Goal: Feedback & Contribution: Leave review/rating

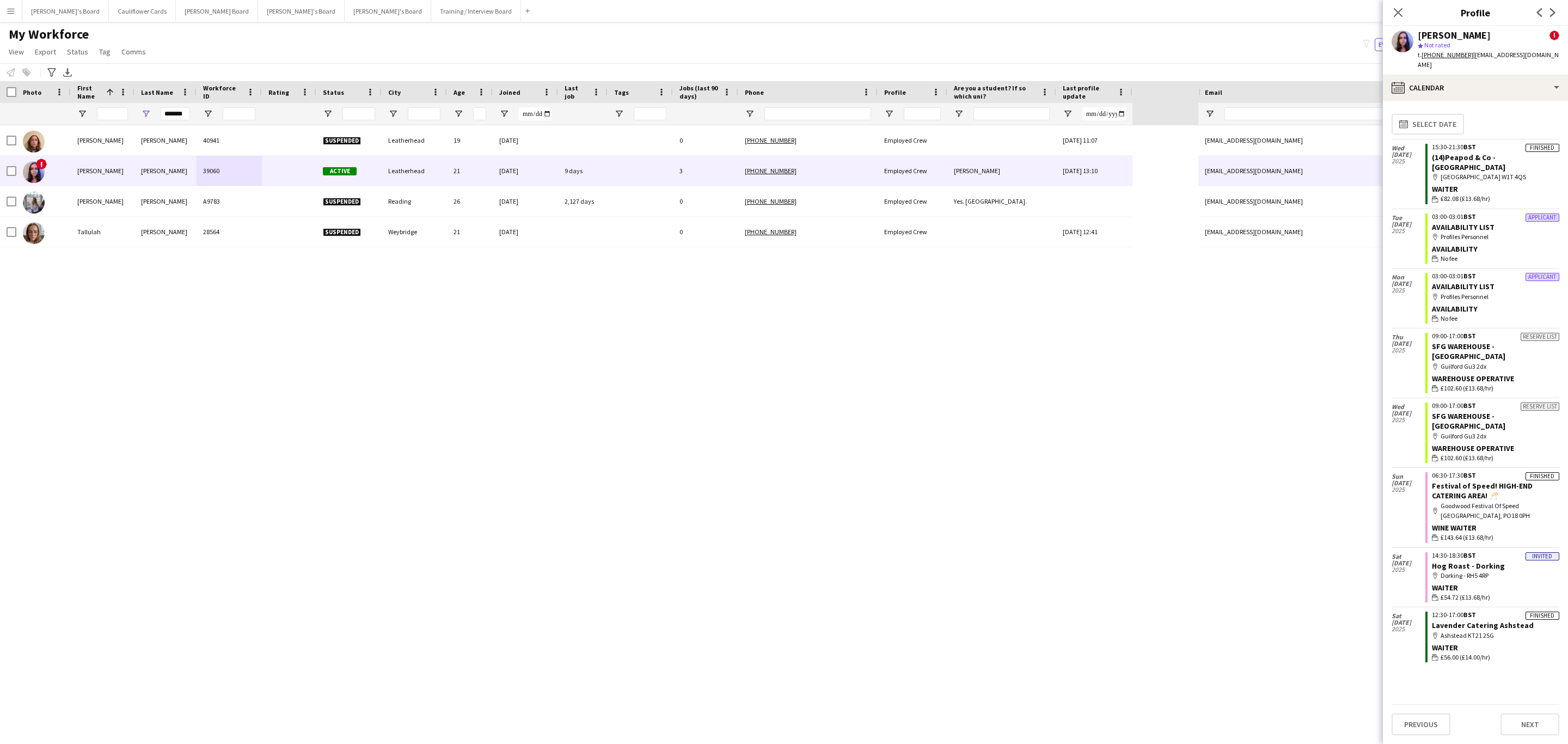
drag, startPoint x: 1397, startPoint y: 12, endPoint x: 1312, endPoint y: 93, distance: 117.4
click at [1399, 15] on icon at bounding box center [1398, 12] width 9 height 9
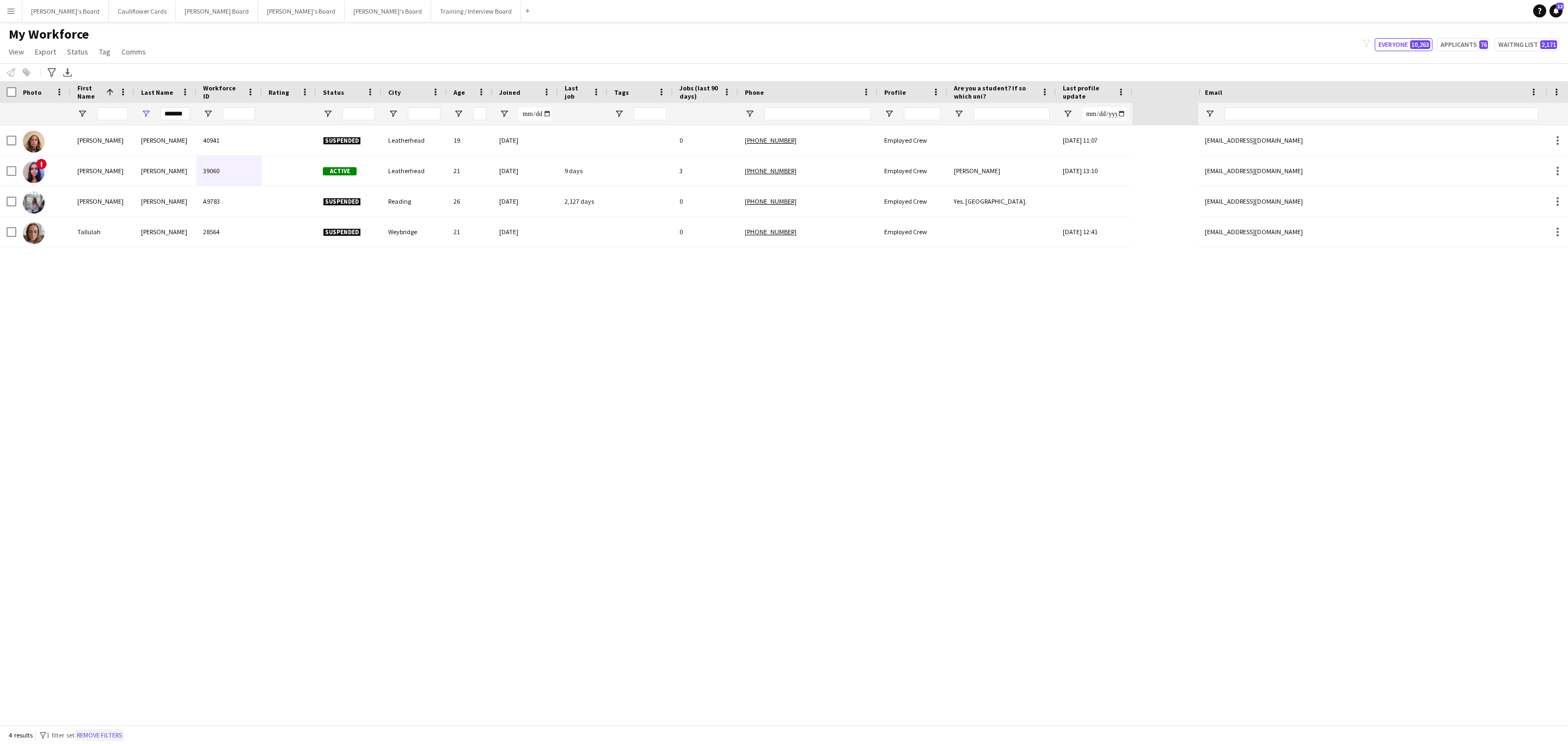
click at [118, 734] on button "Remove filters" at bounding box center [99, 735] width 49 height 12
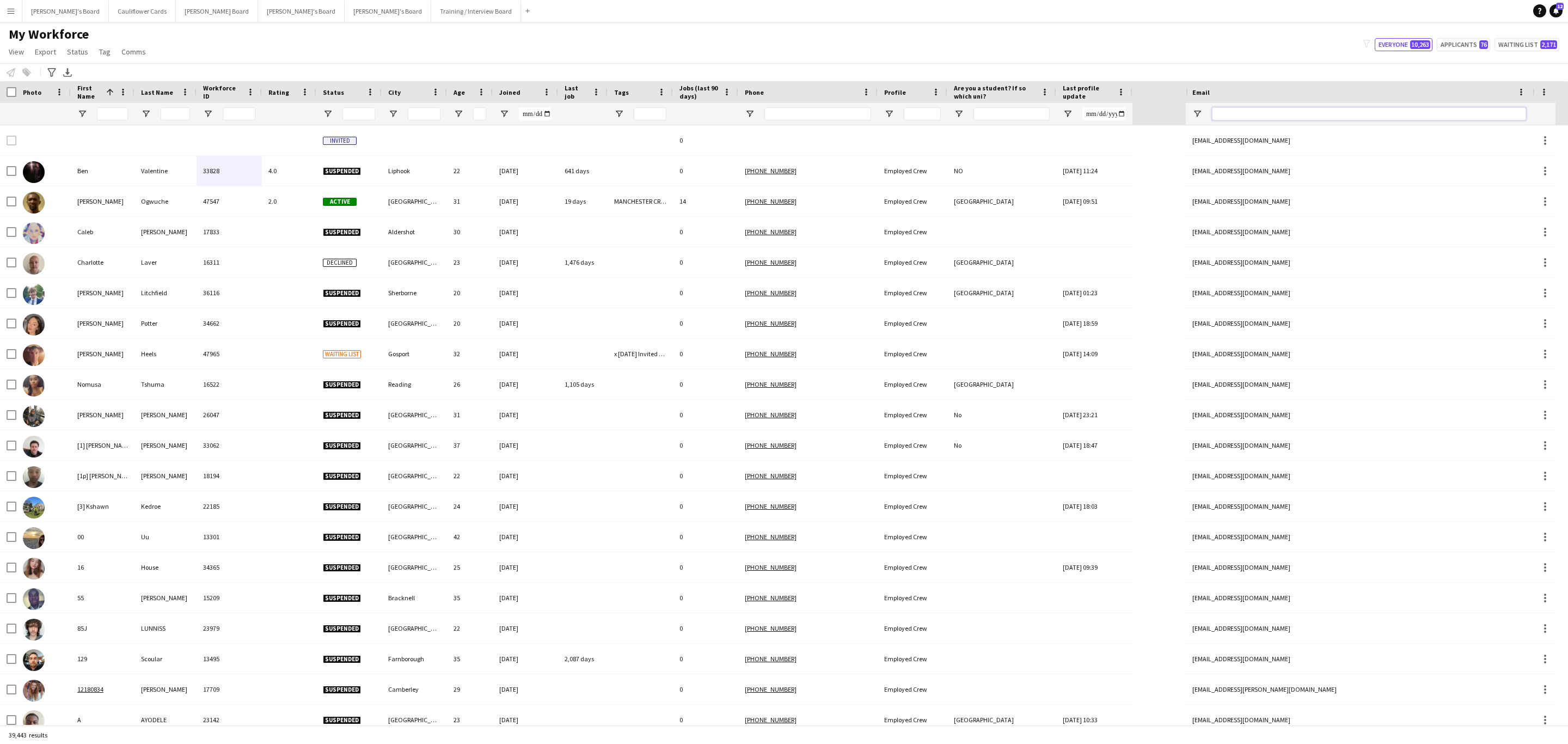
click at [1274, 111] on input "Email Filter Input" at bounding box center [1369, 113] width 314 height 13
paste input "**********"
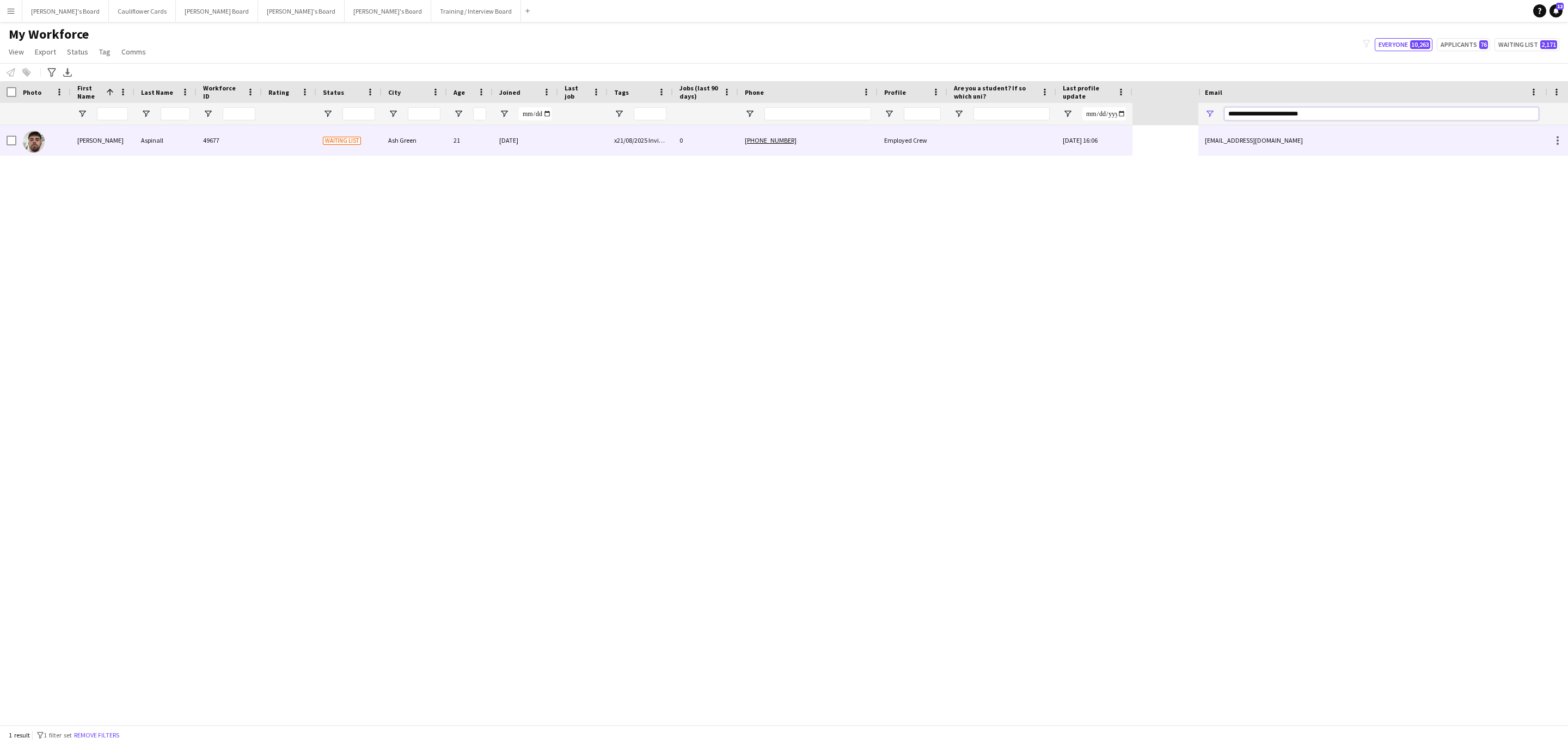
type input "**********"
click at [999, 149] on div at bounding box center [1001, 140] width 109 height 30
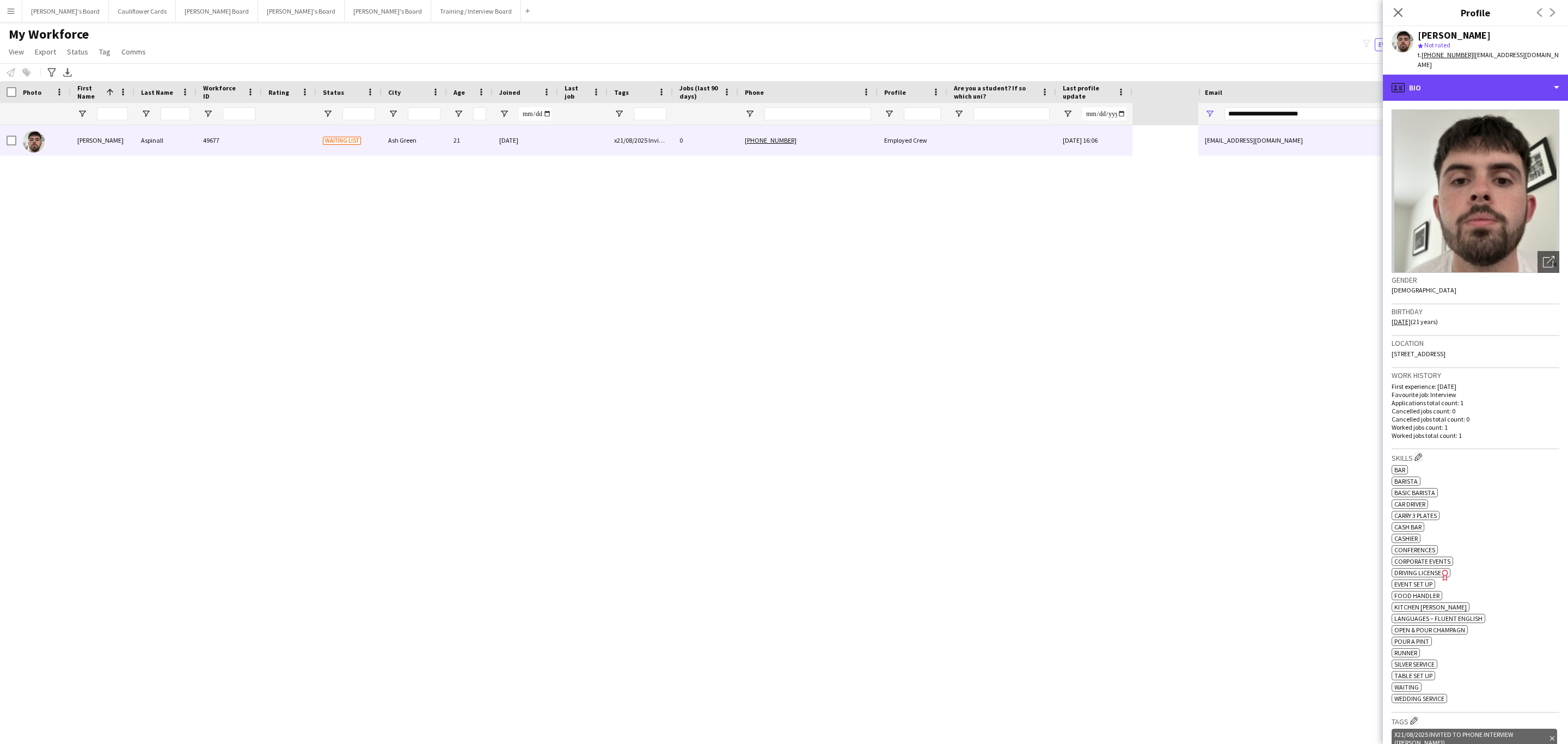
click at [1521, 82] on div "profile Bio" at bounding box center [1475, 88] width 185 height 26
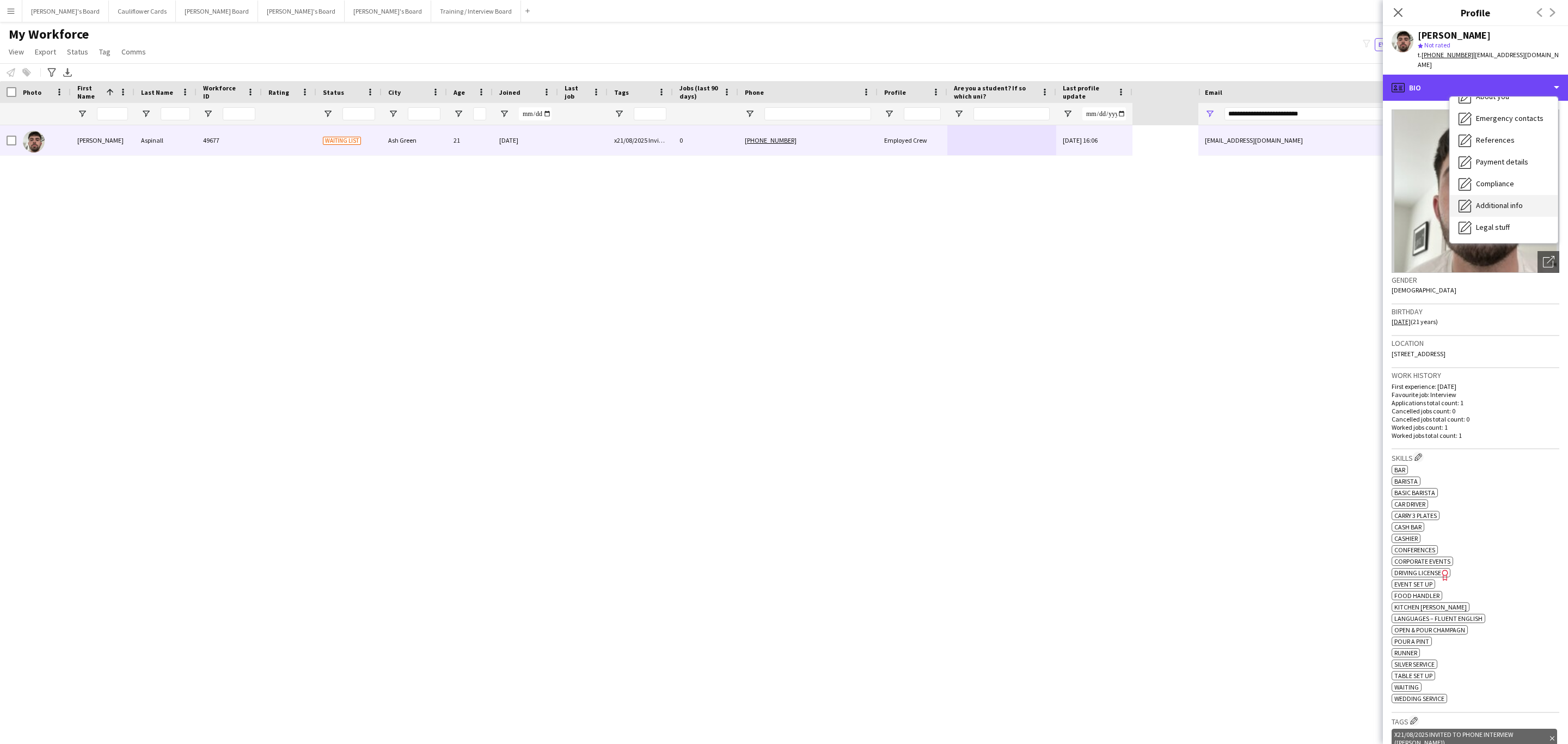
scroll to position [146, 0]
click at [1511, 136] on div "Additional info Additional info" at bounding box center [1503, 141] width 108 height 22
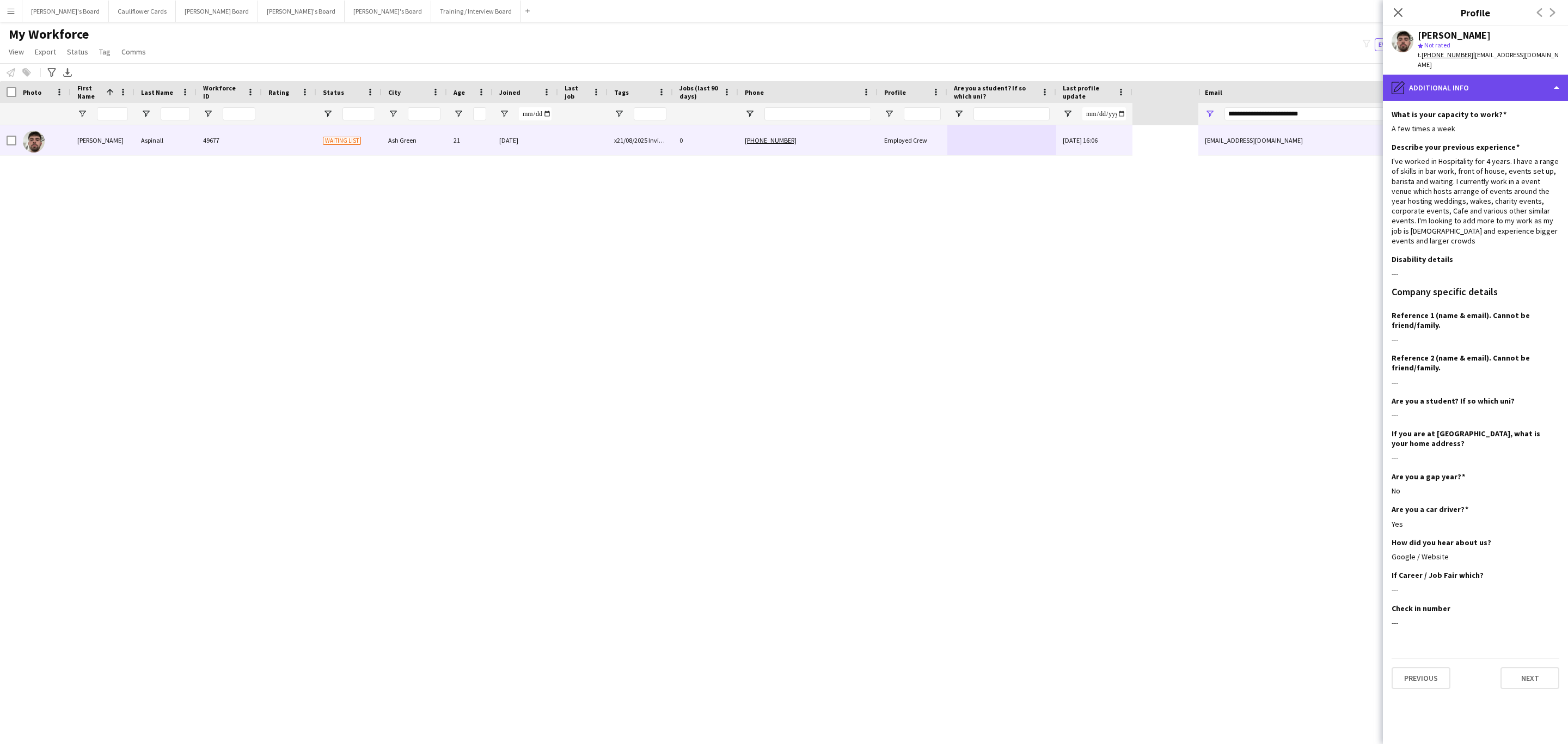
click at [1507, 79] on div "pencil4 Additional info" at bounding box center [1475, 88] width 185 height 26
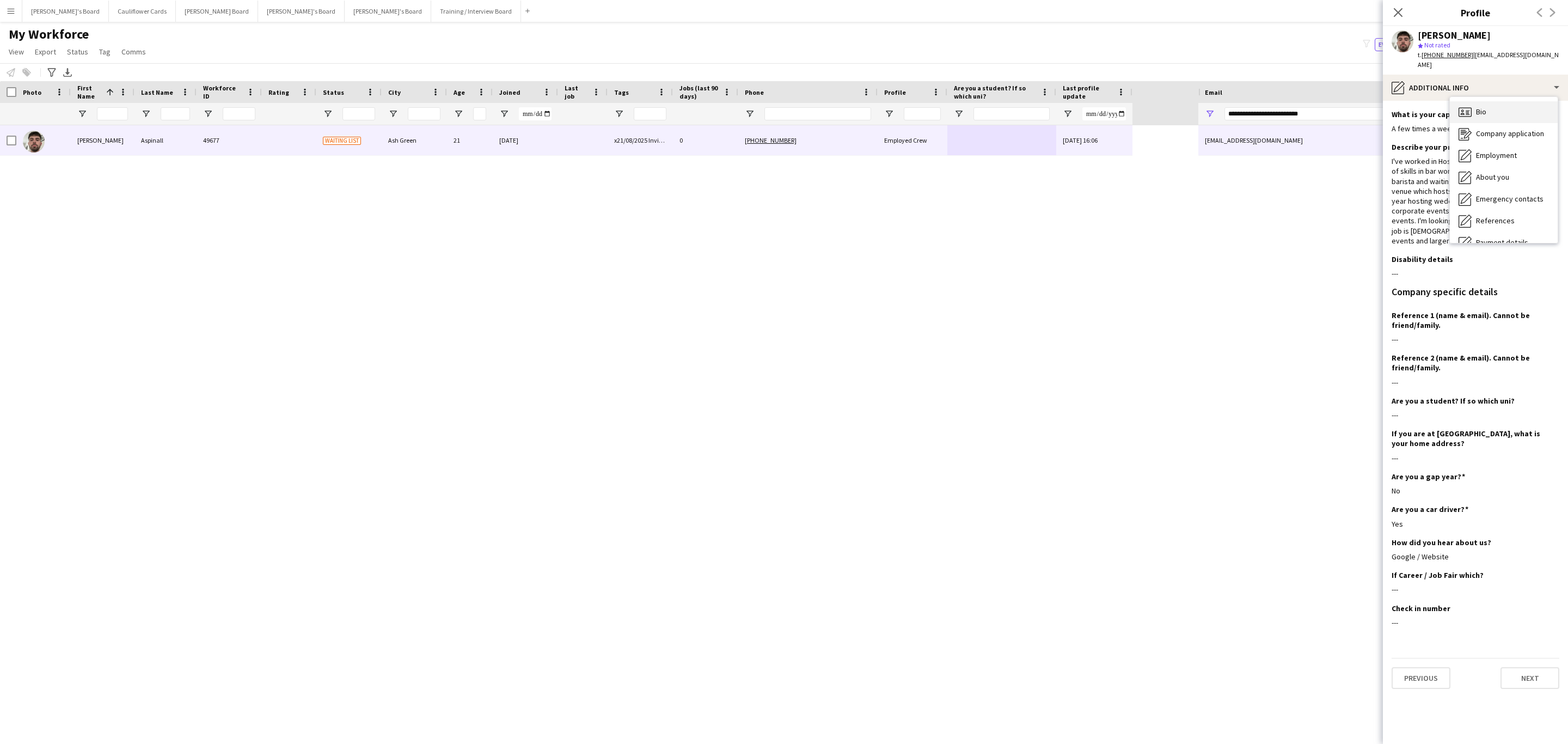
click at [1503, 103] on div "Bio Bio" at bounding box center [1503, 112] width 108 height 22
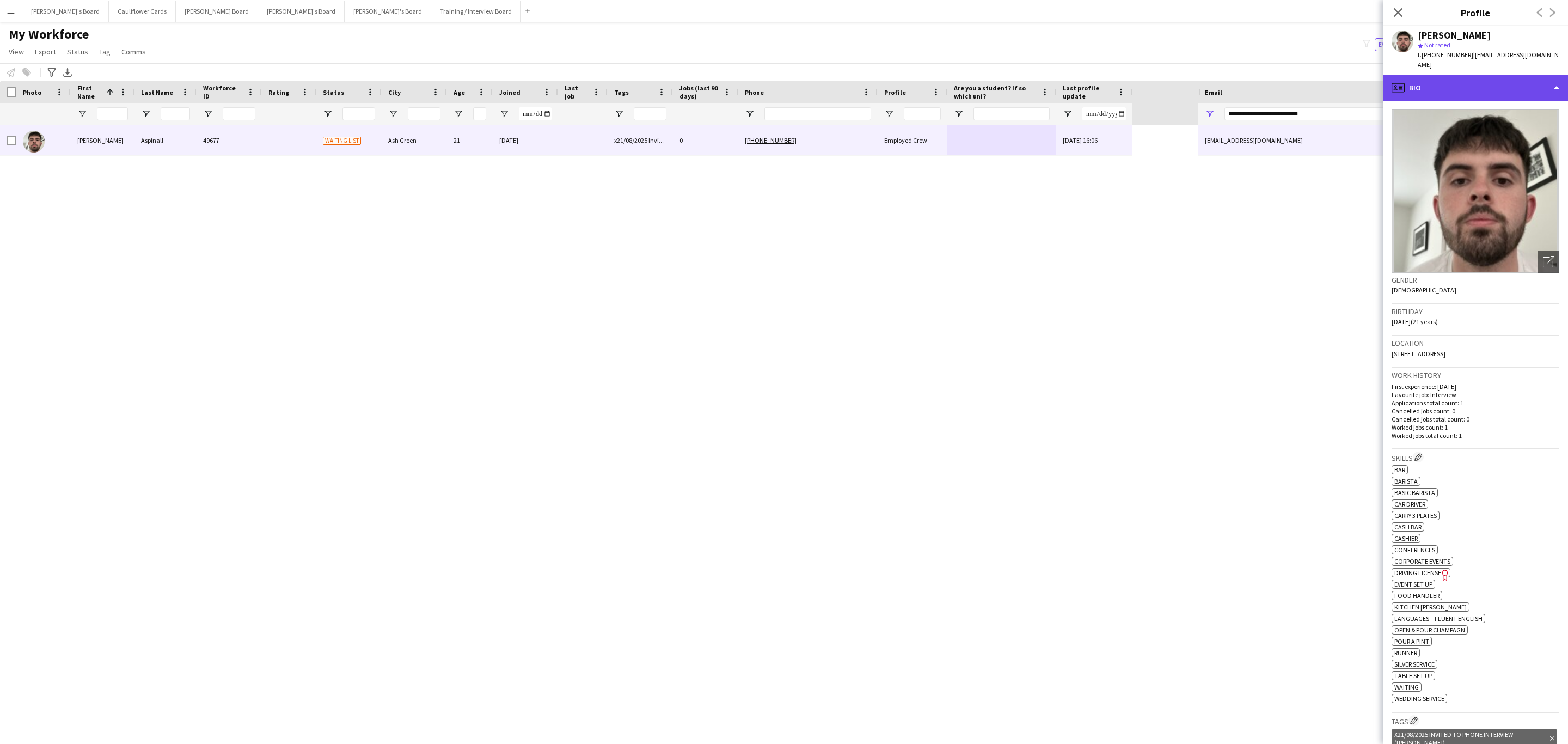
drag, startPoint x: 1519, startPoint y: 77, endPoint x: 1521, endPoint y: 83, distance: 6.3
click at [1519, 77] on div "profile Bio" at bounding box center [1475, 88] width 185 height 26
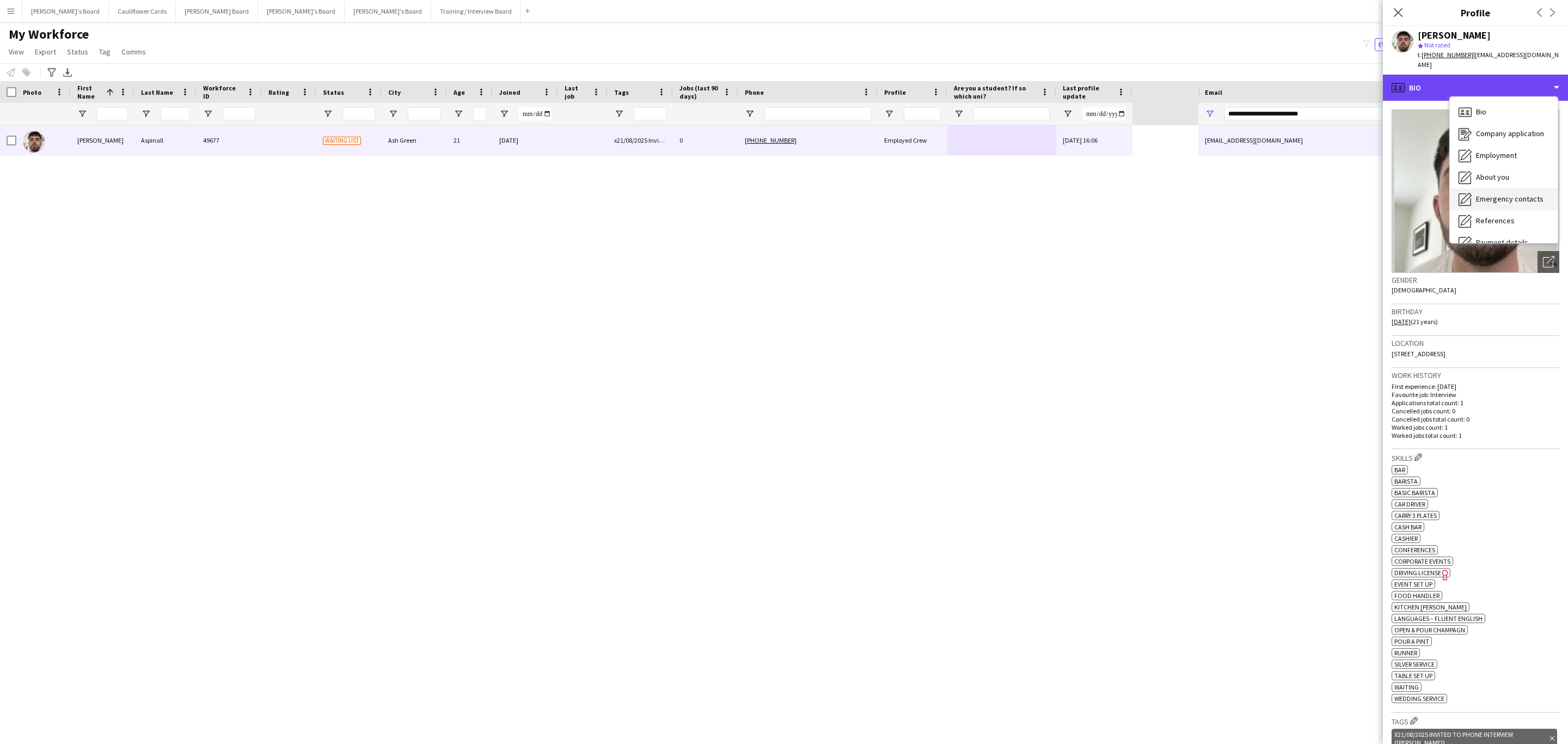
scroll to position [82, 0]
click at [1511, 199] on span "Additional info" at bounding box center [1499, 204] width 47 height 10
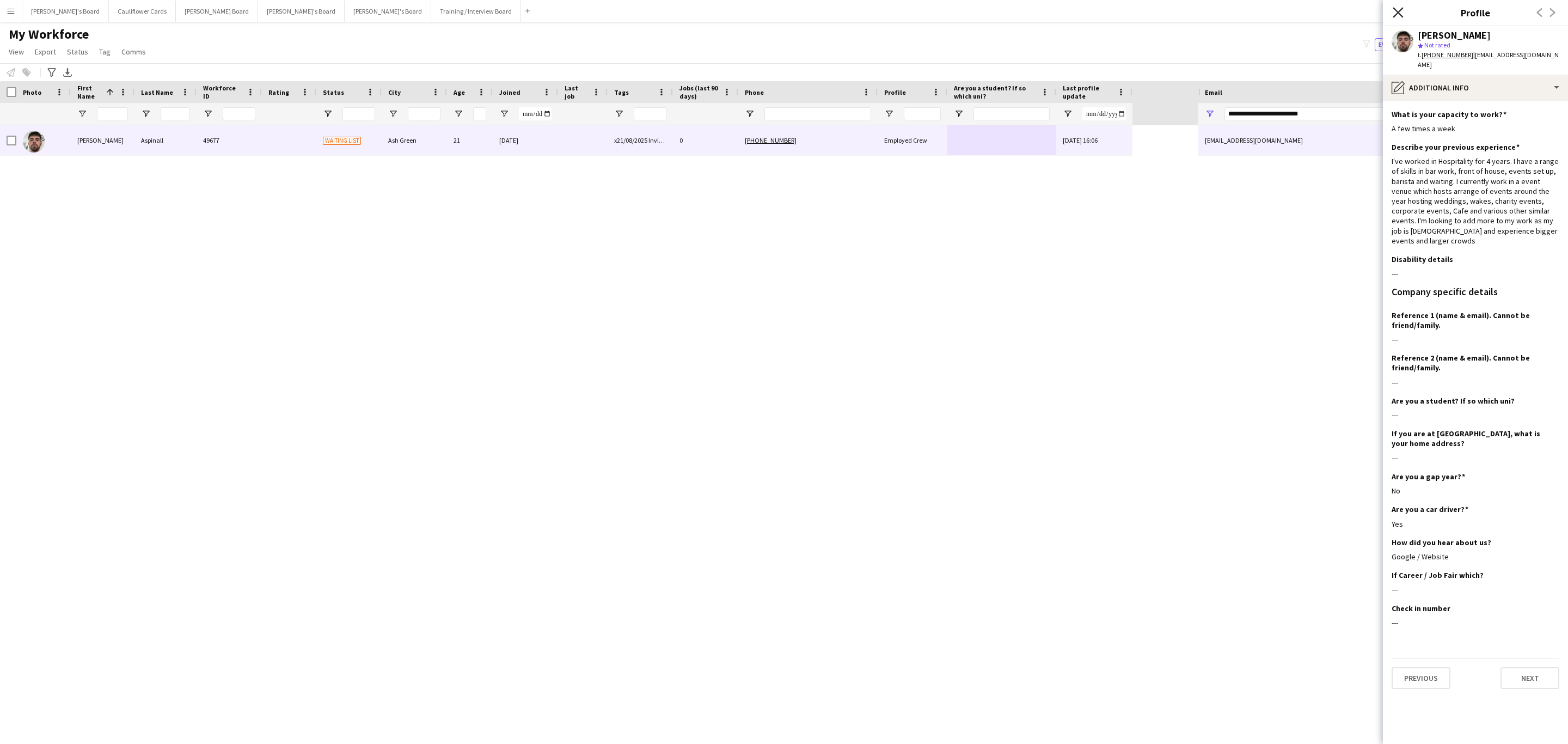
click at [1395, 13] on icon "Close pop-in" at bounding box center [1398, 12] width 10 height 10
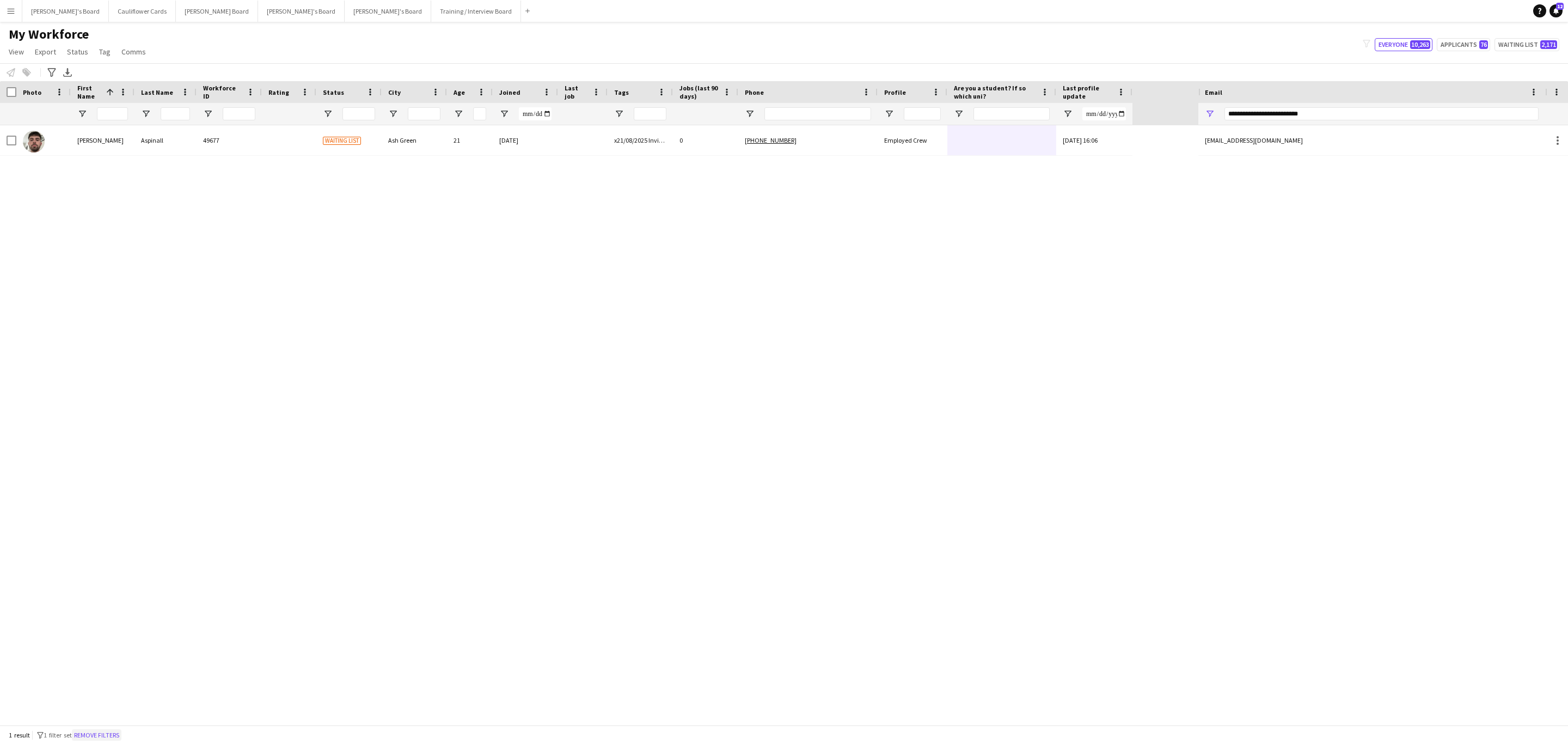
click at [114, 732] on button "Remove filters" at bounding box center [96, 735] width 49 height 12
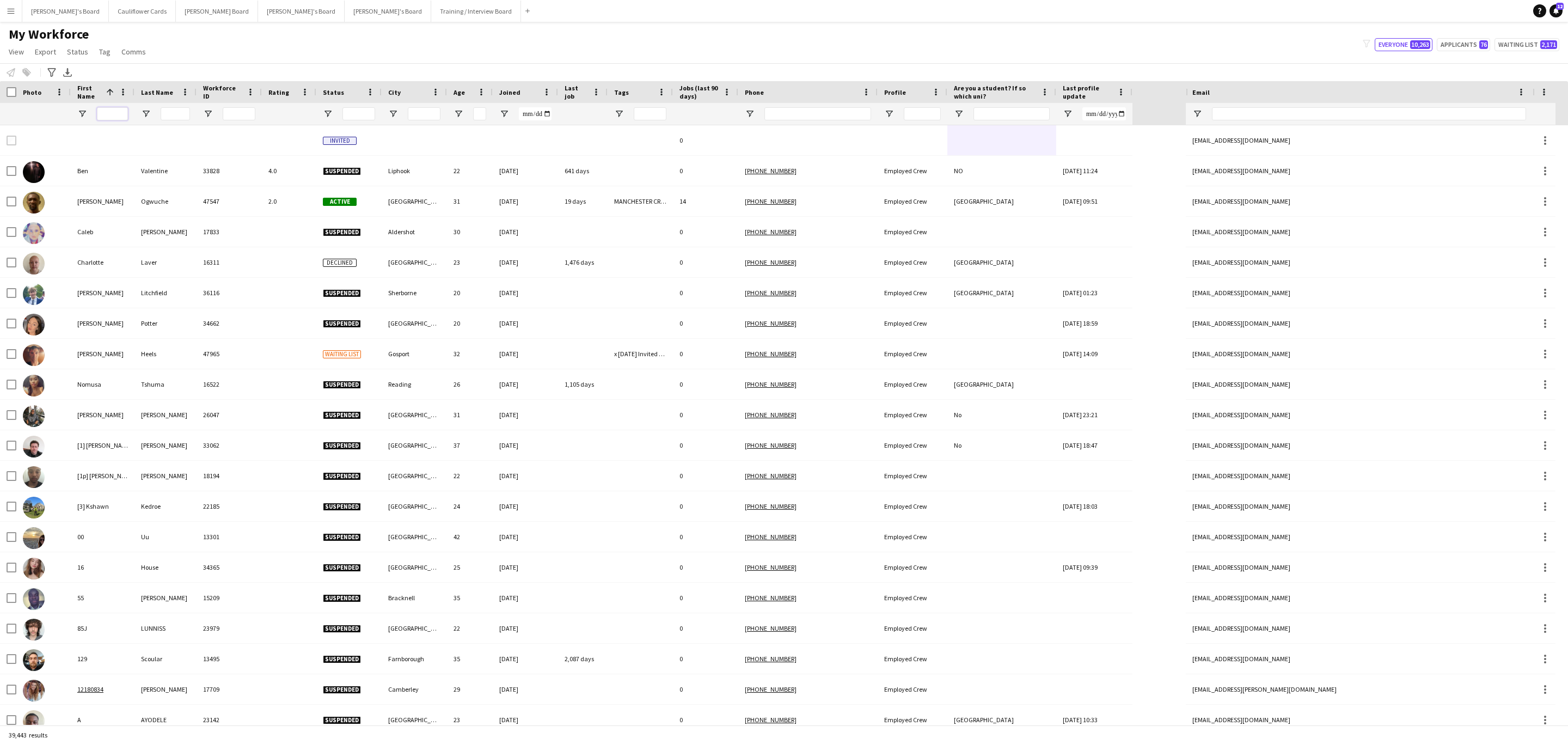
click at [116, 116] on input "First Name Filter Input" at bounding box center [112, 113] width 31 height 13
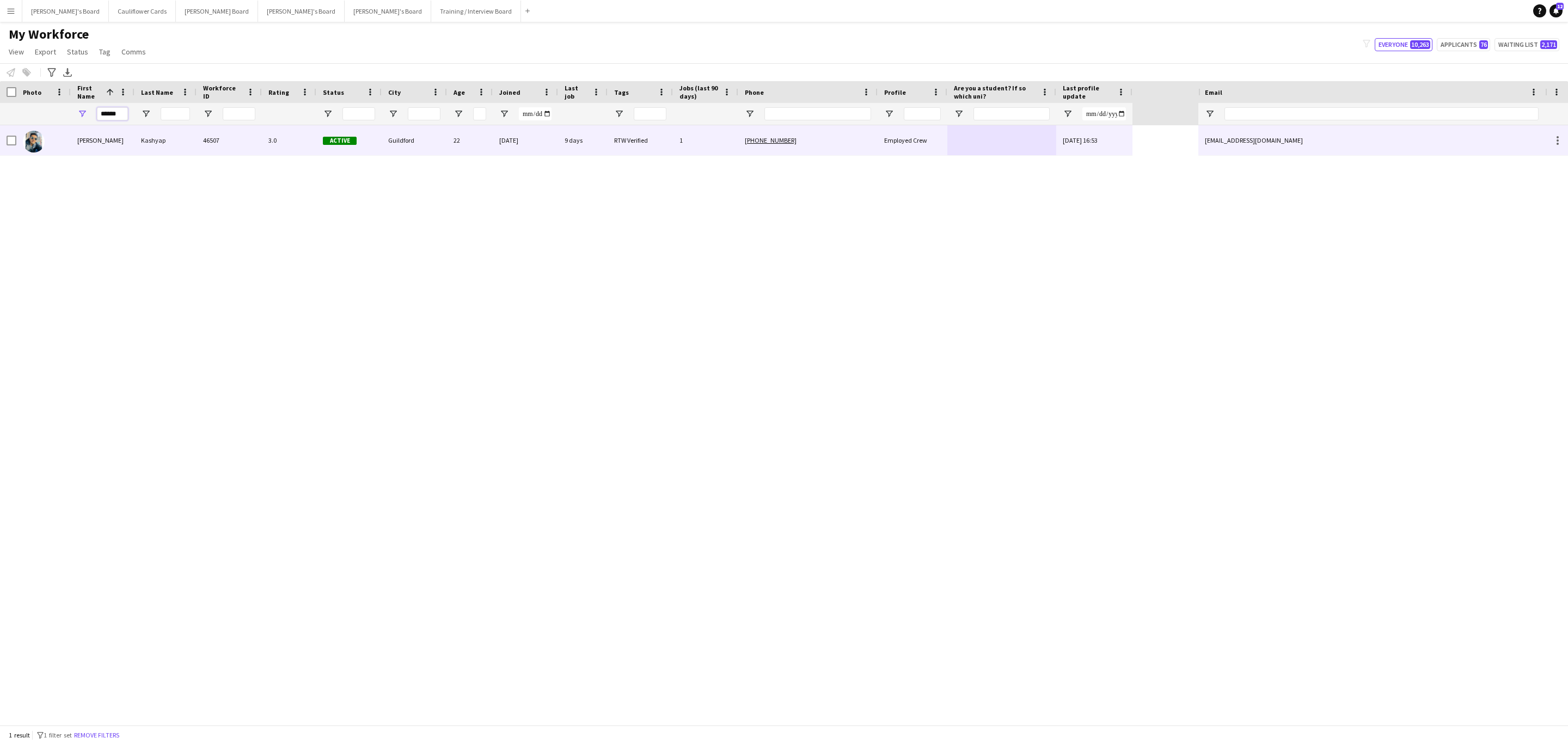
type input "******"
click at [157, 139] on div "Kashyap" at bounding box center [166, 140] width 62 height 30
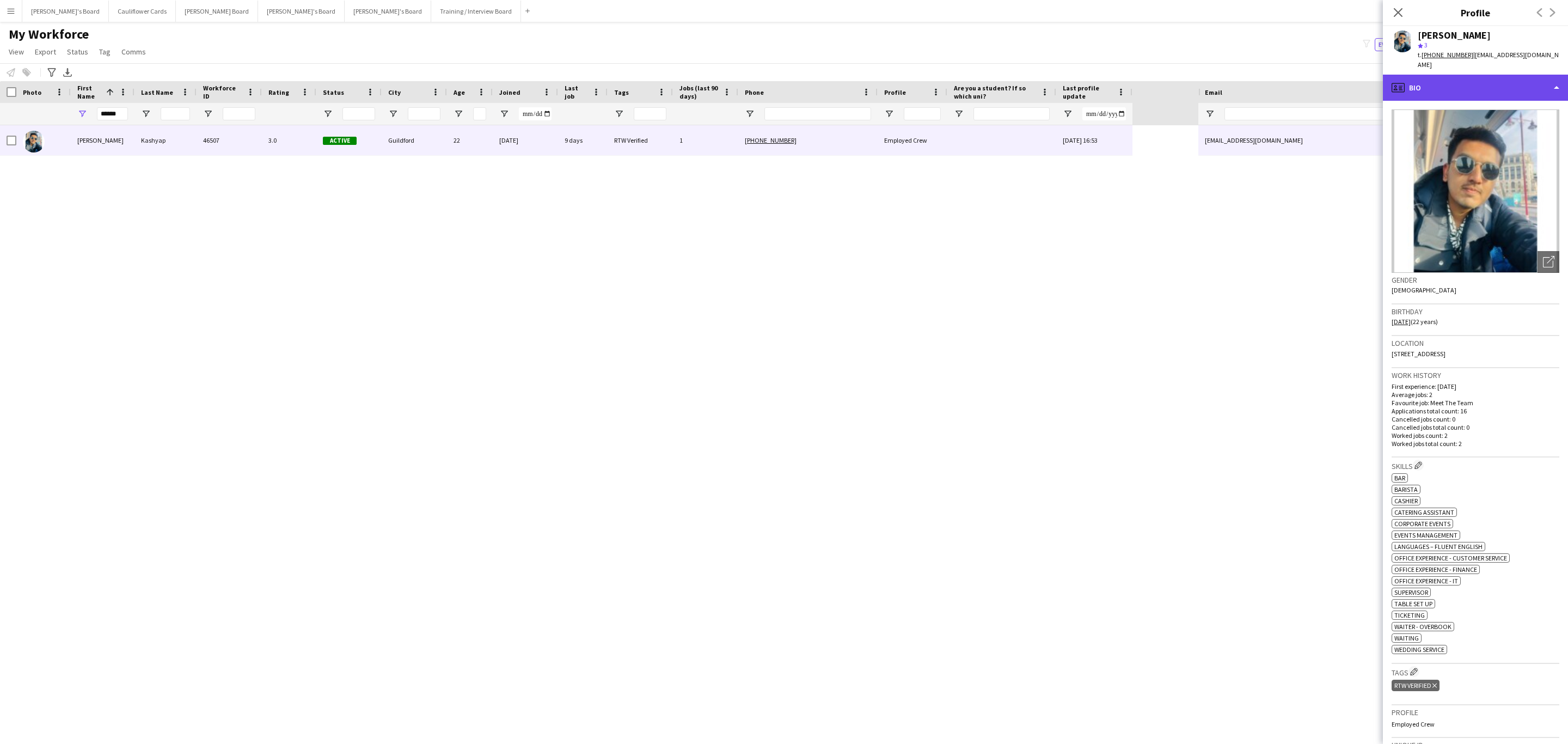
click at [1518, 79] on div "profile Bio" at bounding box center [1475, 88] width 185 height 26
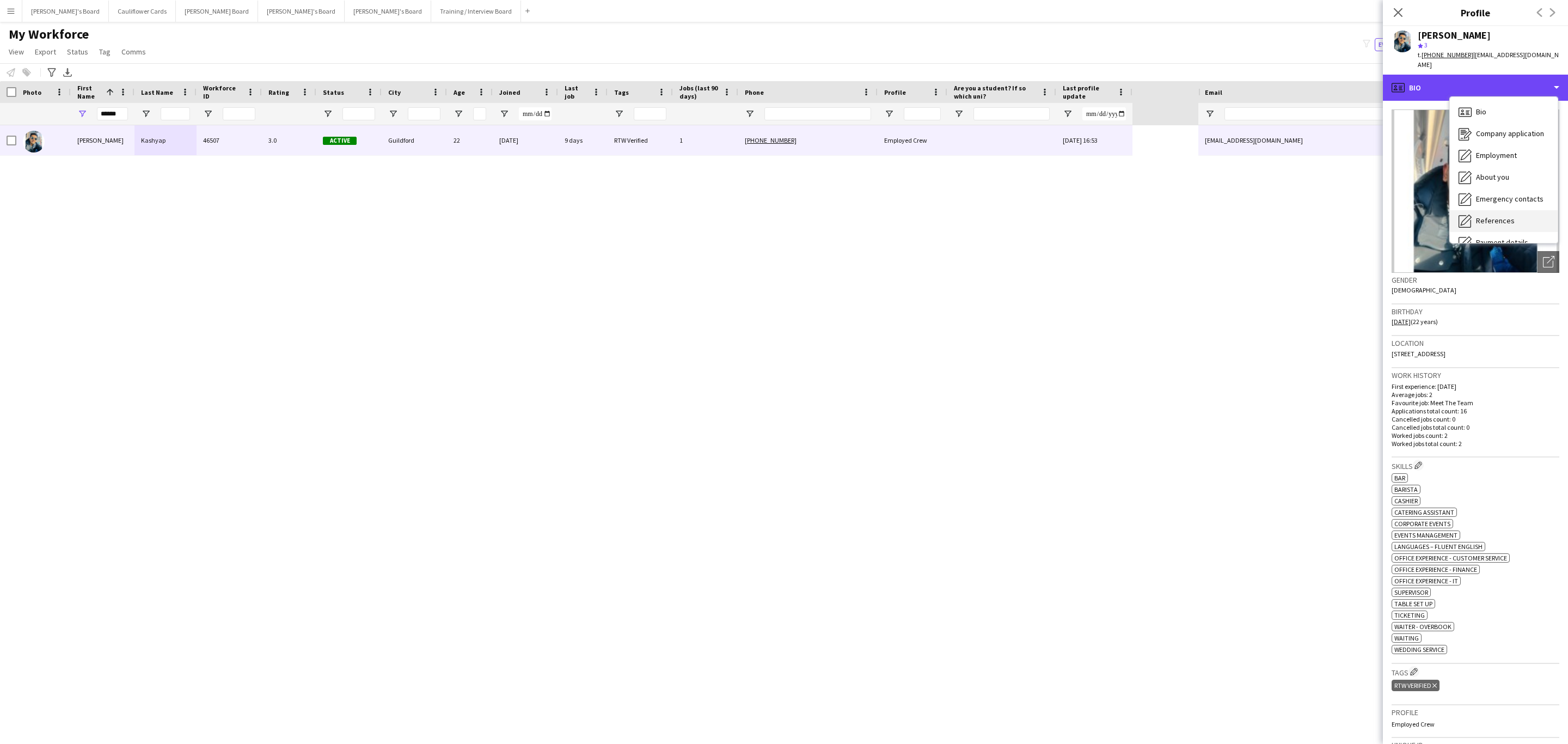
scroll to position [146, 0]
click at [1506, 217] on div "Calendar Calendar" at bounding box center [1503, 228] width 108 height 22
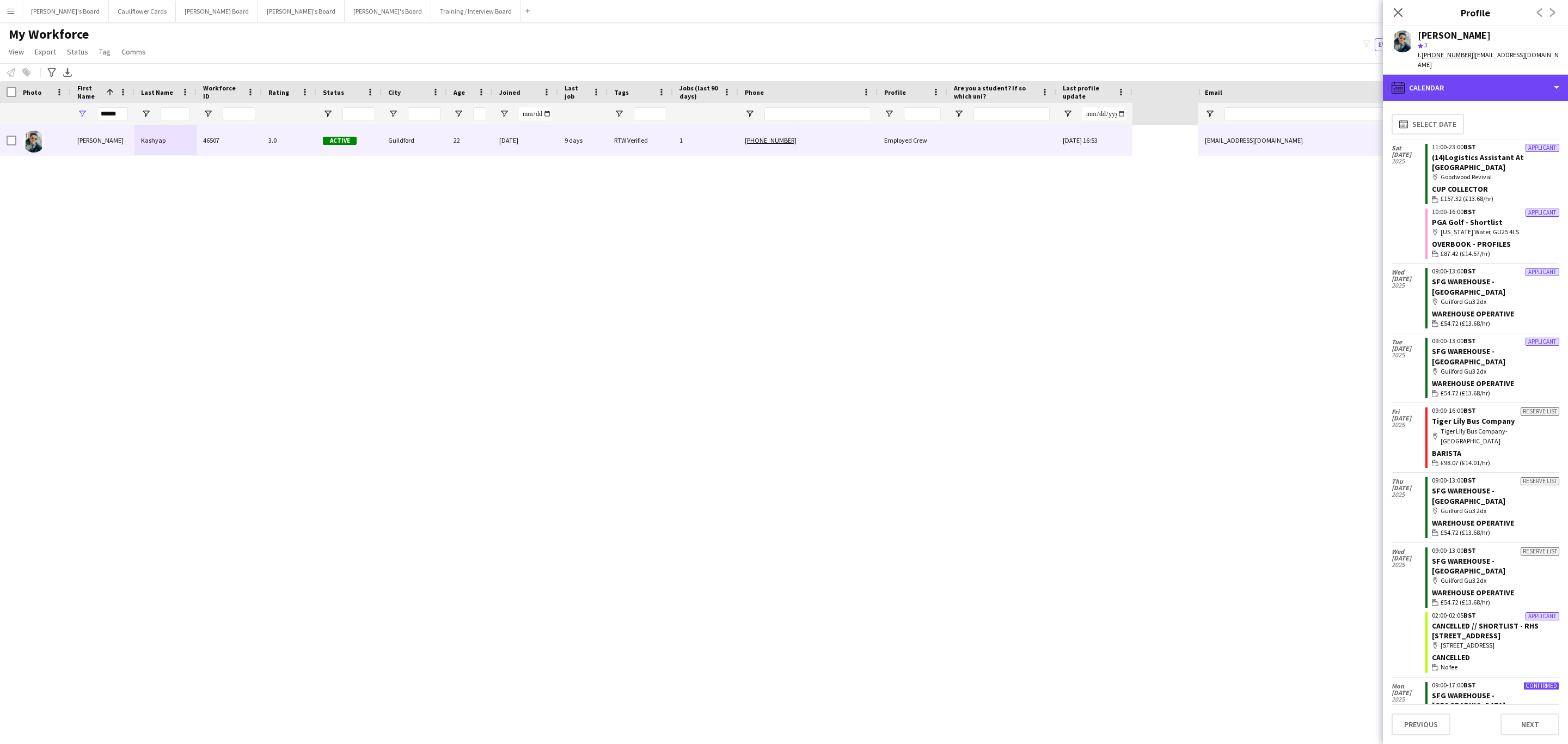
click at [1499, 82] on div "calendar-full Calendar" at bounding box center [1475, 88] width 185 height 26
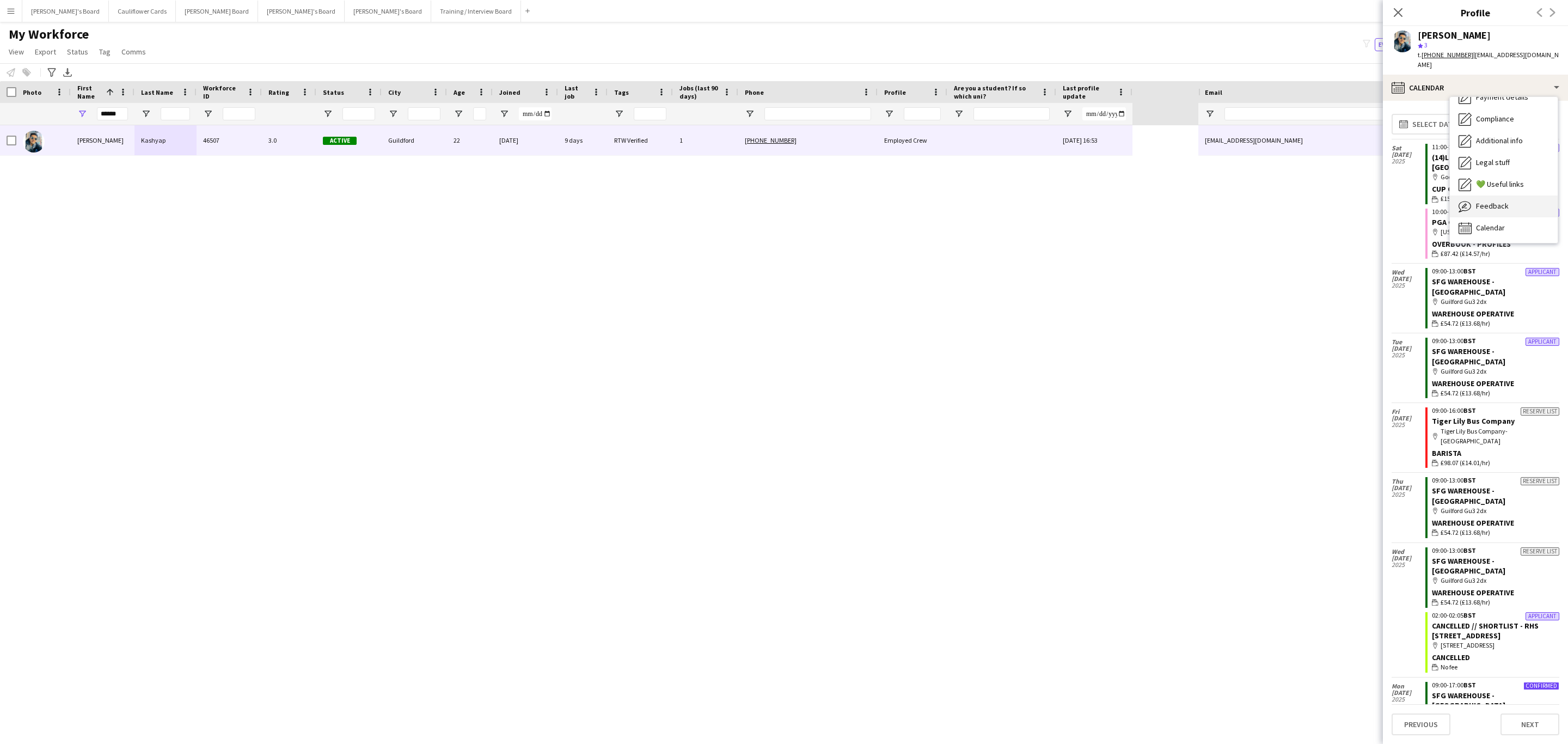
click at [1508, 200] on div "Feedback Feedback" at bounding box center [1503, 206] width 108 height 22
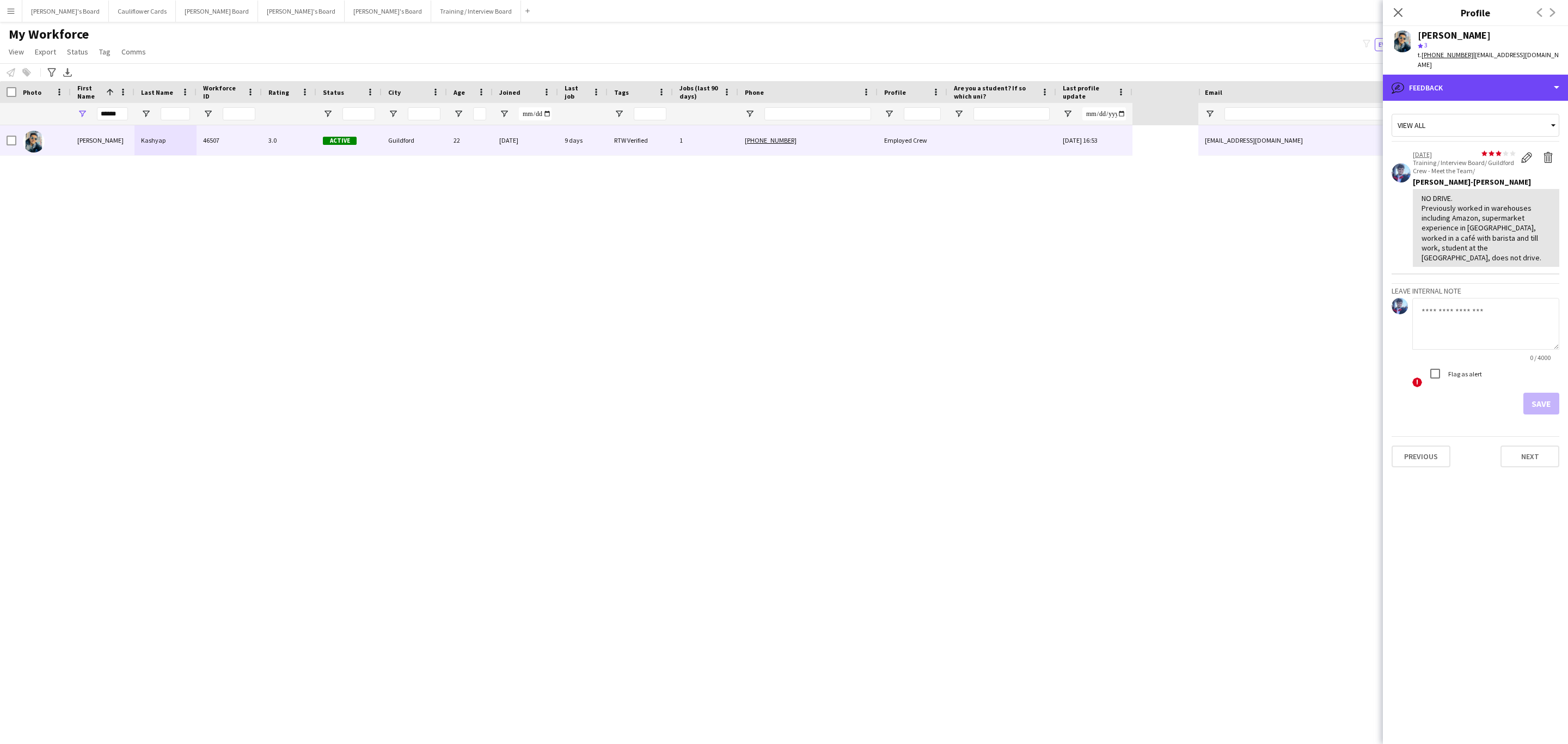
click at [1488, 87] on div "bubble-pencil Feedback" at bounding box center [1475, 88] width 185 height 26
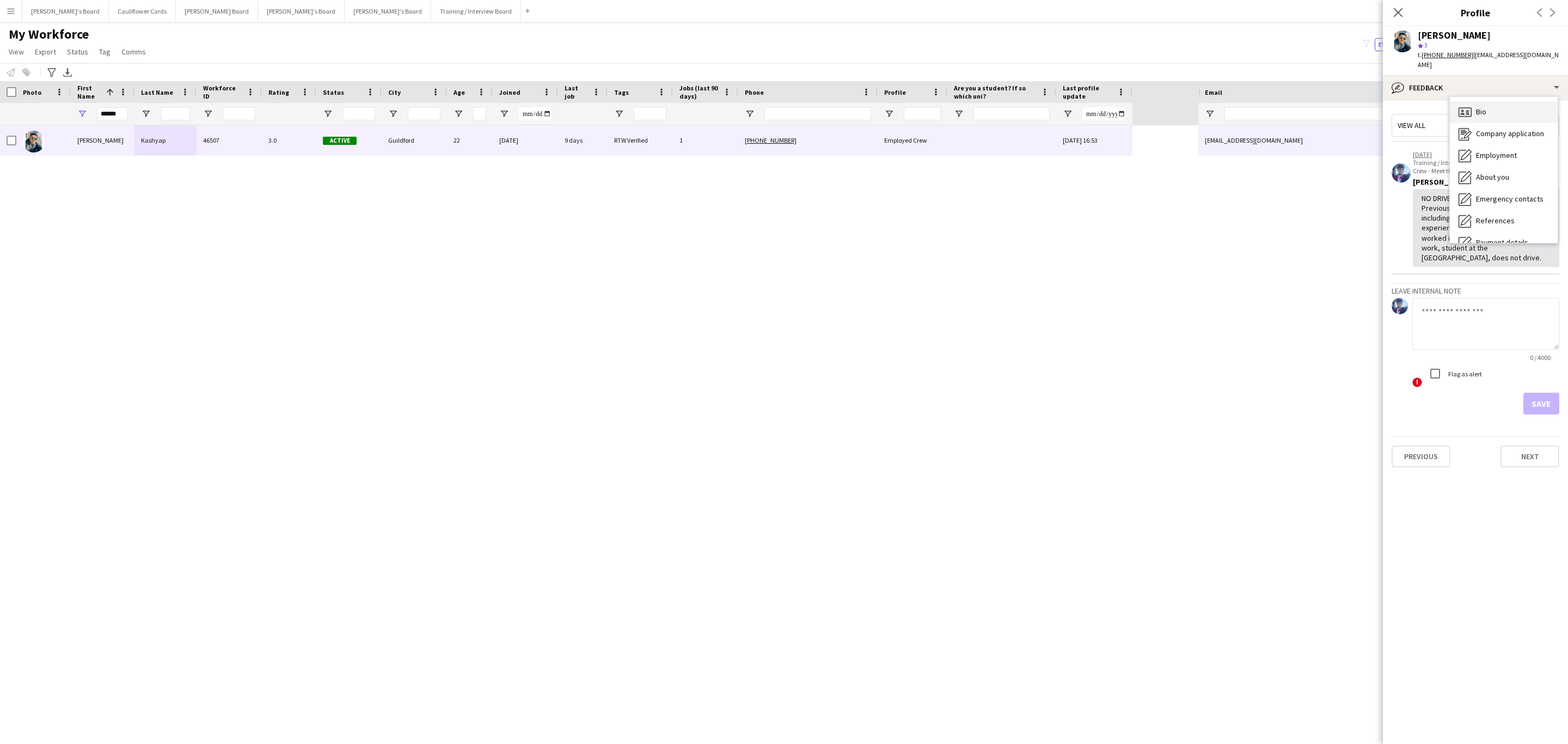
click at [1499, 110] on div "Bio Bio" at bounding box center [1503, 112] width 108 height 22
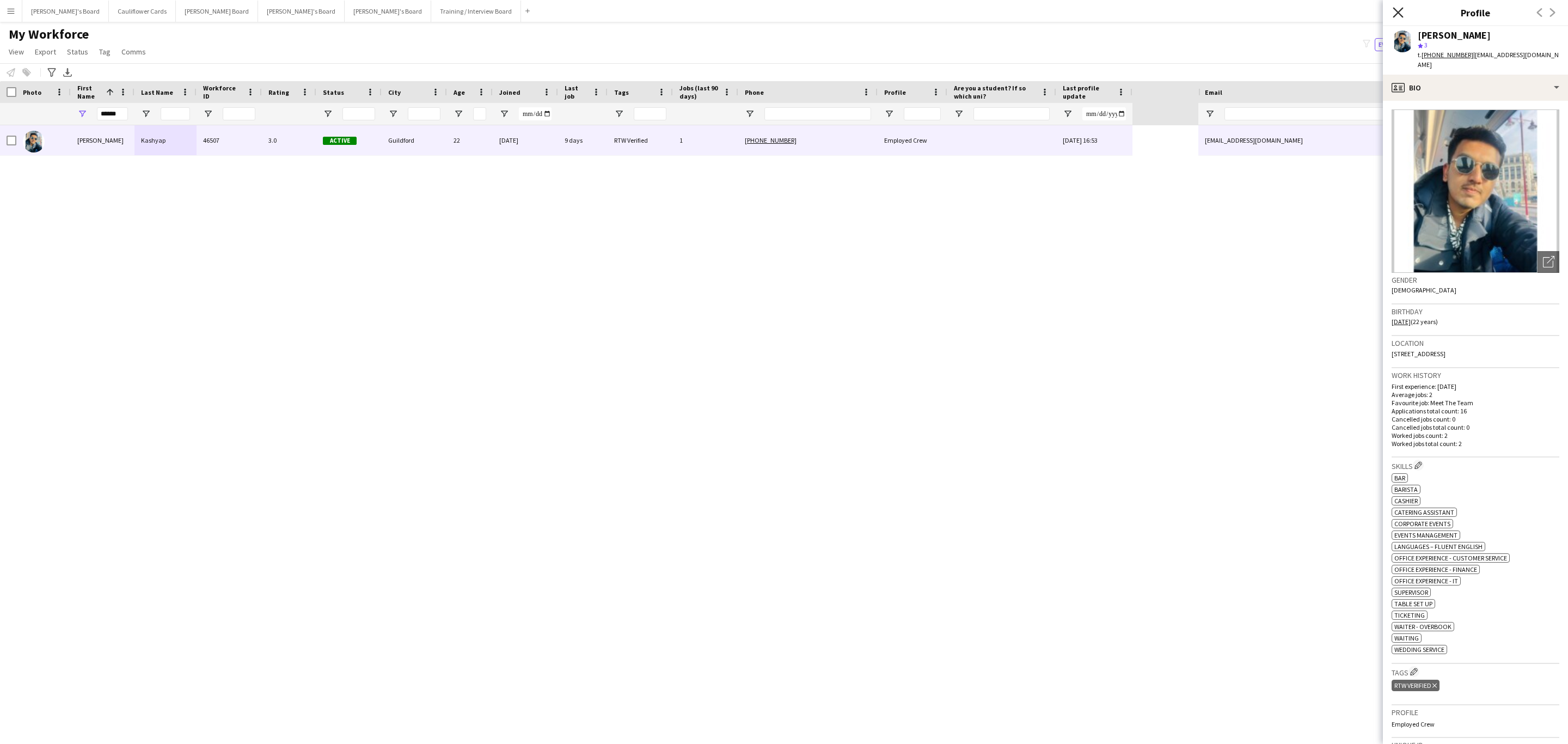
click at [1399, 12] on icon at bounding box center [1398, 12] width 10 height 10
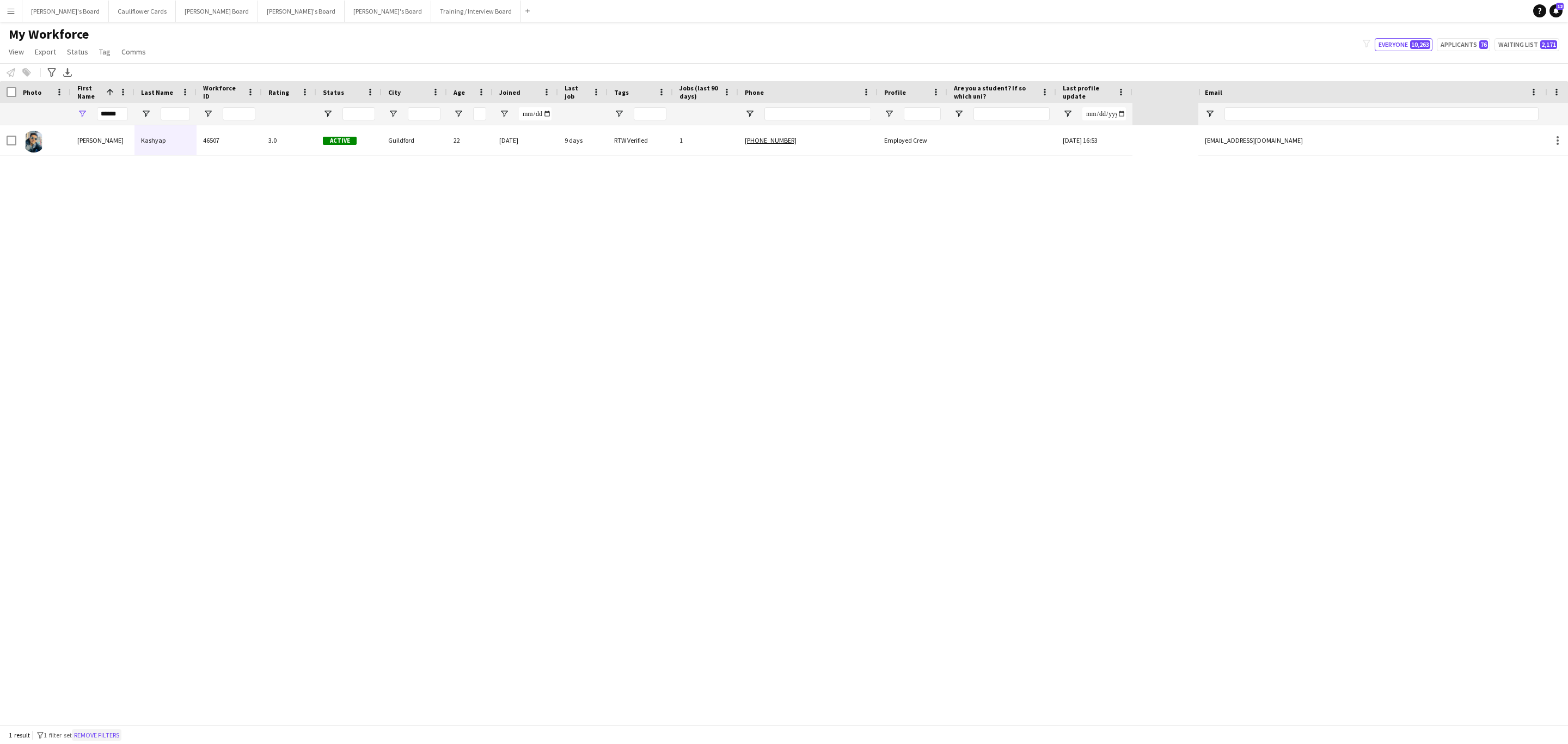
click at [108, 732] on button "Remove filters" at bounding box center [96, 735] width 49 height 12
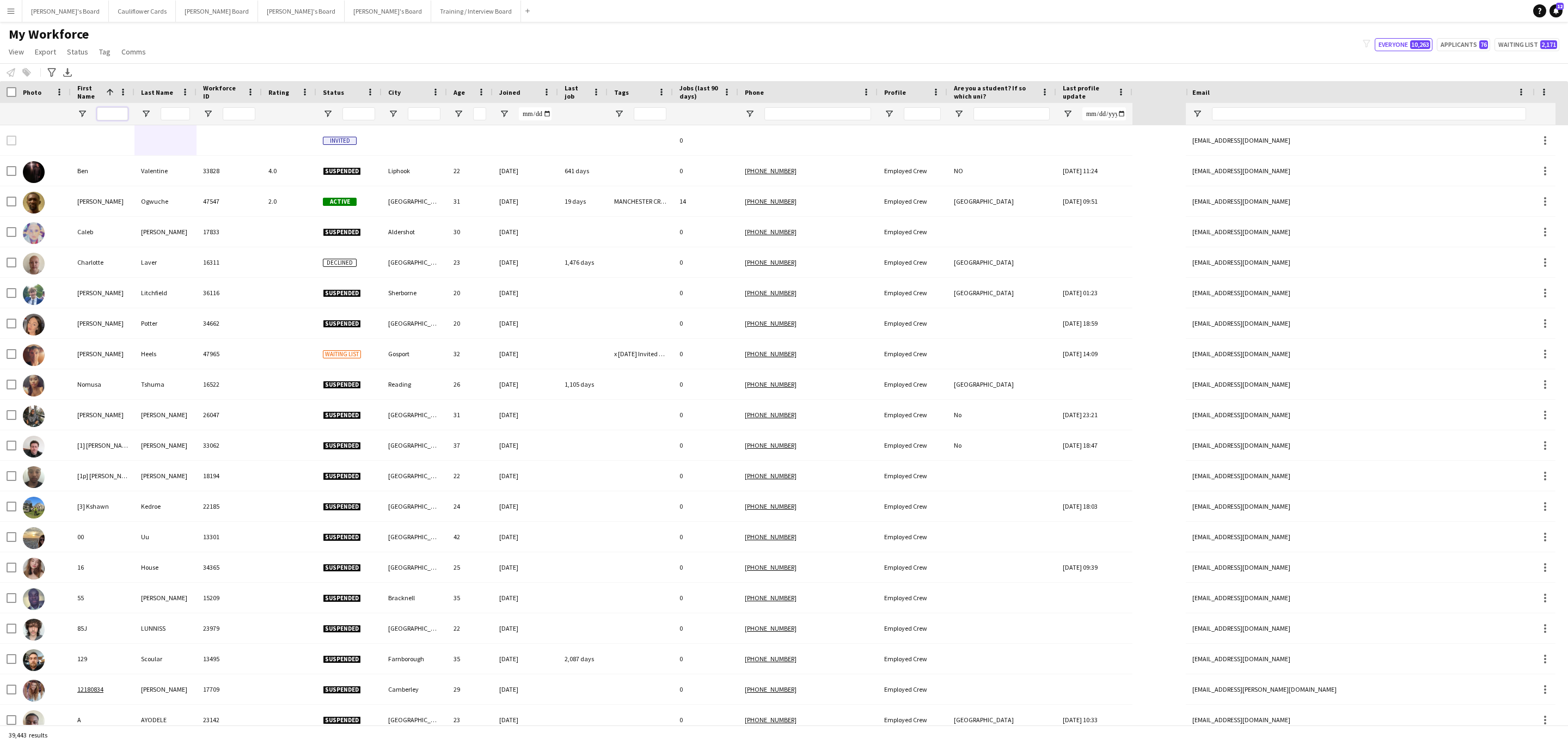
click at [118, 113] on input "First Name Filter Input" at bounding box center [112, 113] width 31 height 13
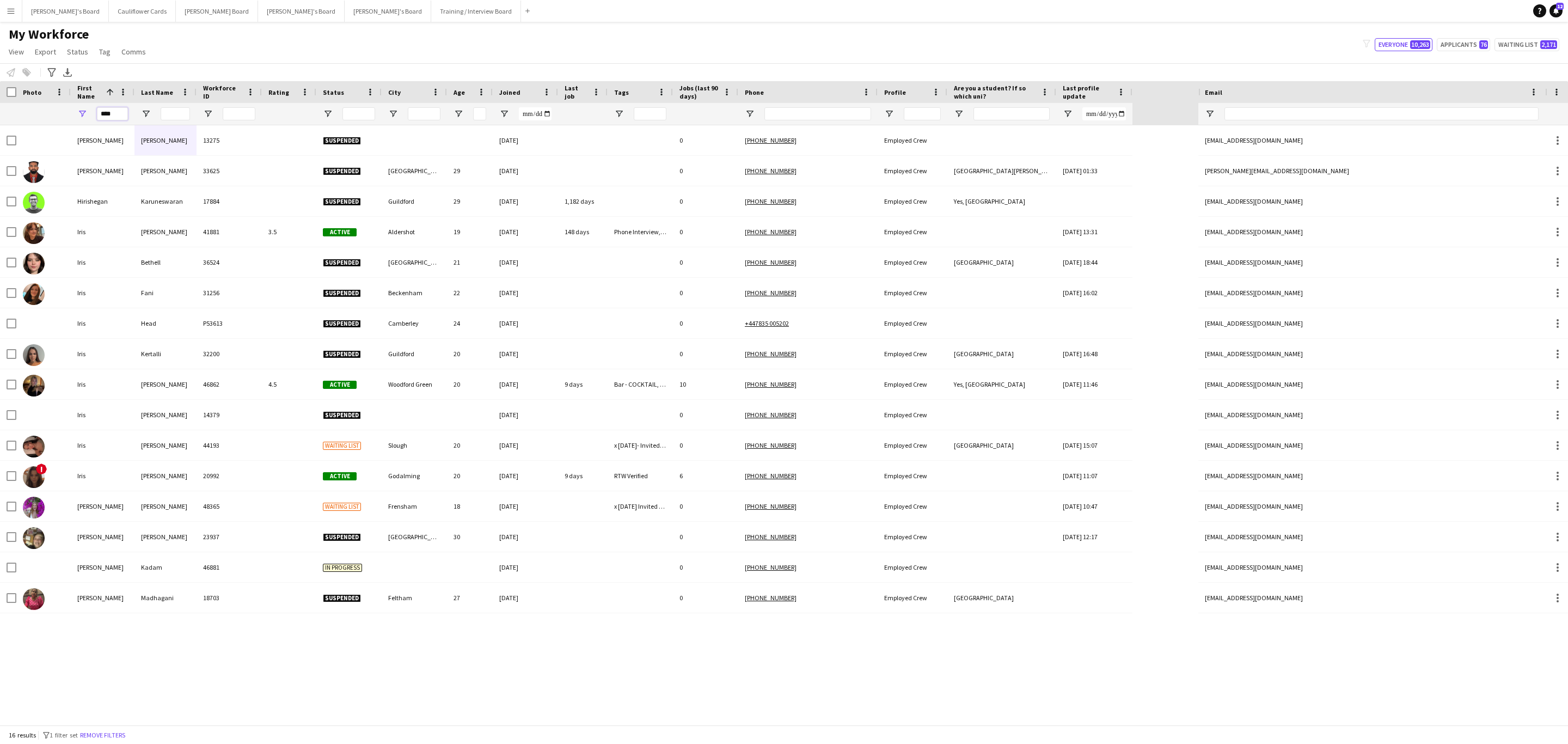
type input "****"
click at [180, 116] on input "Last Name Filter Input" at bounding box center [175, 113] width 29 height 13
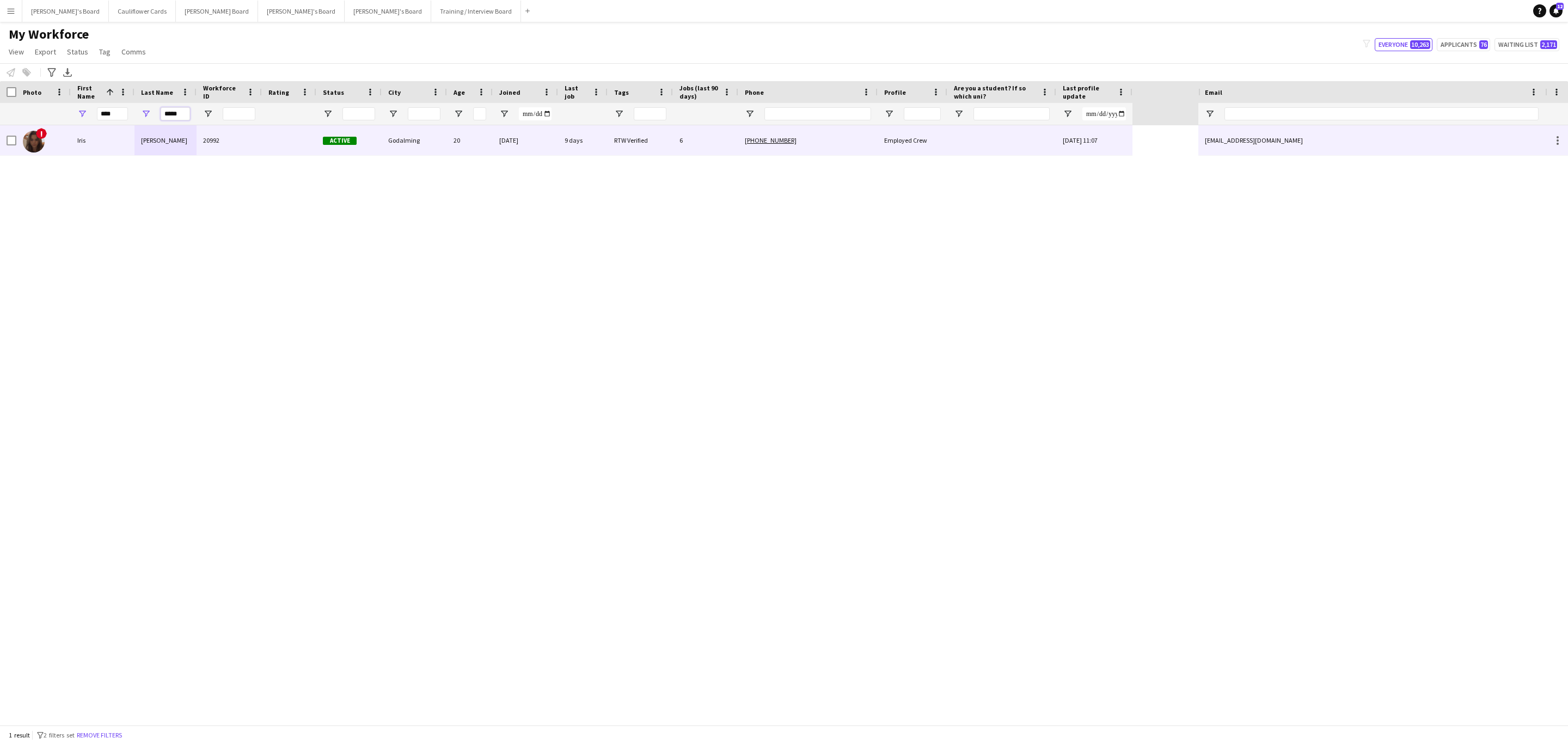
type input "*****"
click at [282, 150] on div at bounding box center [289, 140] width 54 height 30
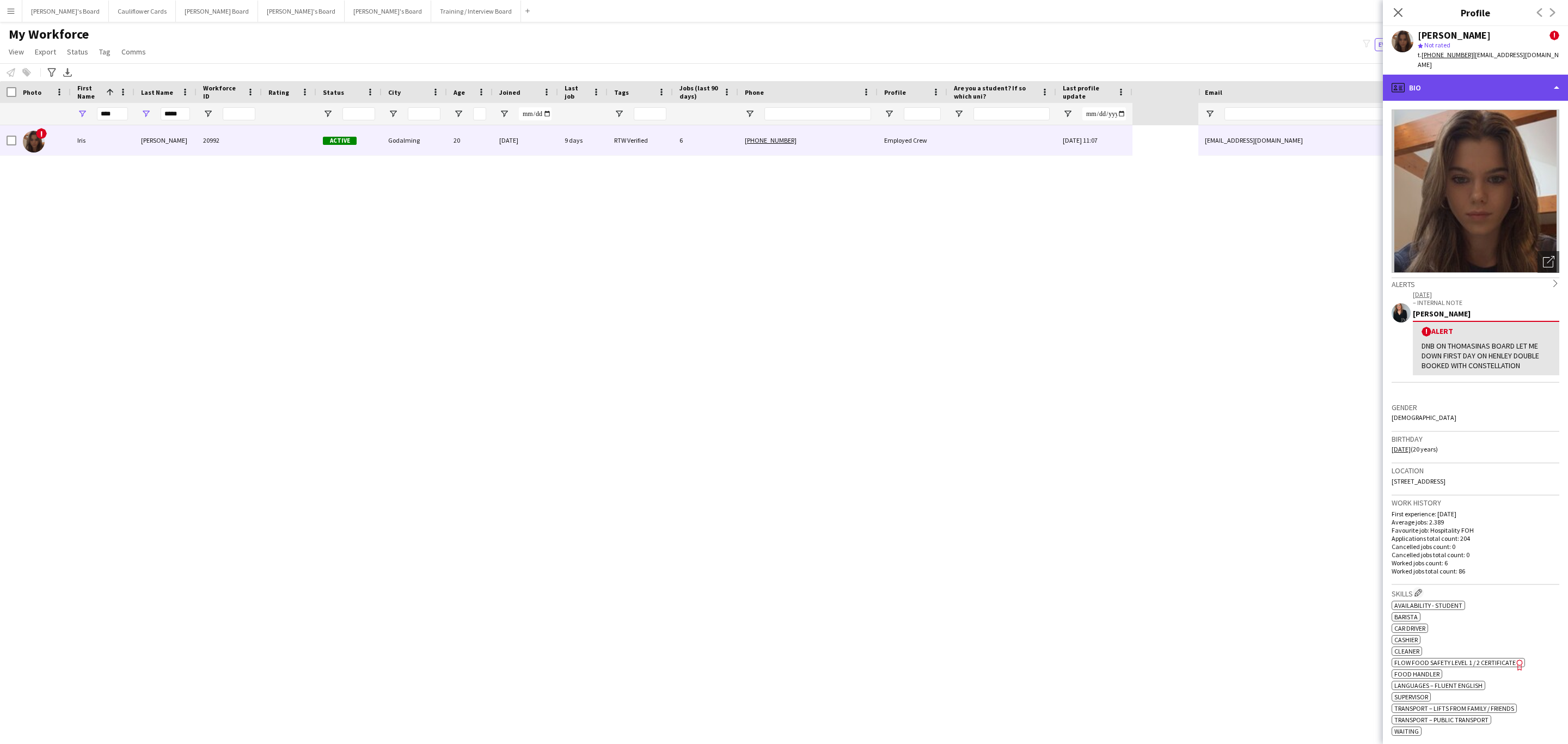
click at [1465, 89] on div "profile Bio" at bounding box center [1475, 88] width 185 height 26
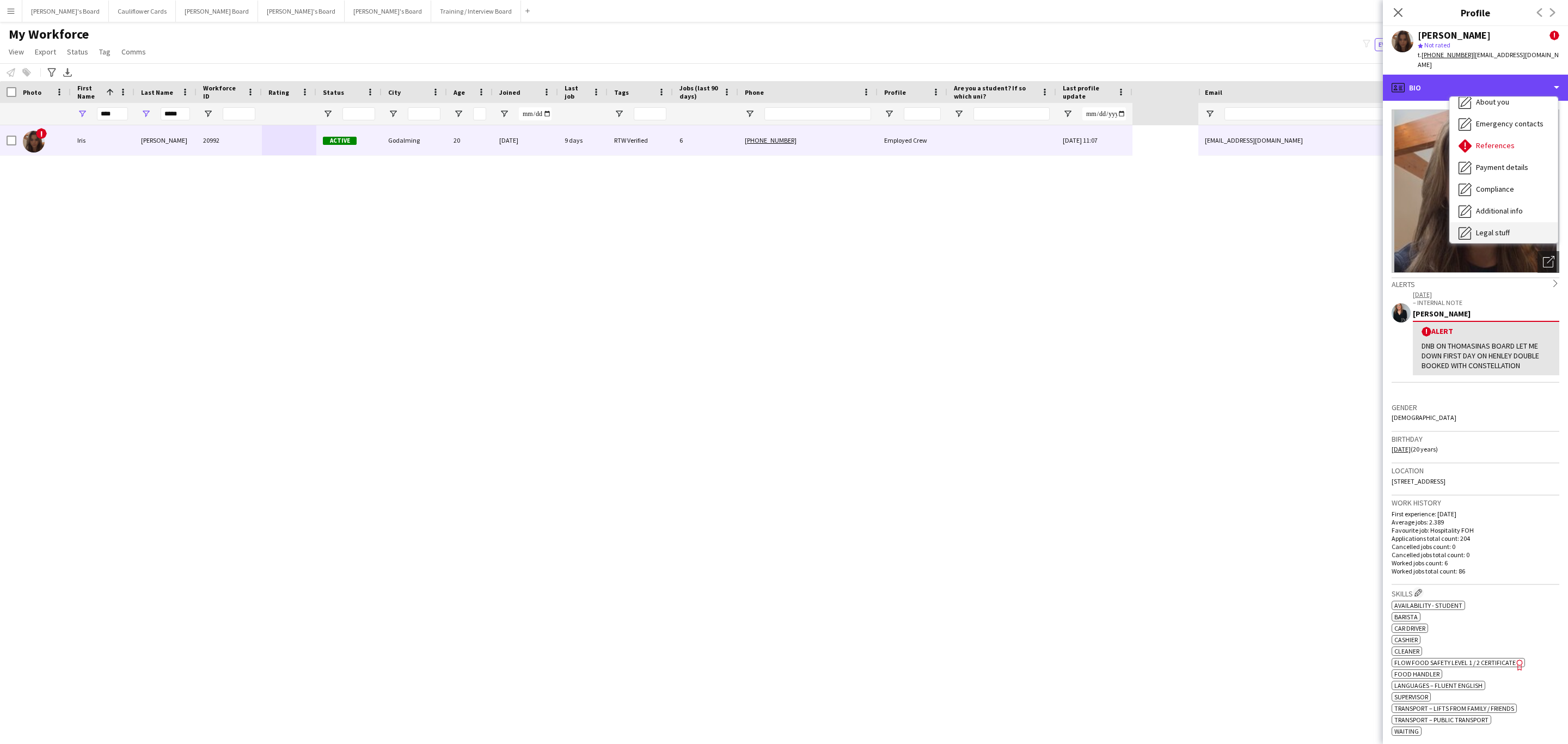
scroll to position [146, 0]
click at [1497, 136] on div "Additional info Additional info" at bounding box center [1503, 141] width 108 height 22
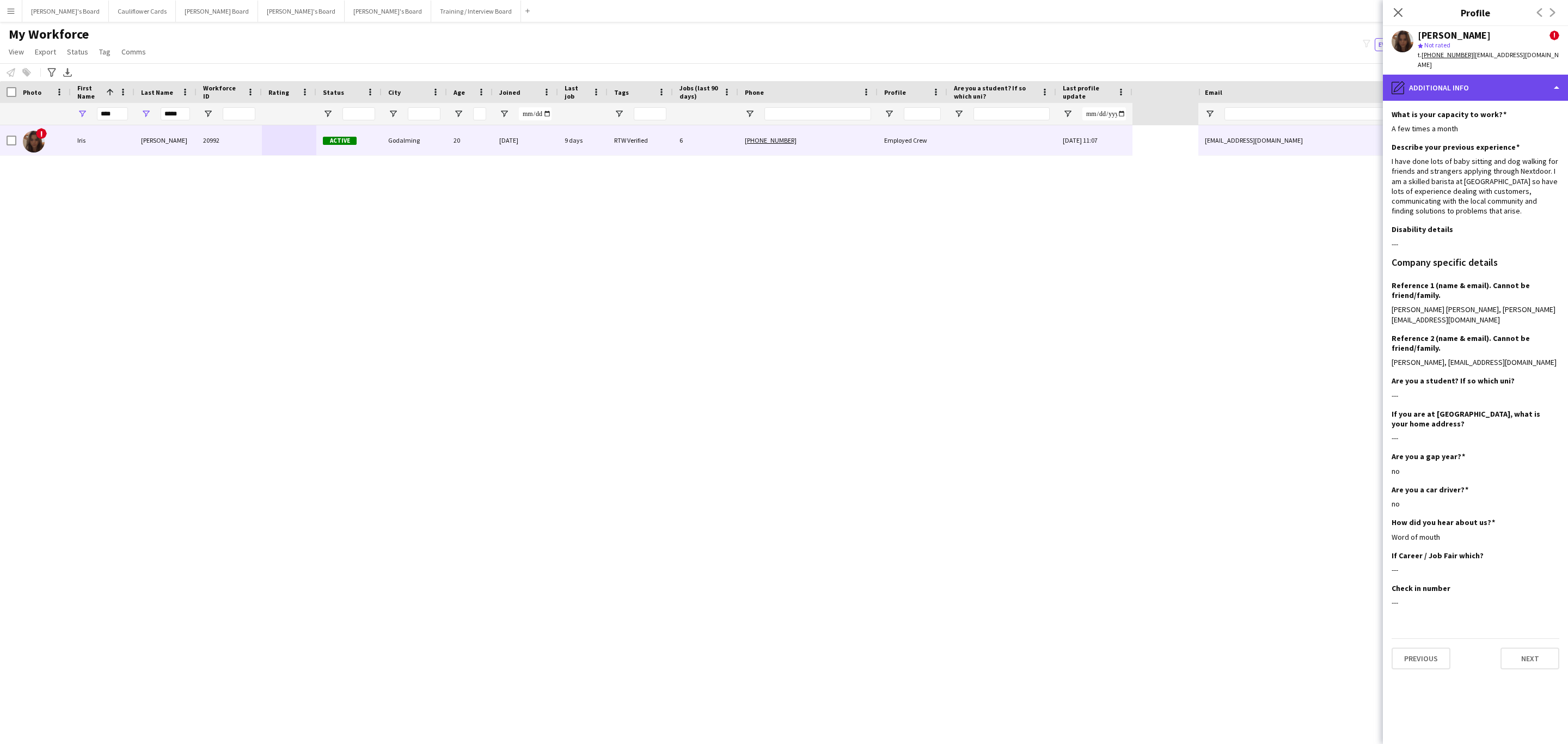
click at [1473, 85] on div "pencil4 Additional info" at bounding box center [1475, 88] width 185 height 26
click at [1508, 195] on div "Feedback Feedback" at bounding box center [1503, 206] width 108 height 22
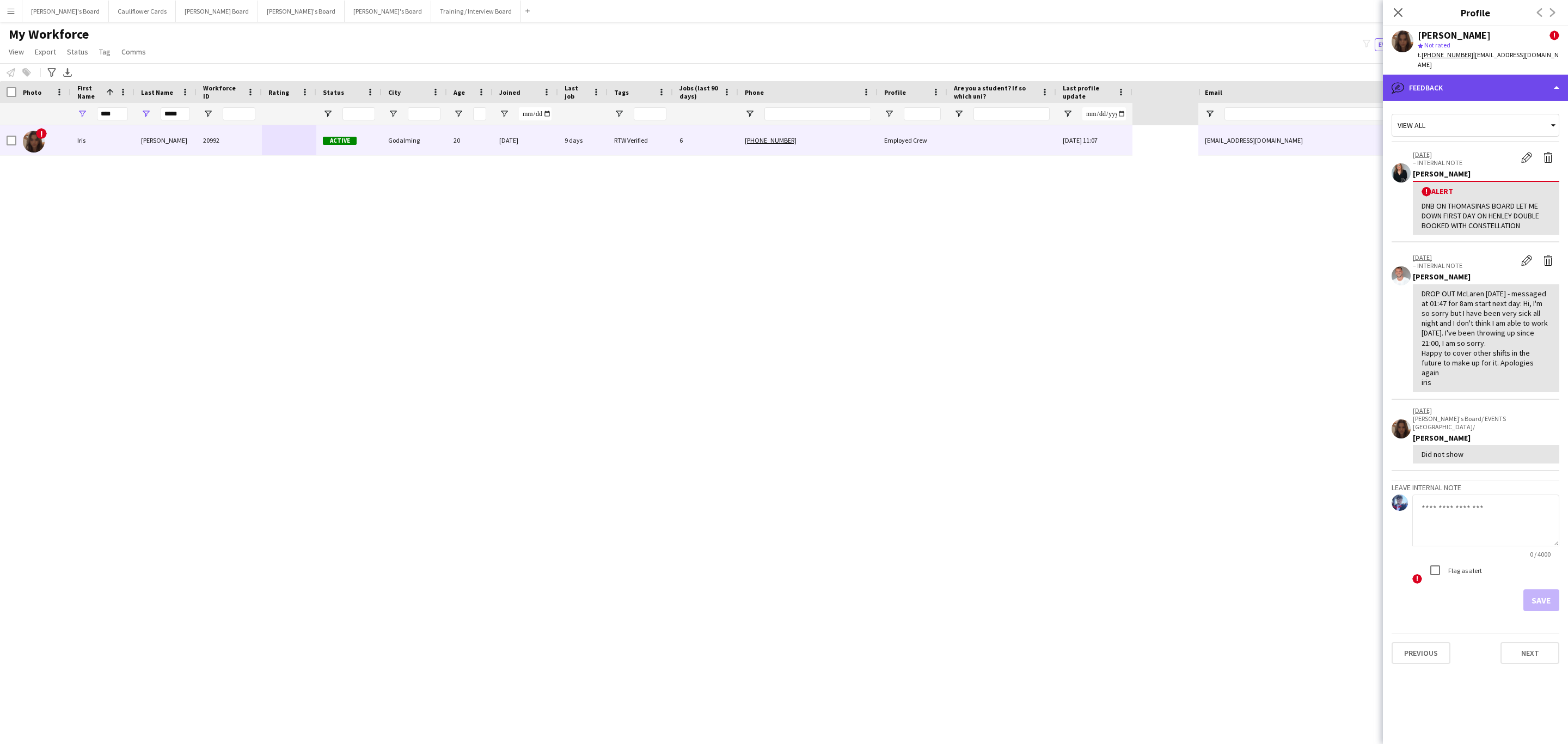
click at [1446, 82] on div "bubble-pencil Feedback" at bounding box center [1475, 88] width 185 height 26
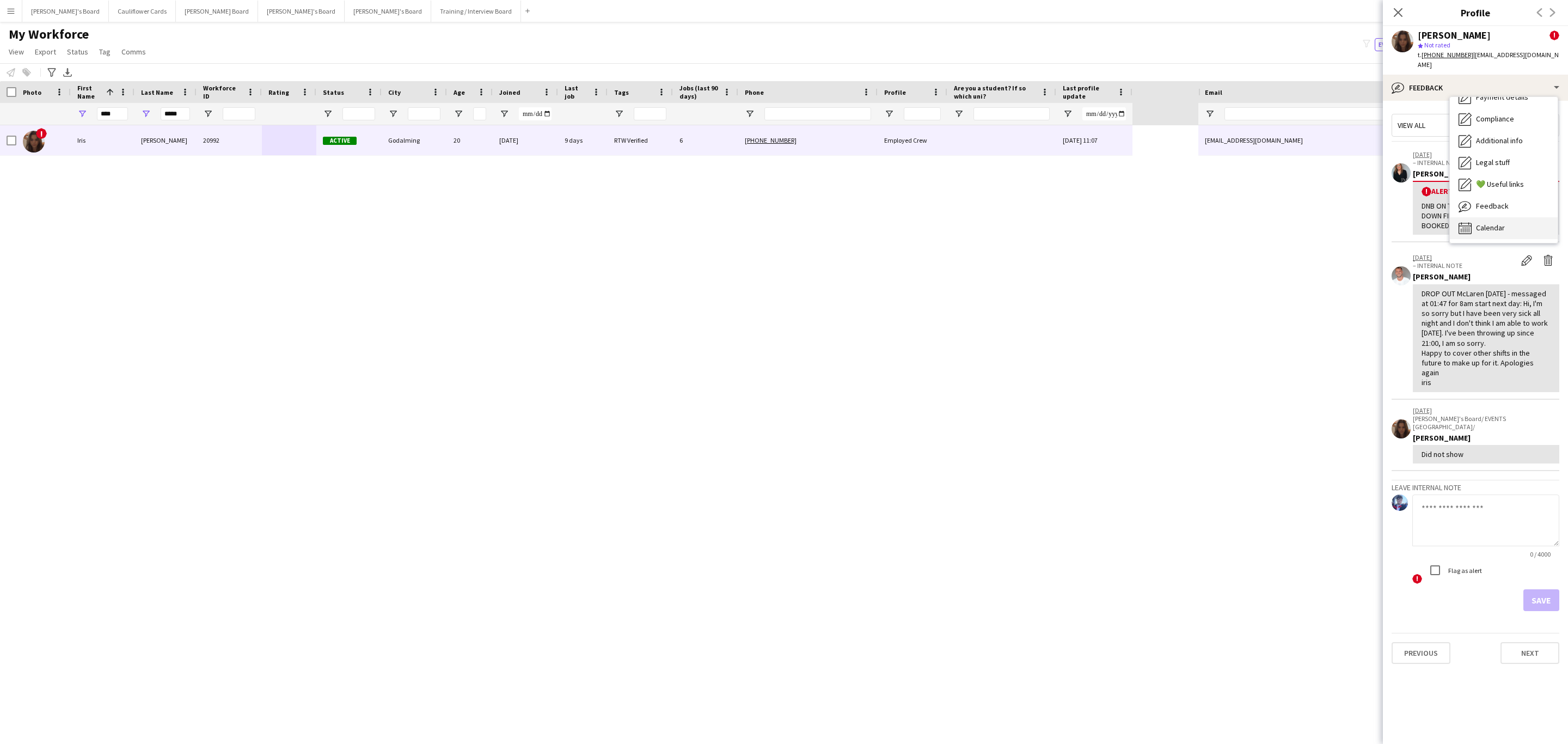
click at [1490, 217] on div "Calendar Calendar" at bounding box center [1503, 228] width 108 height 22
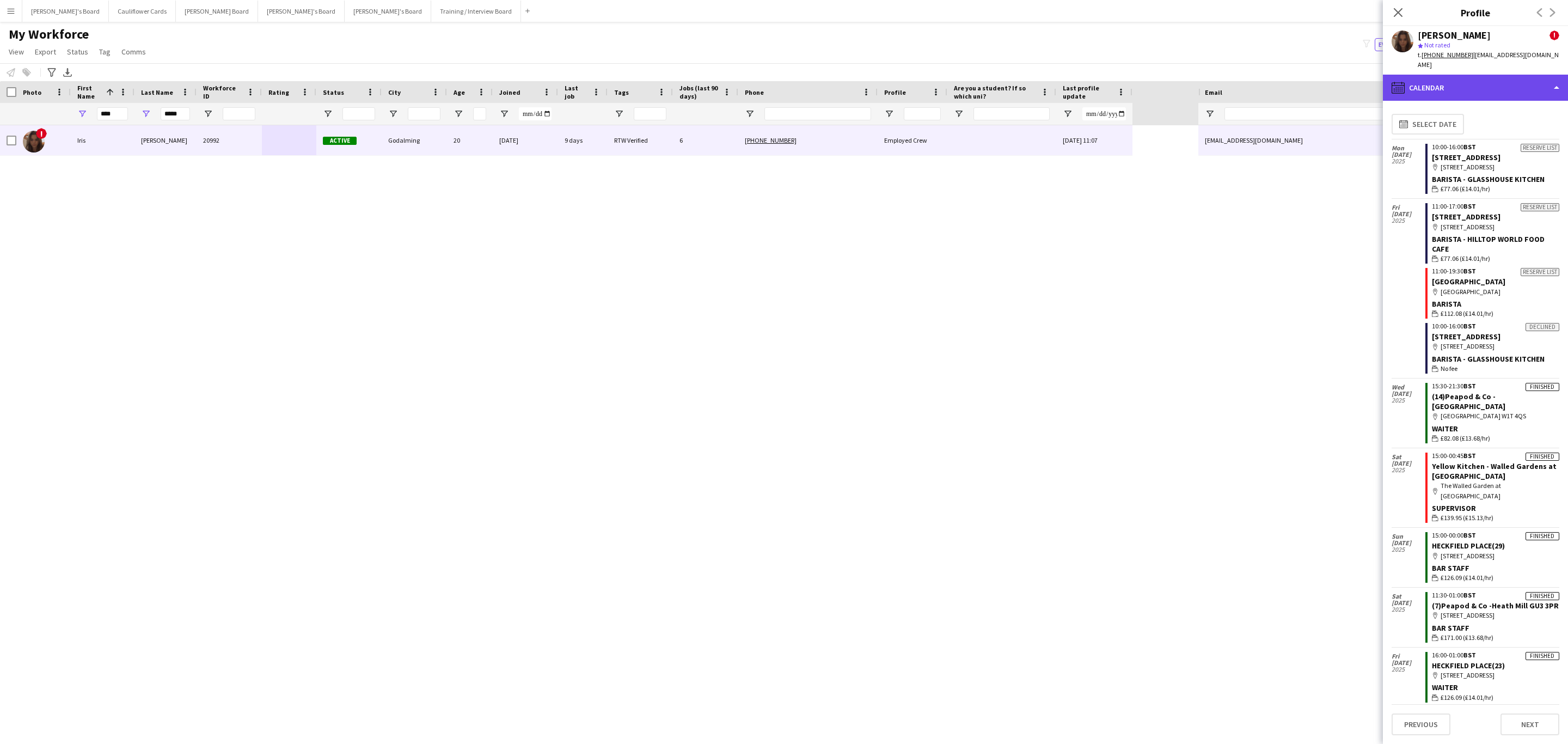
click at [1529, 80] on div "calendar-full Calendar" at bounding box center [1475, 88] width 185 height 26
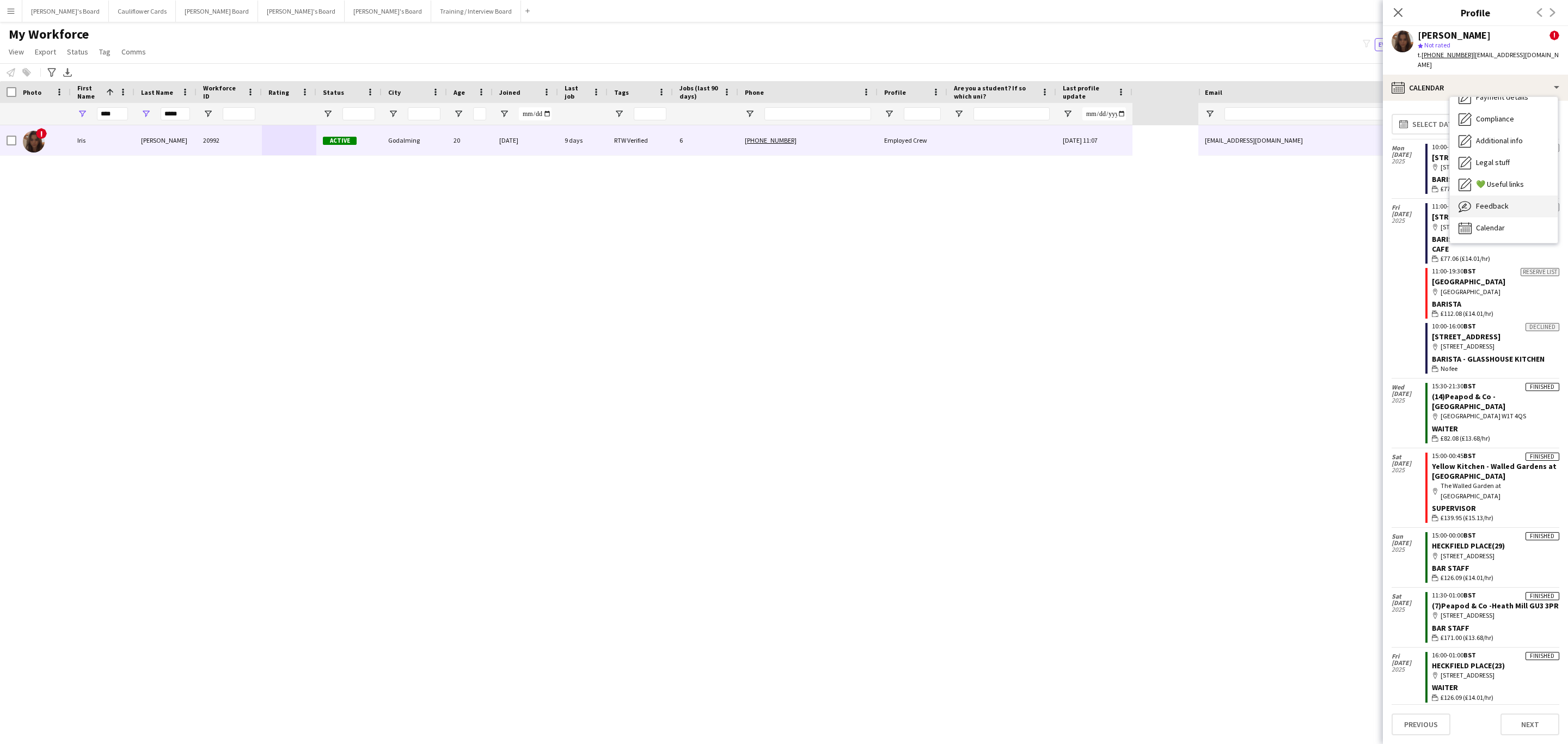
click at [1500, 186] on div "Bio Bio Company application Company application Employment Employment About you…" at bounding box center [1503, 170] width 108 height 146
click at [1507, 195] on div "Feedback Feedback" at bounding box center [1503, 206] width 108 height 22
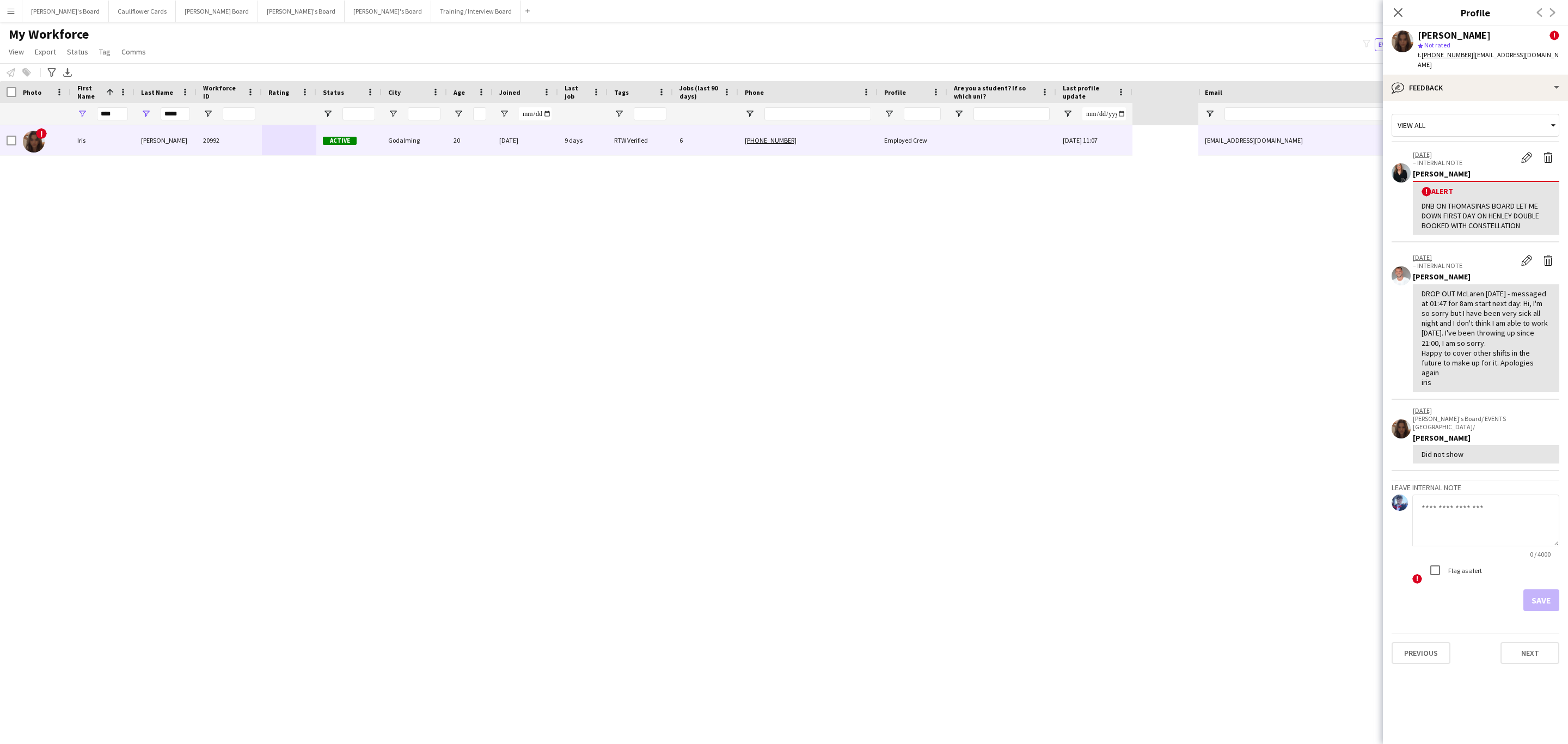
click at [1442, 54] on tcxspan "+447484385813" at bounding box center [1447, 54] width 52 height 8
drag, startPoint x: 1401, startPoint y: 8, endPoint x: 1304, endPoint y: 139, distance: 163.0
click at [1401, 8] on icon "Close pop-in" at bounding box center [1398, 12] width 9 height 9
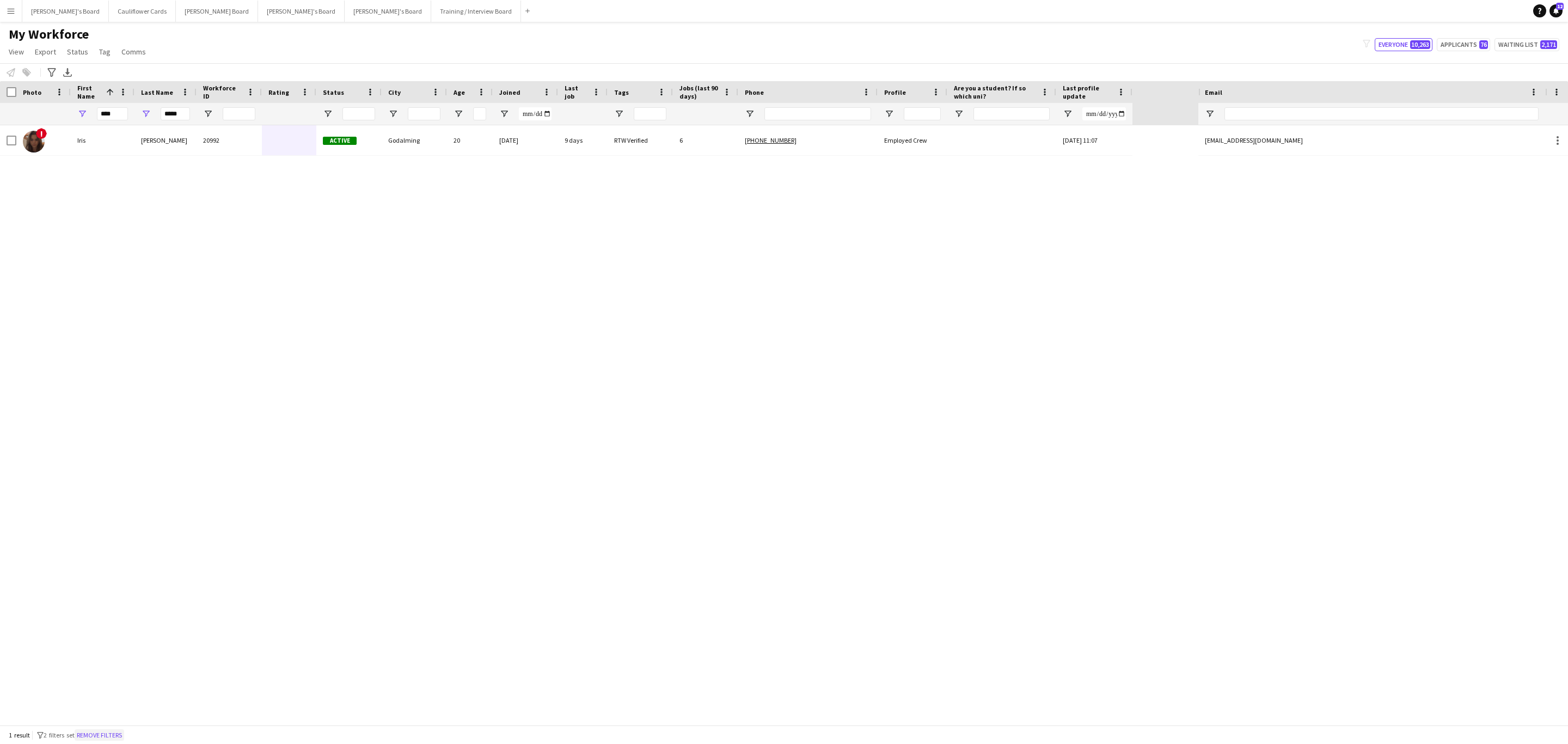
click at [97, 735] on button "Remove filters" at bounding box center [99, 735] width 49 height 12
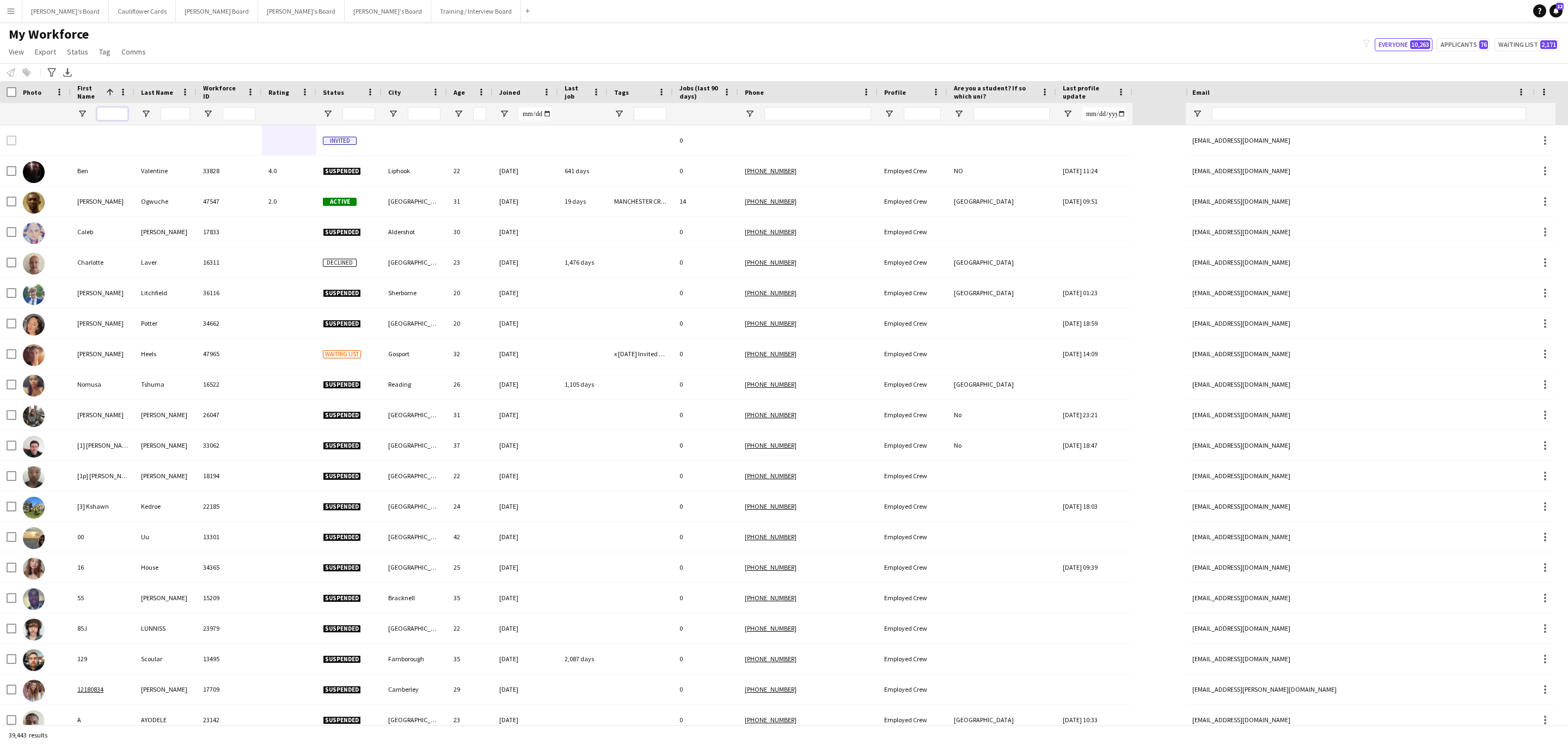
click at [116, 108] on input "First Name Filter Input" at bounding box center [112, 113] width 31 height 13
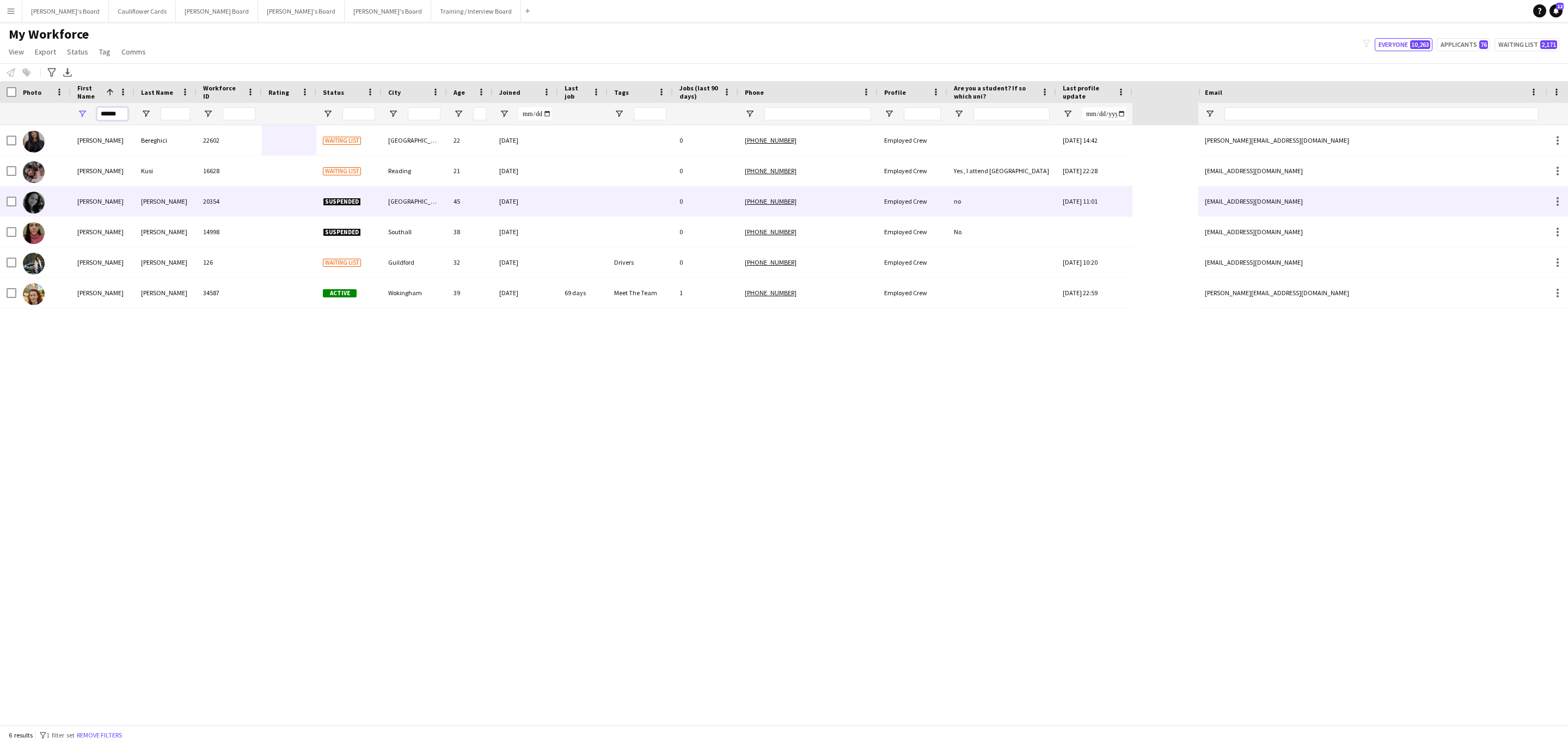
type input "******"
click at [163, 206] on div "Montiel-Sala" at bounding box center [166, 201] width 62 height 30
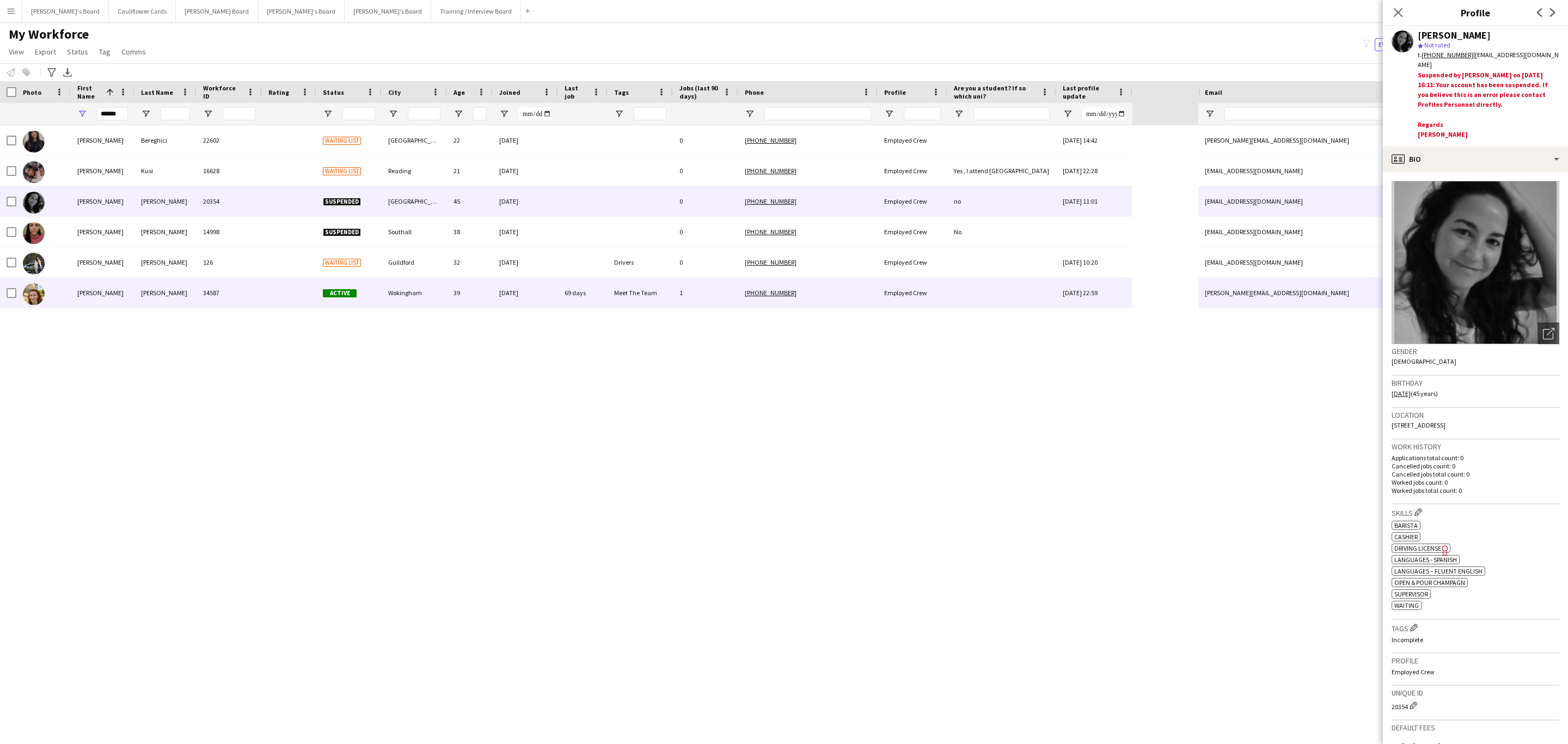
click at [278, 297] on div at bounding box center [289, 292] width 54 height 30
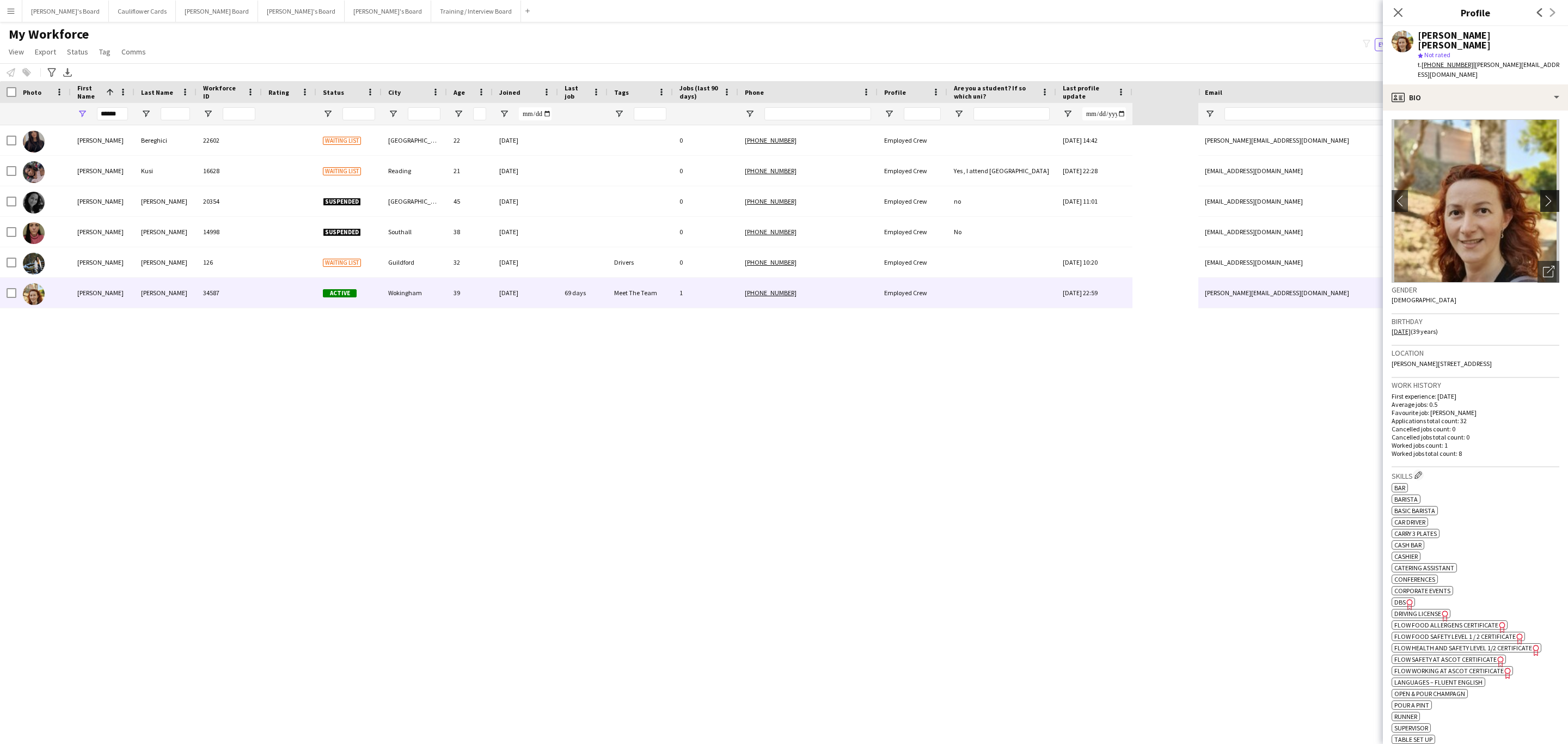
click at [1543, 195] on app-icon "chevron-right" at bounding box center [1552, 200] width 17 height 12
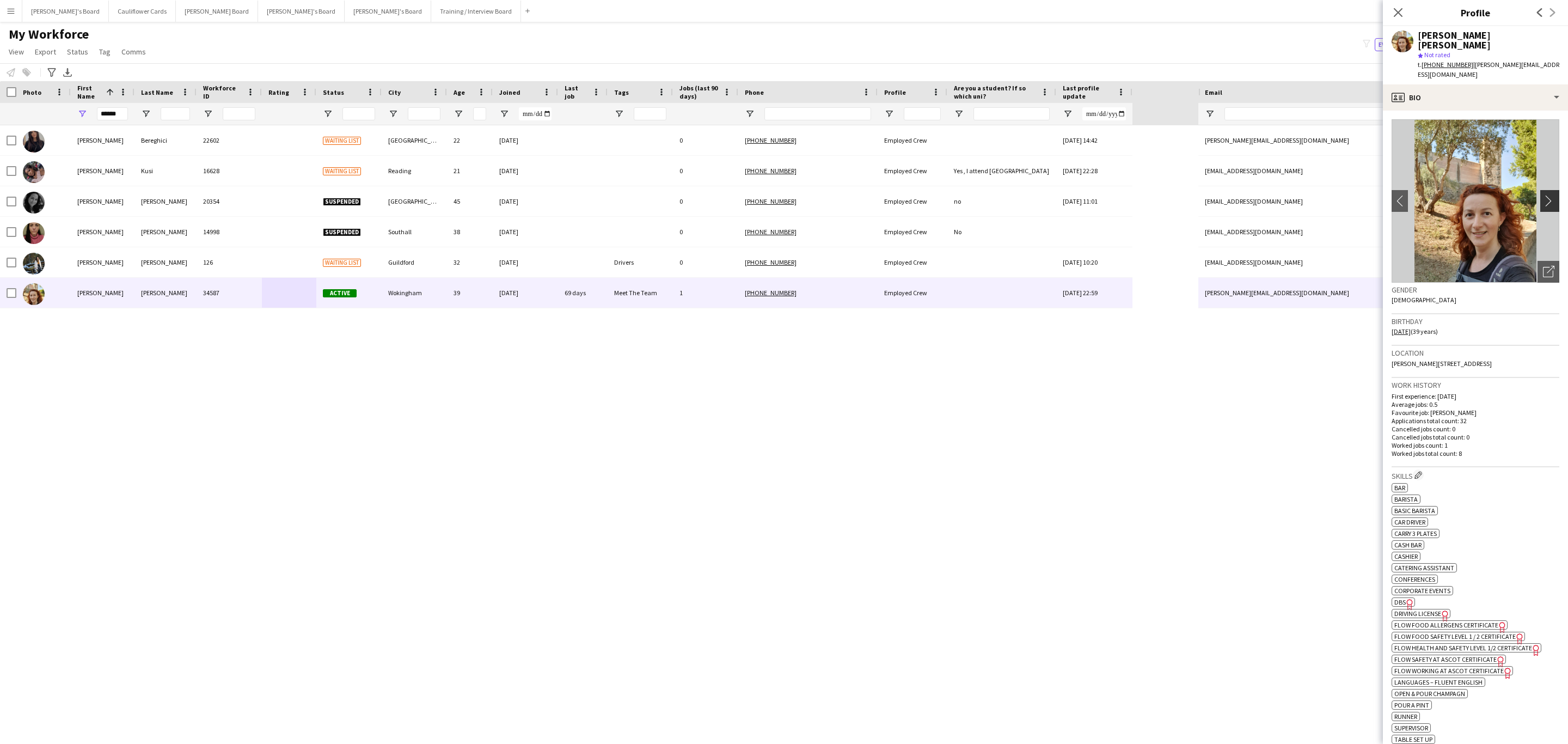
click at [1543, 195] on app-icon "chevron-right" at bounding box center [1552, 200] width 17 height 12
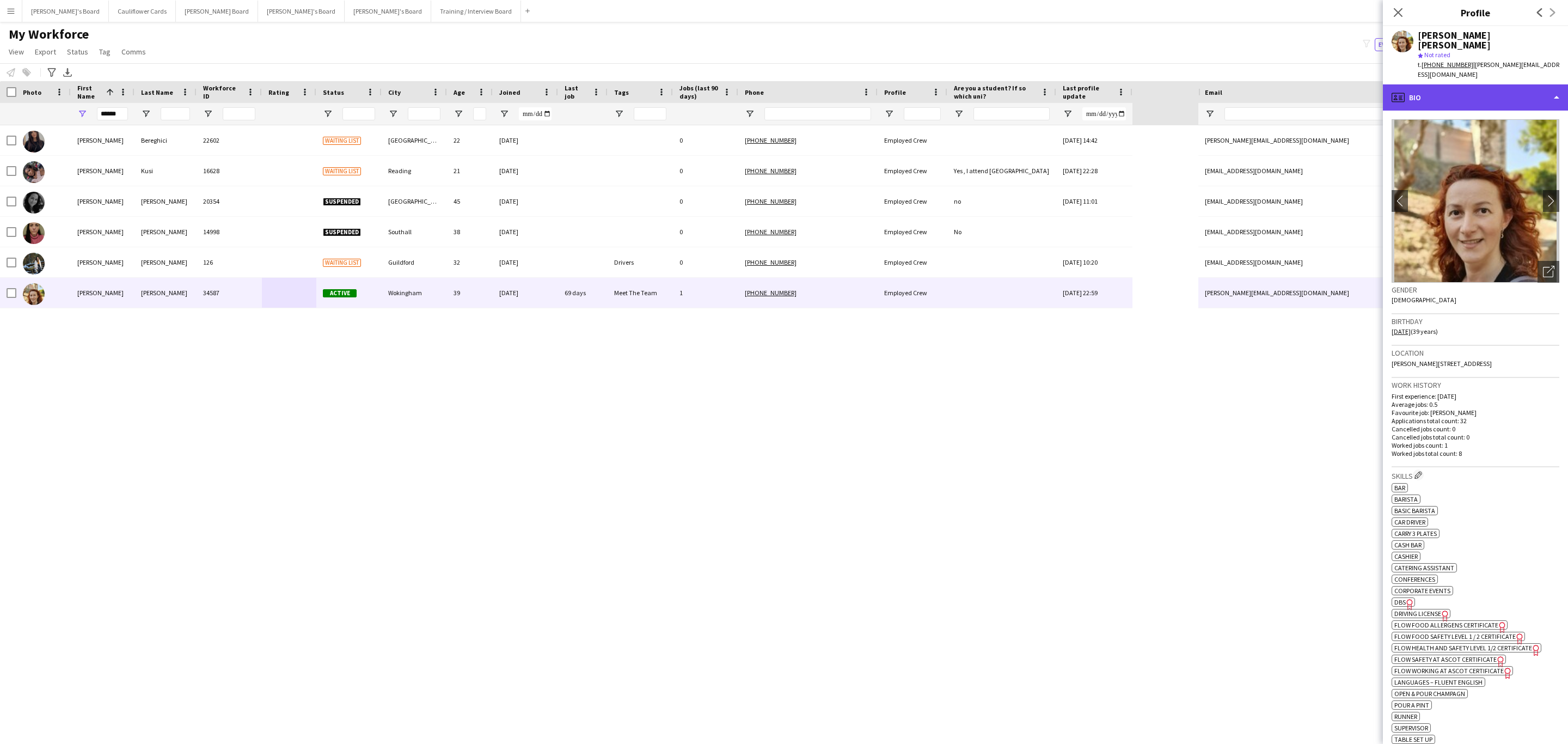
click at [1493, 85] on div "profile Bio" at bounding box center [1475, 97] width 185 height 26
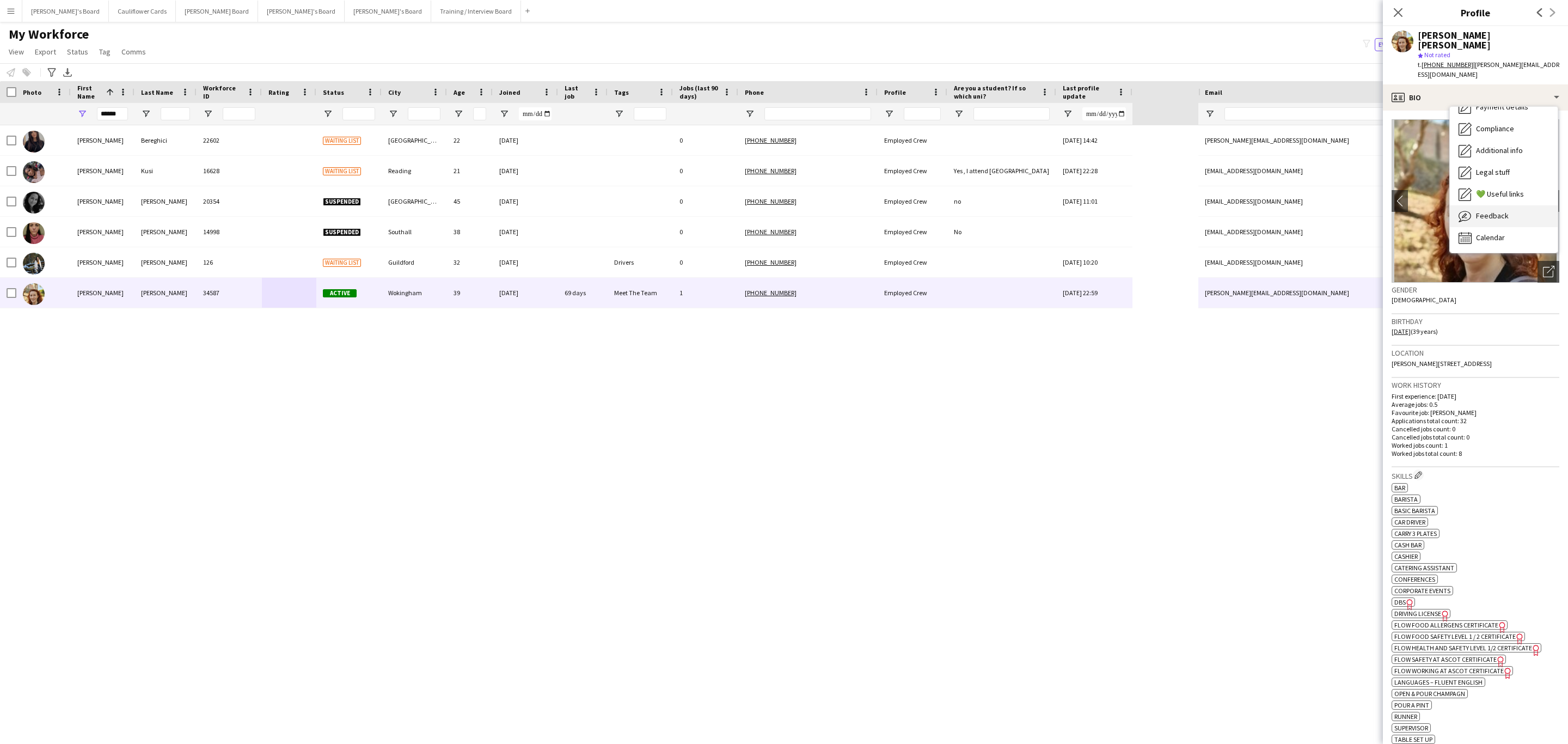
click at [1472, 205] on div "Feedback Feedback" at bounding box center [1503, 216] width 108 height 22
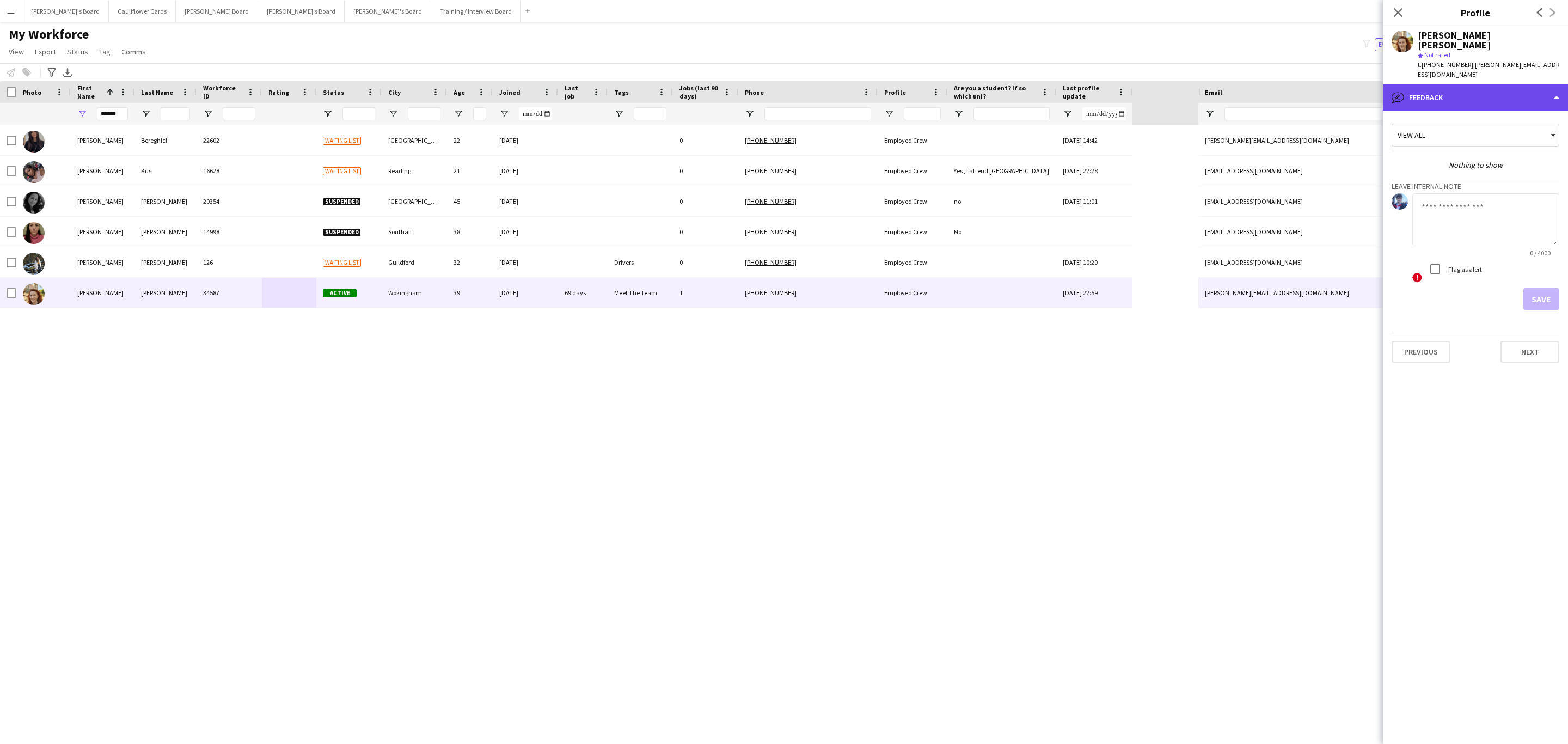
click at [1522, 85] on div "bubble-pencil Feedback" at bounding box center [1475, 97] width 185 height 26
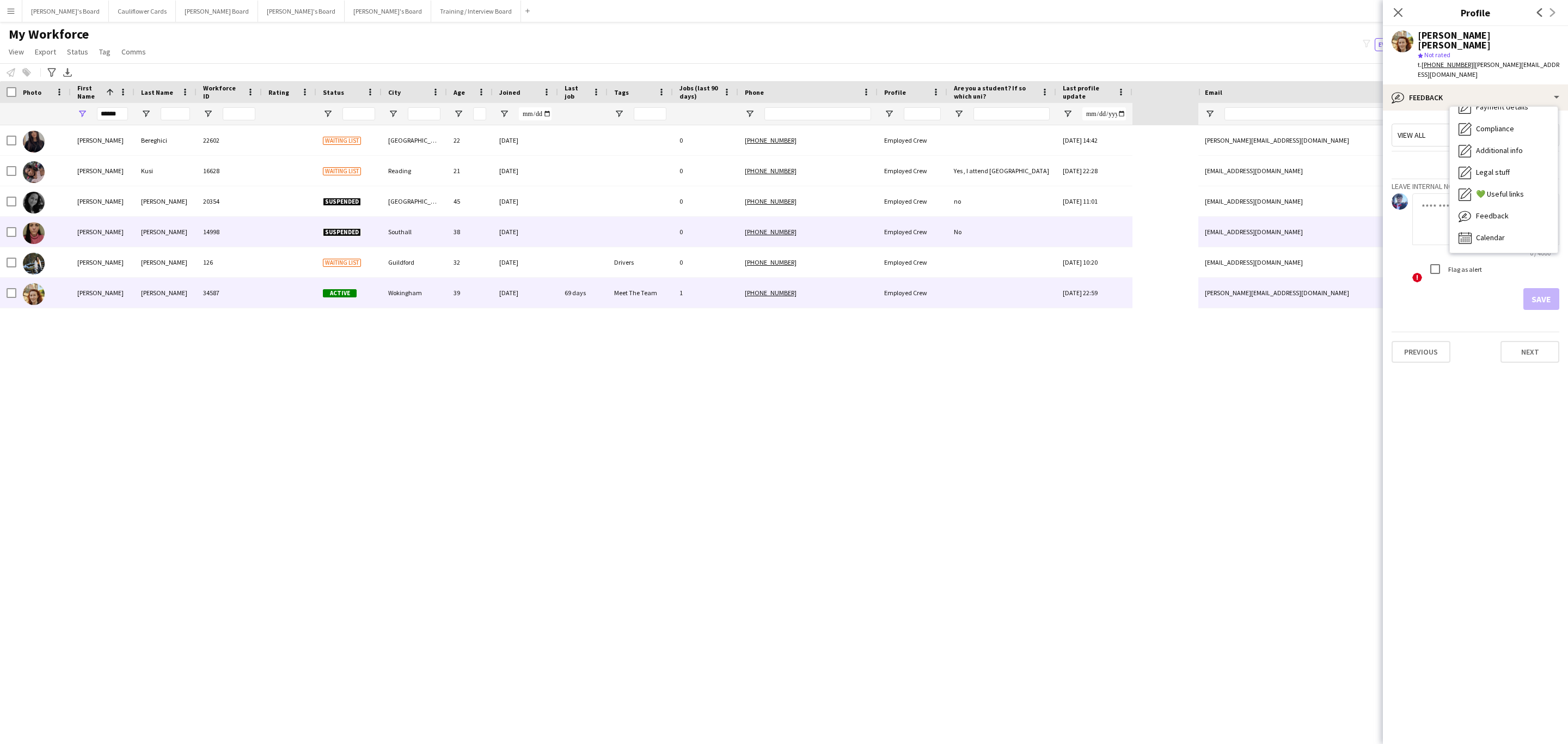
click at [499, 236] on div "15-02-2021" at bounding box center [525, 231] width 65 height 30
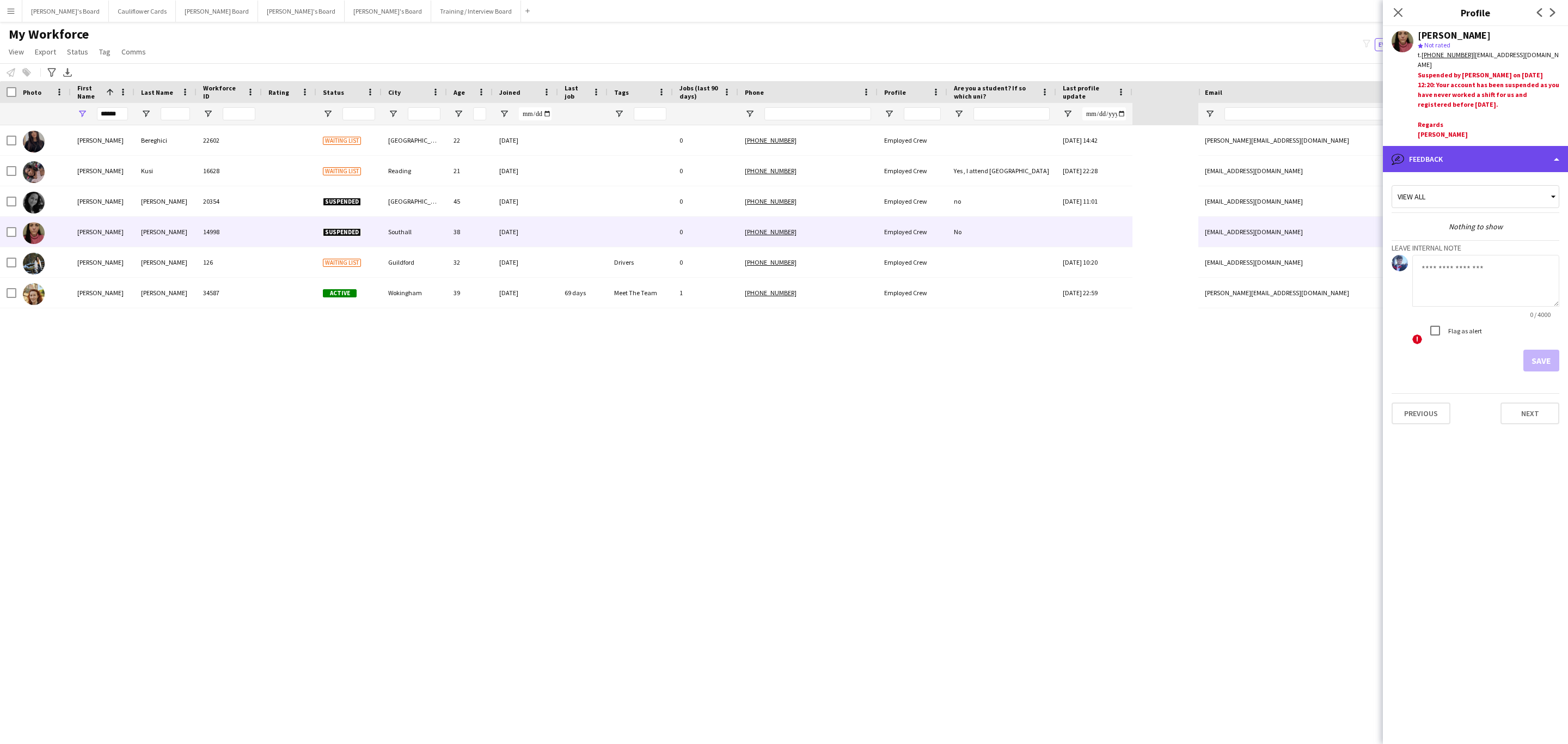
click at [1443, 155] on div "bubble-pencil Feedback" at bounding box center [1475, 159] width 185 height 26
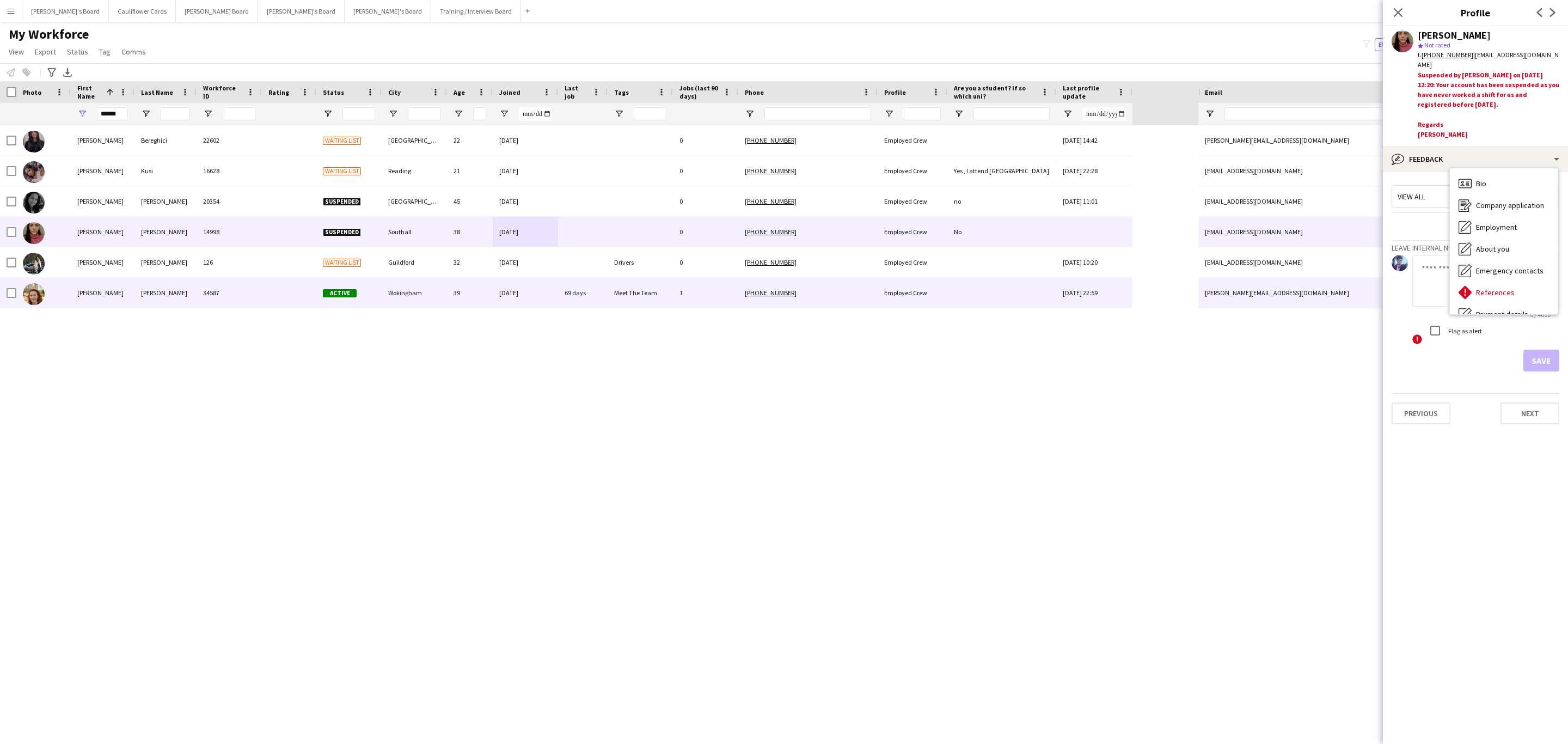
click at [413, 295] on div "Wokingham" at bounding box center [414, 292] width 65 height 30
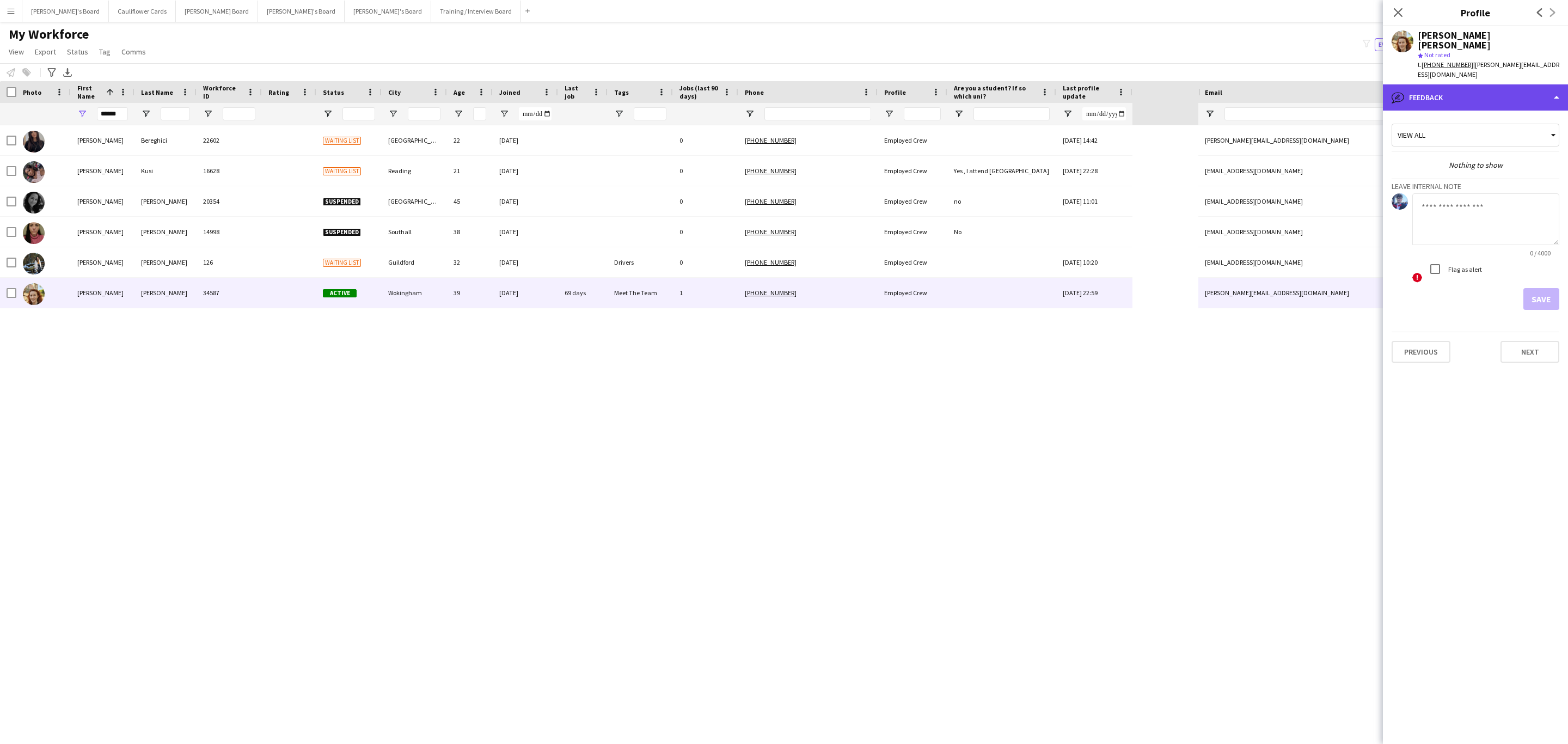
click at [1475, 85] on div "bubble-pencil Feedback" at bounding box center [1475, 97] width 185 height 26
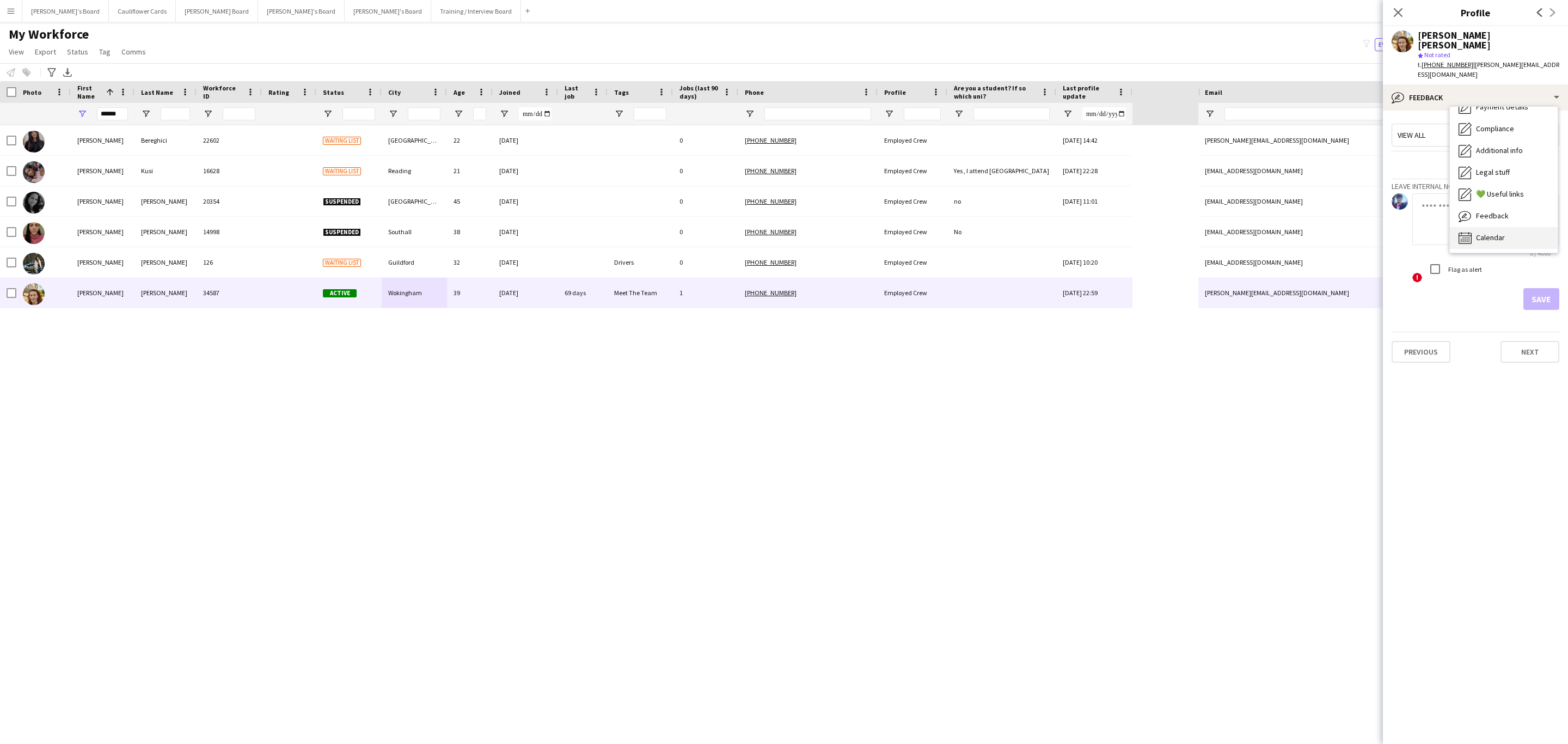
click at [1504, 227] on div "Calendar Calendar" at bounding box center [1503, 238] width 108 height 22
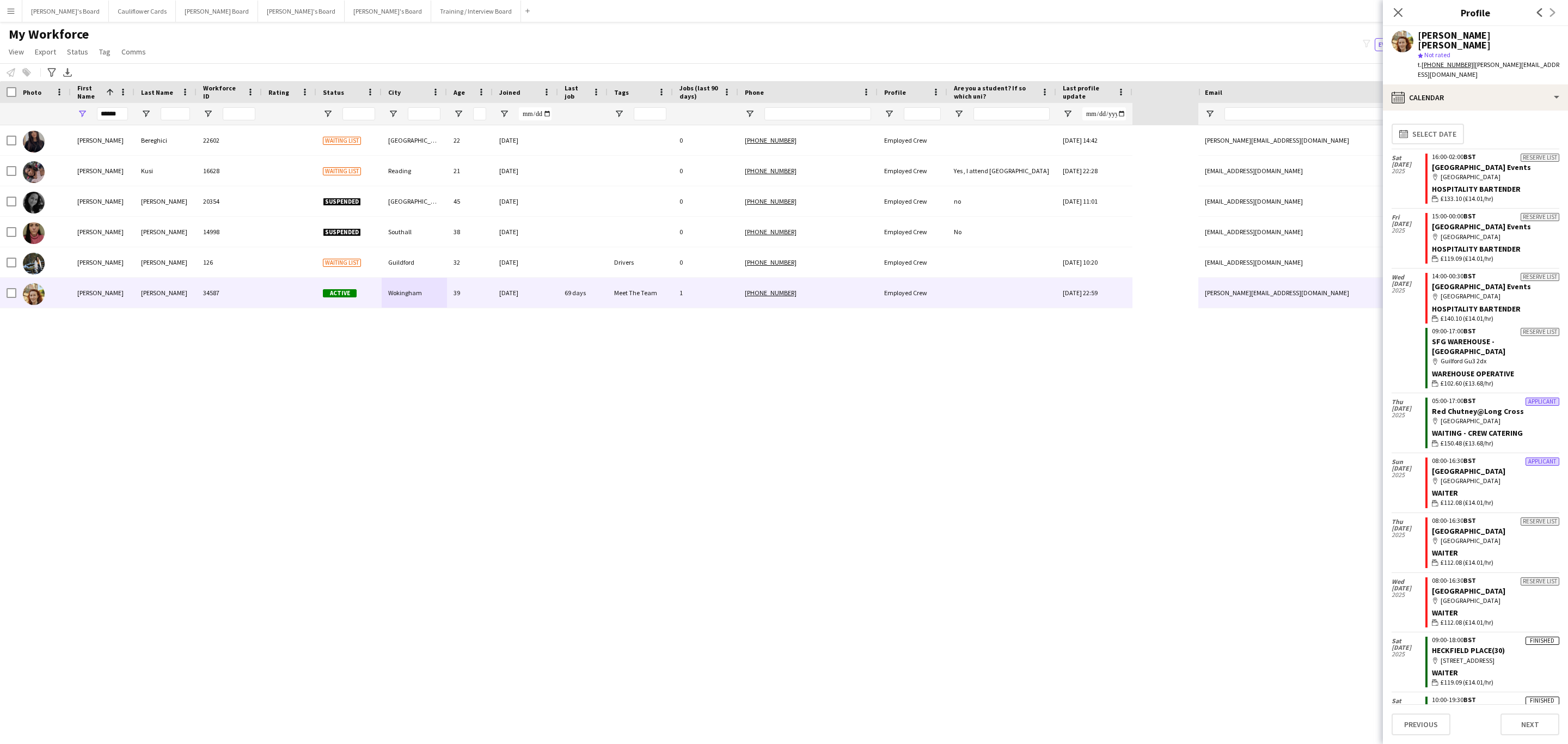
click at [1441, 60] on tcxspan "+447572977805" at bounding box center [1447, 64] width 52 height 8
click at [1400, 10] on icon at bounding box center [1398, 12] width 10 height 10
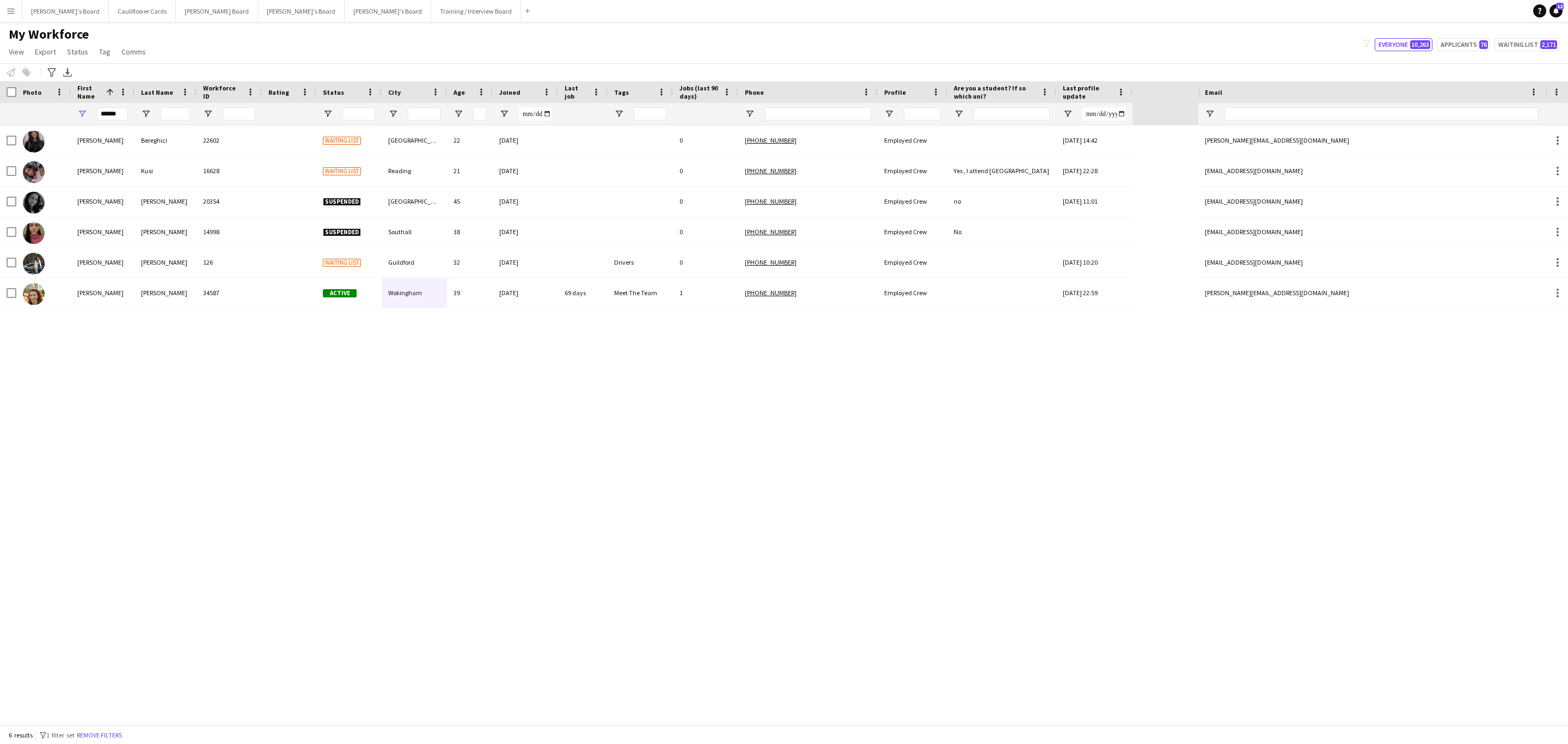
click at [121, 742] on div "6 results filter-1 1 filter set Remove filters" at bounding box center [784, 734] width 1568 height 18
click at [121, 735] on button "Remove filters" at bounding box center [99, 735] width 49 height 12
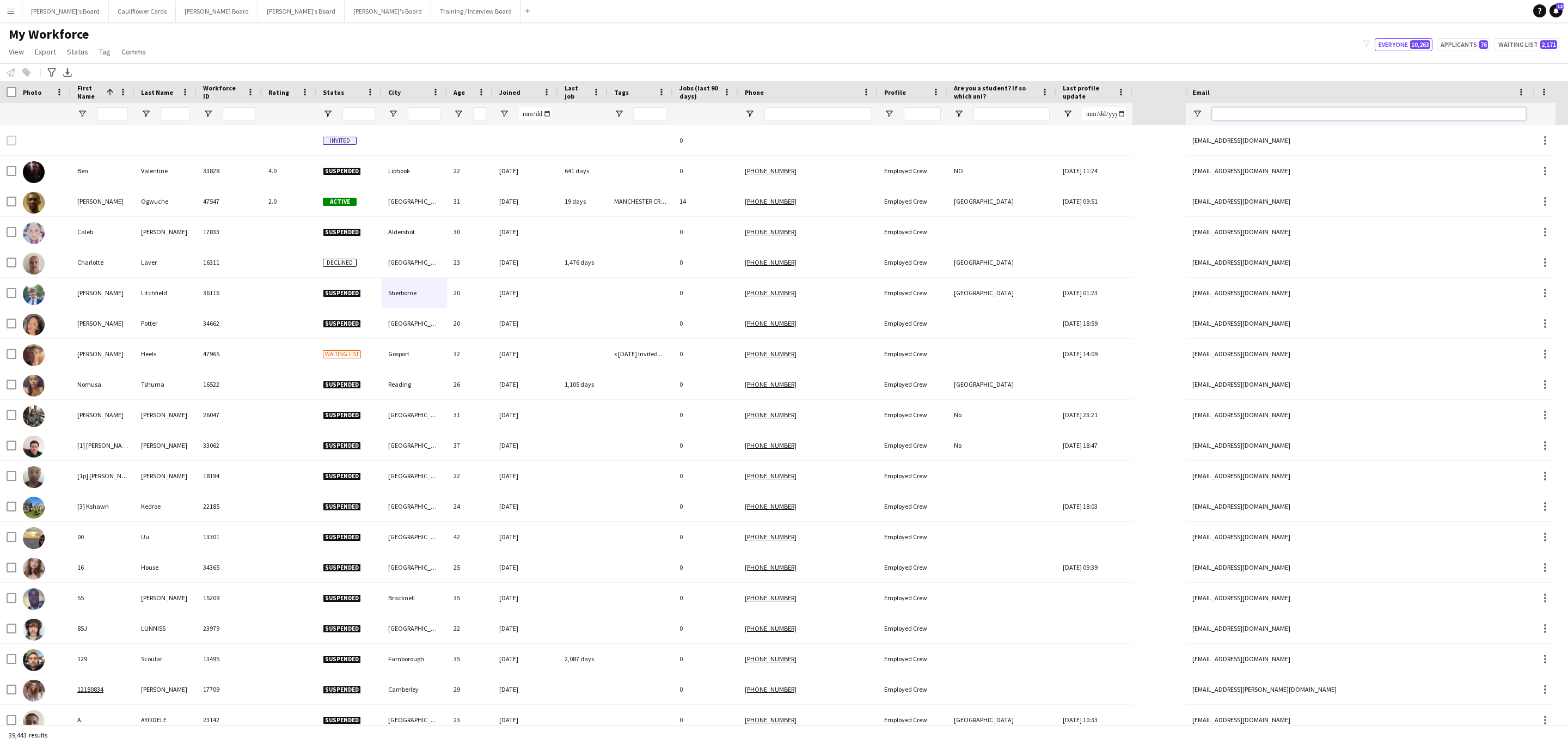
click at [1303, 116] on input "Email Filter Input" at bounding box center [1369, 113] width 314 height 13
paste input "**********"
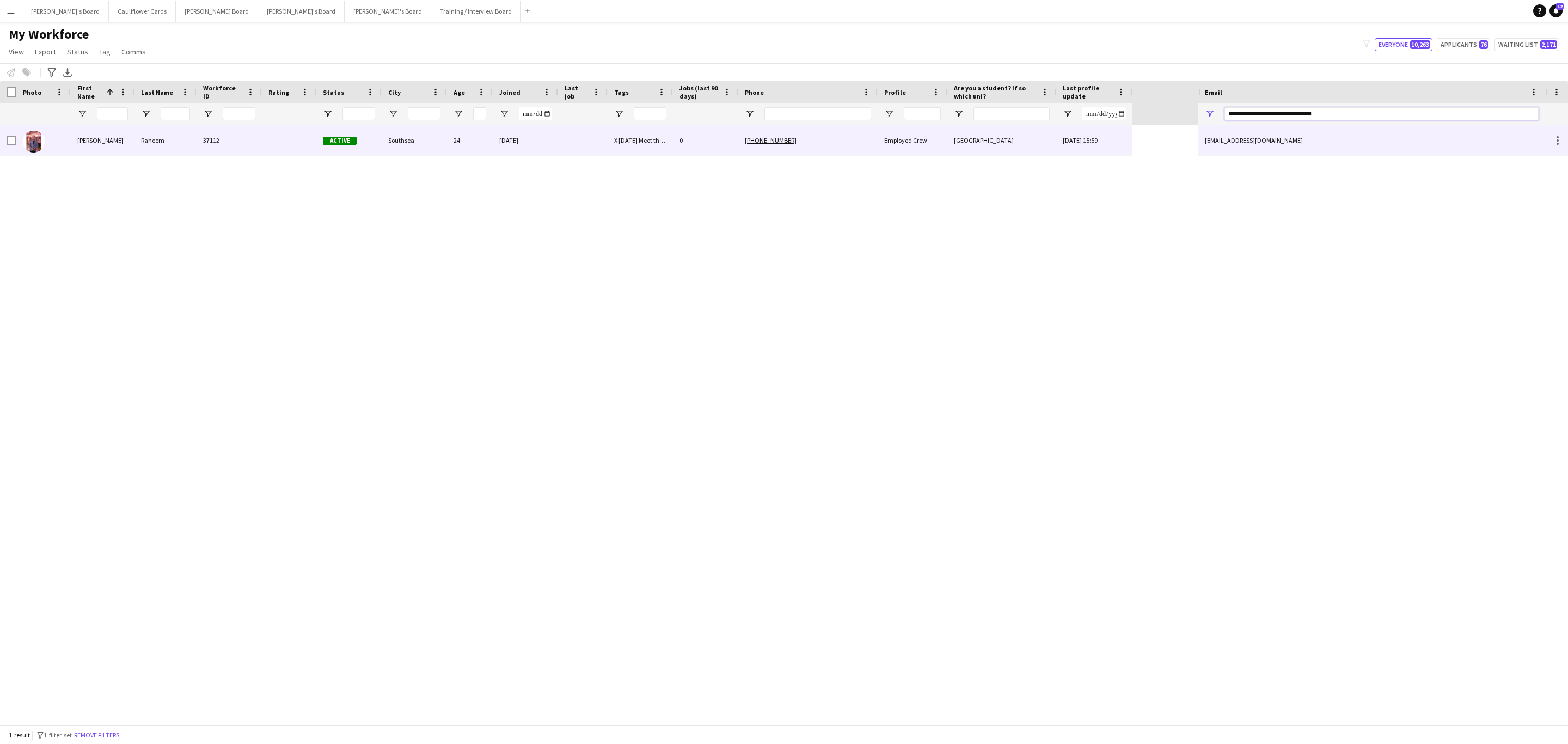
type input "**********"
click at [418, 142] on div "Southsea" at bounding box center [414, 140] width 65 height 30
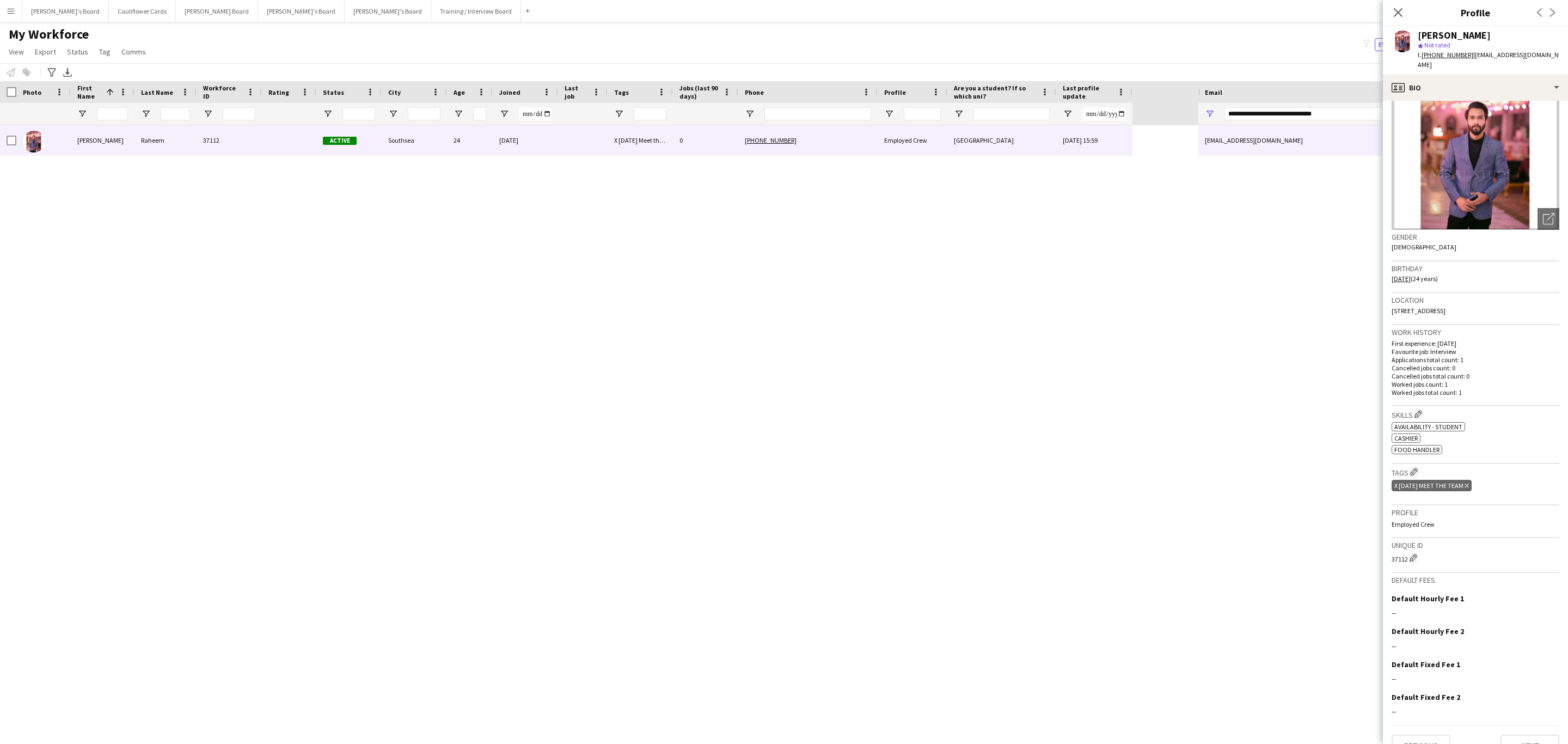
scroll to position [64, 0]
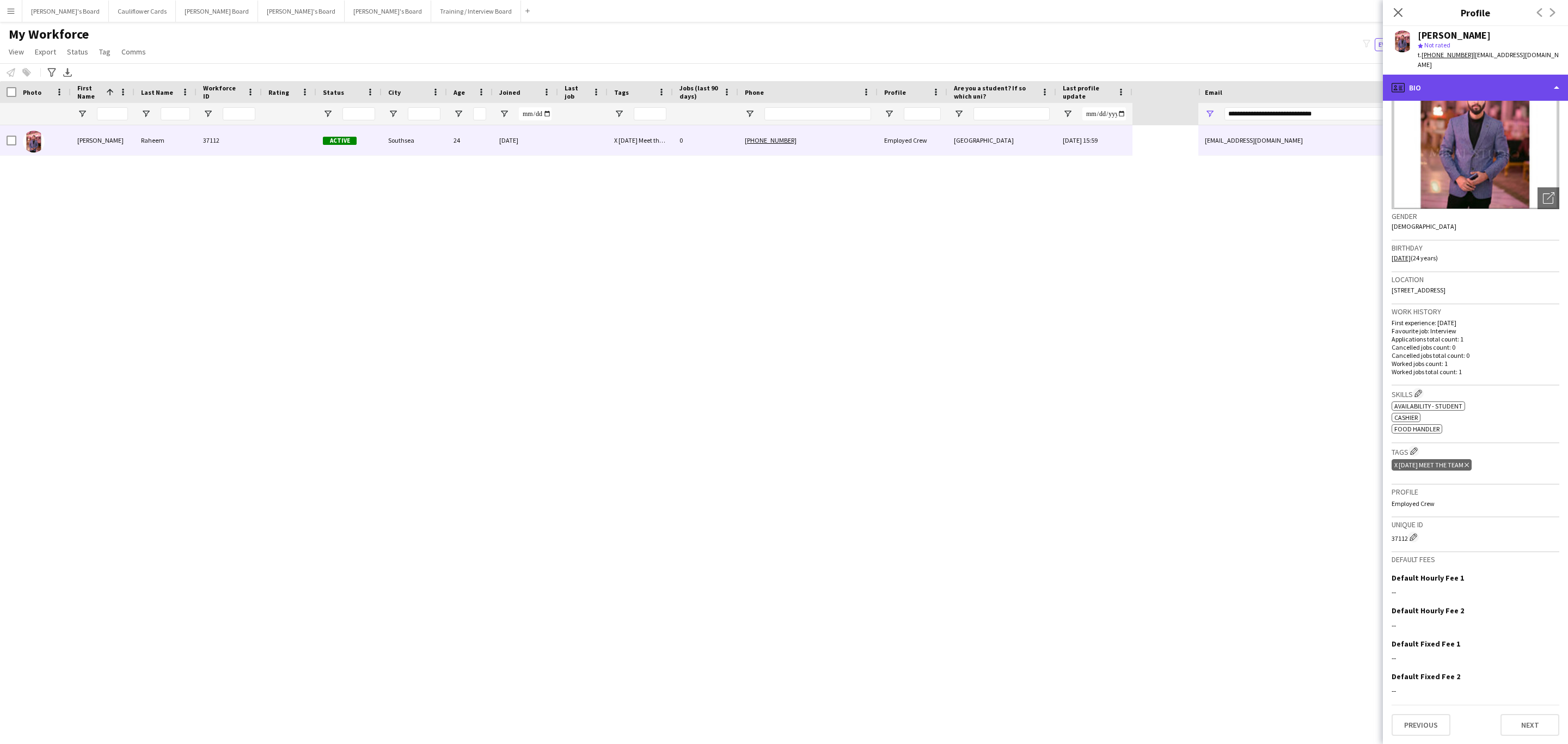
click at [1527, 91] on div "profile Bio" at bounding box center [1475, 88] width 185 height 26
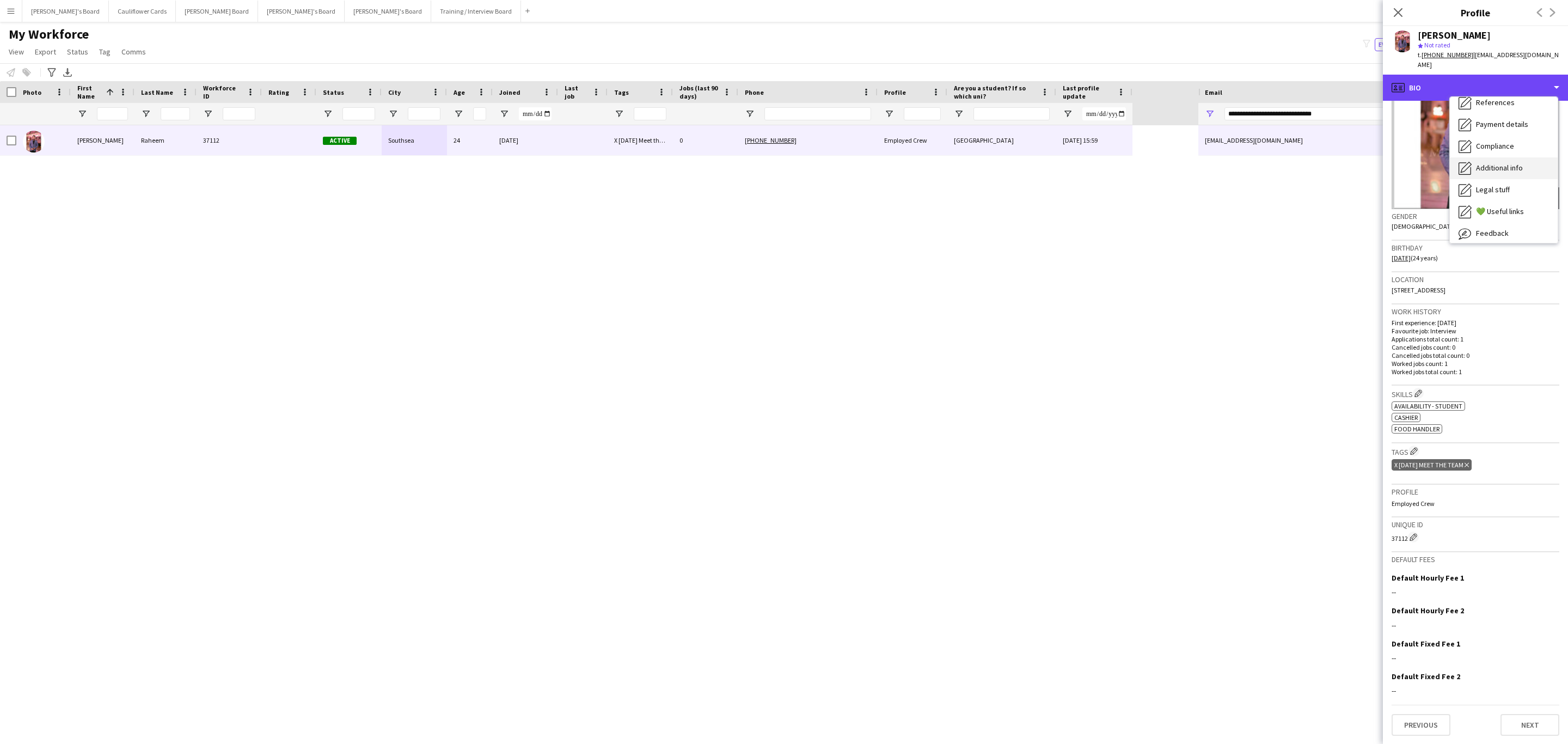
scroll to position [146, 0]
click at [1499, 199] on div "Feedback Feedback" at bounding box center [1503, 206] width 108 height 22
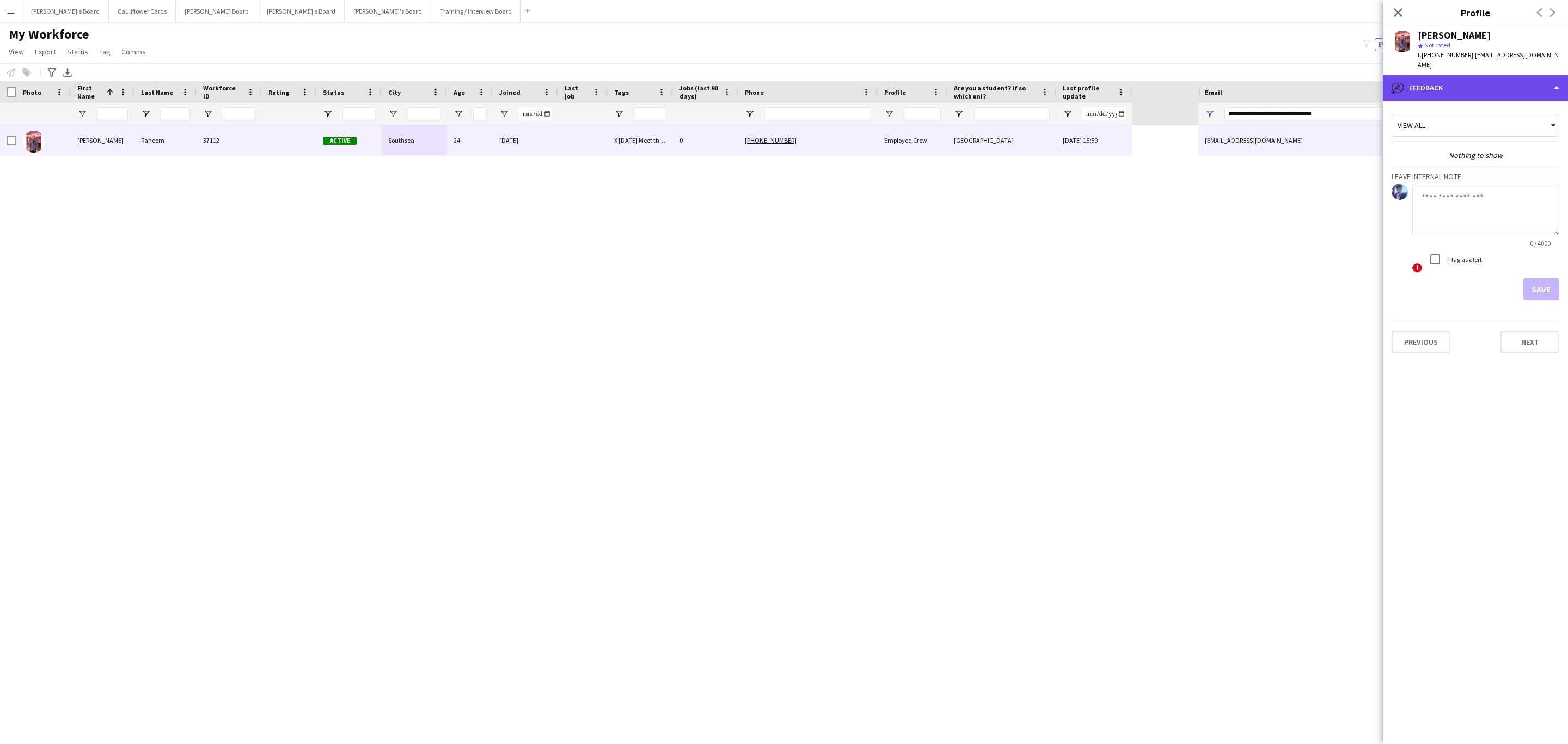
click at [1514, 93] on div "bubble-pencil Feedback" at bounding box center [1475, 88] width 185 height 26
click at [1521, 227] on div "Calendar Calendar" at bounding box center [1503, 228] width 108 height 22
click at [1475, 94] on div "calendar-full Calendar" at bounding box center [1475, 88] width 185 height 26
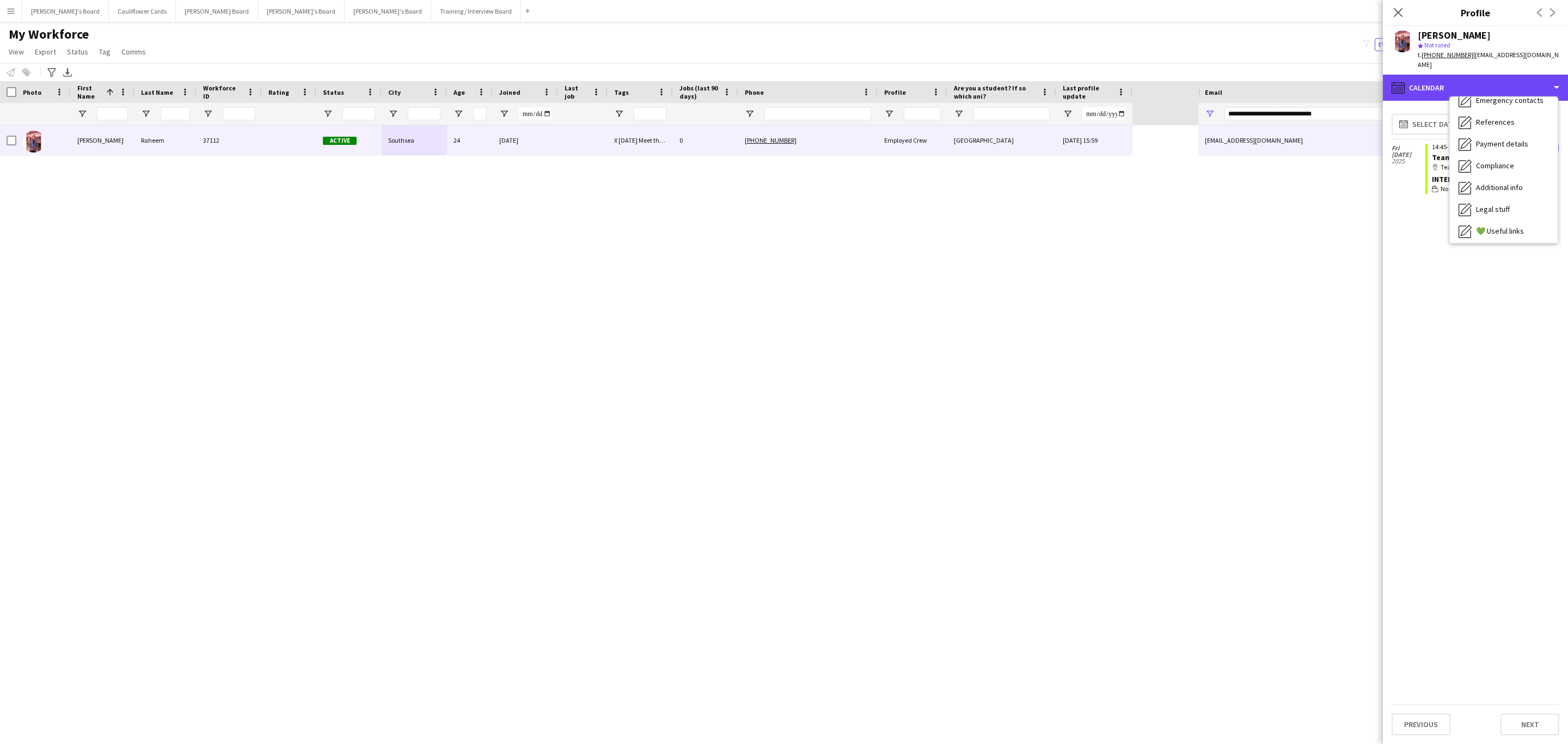
scroll to position [0, 0]
click at [1485, 108] on span "Bio" at bounding box center [1481, 111] width 10 height 10
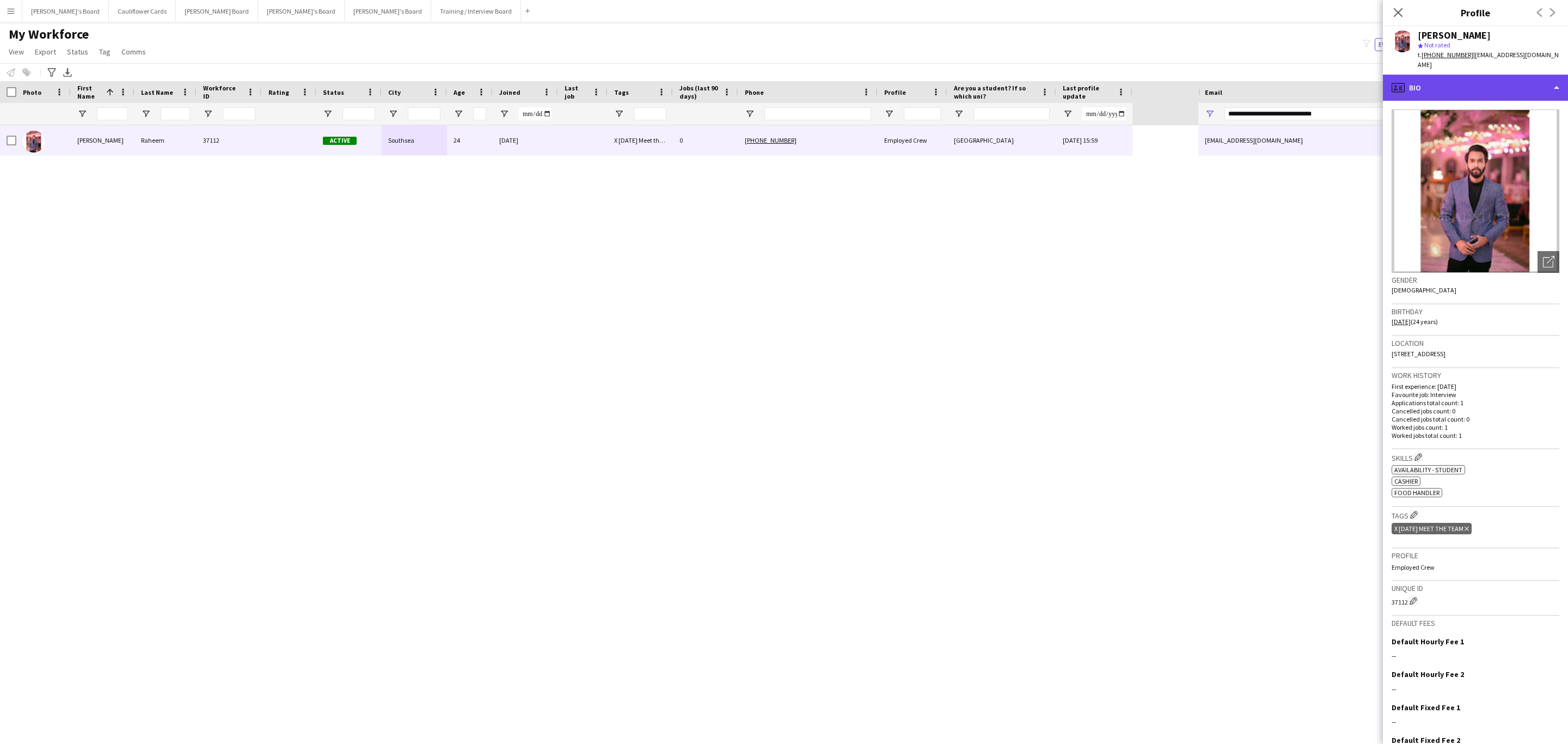
click at [1503, 91] on div "profile Bio" at bounding box center [1475, 88] width 185 height 26
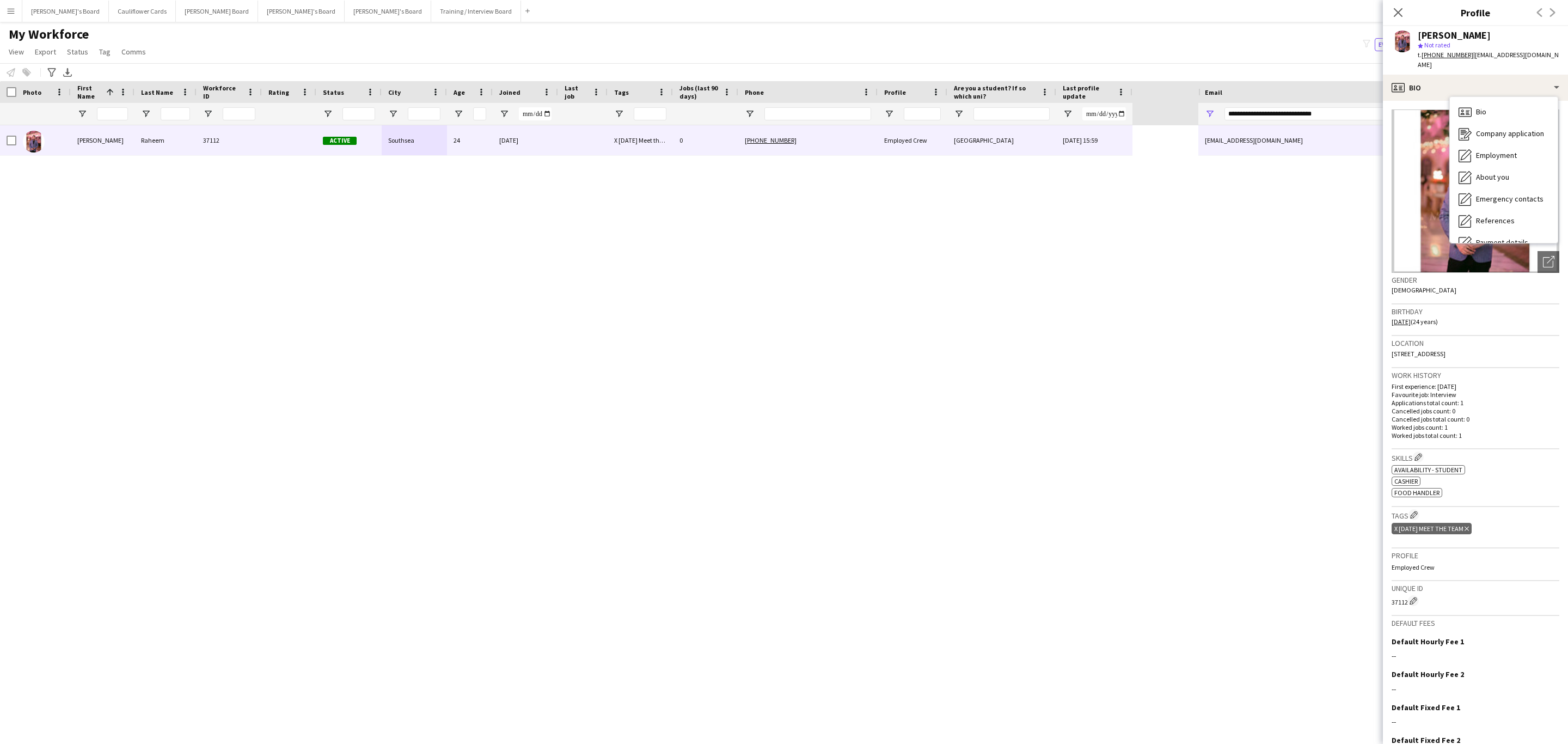
click at [1521, 536] on div "X 17/04/2024 Meet the Team Delete tag" at bounding box center [1475, 530] width 167 height 18
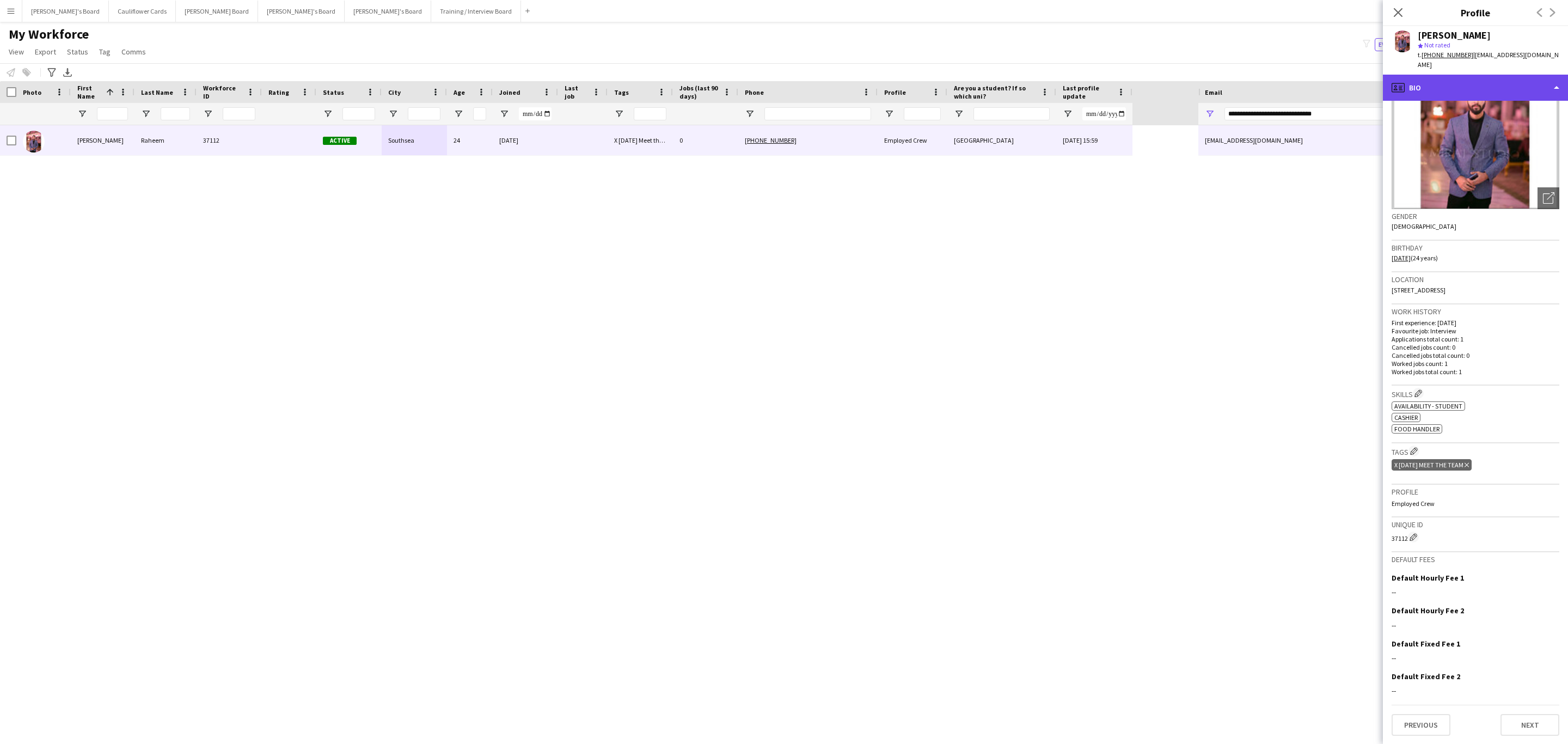
click at [1456, 91] on div "profile Bio" at bounding box center [1475, 88] width 185 height 26
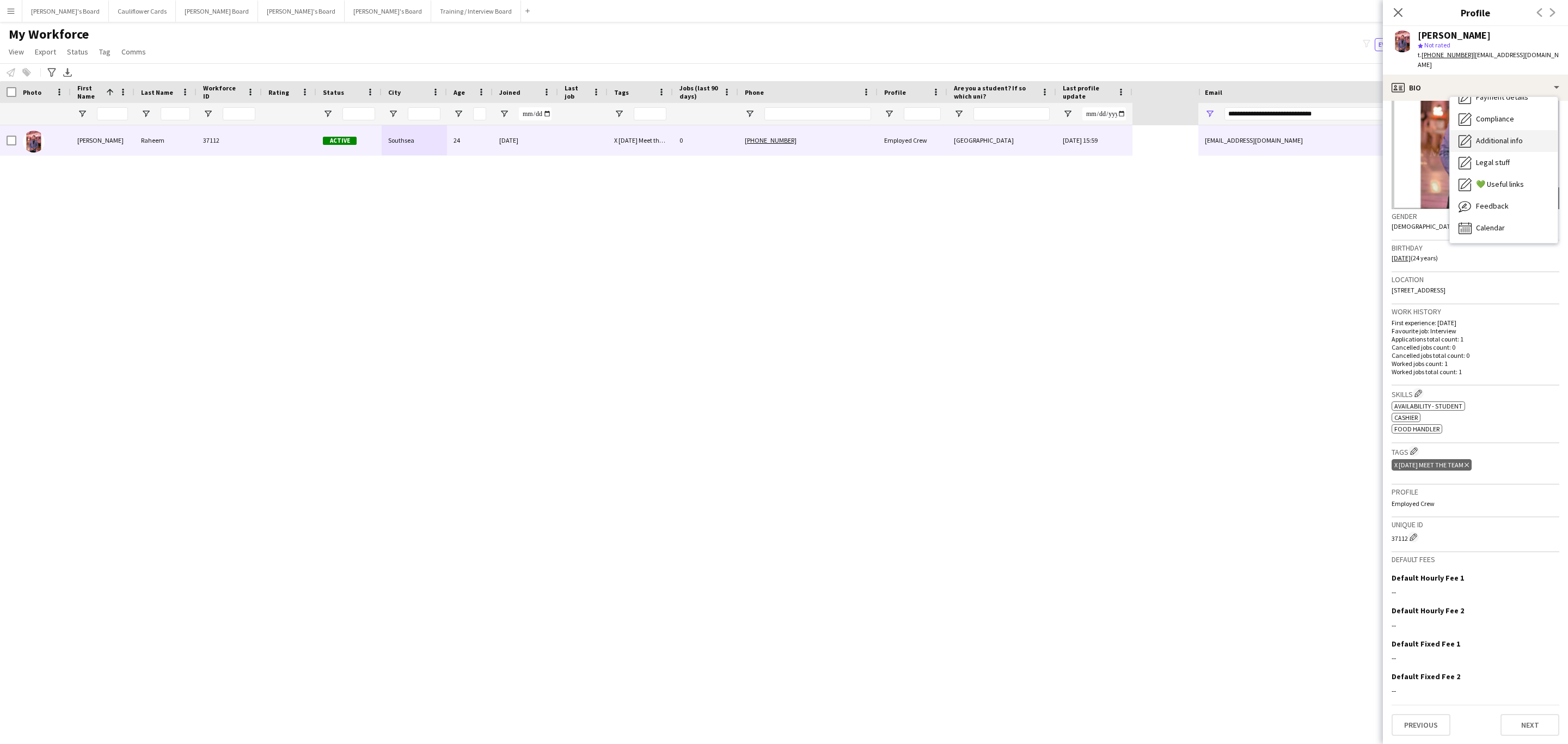
click at [1510, 136] on span "Additional info" at bounding box center [1499, 141] width 47 height 10
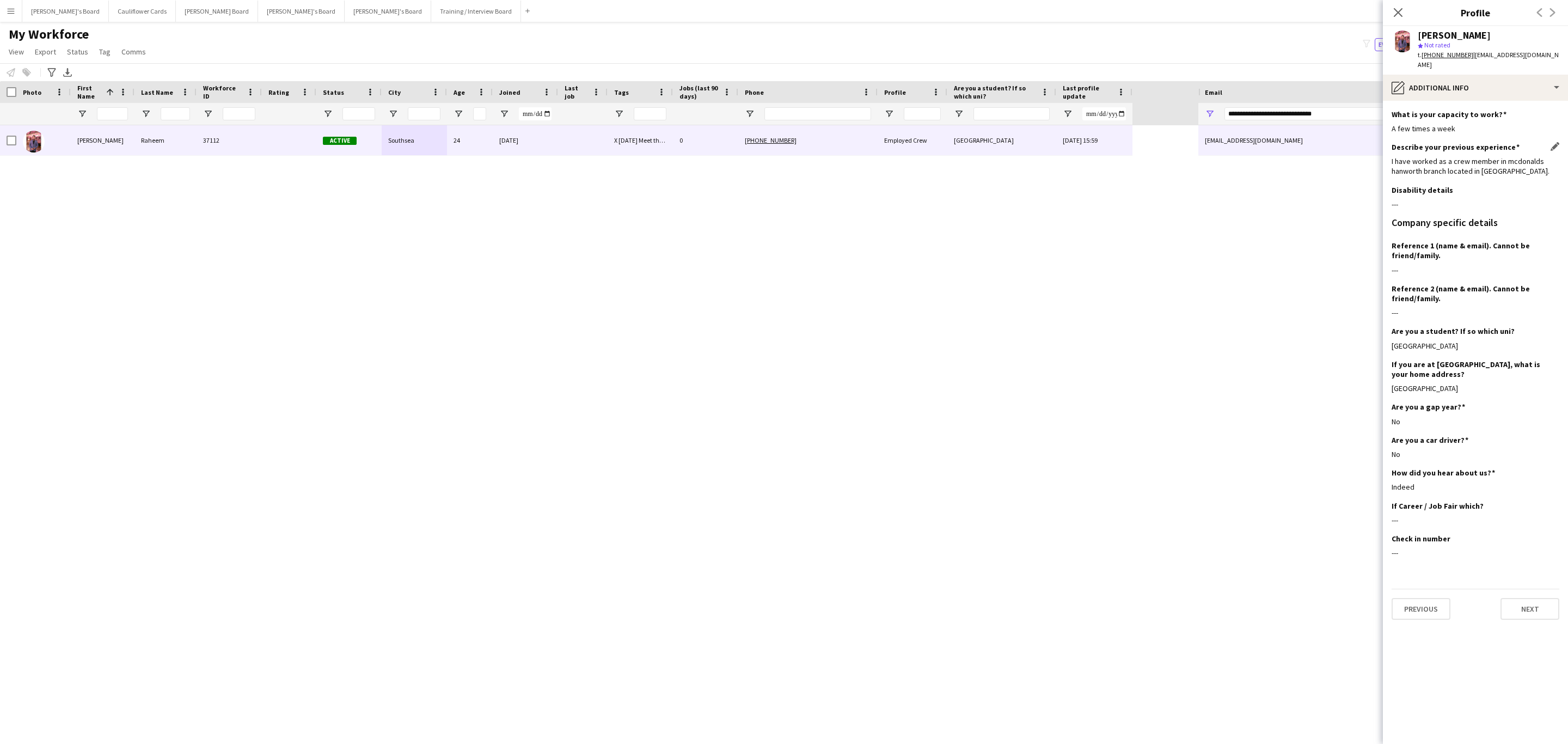
click at [1482, 162] on div "I have worked as a crew member in mcdonalds hanworth branch located in london." at bounding box center [1475, 166] width 167 height 19
click at [1508, 170] on div "I have worked as a crew member in mcdonalds hanworth branch located in london." at bounding box center [1475, 166] width 167 height 19
click at [1502, 92] on div "pencil4 Additional info" at bounding box center [1475, 88] width 185 height 26
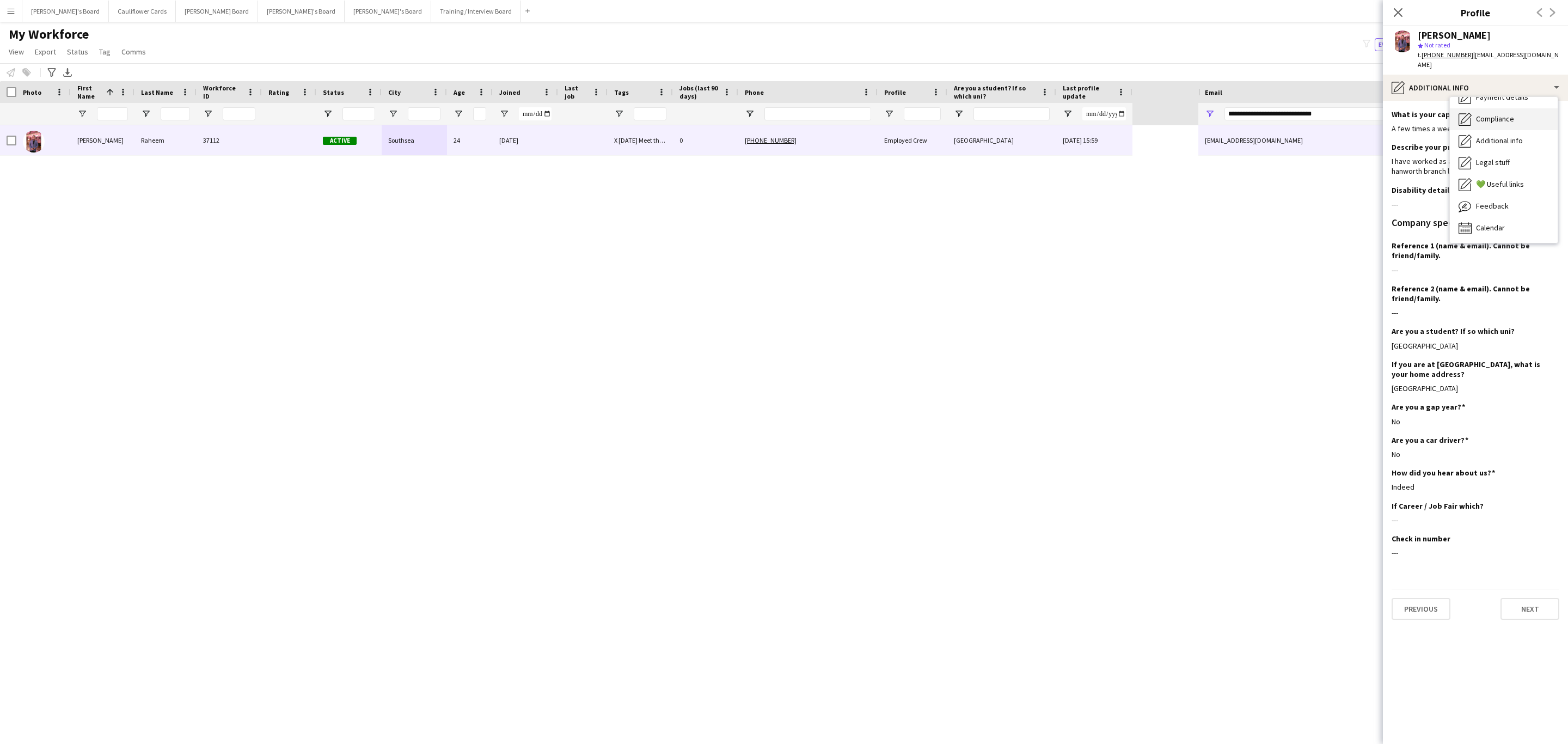
click at [1495, 121] on span "Compliance" at bounding box center [1495, 119] width 38 height 10
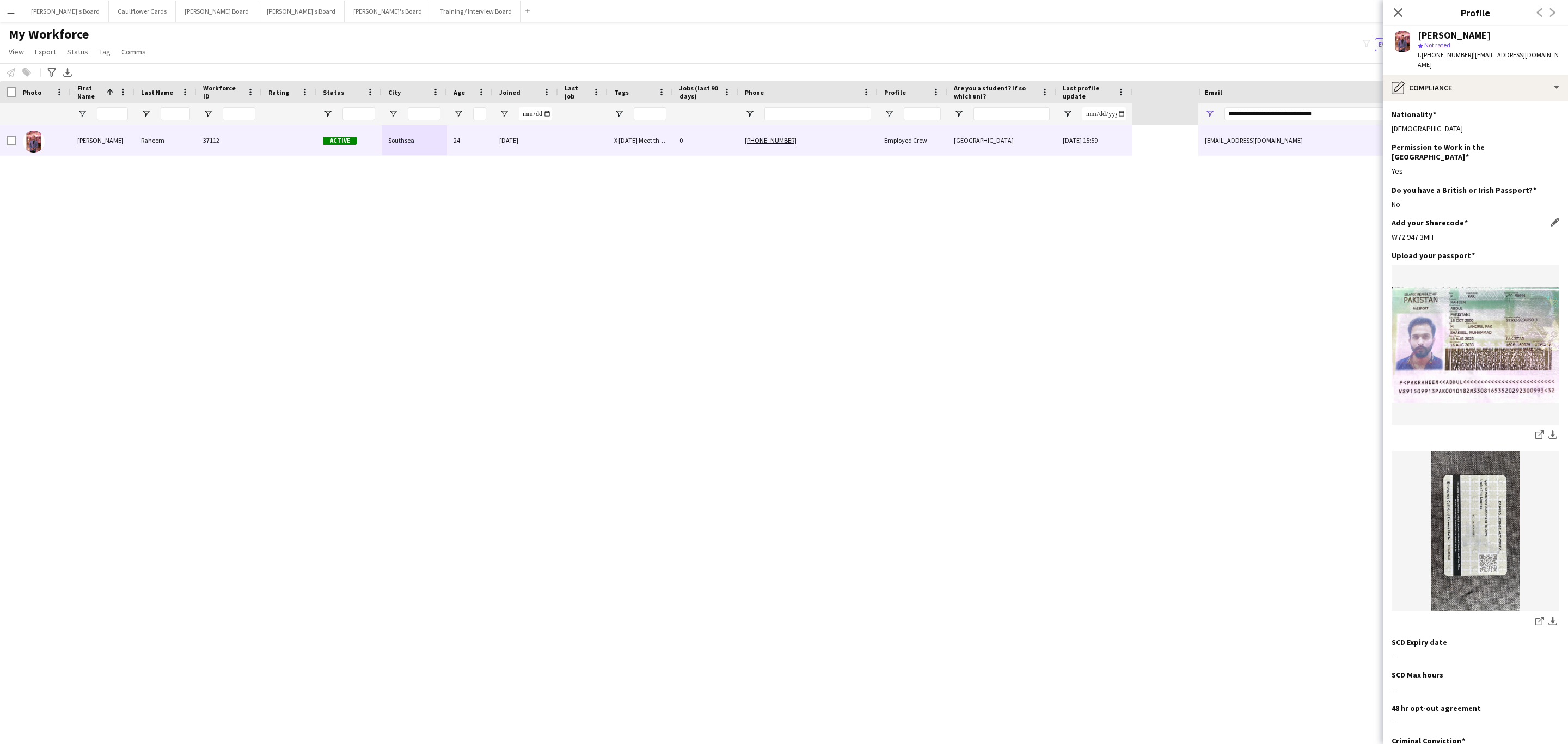
click at [1418, 232] on div "W72 947 3MH" at bounding box center [1475, 237] width 167 height 10
copy div "W72 947 3MH"
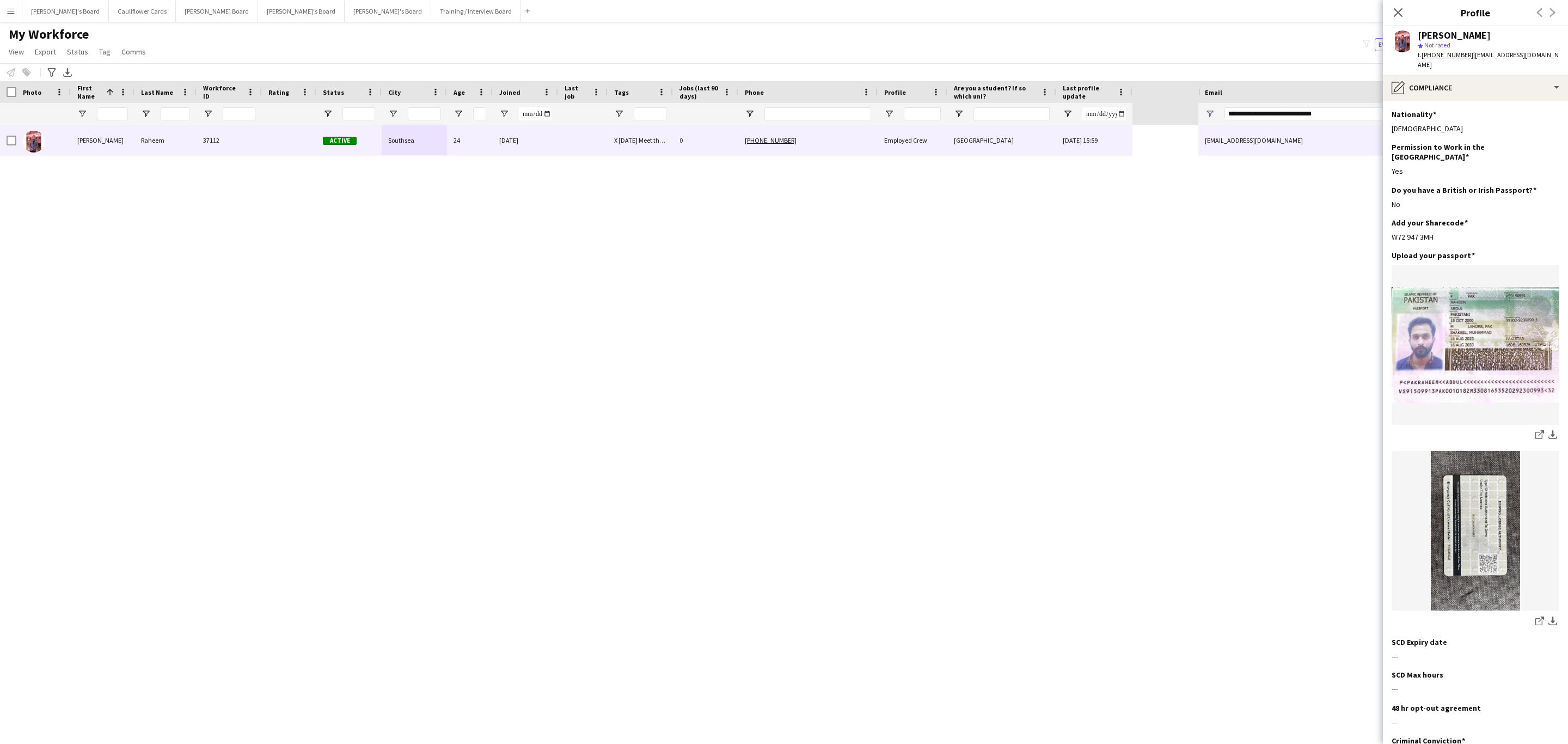
click at [1492, 74] on div "Abdul Raheem star Not rated t. +447424903937 | shakeelabdulraheem205@gmail.com" at bounding box center [1475, 51] width 185 height 49
click at [1488, 80] on div "pencil4 Compliance" at bounding box center [1475, 88] width 185 height 26
click at [1477, 106] on div "Bio Bio" at bounding box center [1503, 112] width 108 height 22
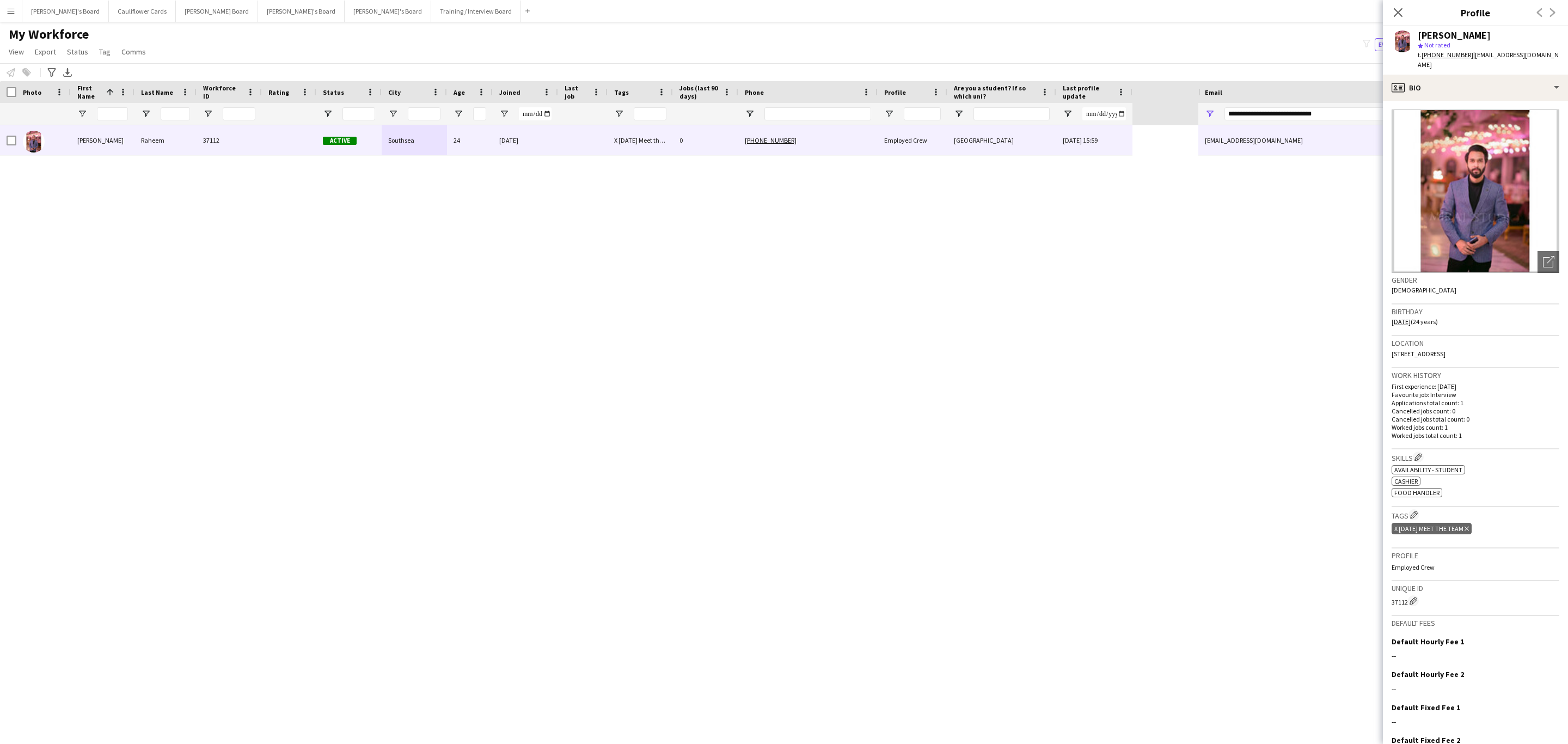
click at [1467, 64] on div "t. +447424903937 | shakeelabdulraheem205@gmail.com" at bounding box center [1488, 60] width 142 height 19
drag, startPoint x: 1472, startPoint y: 63, endPoint x: 1471, endPoint y: 55, distance: 8.1
click at [1471, 55] on div "t. +447424903937 | shakeelabdulraheem205@gmail.com" at bounding box center [1488, 60] width 142 height 19
copy span "hakeelabdulraheem205@gmail.com"
click at [1400, 9] on icon "Close pop-in" at bounding box center [1398, 12] width 10 height 10
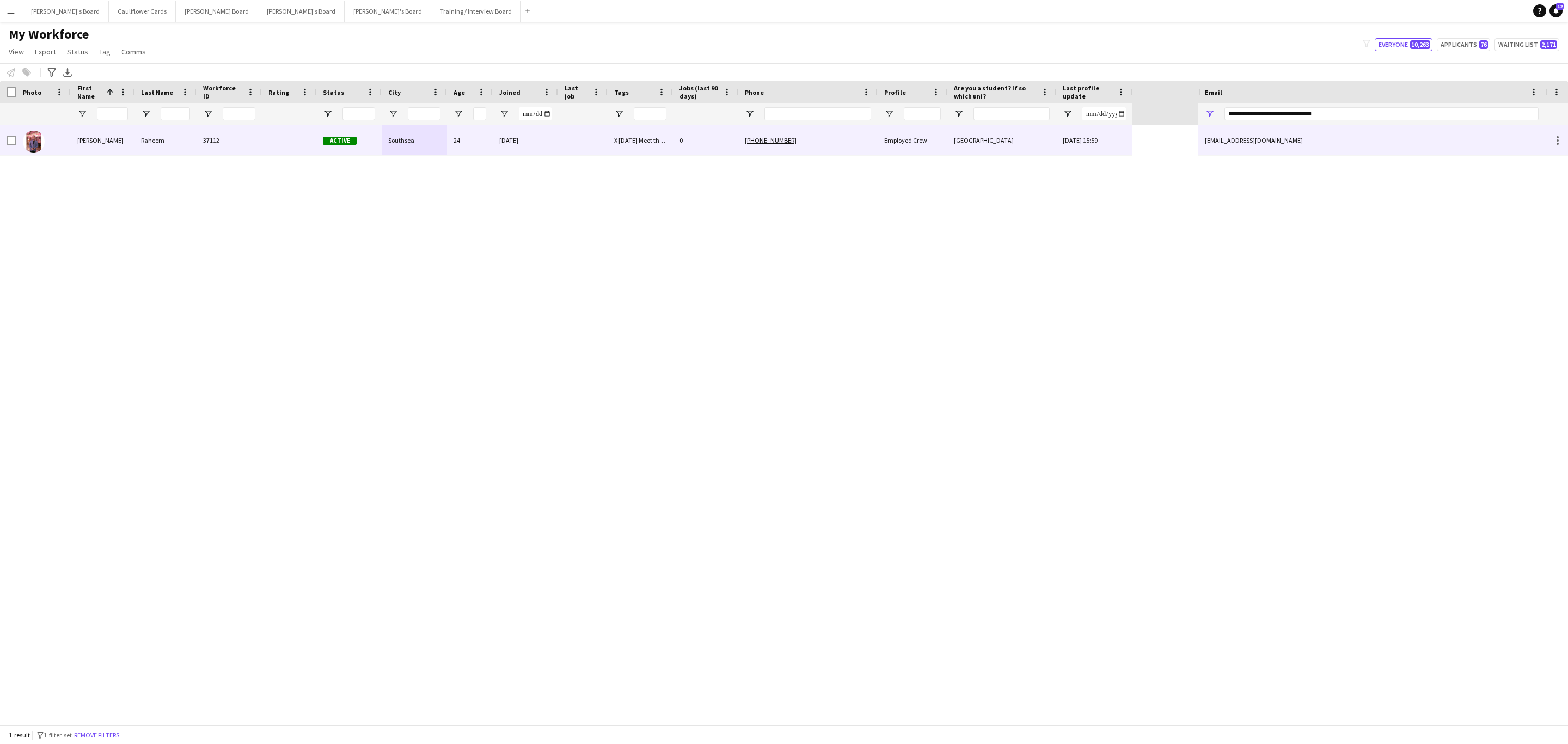
click at [1253, 142] on div "shakeelabdulraheem205@gmail.com" at bounding box center [1372, 140] width 347 height 30
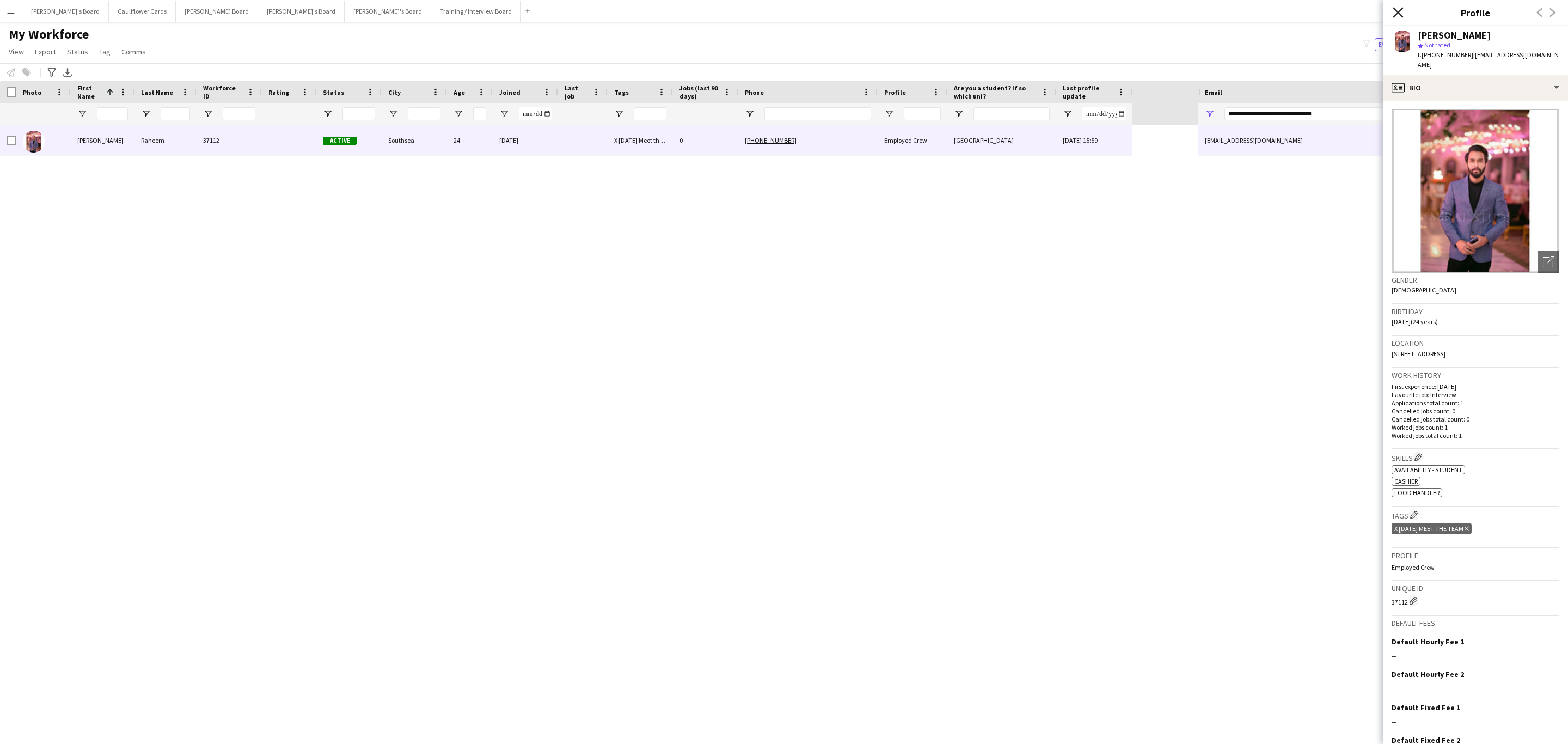
click at [1401, 17] on icon at bounding box center [1398, 12] width 10 height 10
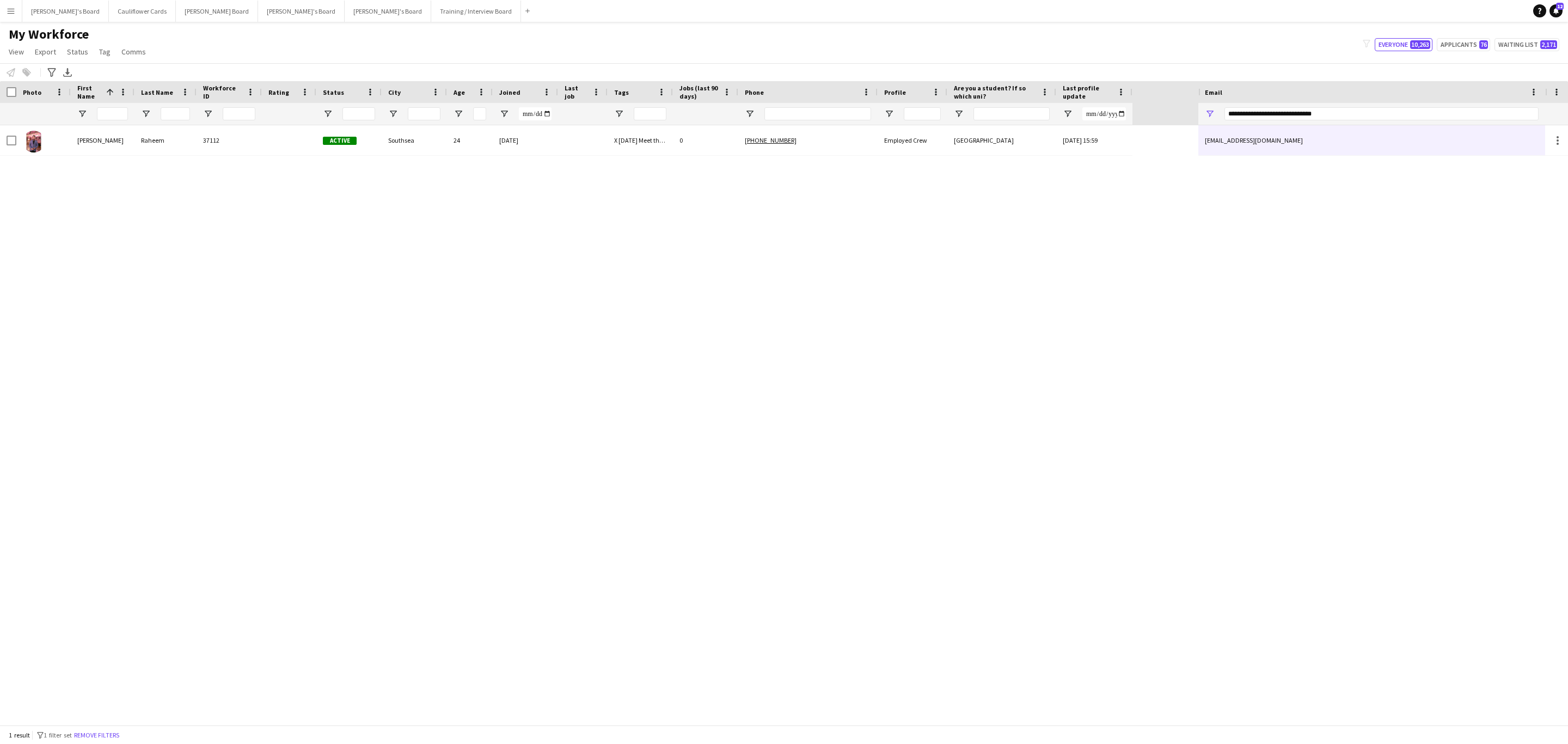
drag, startPoint x: 106, startPoint y: 729, endPoint x: 125, endPoint y: 105, distance: 624.3
click at [105, 729] on button "Remove filters" at bounding box center [96, 735] width 49 height 12
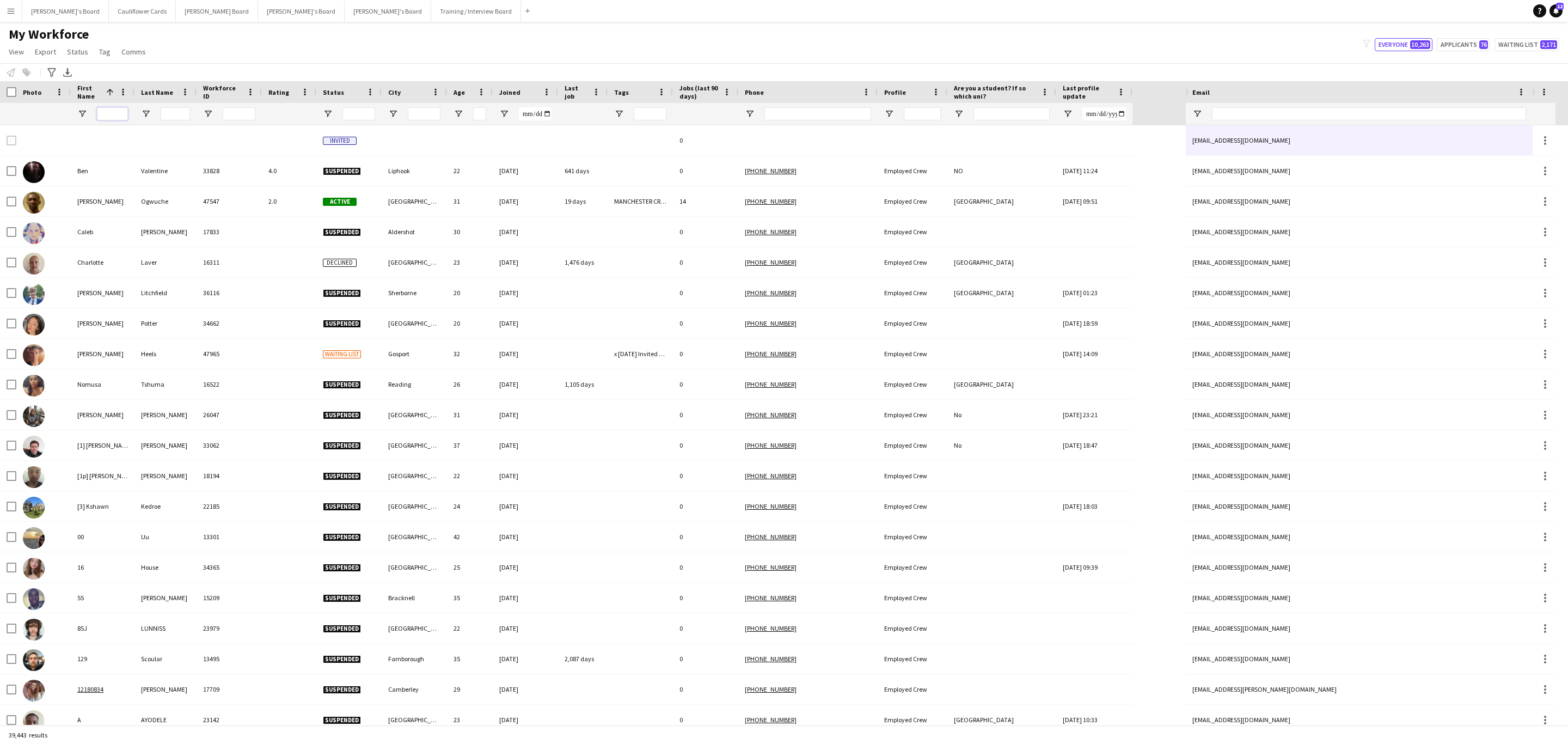
click at [113, 110] on input "First Name Filter Input" at bounding box center [112, 113] width 31 height 13
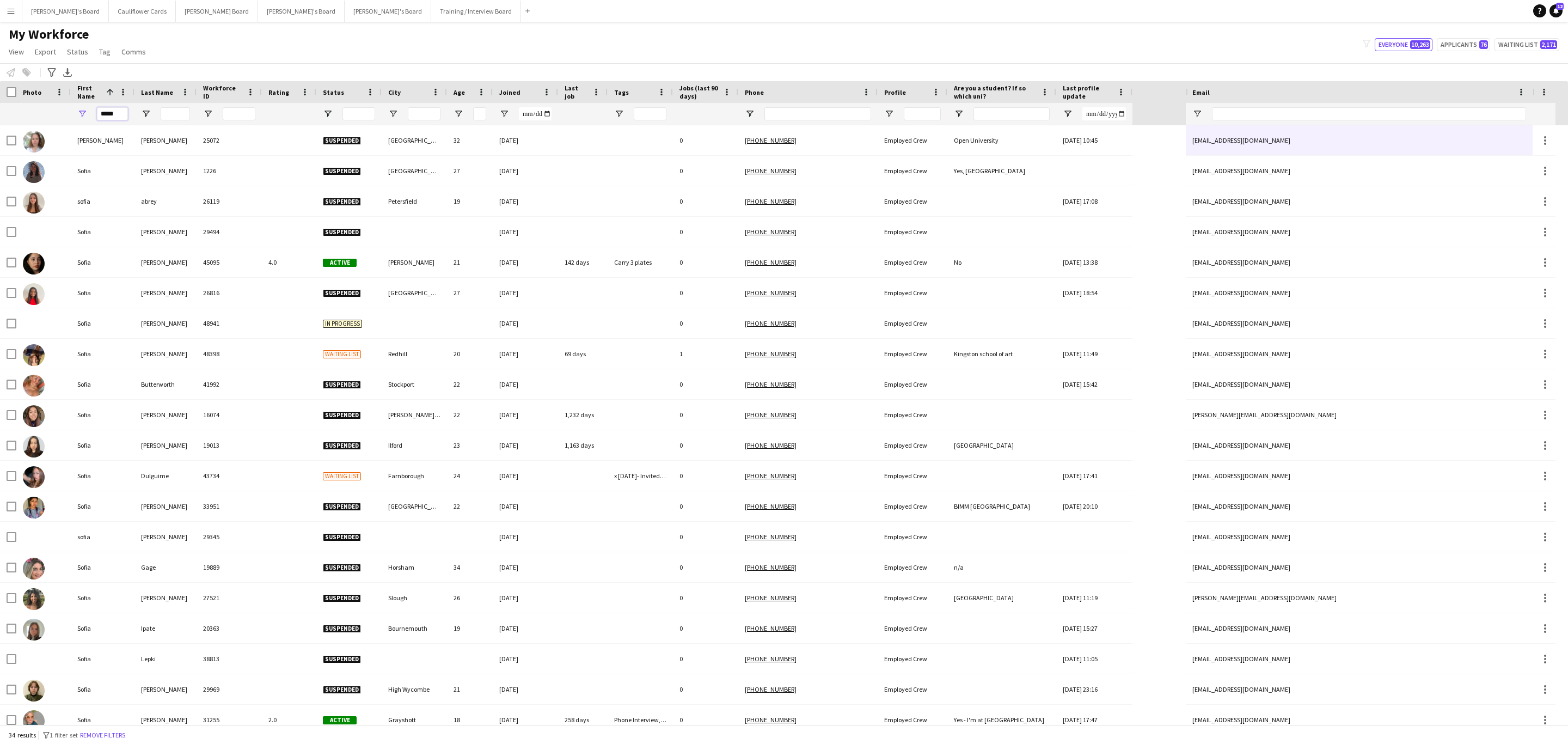
type input "*****"
click at [182, 113] on input "Last Name Filter Input" at bounding box center [175, 113] width 29 height 13
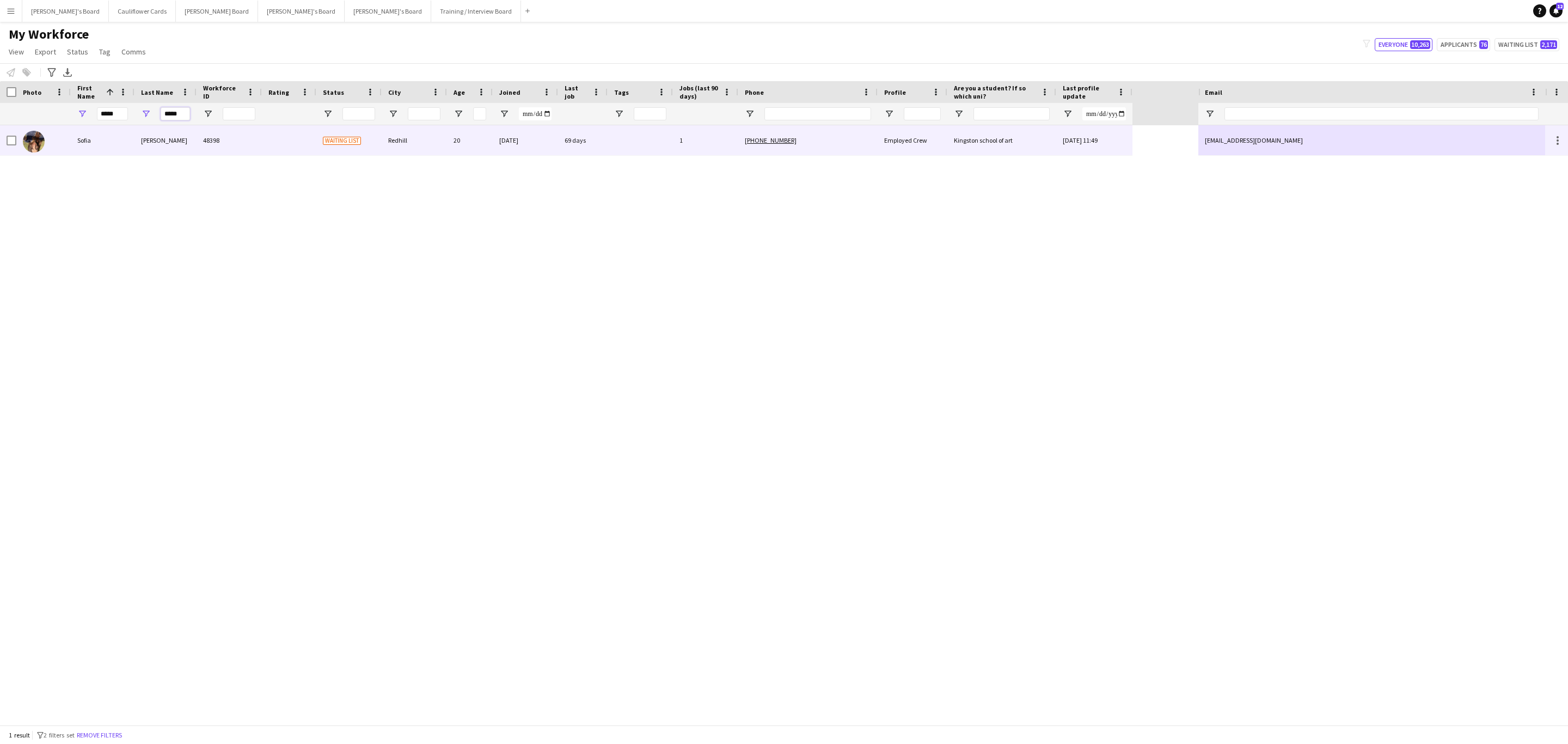
type input "*****"
click at [199, 136] on div "48398" at bounding box center [229, 140] width 65 height 30
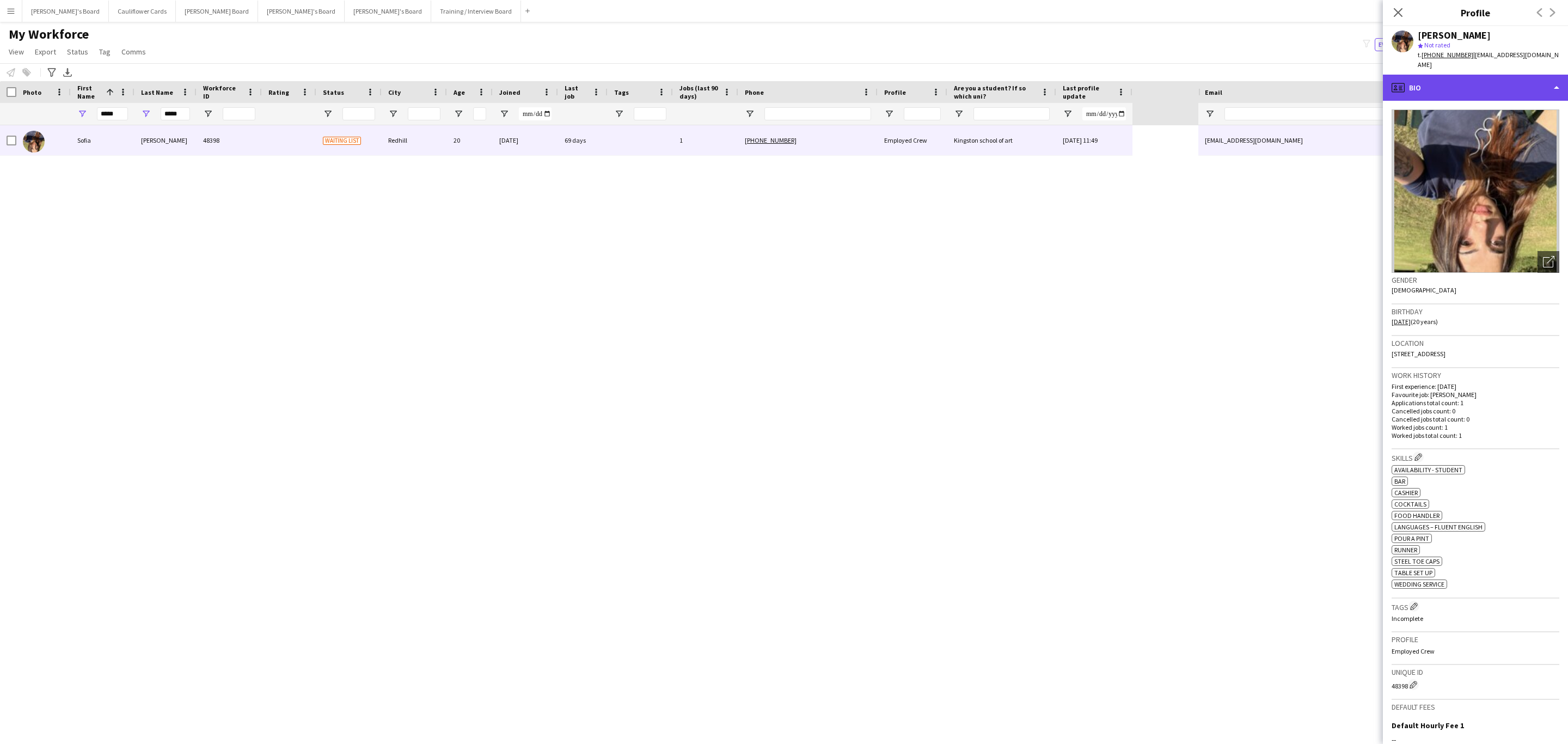
click at [1462, 75] on div "profile Bio" at bounding box center [1475, 88] width 185 height 26
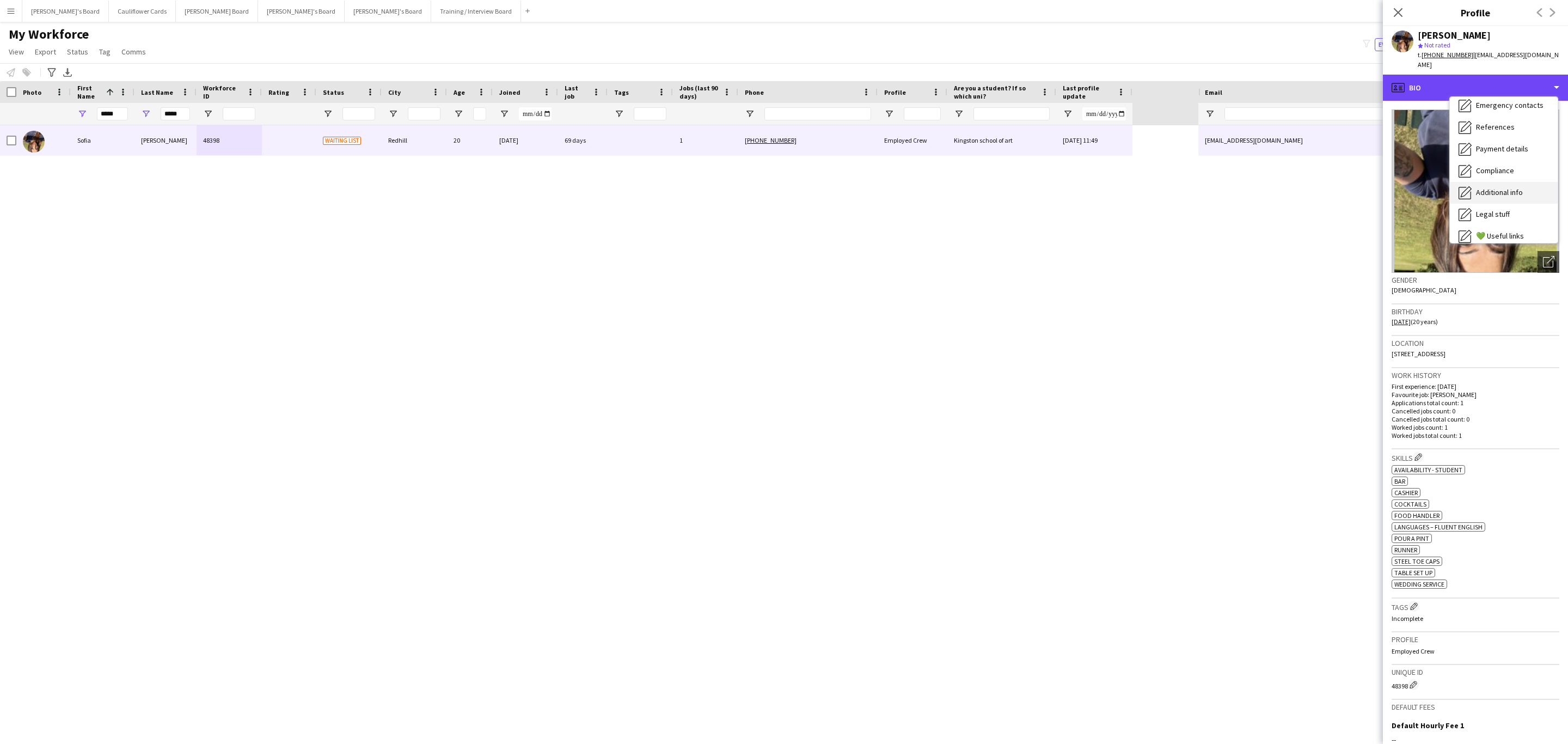
scroll to position [146, 0]
click at [1513, 197] on div "Feedback Feedback" at bounding box center [1503, 206] width 108 height 22
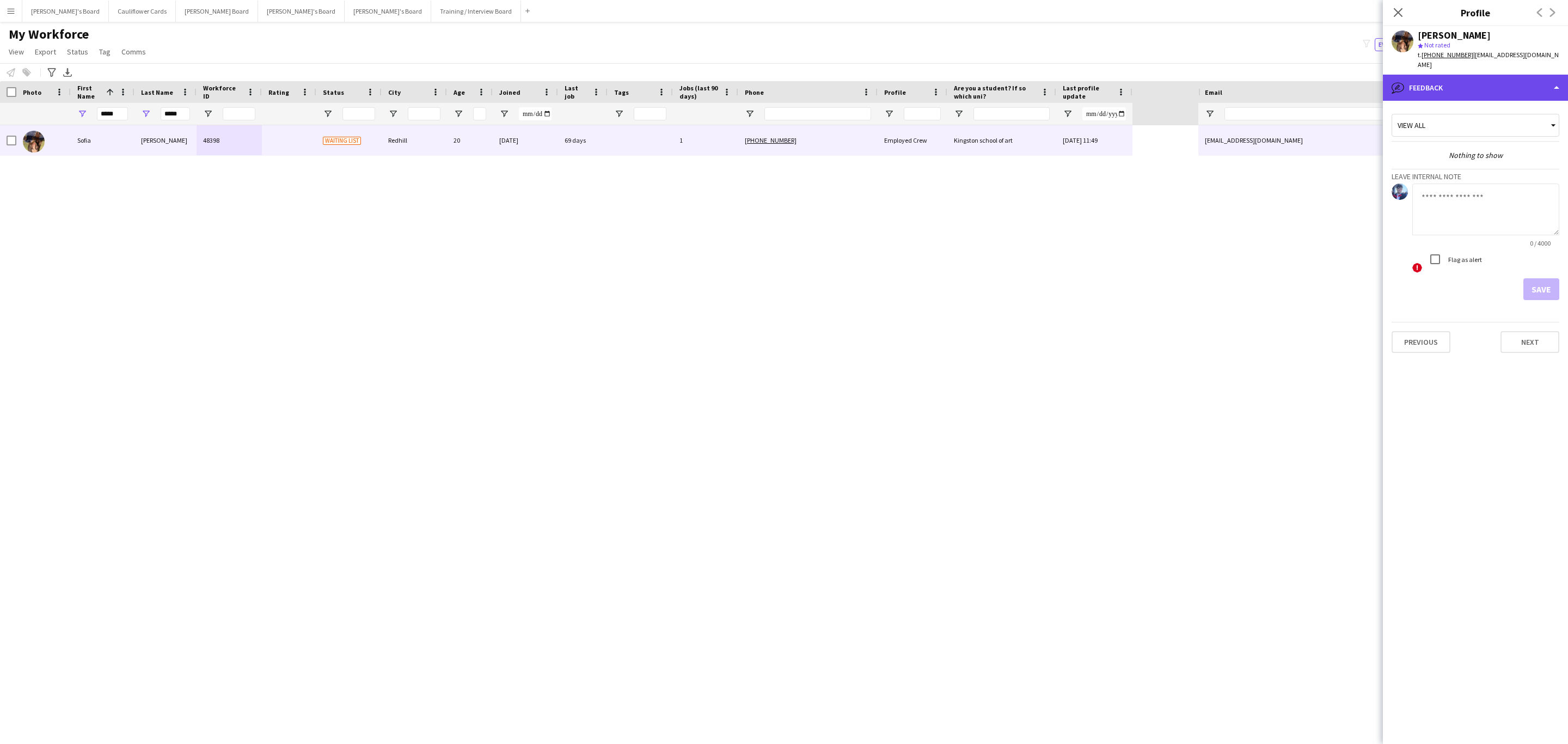
click at [1507, 79] on div "bubble-pencil Feedback" at bounding box center [1475, 88] width 185 height 26
click at [1521, 217] on div "Calendar Calendar" at bounding box center [1503, 228] width 108 height 22
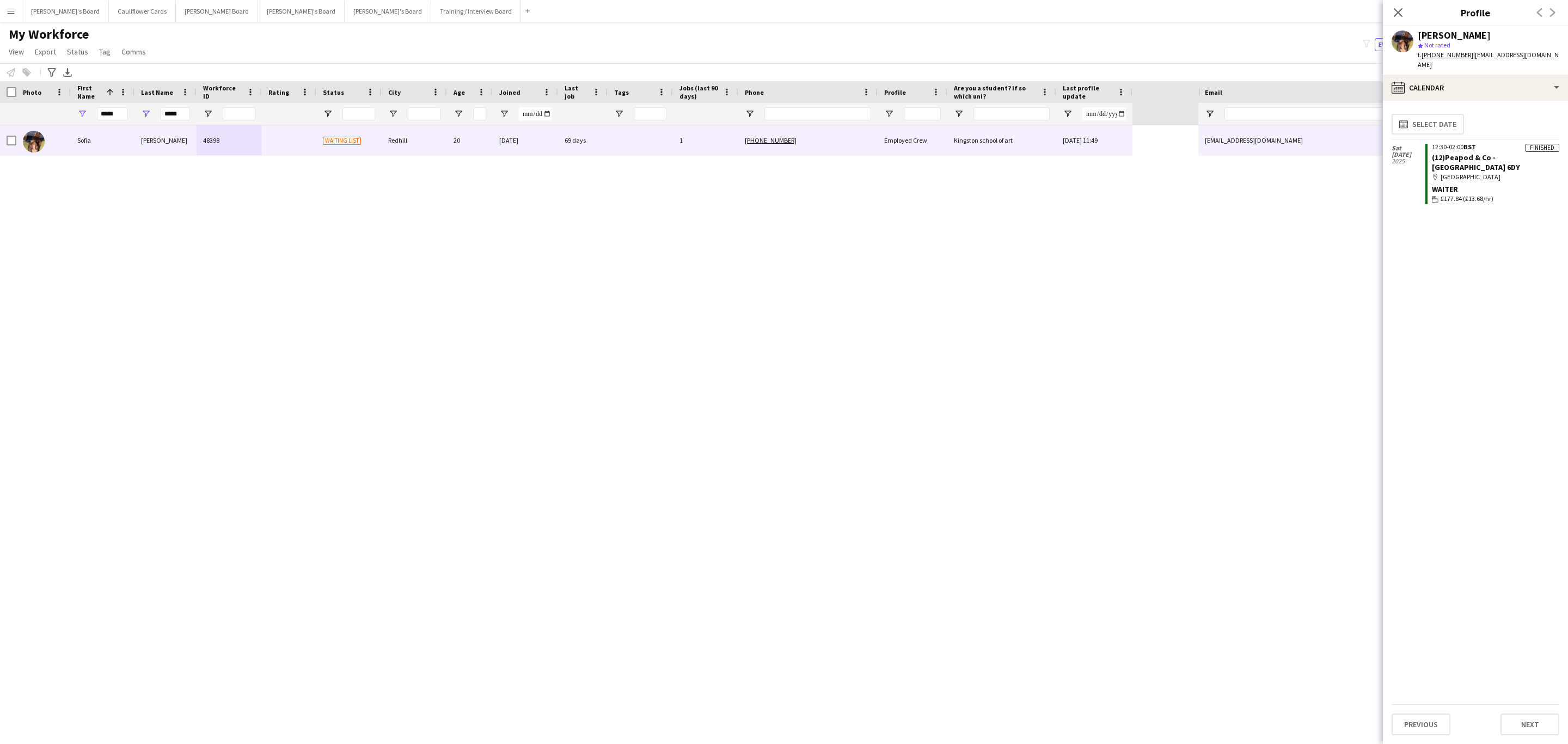
click at [1441, 59] on tcxspan "+447944573300" at bounding box center [1447, 54] width 52 height 8
click at [1398, 10] on icon "Close pop-in" at bounding box center [1398, 12] width 10 height 10
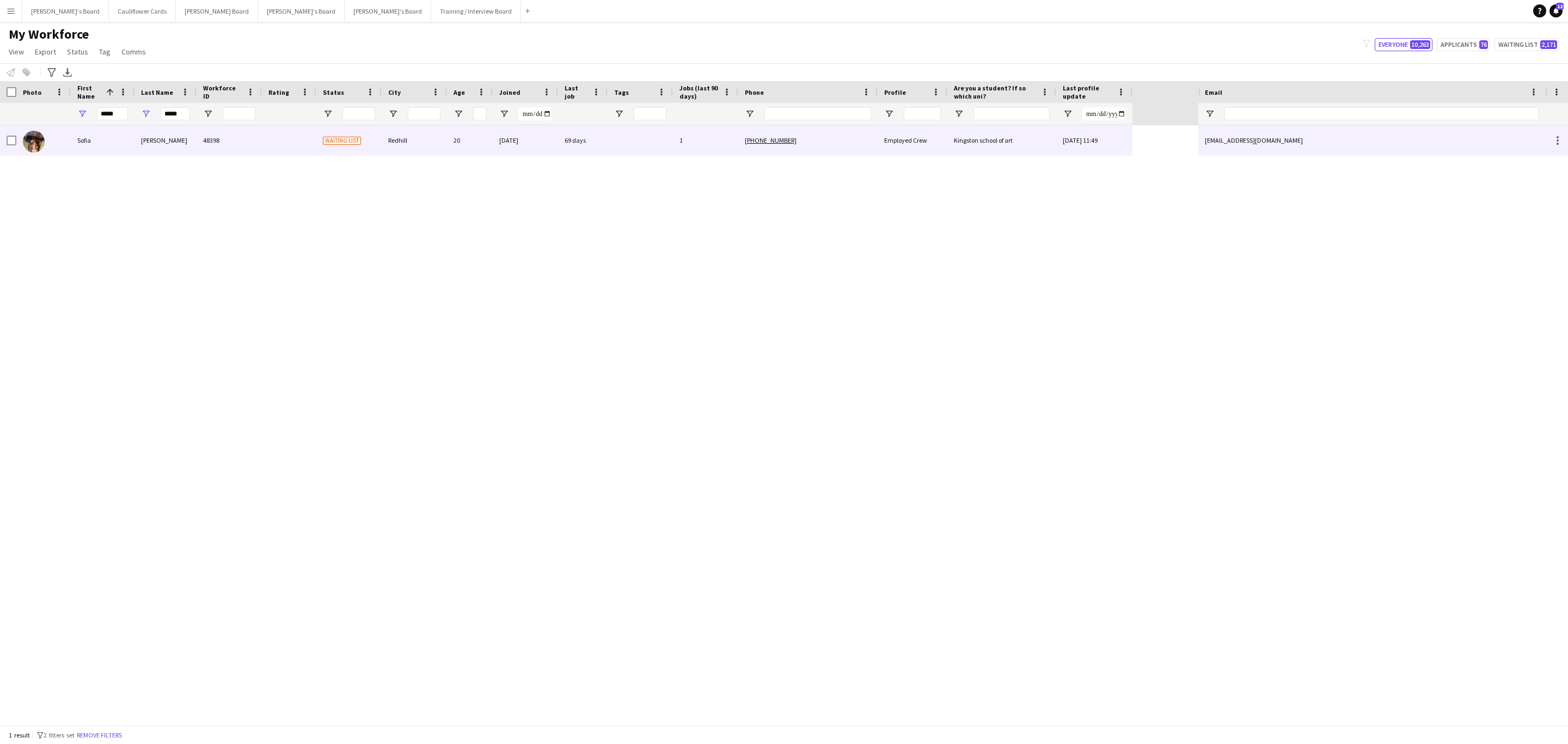
click at [1026, 146] on div "Kingston school of art" at bounding box center [1001, 140] width 109 height 30
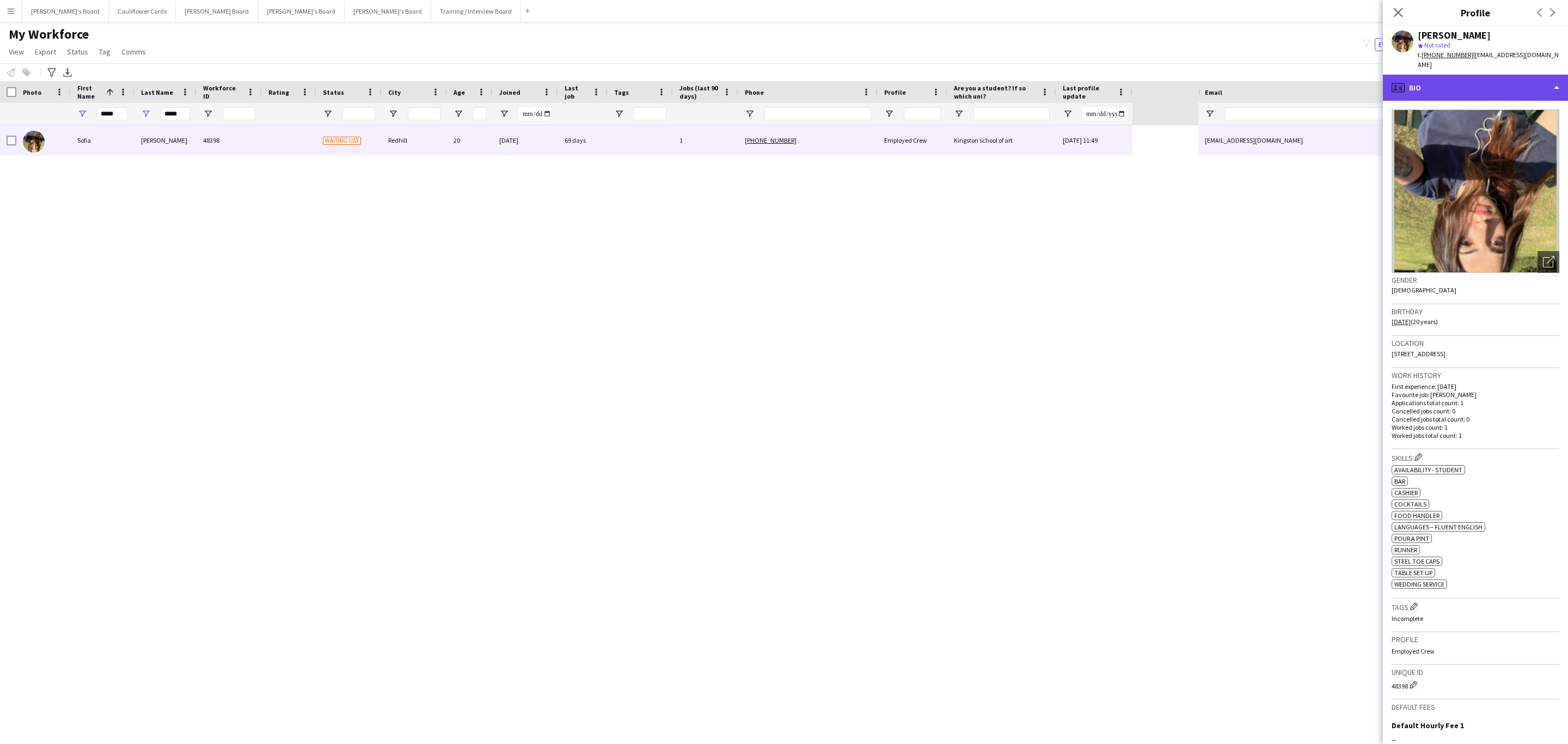
click at [1528, 85] on div "profile Bio" at bounding box center [1475, 88] width 185 height 26
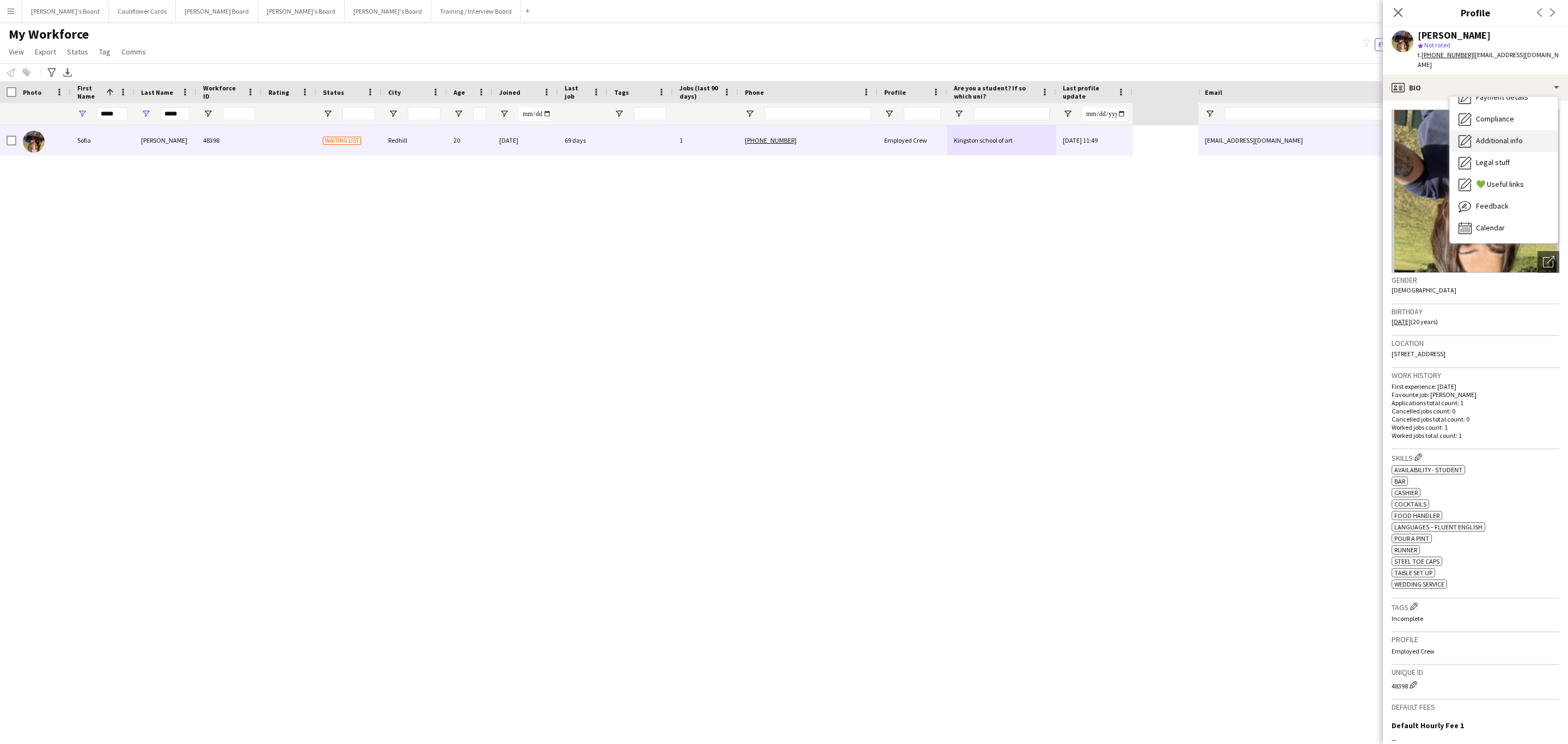
click at [1517, 136] on span "Additional info" at bounding box center [1499, 141] width 47 height 10
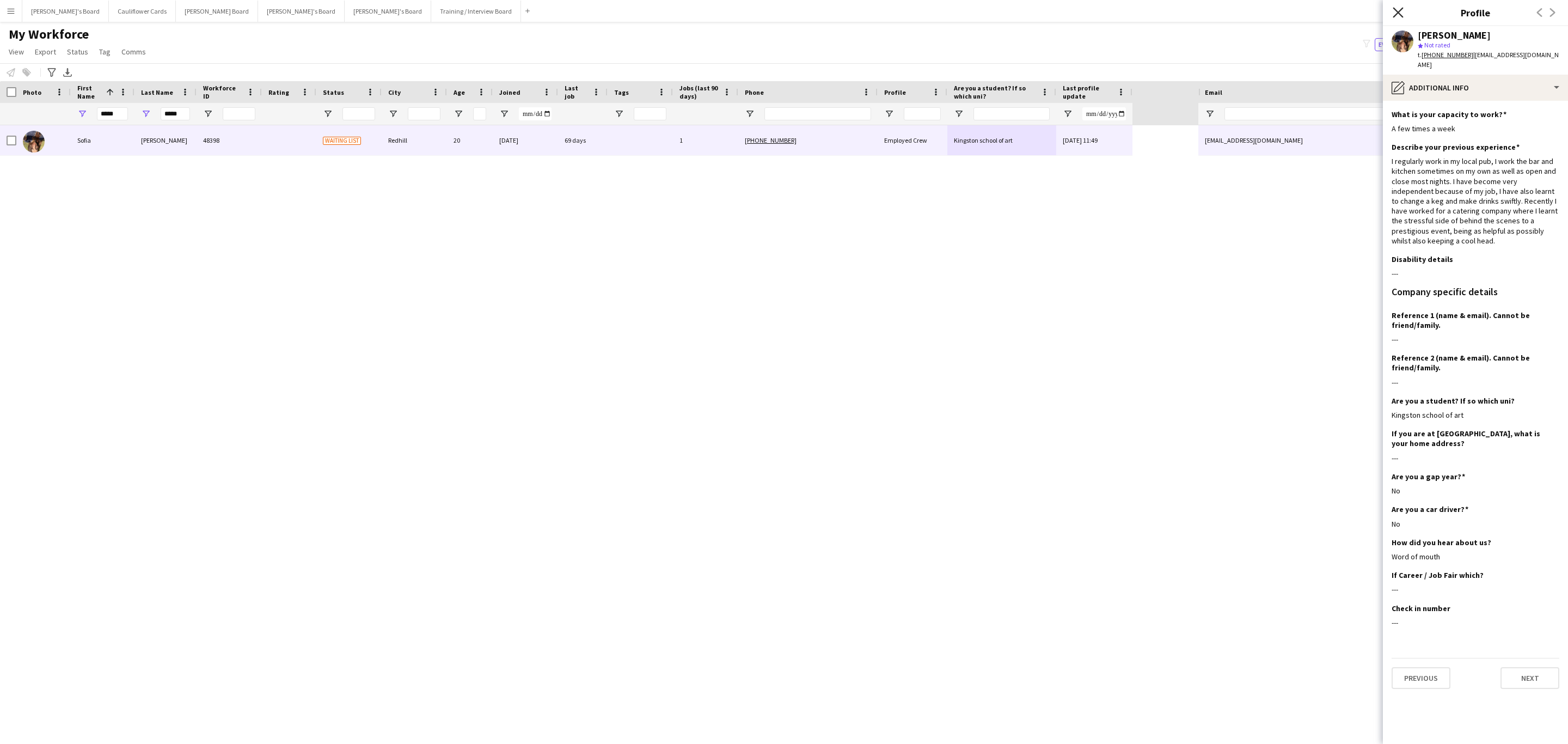
click at [1393, 15] on icon "Close pop-in" at bounding box center [1398, 12] width 10 height 10
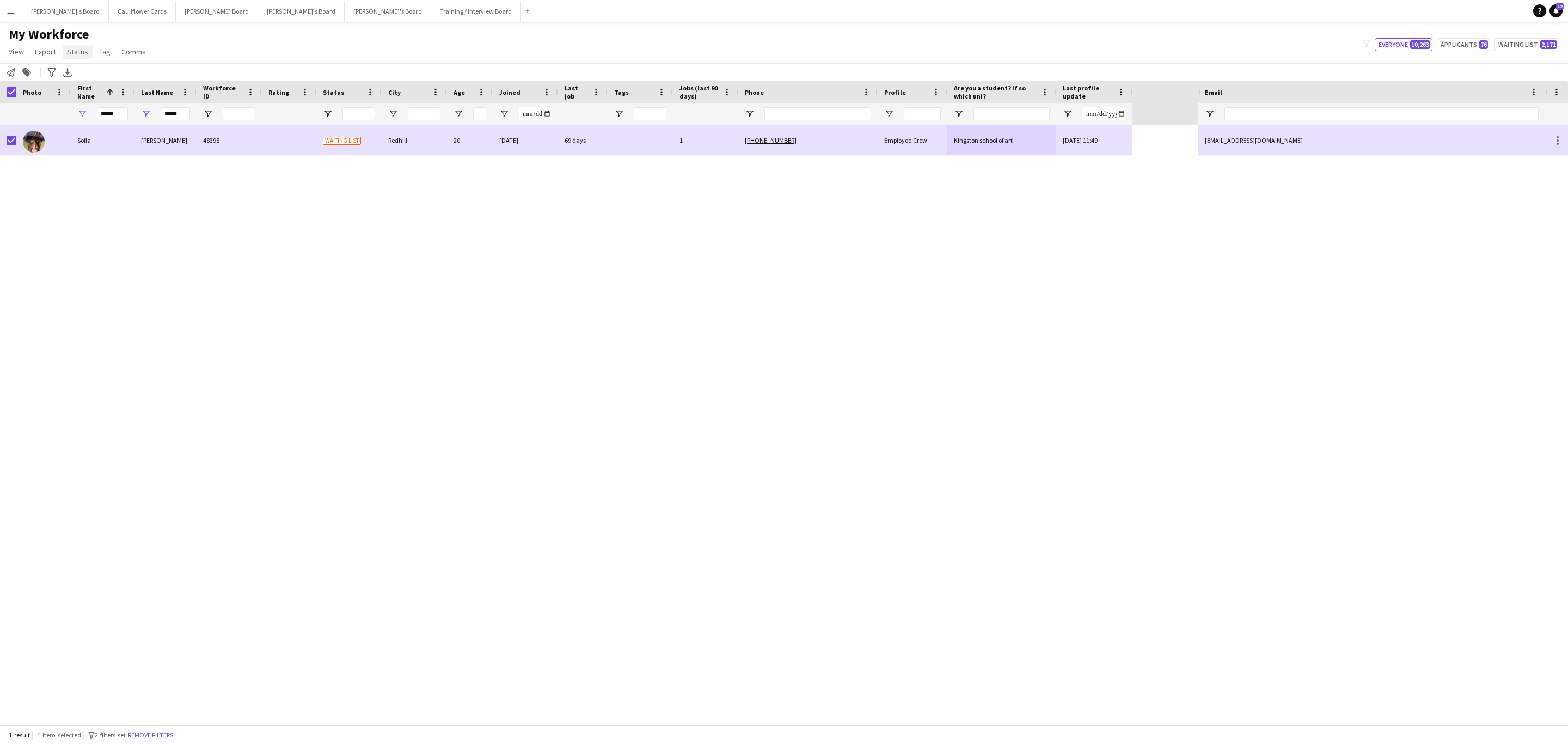
click at [77, 51] on span "Status" at bounding box center [77, 52] width 21 height 10
click at [93, 75] on link "Edit" at bounding box center [100, 75] width 76 height 23
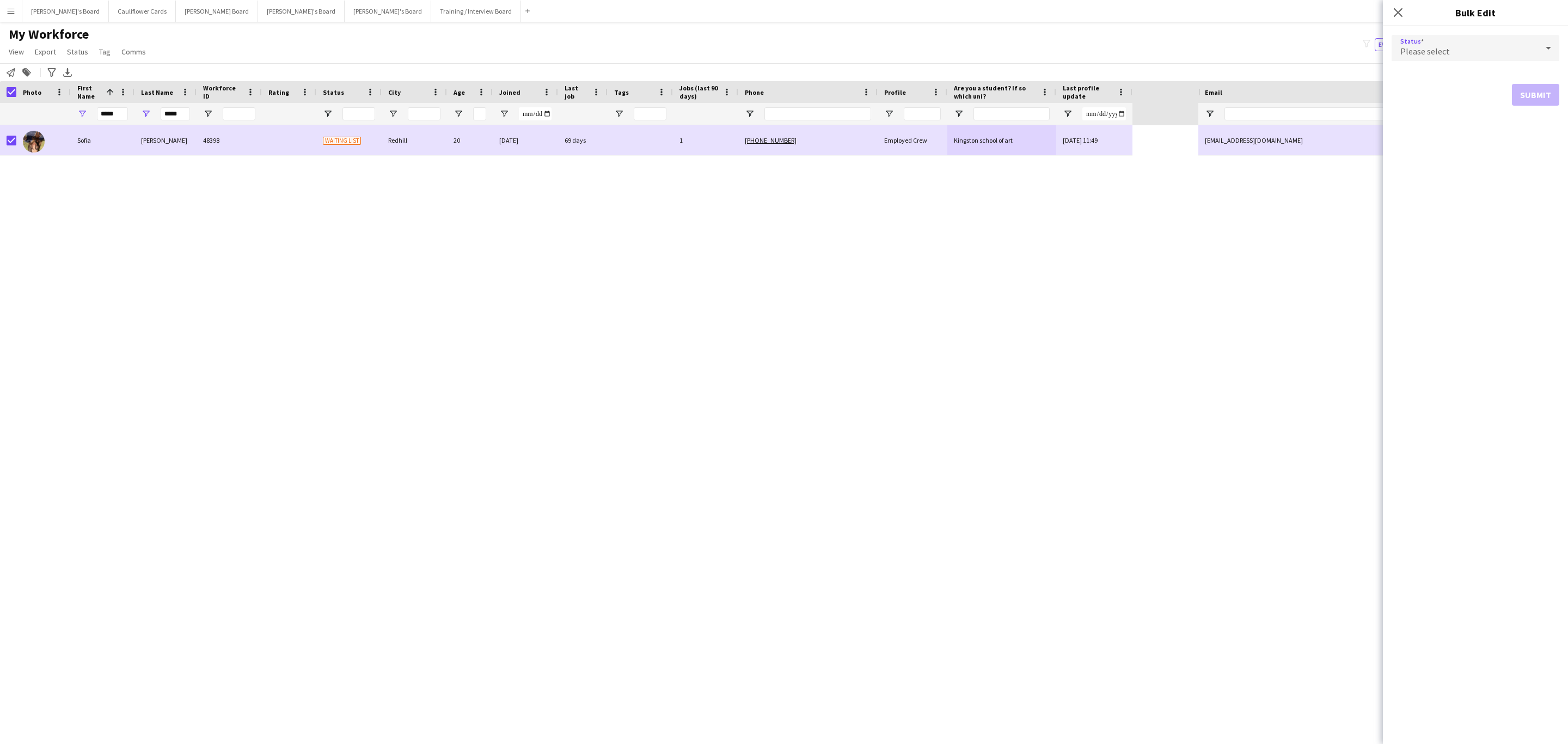
click at [1465, 49] on div "Please select" at bounding box center [1465, 47] width 146 height 26
click at [1471, 82] on span "Active" at bounding box center [1475, 79] width 150 height 10
click at [1534, 132] on button "Submit" at bounding box center [1536, 132] width 47 height 22
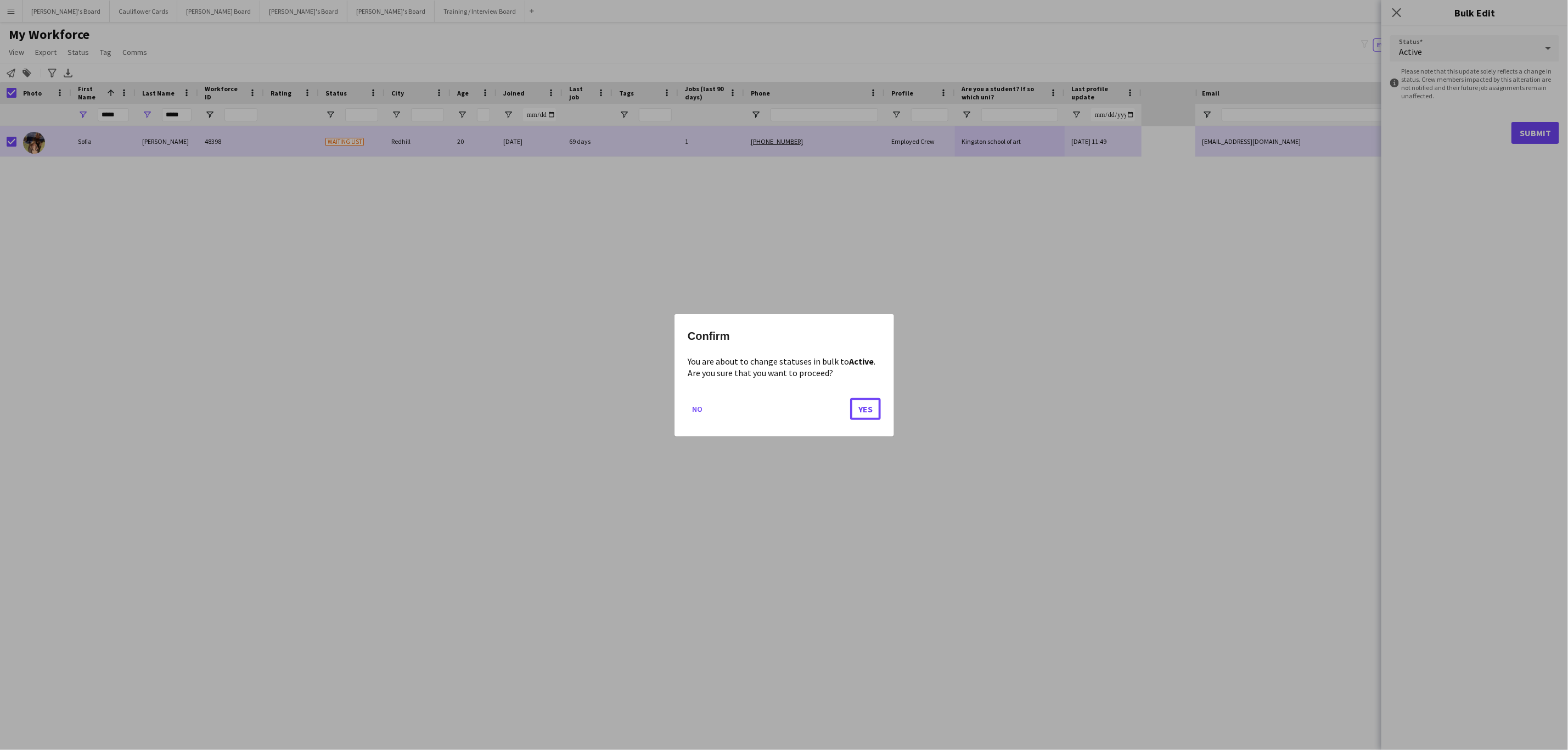
drag, startPoint x: 878, startPoint y: 399, endPoint x: 798, endPoint y: 396, distance: 80.1
click at [876, 402] on button "Yes" at bounding box center [865, 409] width 31 height 22
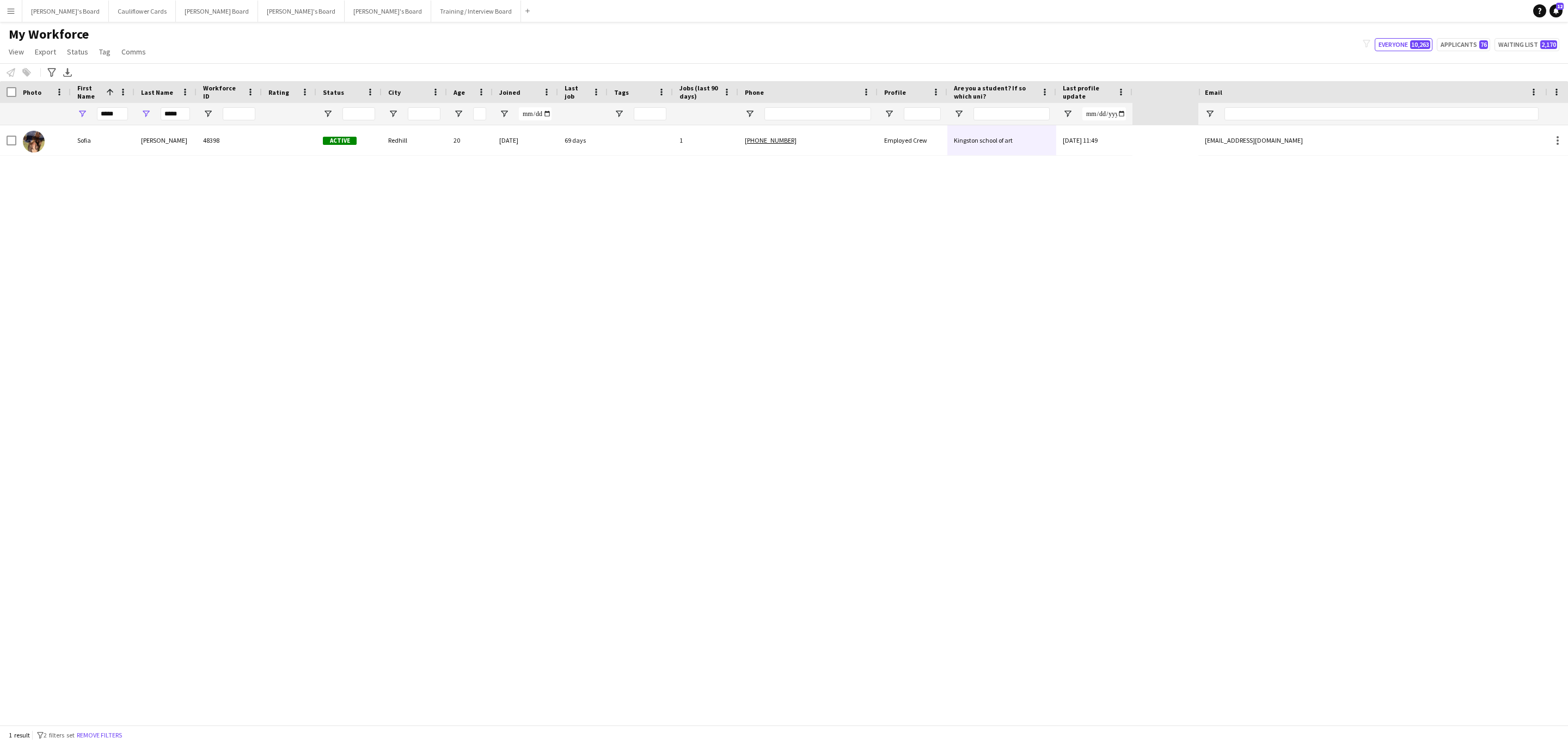
drag, startPoint x: 100, startPoint y: 734, endPoint x: 1225, endPoint y: 108, distance: 1287.4
click at [100, 734] on button "Remove filters" at bounding box center [99, 735] width 49 height 12
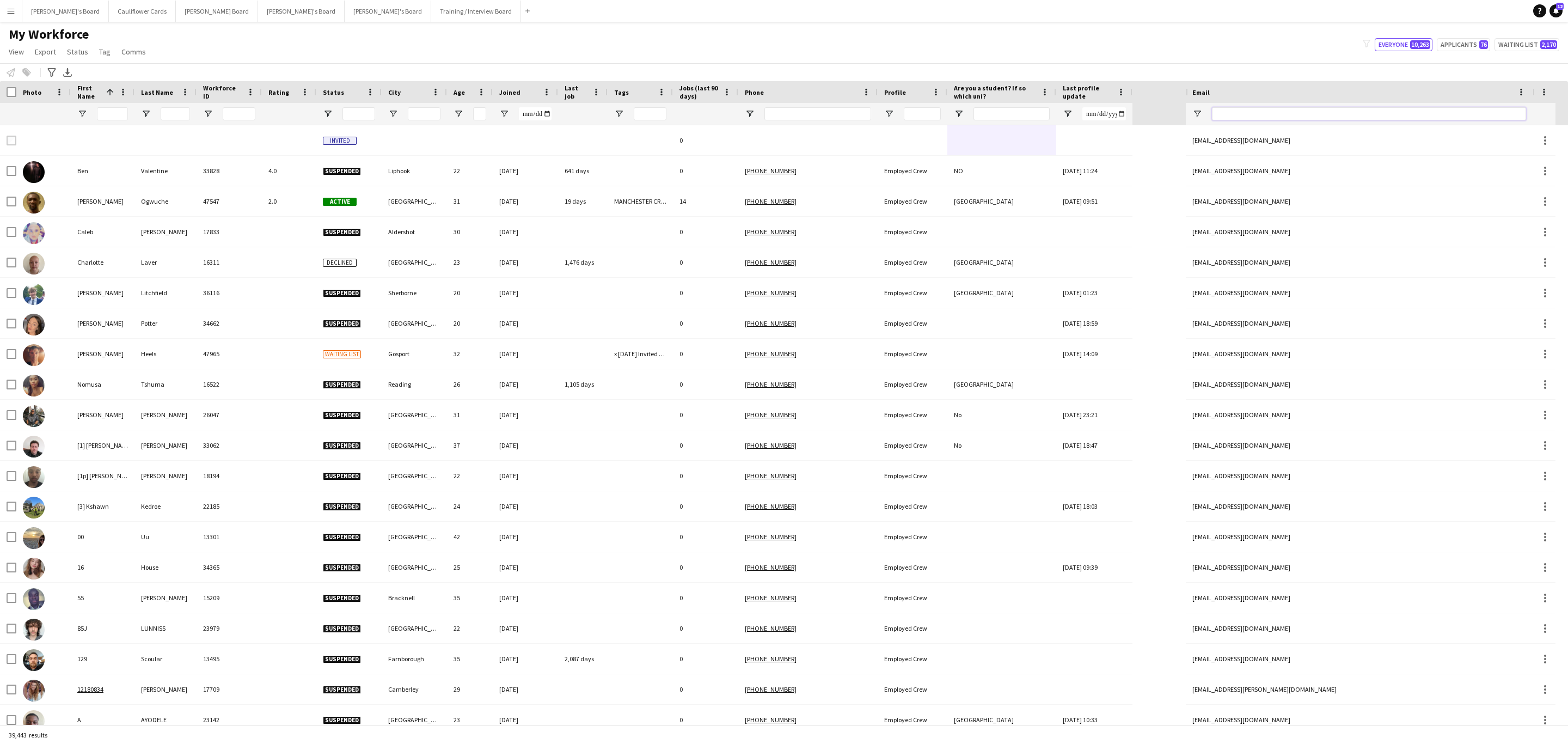
click at [1245, 111] on input "Email Filter Input" at bounding box center [1369, 113] width 314 height 13
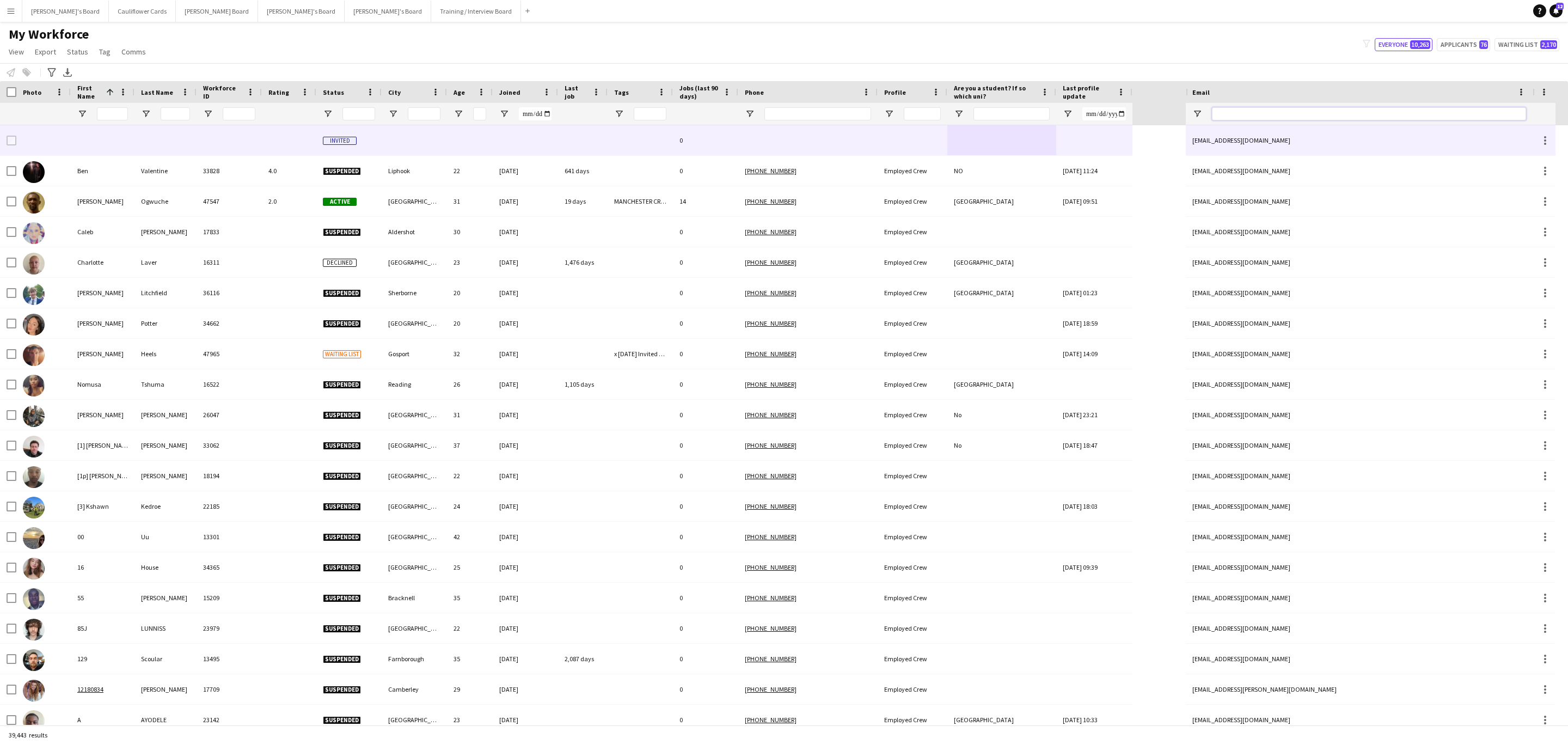
paste input "**********"
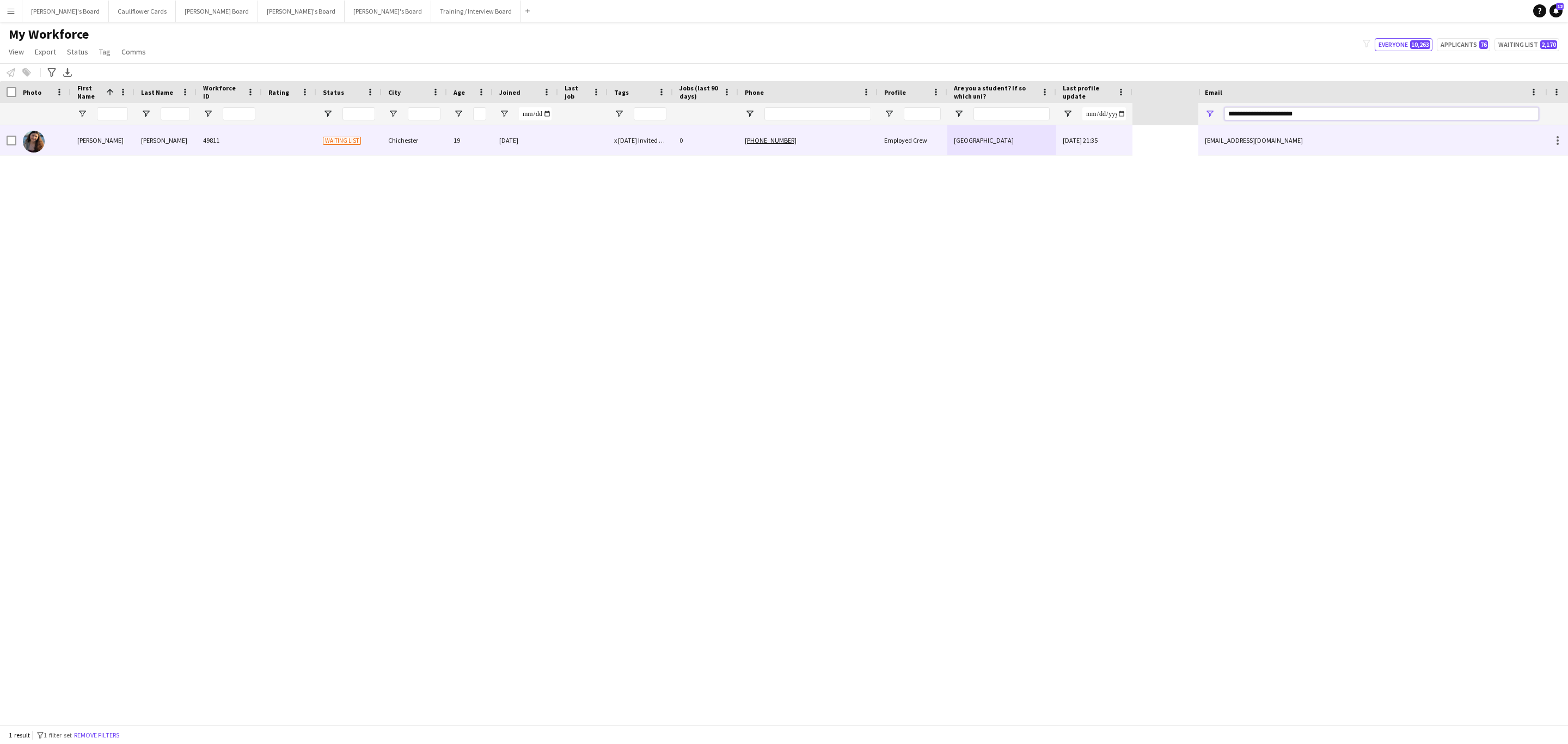
type input "**********"
click at [686, 138] on div "0" at bounding box center [705, 140] width 65 height 30
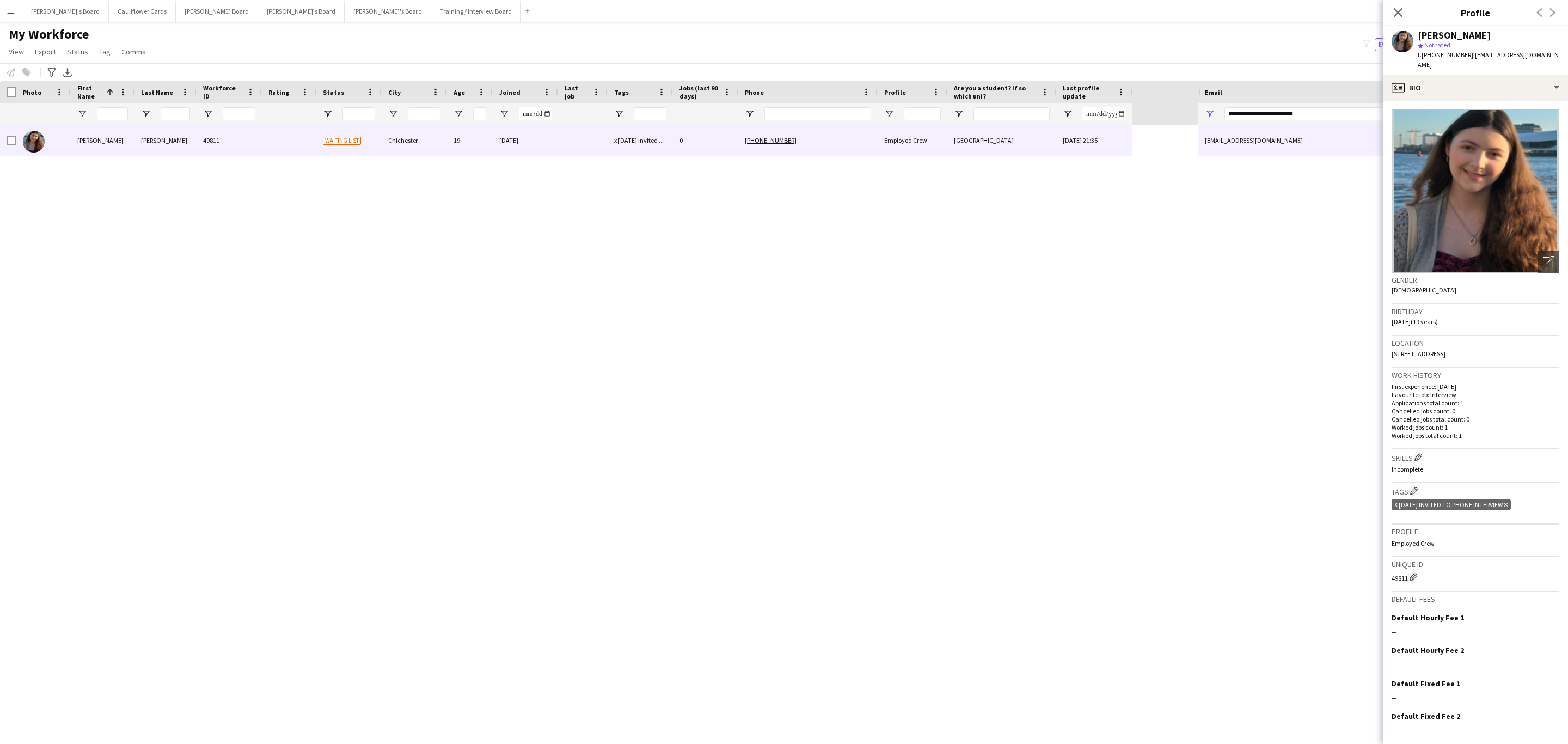
click at [650, 493] on div "Laura Nash 49811 Waiting list Chichester 19 27-08-2025 x 28/08/2025 Invited to …" at bounding box center [599, 425] width 1199 height 600
click at [1393, 12] on icon "Close pop-in" at bounding box center [1398, 12] width 10 height 10
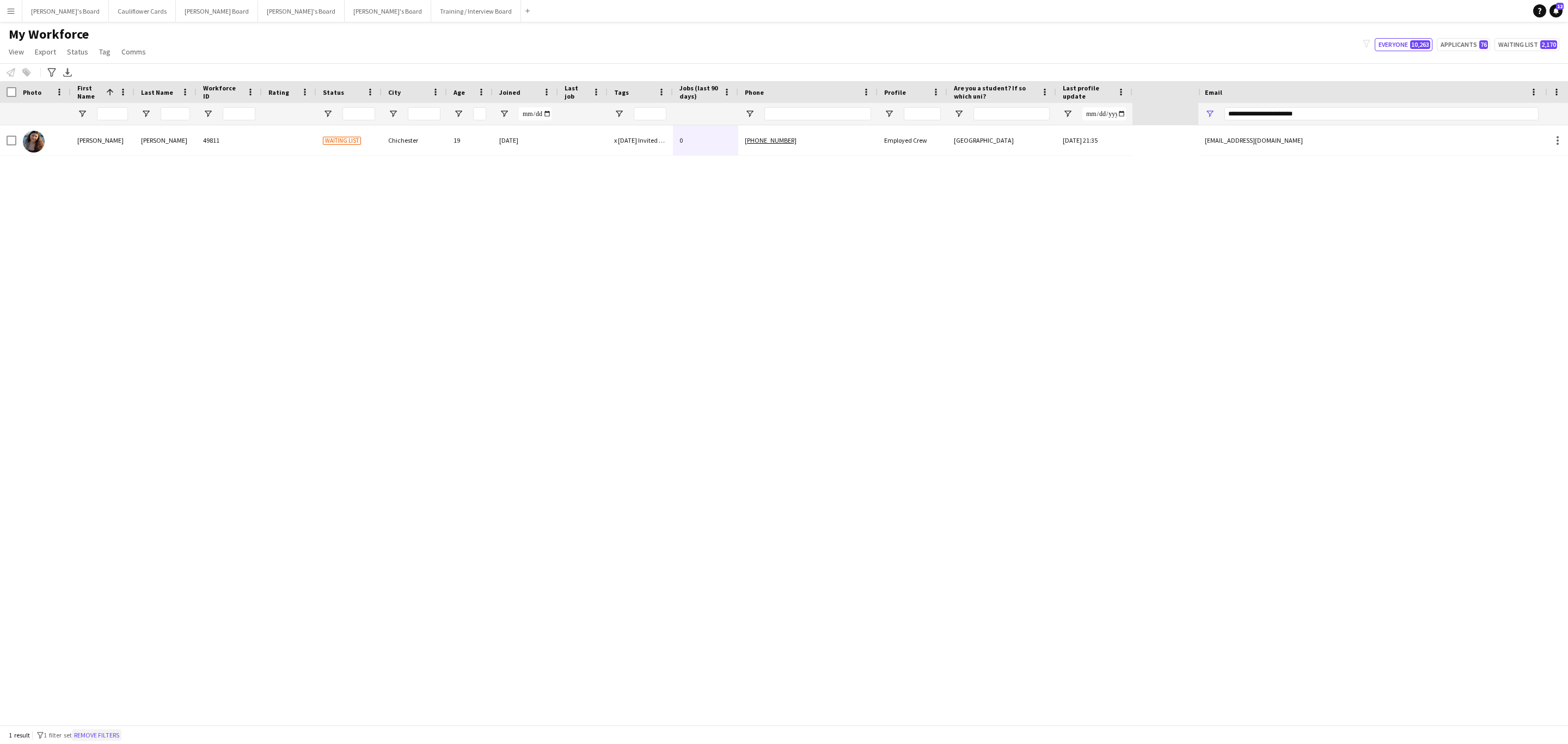
click at [117, 731] on button "Remove filters" at bounding box center [96, 735] width 49 height 12
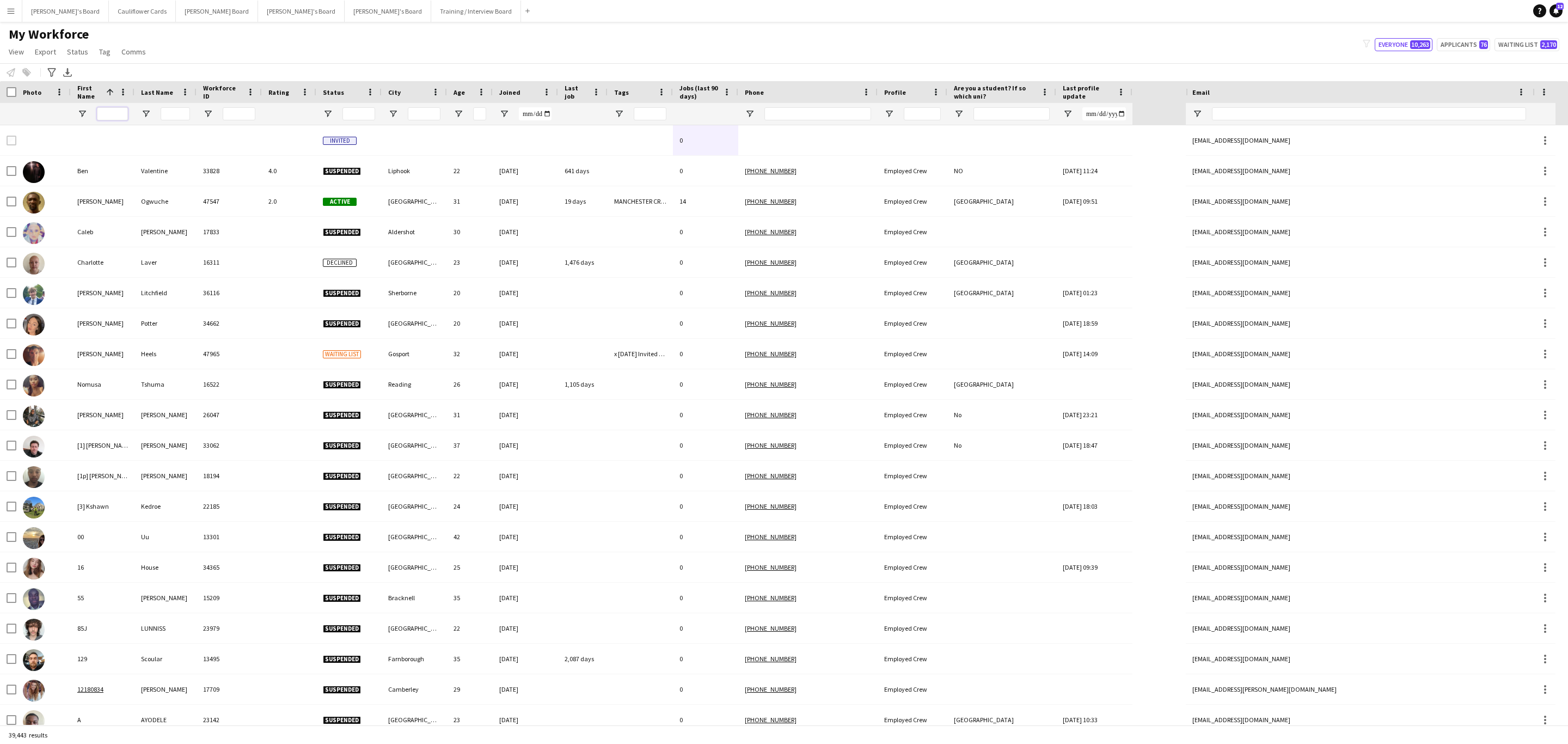
click at [117, 111] on input "First Name Filter Input" at bounding box center [112, 113] width 31 height 13
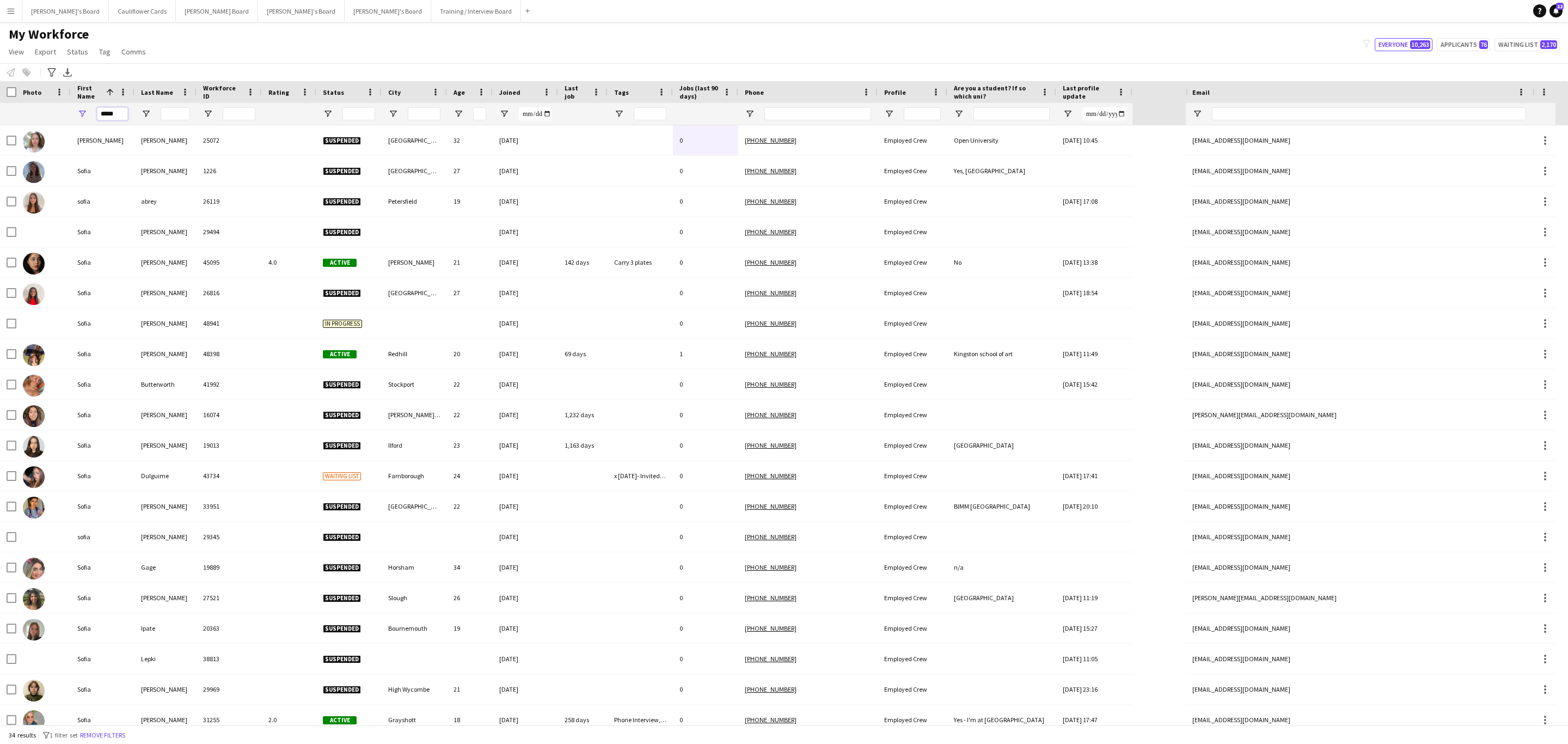
type input "*****"
click at [172, 115] on input "Last Name Filter Input" at bounding box center [175, 113] width 29 height 13
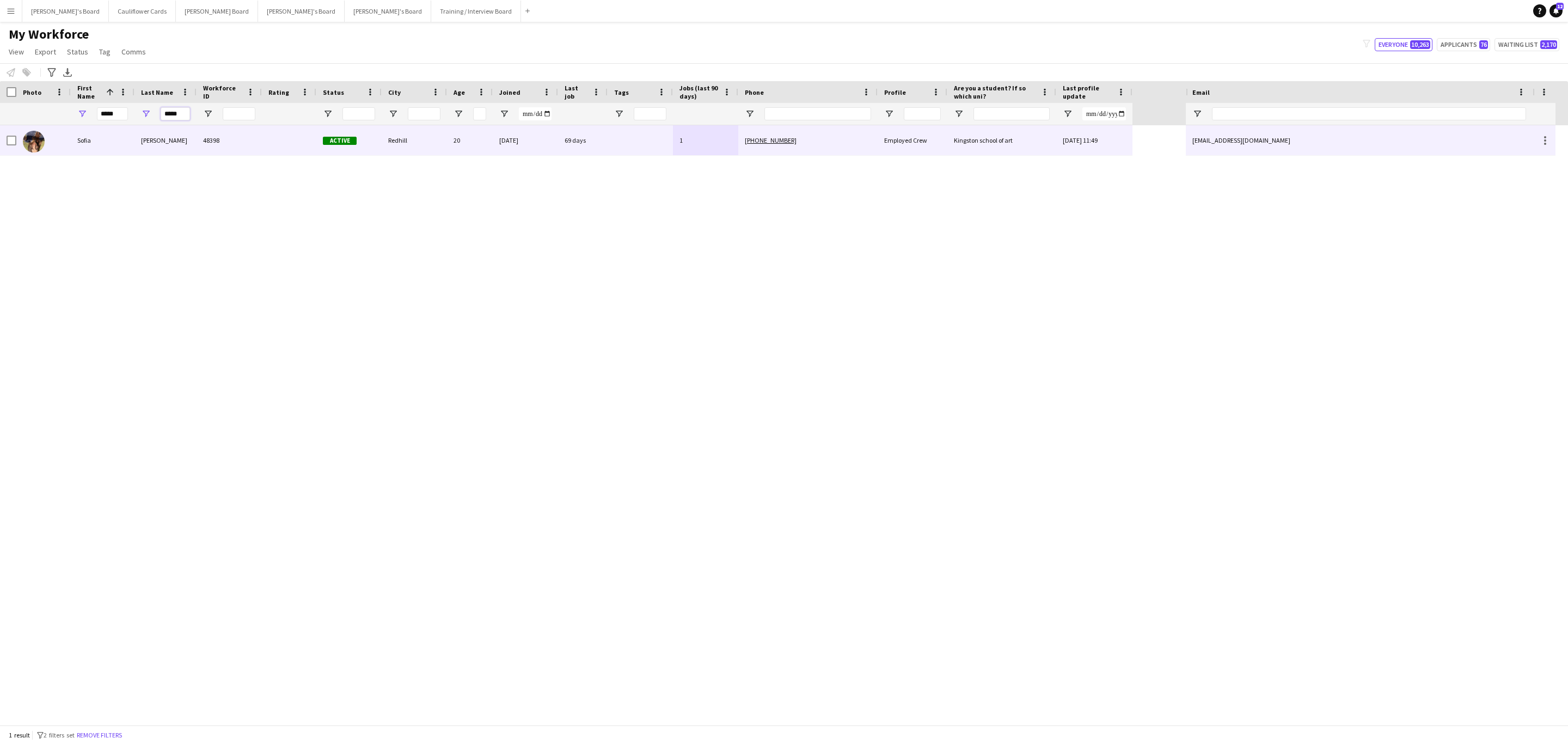
type input "*****"
click at [180, 134] on div "Braun" at bounding box center [166, 140] width 62 height 30
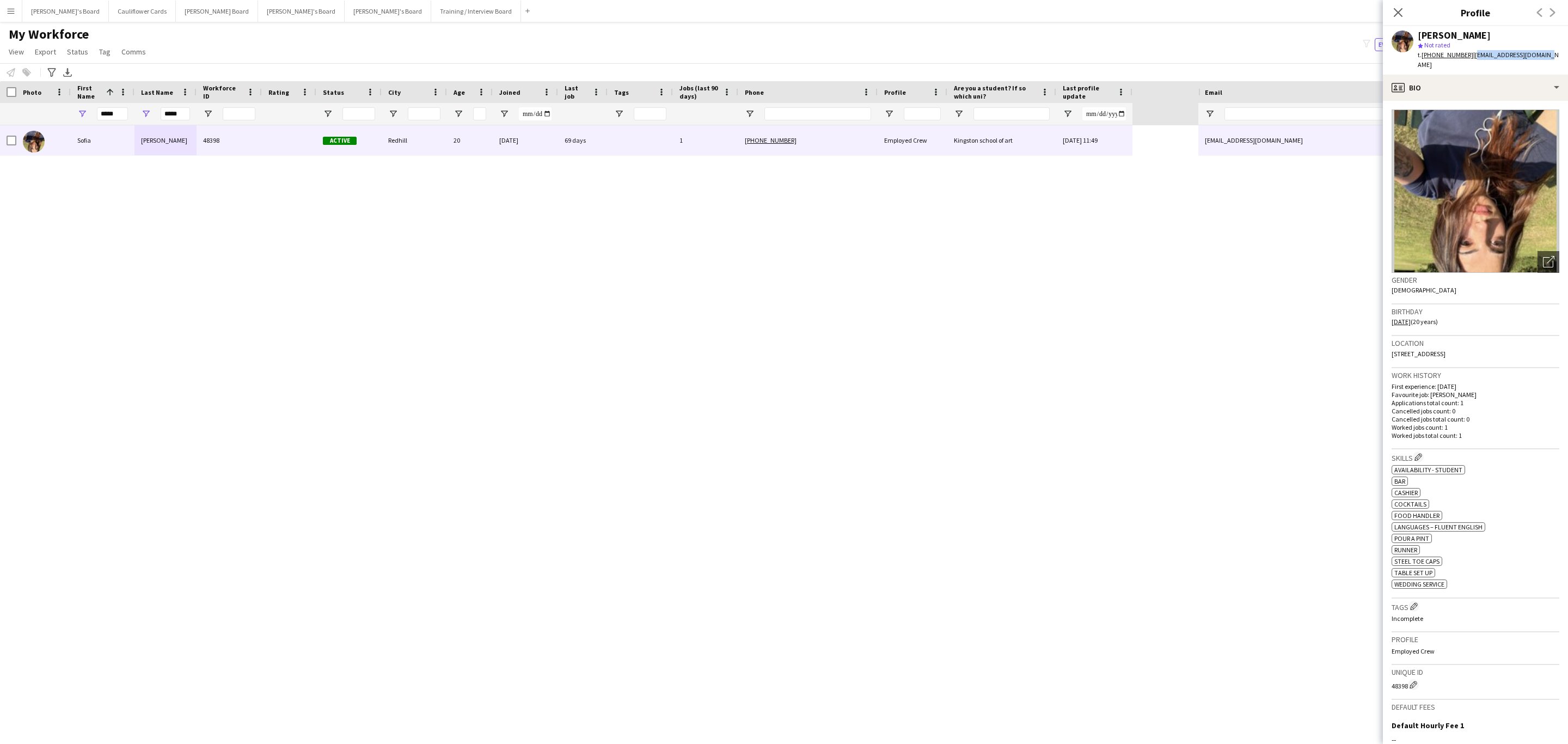
drag, startPoint x: 1549, startPoint y: 53, endPoint x: 1469, endPoint y: 56, distance: 80.1
click at [1469, 56] on app-profile-header "Sofia Braun star Not rated t. +447944573300 | sofiabraun66@gmail.com" at bounding box center [1475, 51] width 185 height 49
copy span "sofiabraun66@gmail.com"
drag, startPoint x: 1401, startPoint y: 15, endPoint x: 578, endPoint y: 325, distance: 879.4
click at [1399, 18] on app-icon "Close pop-in" at bounding box center [1398, 12] width 13 height 13
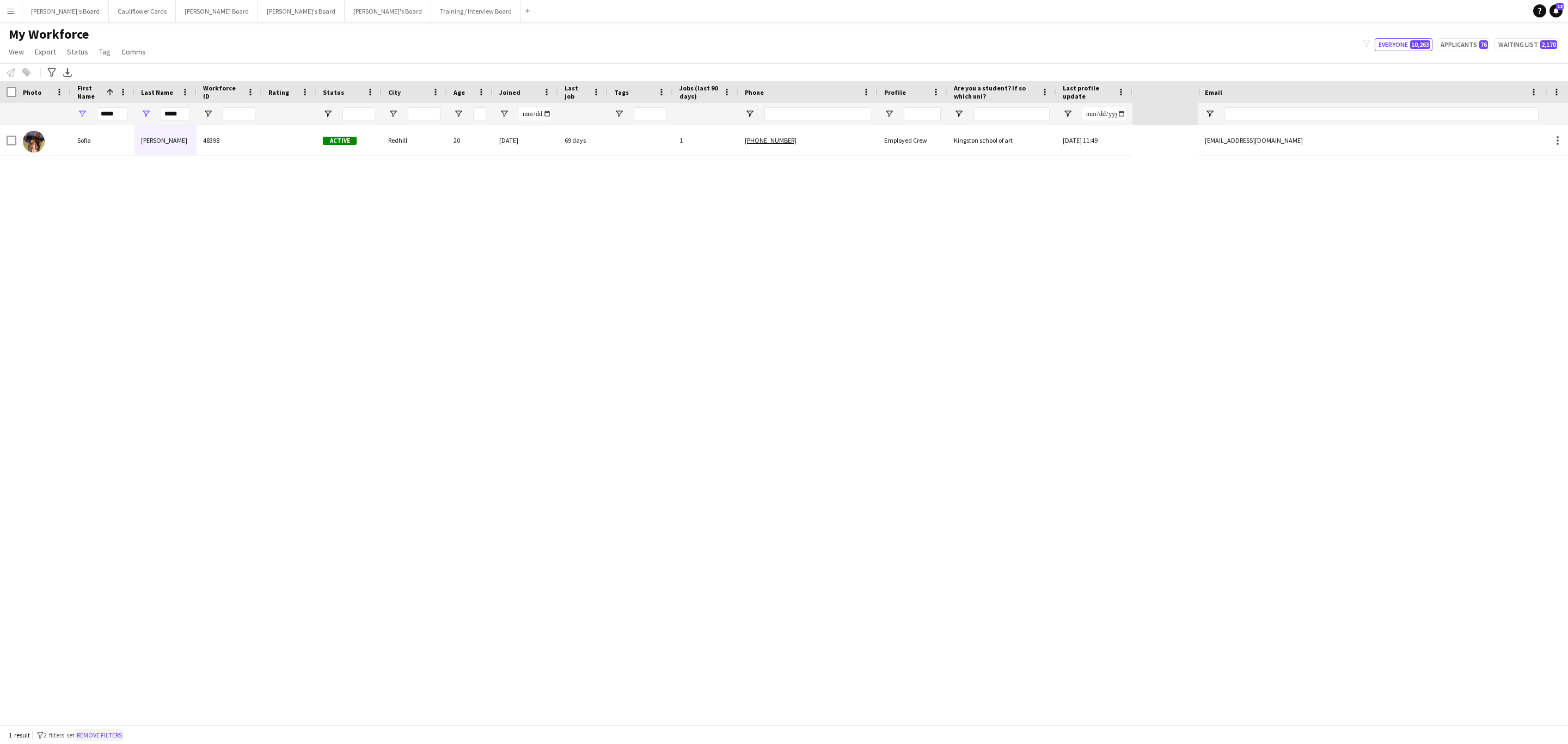
drag, startPoint x: 116, startPoint y: 732, endPoint x: 1287, endPoint y: 114, distance: 1324.1
click at [115, 732] on button "Remove filters" at bounding box center [99, 735] width 49 height 12
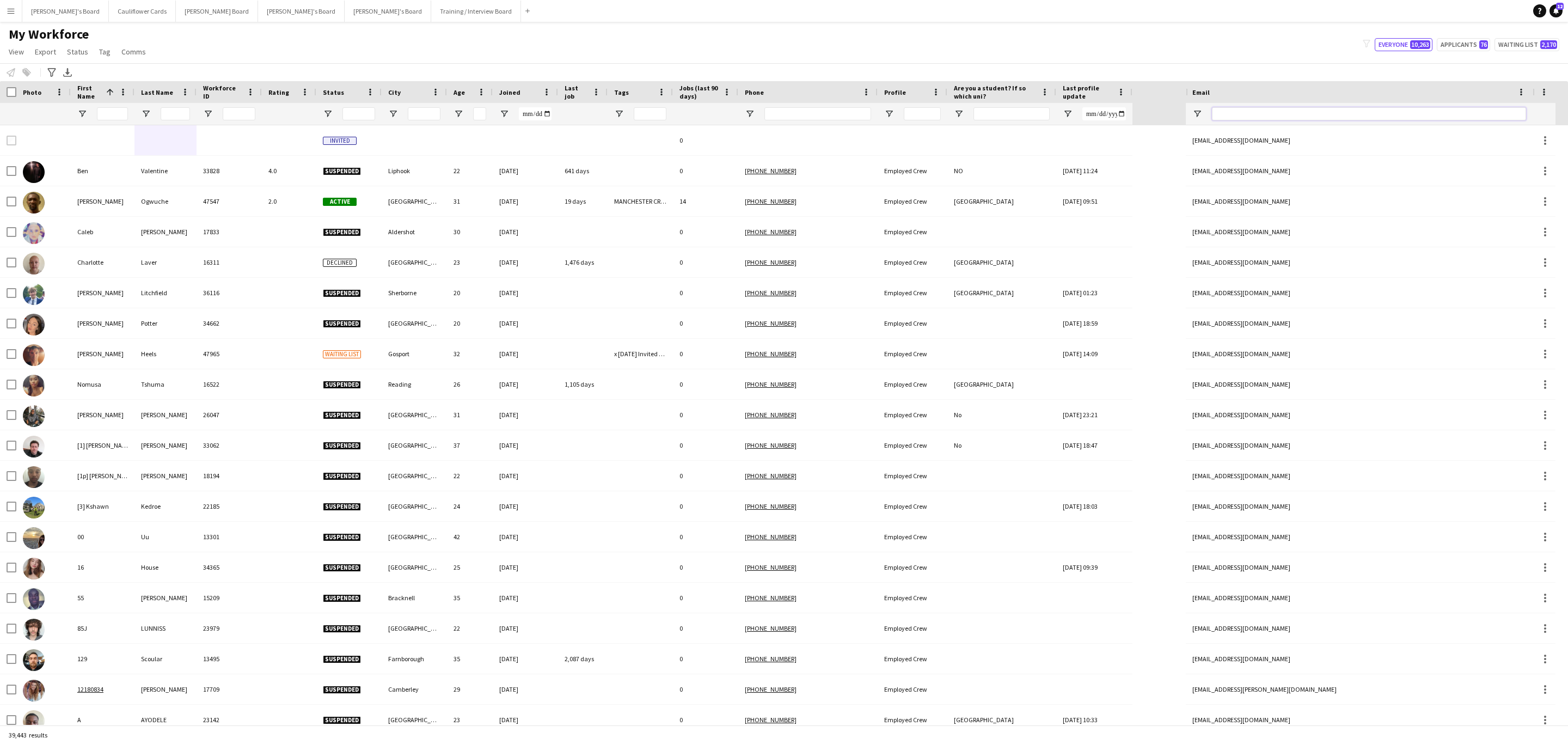
click at [1287, 114] on input "Email Filter Input" at bounding box center [1369, 113] width 314 height 13
paste input "**********"
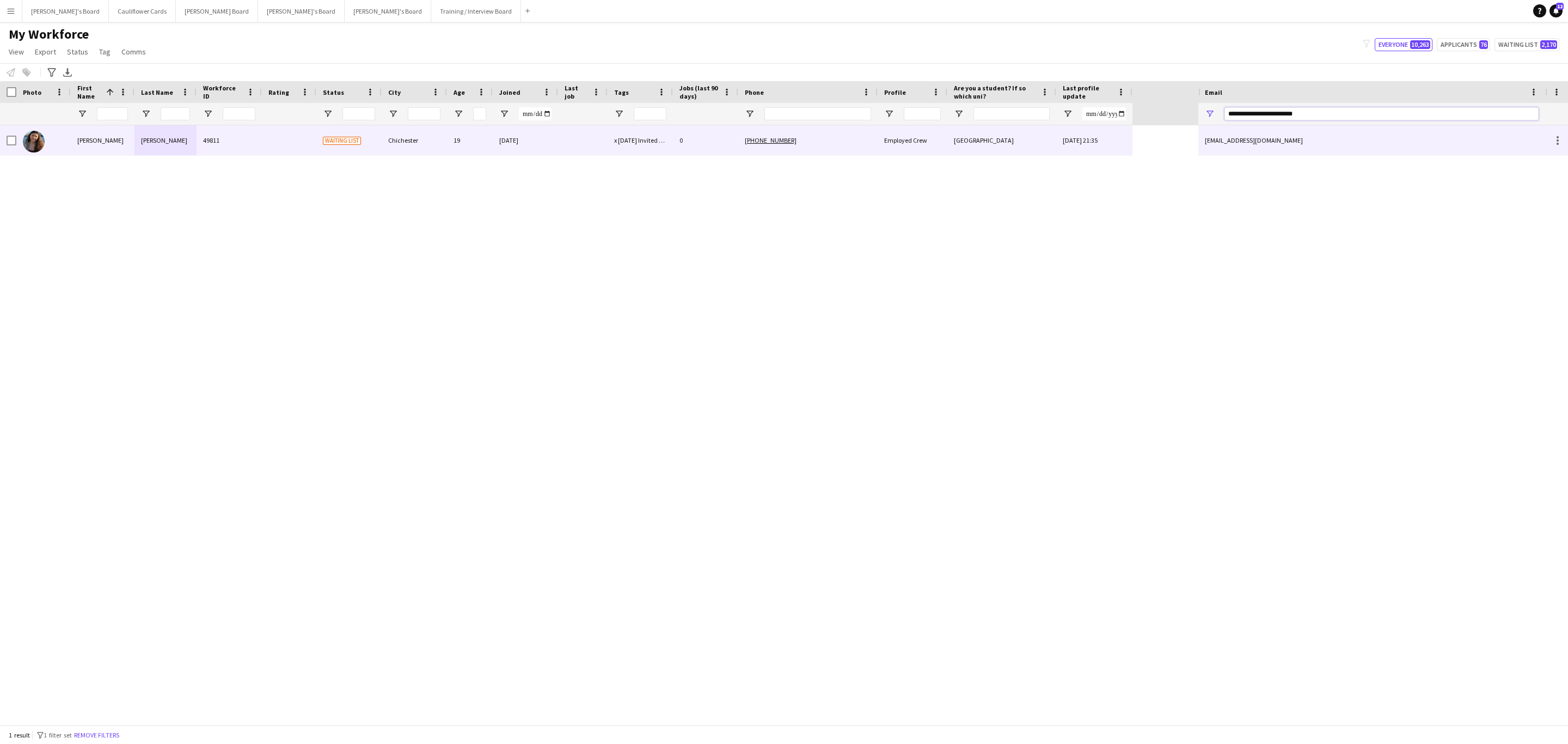
type input "**********"
click at [722, 142] on div "0" at bounding box center [705, 140] width 65 height 30
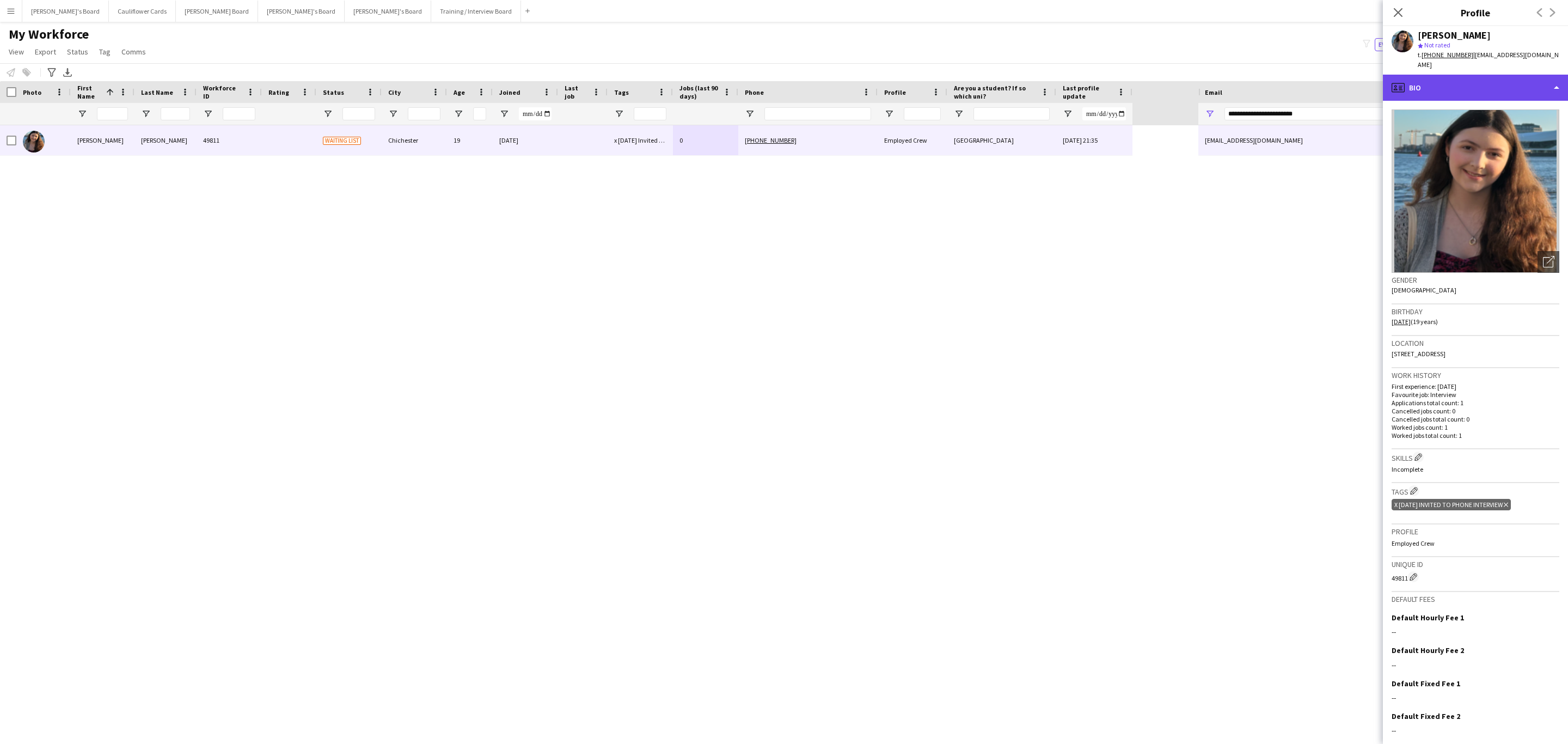
click at [1522, 82] on div "profile Bio" at bounding box center [1475, 88] width 185 height 26
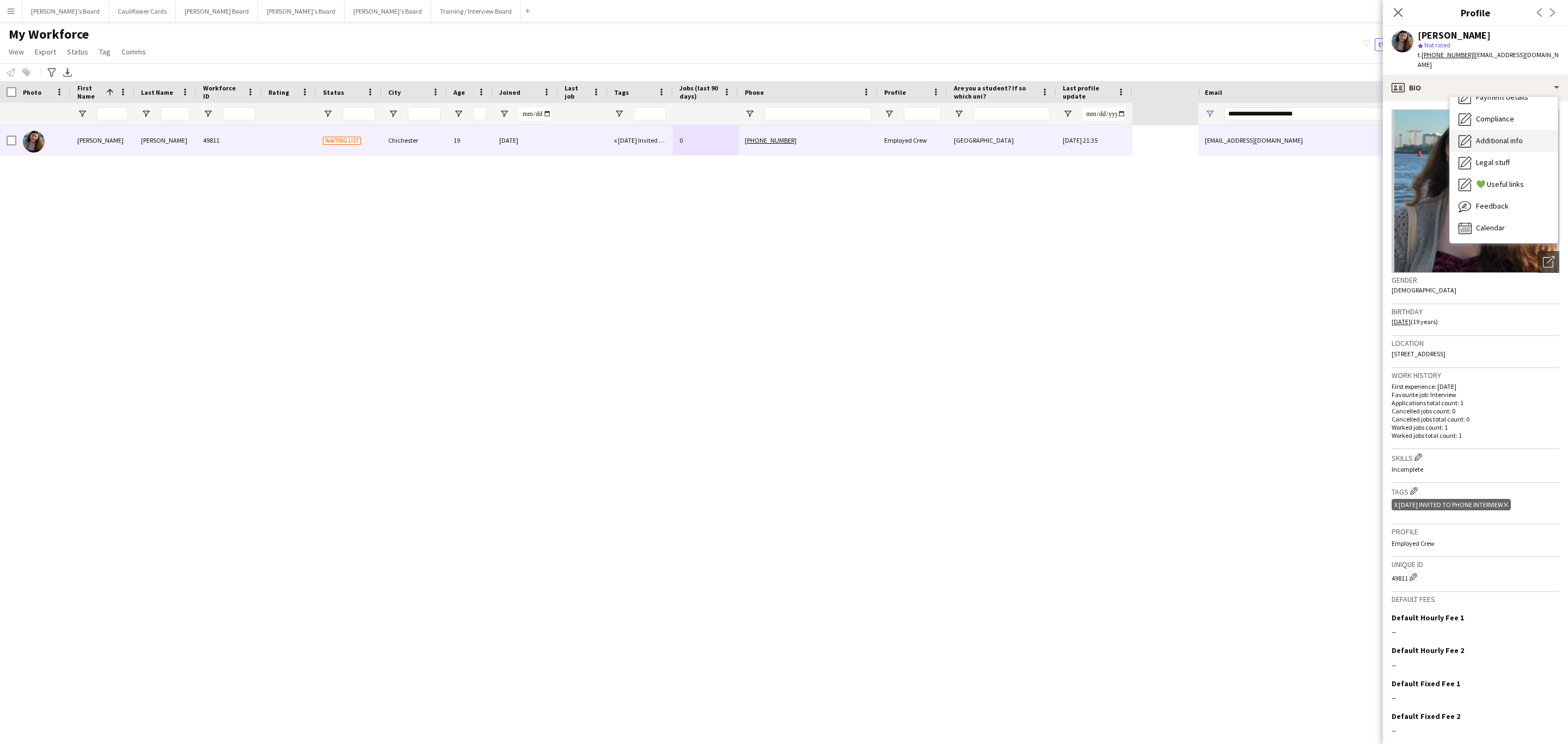
click at [1513, 136] on span "Additional info" at bounding box center [1499, 141] width 47 height 10
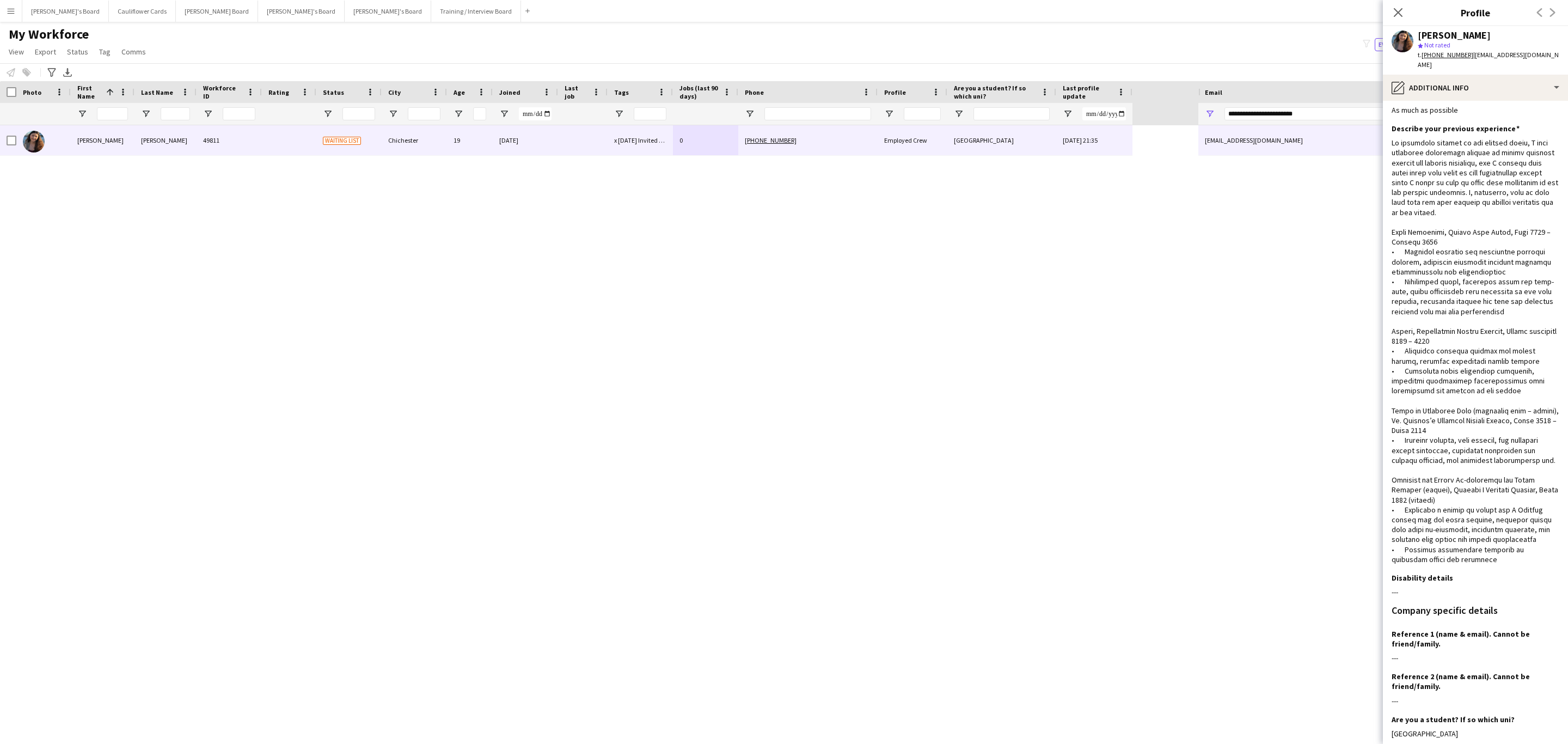
scroll to position [0, 0]
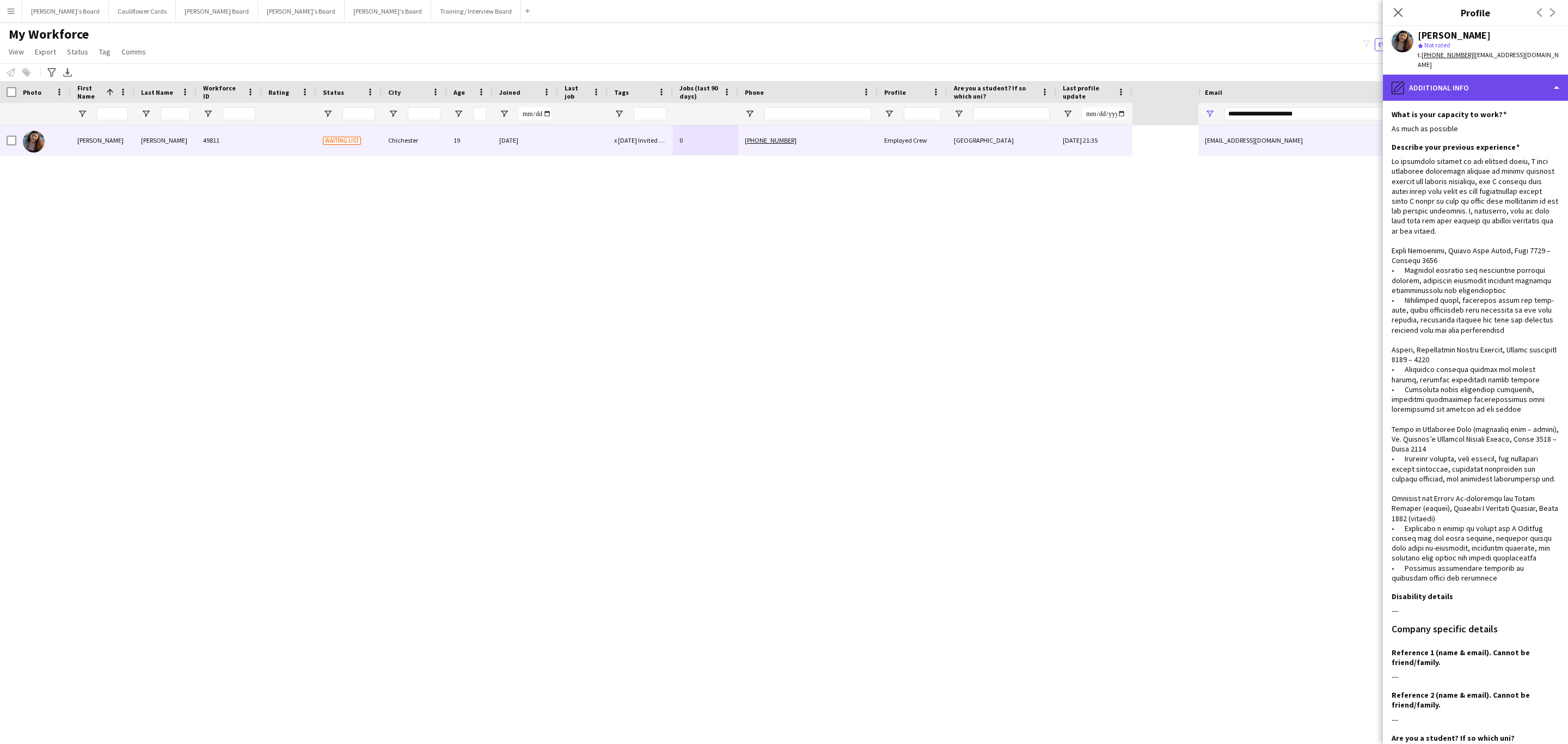
click at [1465, 89] on div "pencil4 Additional info" at bounding box center [1475, 88] width 185 height 26
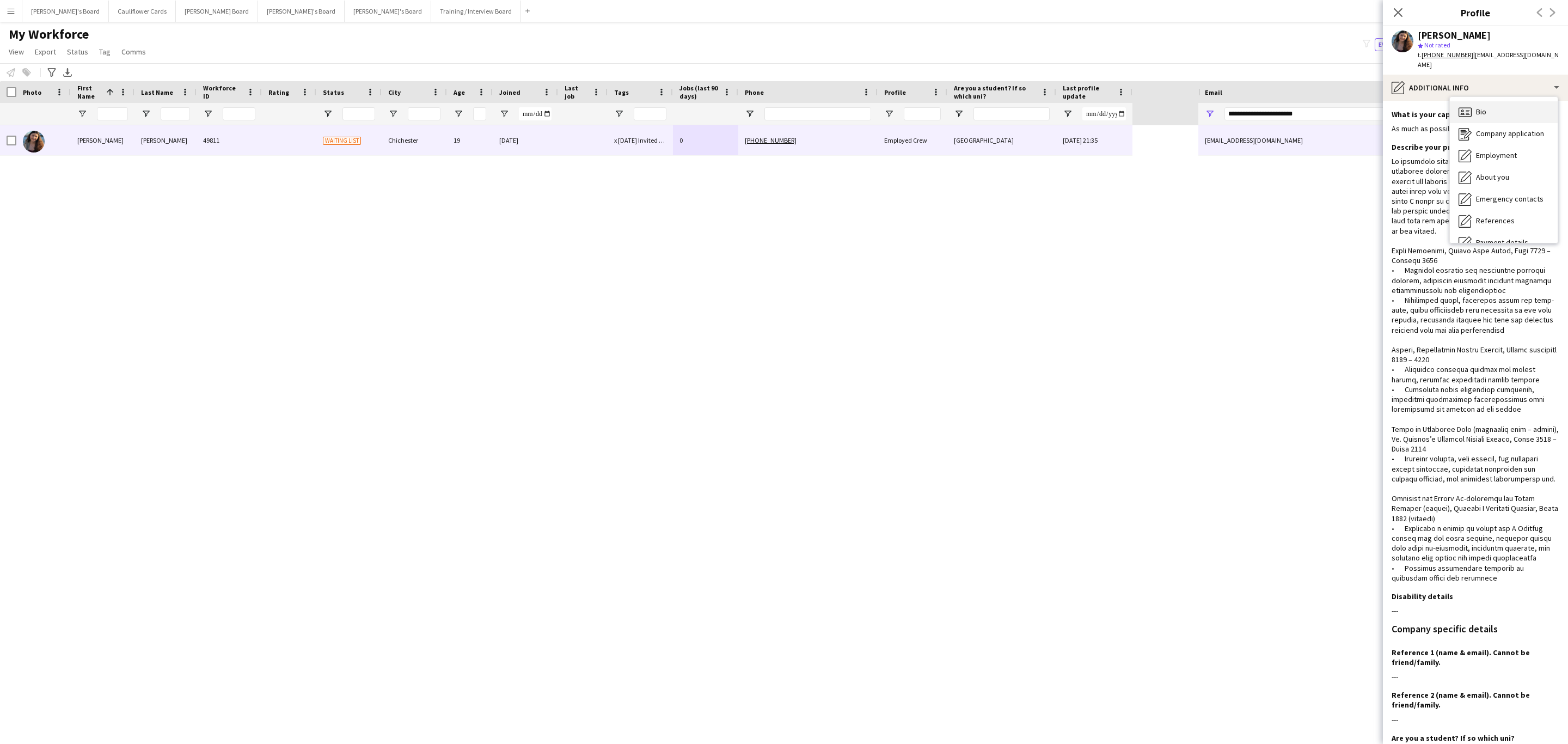
click at [1489, 105] on div "Bio Bio" at bounding box center [1503, 112] width 108 height 22
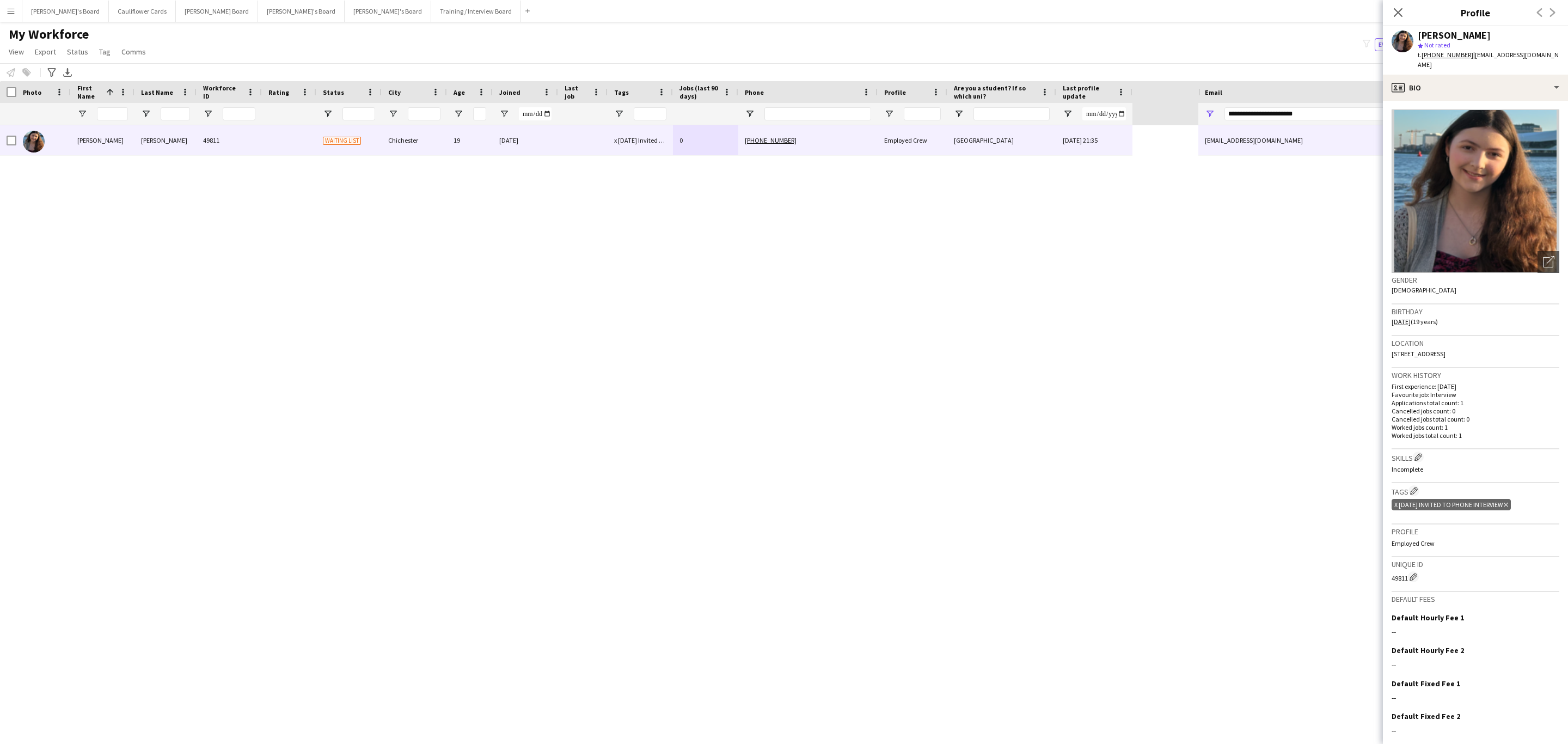
click at [1396, 451] on h3 "Skills Edit crew company skills" at bounding box center [1475, 457] width 167 height 12
click at [1490, 407] on p "Cancelled jobs count: 0" at bounding box center [1475, 410] width 167 height 8
click at [1502, 415] on p "Cancelled jobs total count: 0" at bounding box center [1475, 419] width 167 height 8
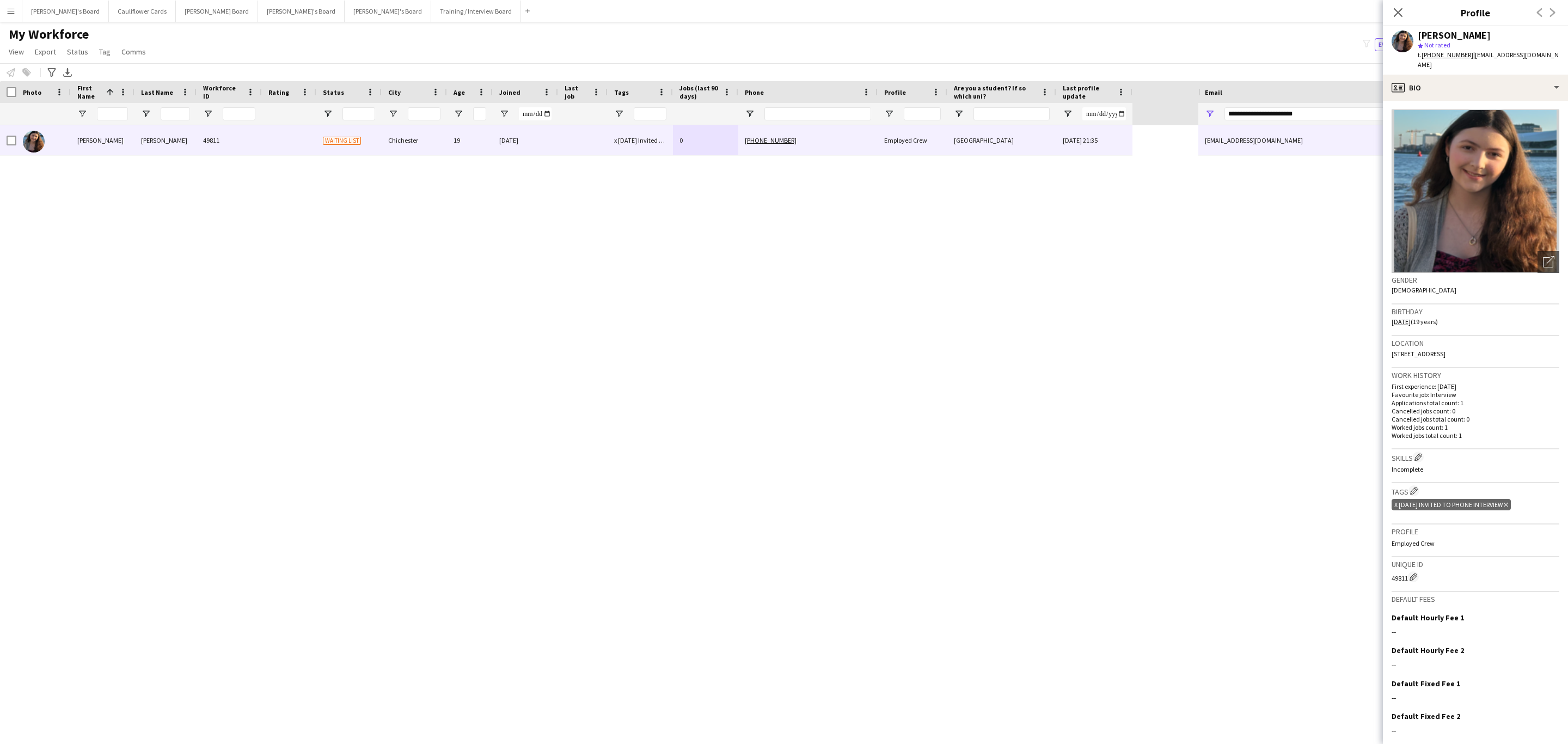
click at [1502, 415] on p "Cancelled jobs total count: 0" at bounding box center [1475, 419] width 167 height 8
click at [1399, 9] on icon "Close pop-in" at bounding box center [1398, 12] width 10 height 10
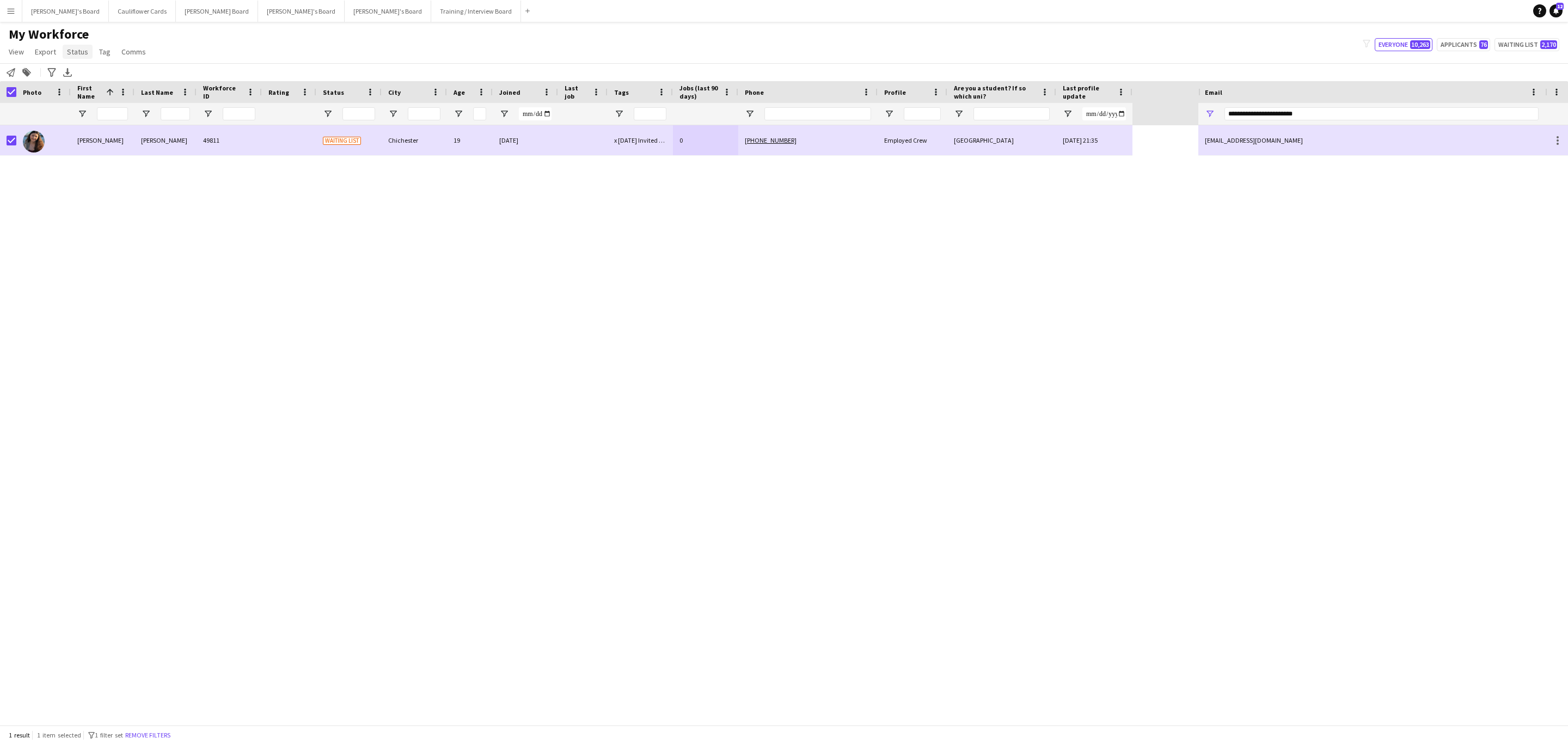
click at [70, 47] on span "Status" at bounding box center [77, 52] width 21 height 10
click at [94, 70] on link "Edit" at bounding box center [100, 75] width 76 height 23
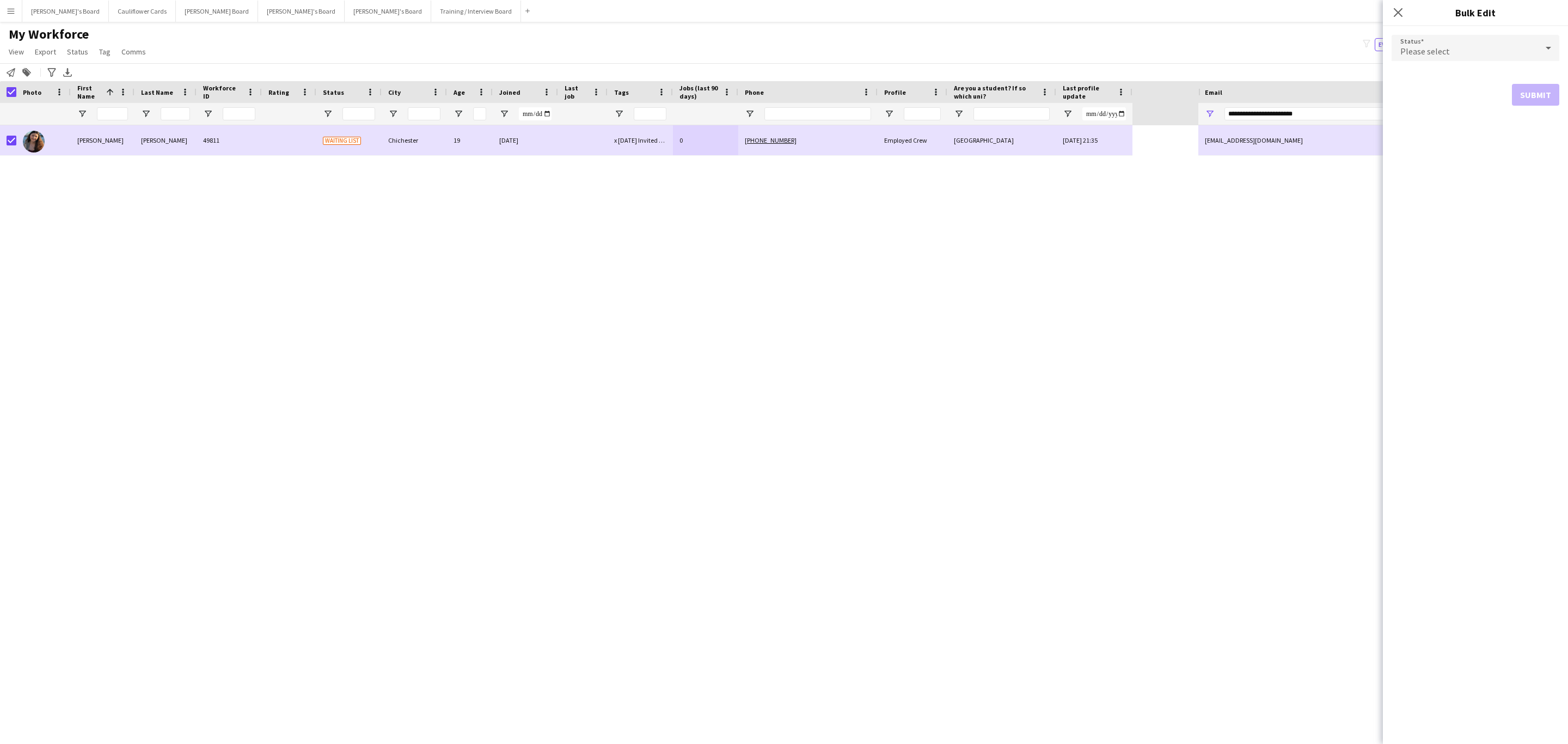
click at [1433, 52] on span "Please select" at bounding box center [1425, 51] width 49 height 11
click at [1430, 72] on mat-option "Active" at bounding box center [1475, 79] width 167 height 27
click at [1537, 138] on button "Submit" at bounding box center [1536, 132] width 47 height 22
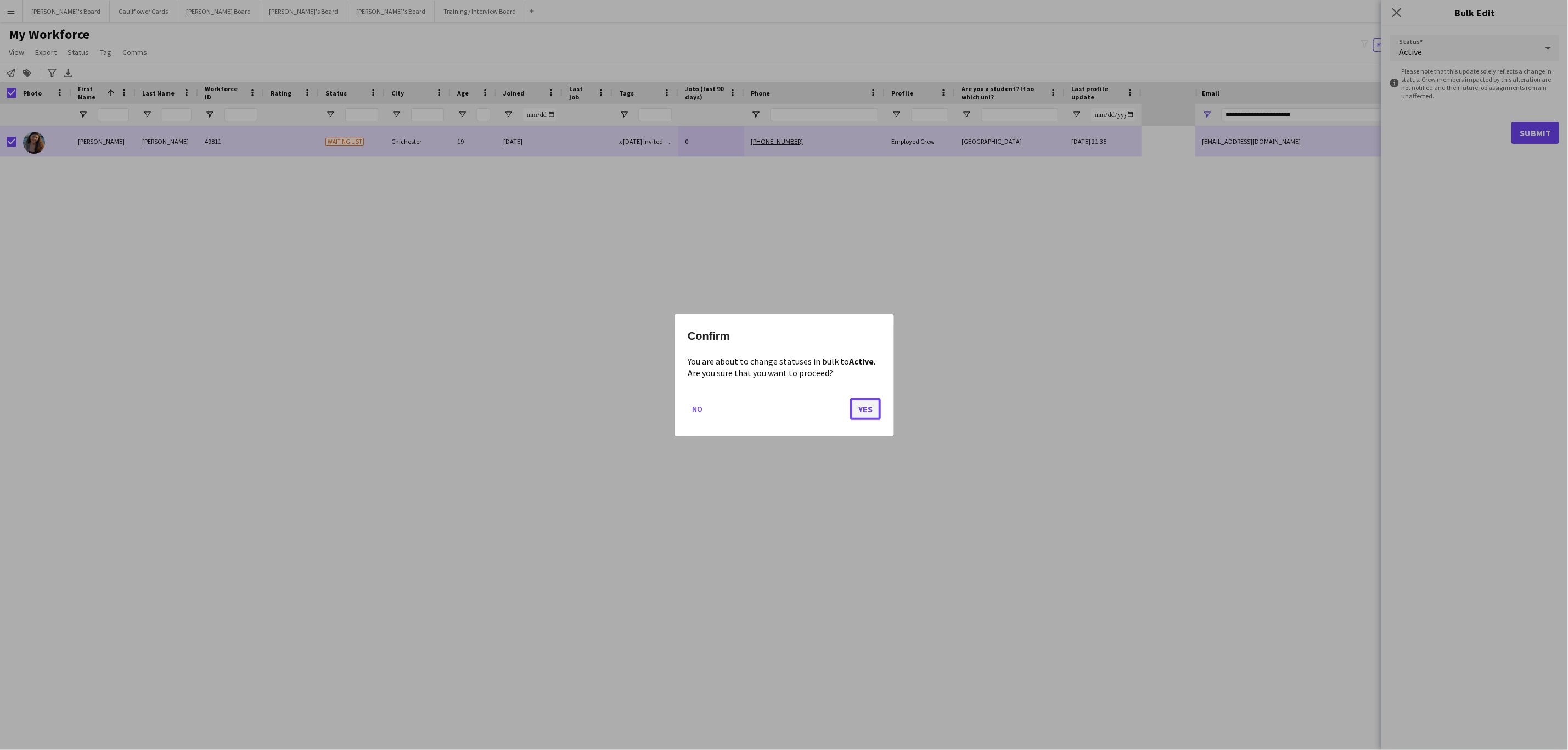
click at [860, 412] on button "Yes" at bounding box center [865, 409] width 31 height 22
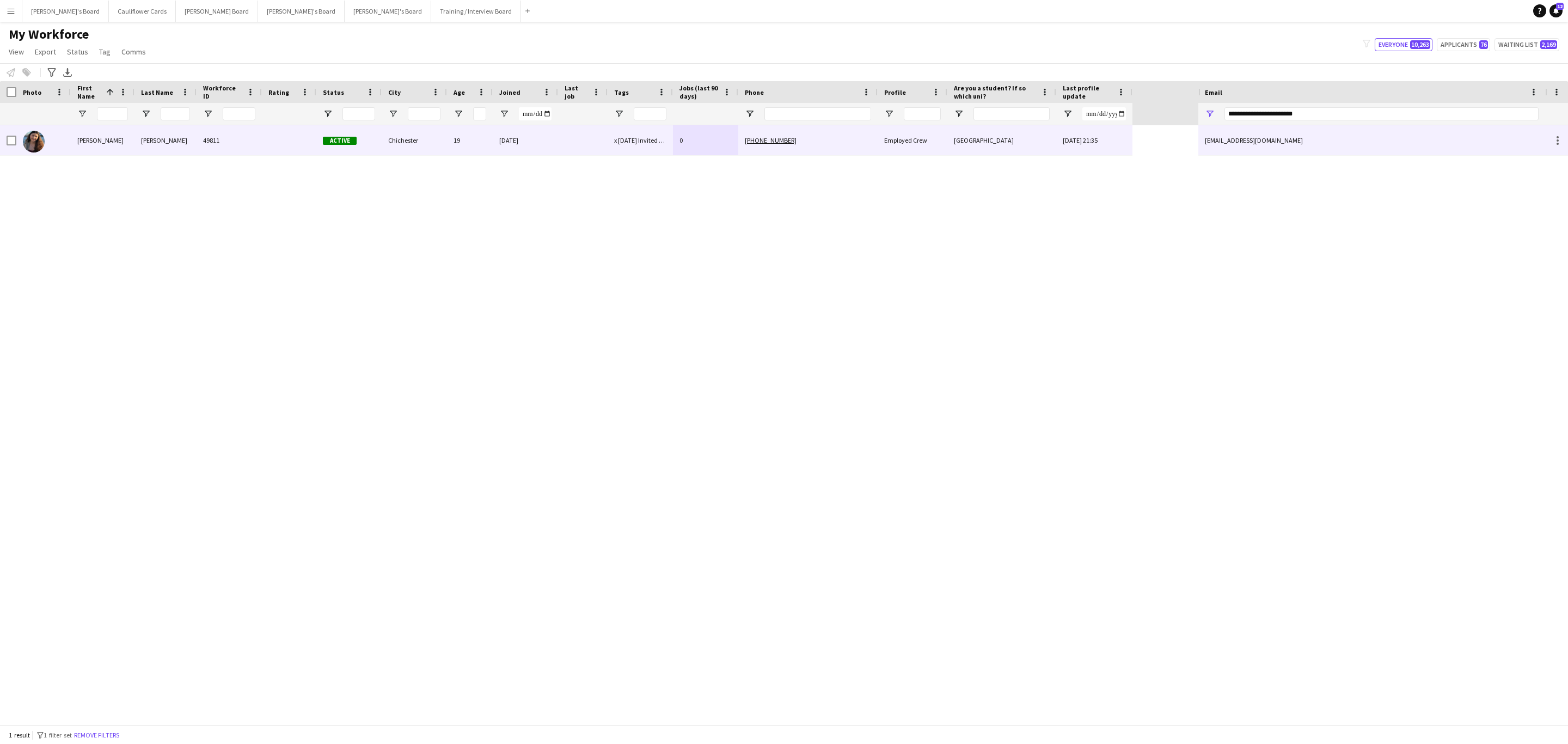
click at [116, 141] on div "Laura" at bounding box center [102, 140] width 64 height 30
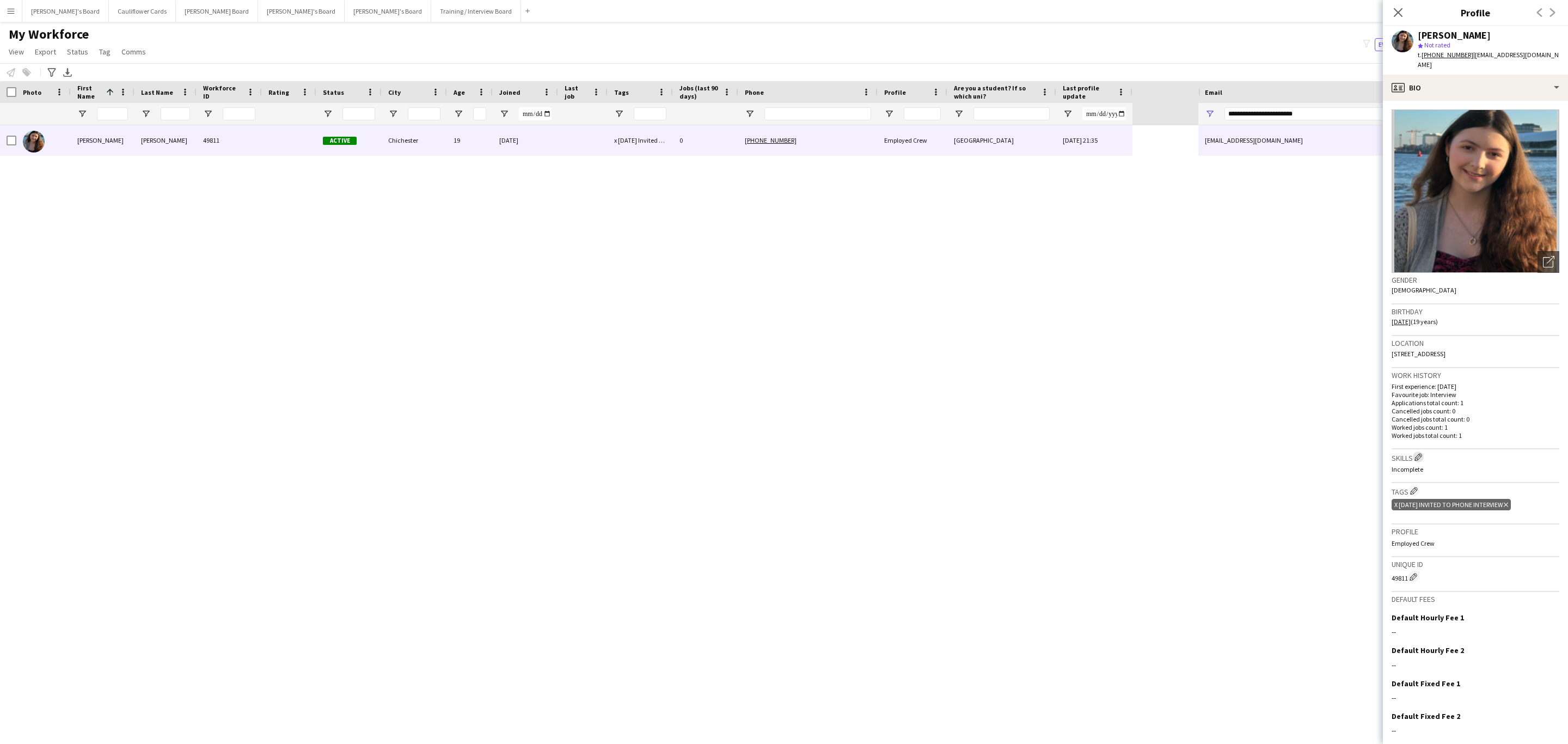
click at [1418, 453] on app-icon "Edit crew company skills" at bounding box center [1418, 457] width 8 height 8
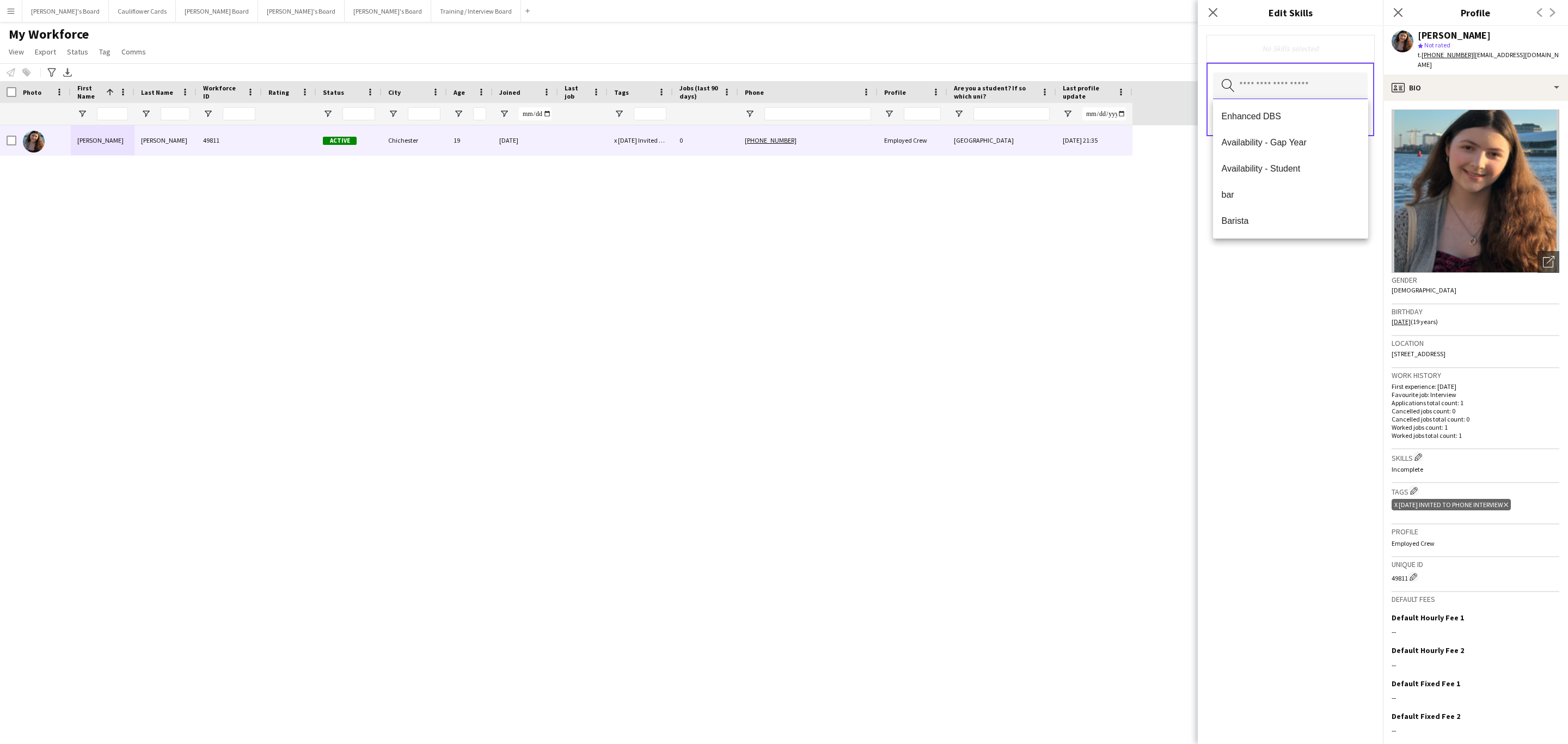
click at [1290, 95] on input "text" at bounding box center [1290, 86] width 155 height 27
type input "******"
click at [1299, 192] on span "Office Experience - IT" at bounding box center [1290, 194] width 138 height 10
type input "******"
click at [1318, 167] on span "Office Experience - General Admin" at bounding box center [1290, 170] width 138 height 10
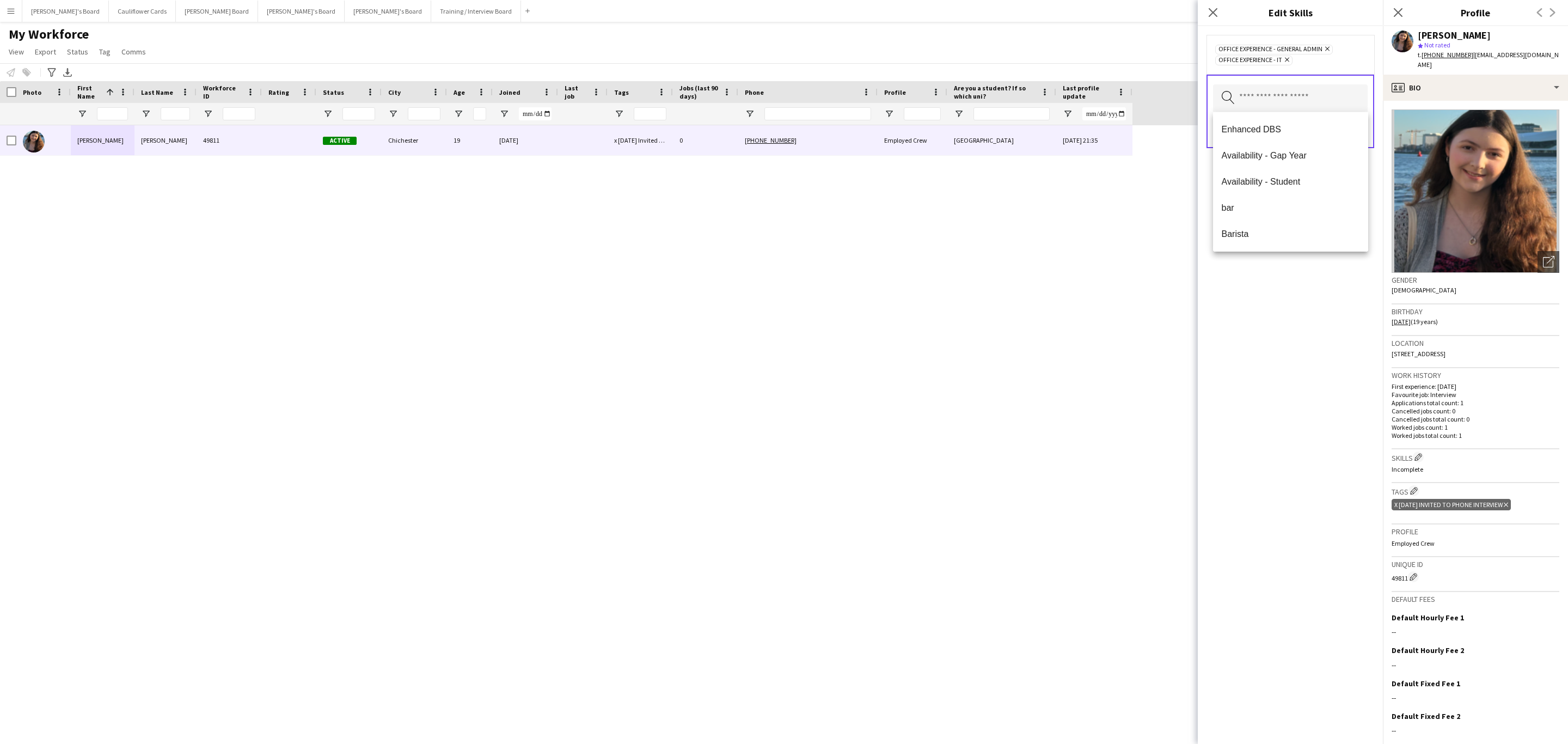
click at [1266, 328] on div "Office Experience - General Admin Remove Office Experience - IT Remove Search b…" at bounding box center [1290, 385] width 185 height 718
click at [1297, 105] on input "text" at bounding box center [1290, 98] width 155 height 27
type input "*"
type input "***"
click at [1279, 118] on mat-option "Availability - Student" at bounding box center [1290, 129] width 155 height 26
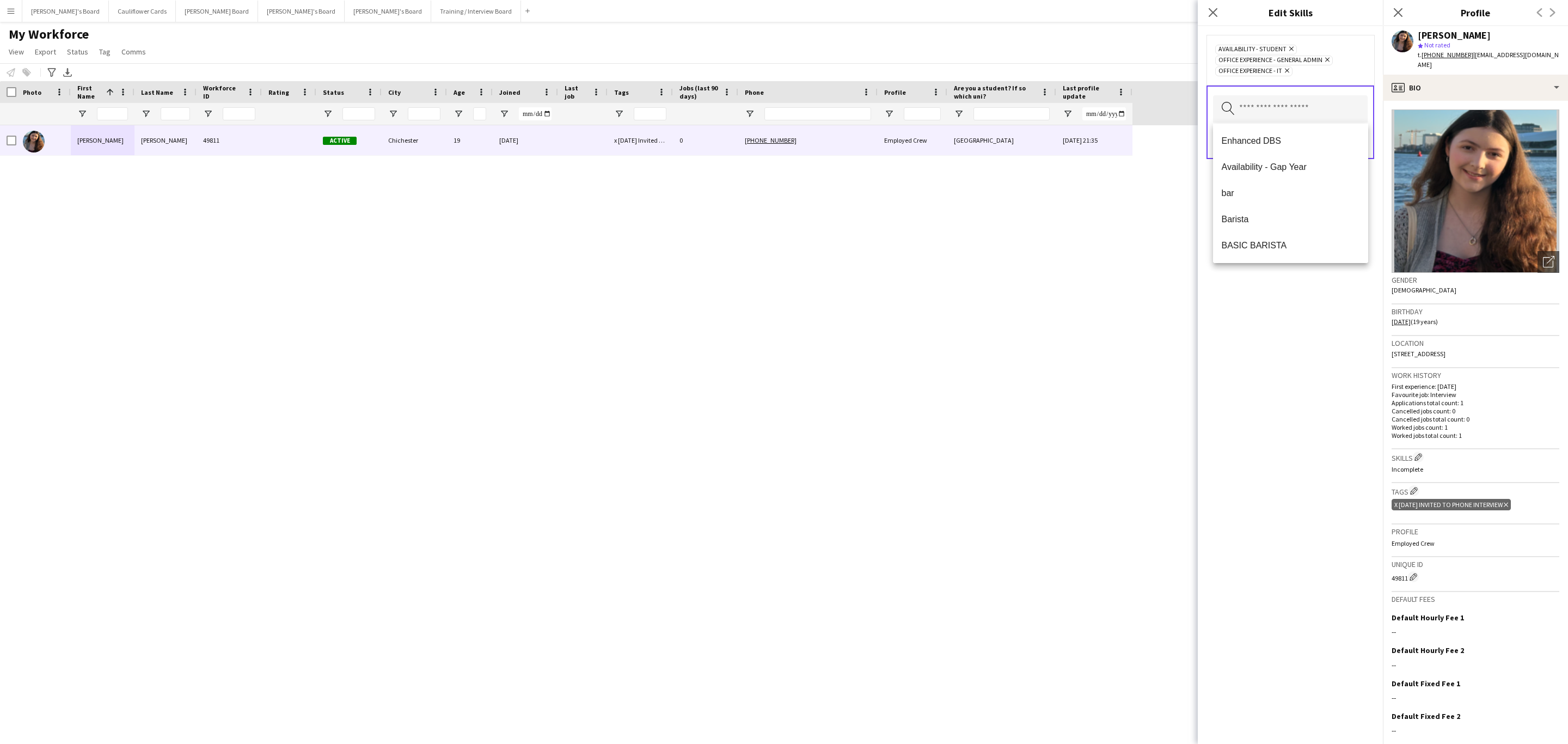
drag, startPoint x: 1312, startPoint y: 283, endPoint x: 1313, endPoint y: 276, distance: 7.1
click at [1312, 281] on div "Availability - Student Remove Office Experience - General Admin Remove Office E…" at bounding box center [1290, 385] width 185 height 718
click at [1353, 136] on button "Save" at bounding box center [1355, 141] width 26 height 18
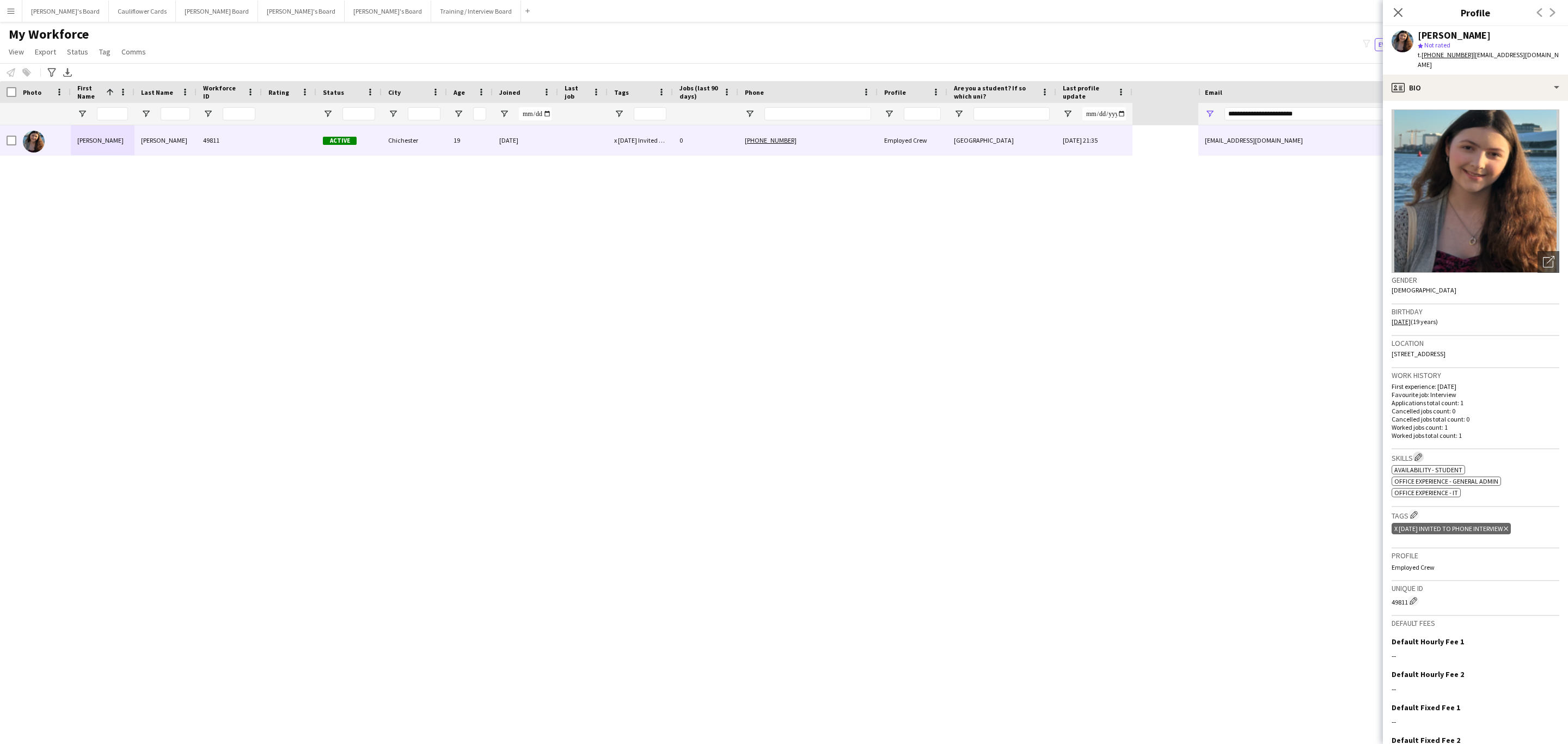
click at [1421, 453] on app-icon "Edit crew company skills" at bounding box center [1418, 457] width 8 height 8
click at [1322, 98] on input "text" at bounding box center [1290, 109] width 155 height 27
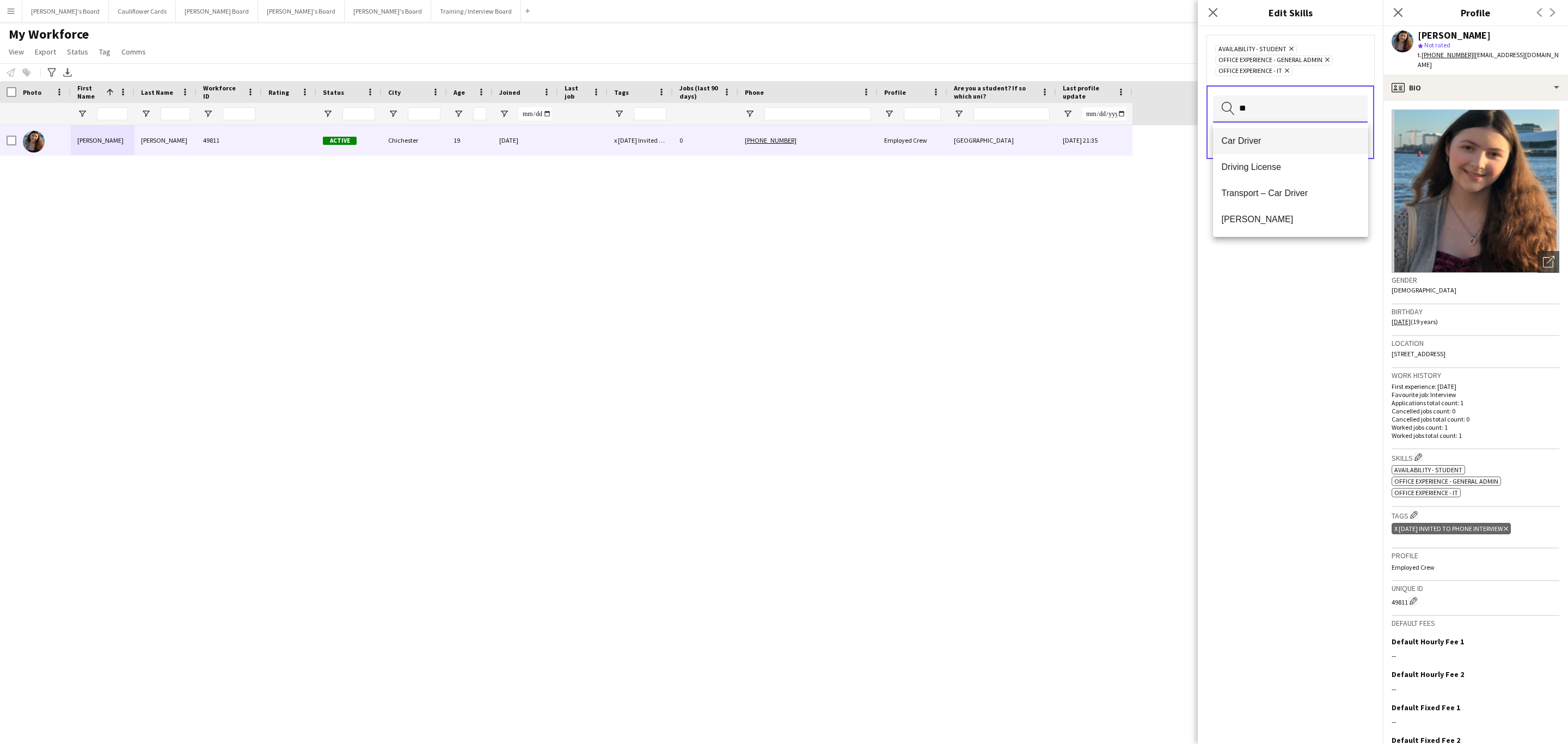
type input "**"
click at [1278, 142] on span "Car Driver" at bounding box center [1290, 141] width 138 height 10
drag, startPoint x: 1312, startPoint y: 335, endPoint x: 1313, endPoint y: 329, distance: 6.1
click at [1313, 332] on div "Availability - Student Remove Car Driver Remove Office Experience - General Adm…" at bounding box center [1290, 385] width 185 height 718
click at [1354, 146] on button "Save" at bounding box center [1355, 141] width 26 height 18
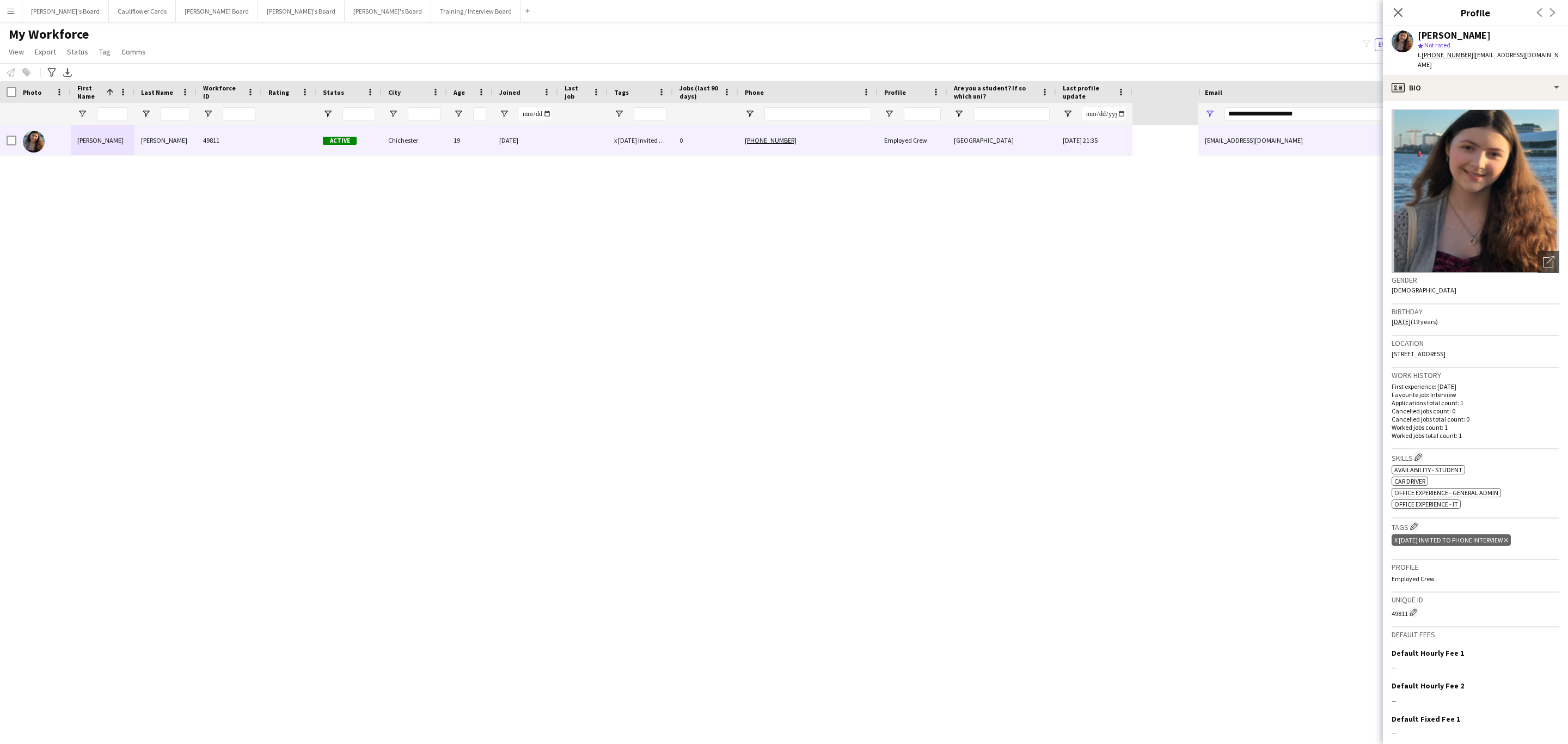
drag, startPoint x: 1401, startPoint y: 7, endPoint x: 950, endPoint y: 39, distance: 452.1
click at [1397, 10] on icon "Close pop-in" at bounding box center [1398, 12] width 9 height 9
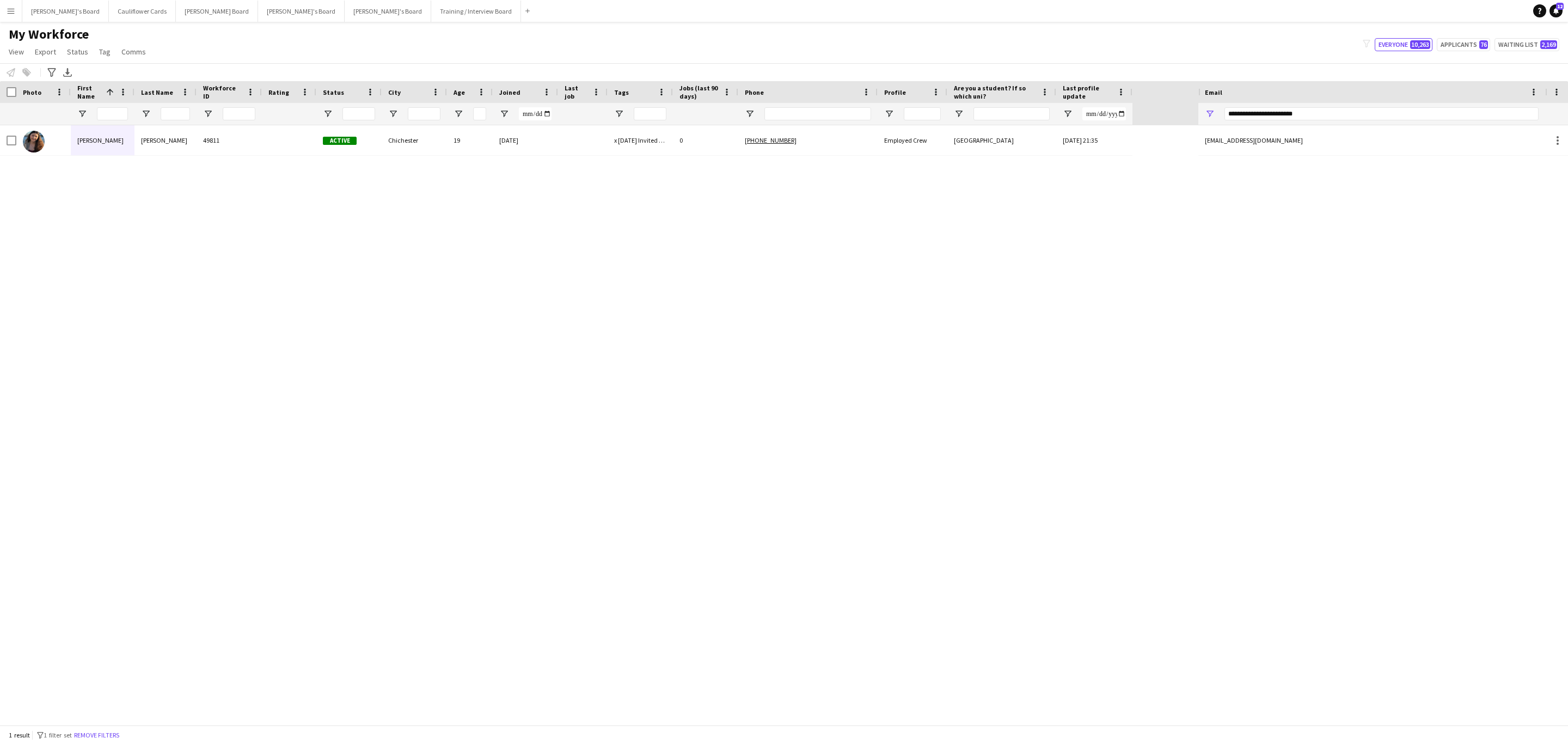
click at [114, 727] on div "1 result filter-1 1 filter set Remove filters" at bounding box center [784, 734] width 1568 height 18
click at [505, 147] on div "27-08-2025" at bounding box center [525, 140] width 65 height 30
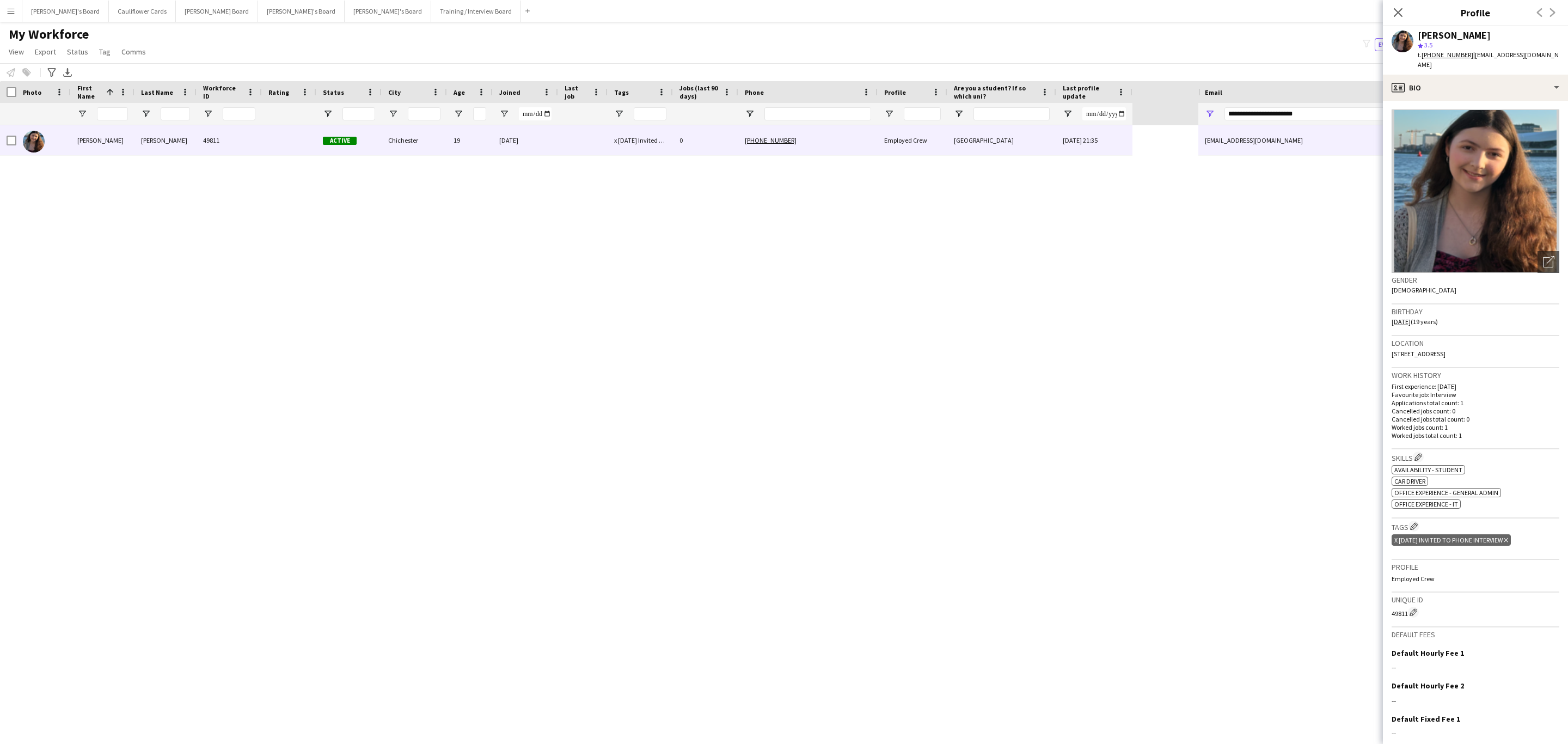
click at [1508, 537] on icon "Delete tag" at bounding box center [1505, 540] width 4 height 7
click at [1413, 522] on app-icon "Edit crew company tags" at bounding box center [1414, 526] width 8 height 8
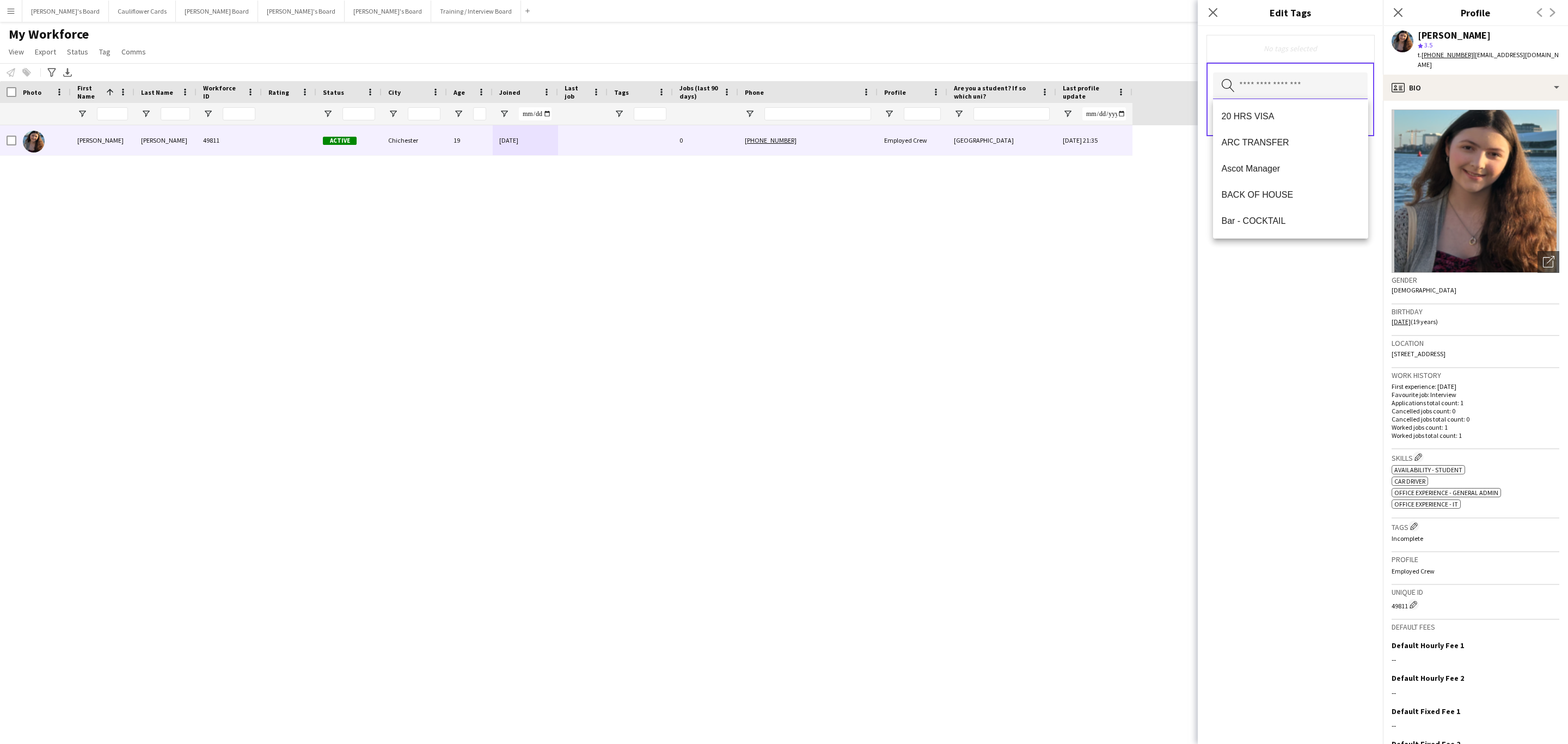
click at [1263, 95] on input "text" at bounding box center [1290, 86] width 155 height 27
type input "******"
click at [1271, 170] on span "Drivers" at bounding box center [1290, 168] width 138 height 10
click at [1321, 334] on div "Drivers Remove Search by tag name Save" at bounding box center [1290, 385] width 185 height 718
click at [1351, 113] on button "Save" at bounding box center [1355, 119] width 26 height 18
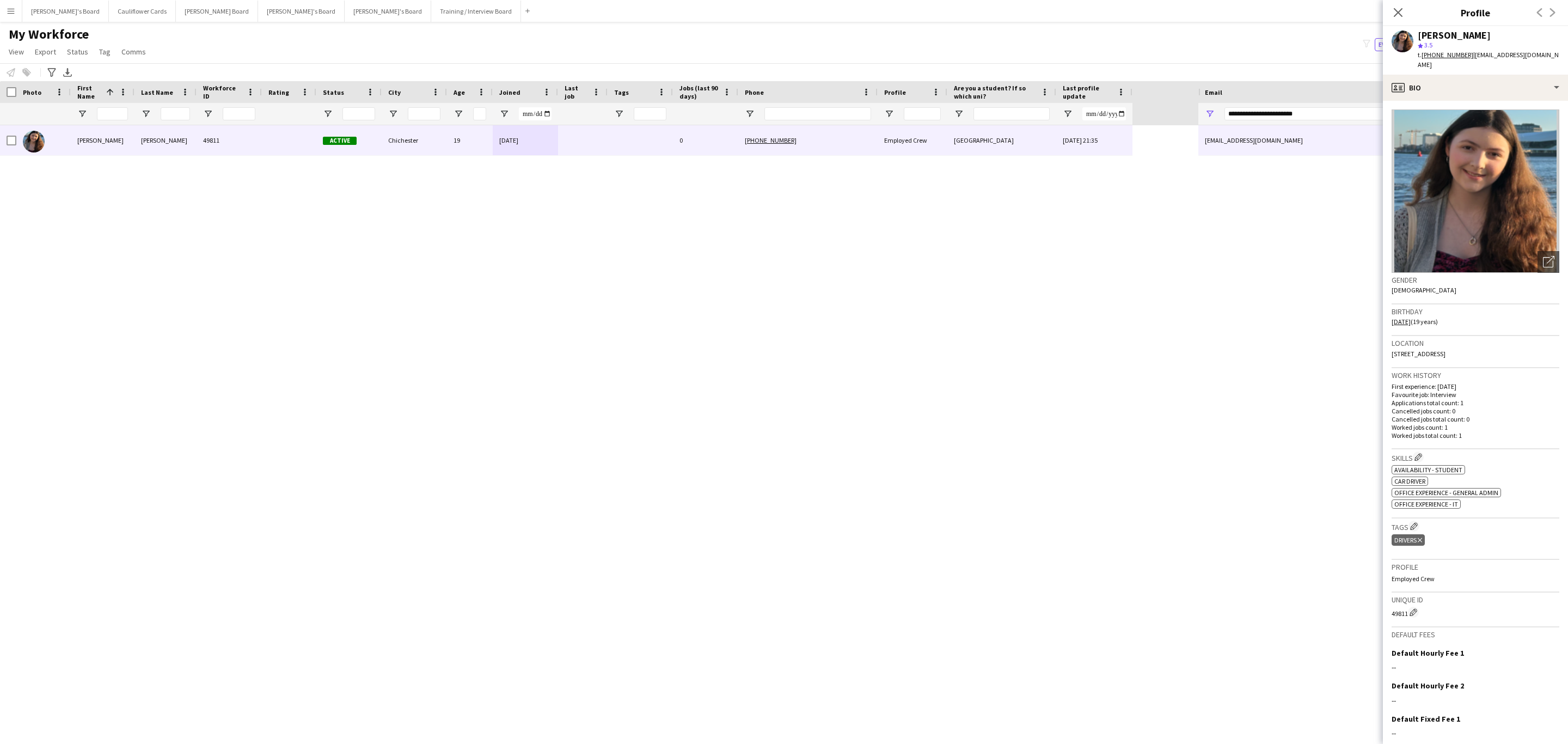
click at [1394, 4] on div "Close pop-in" at bounding box center [1398, 12] width 30 height 25
click at [1395, 8] on icon "Close pop-in" at bounding box center [1398, 12] width 10 height 10
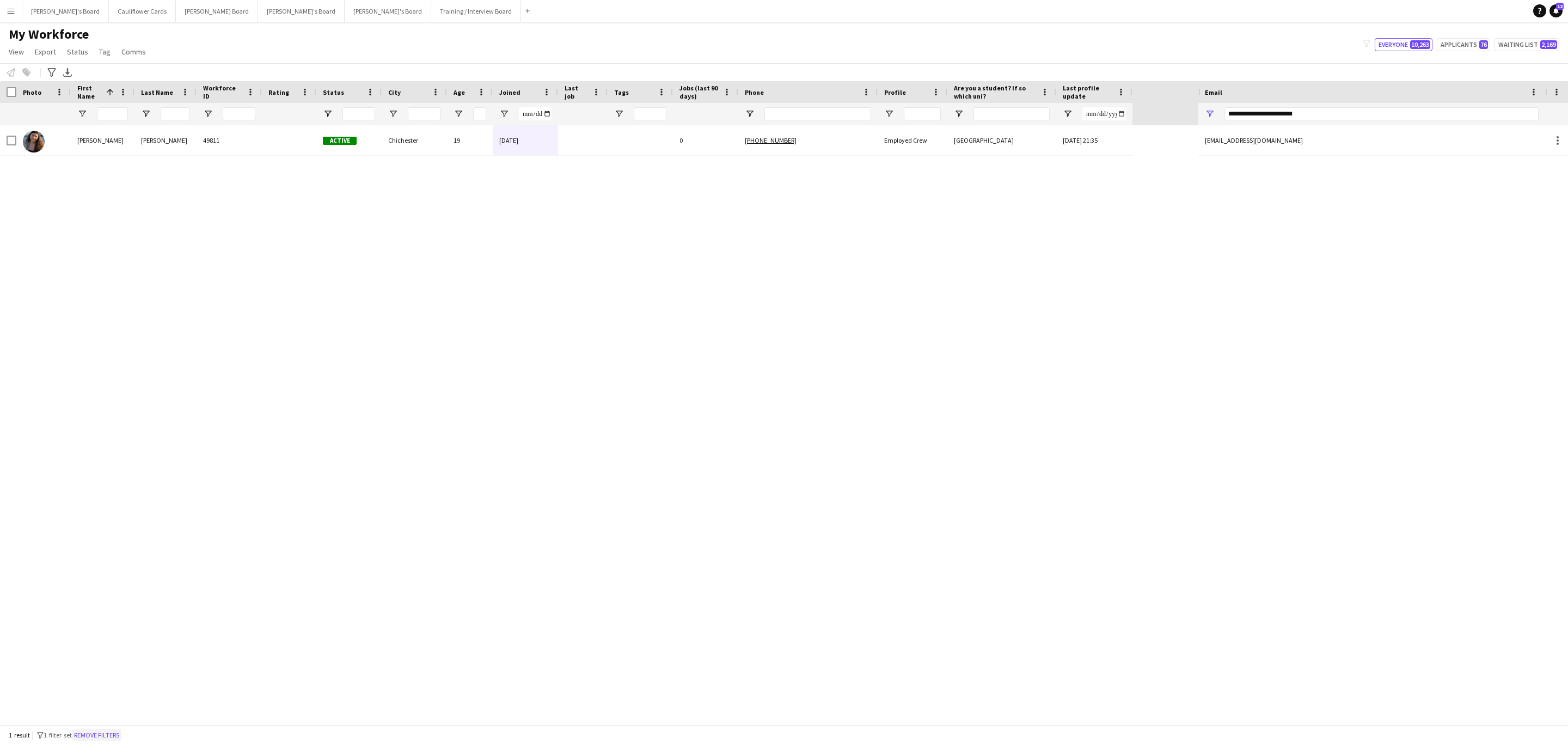
click at [91, 732] on button "Remove filters" at bounding box center [96, 735] width 49 height 12
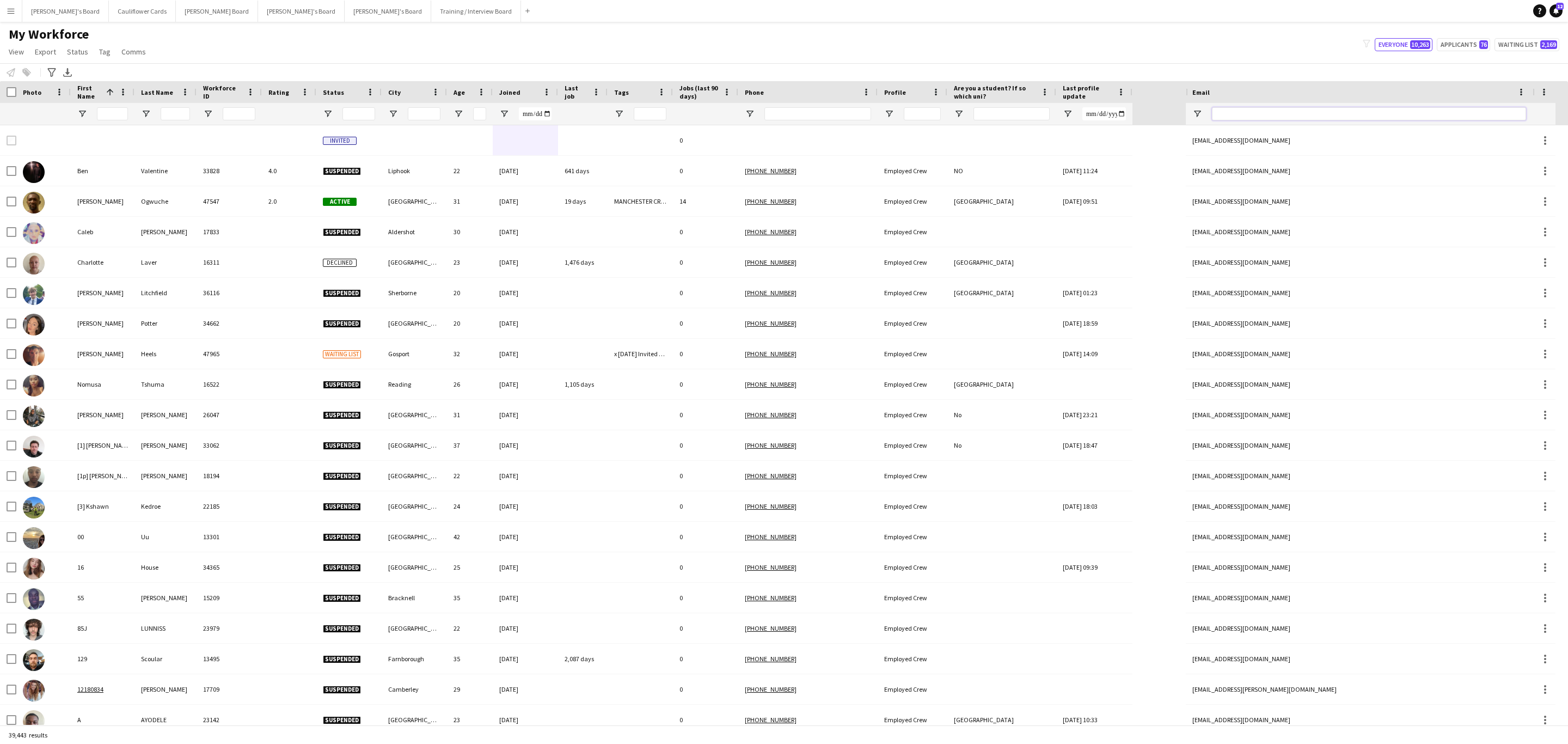
click at [1308, 118] on input "Email Filter Input" at bounding box center [1369, 113] width 314 height 13
paste input "**********"
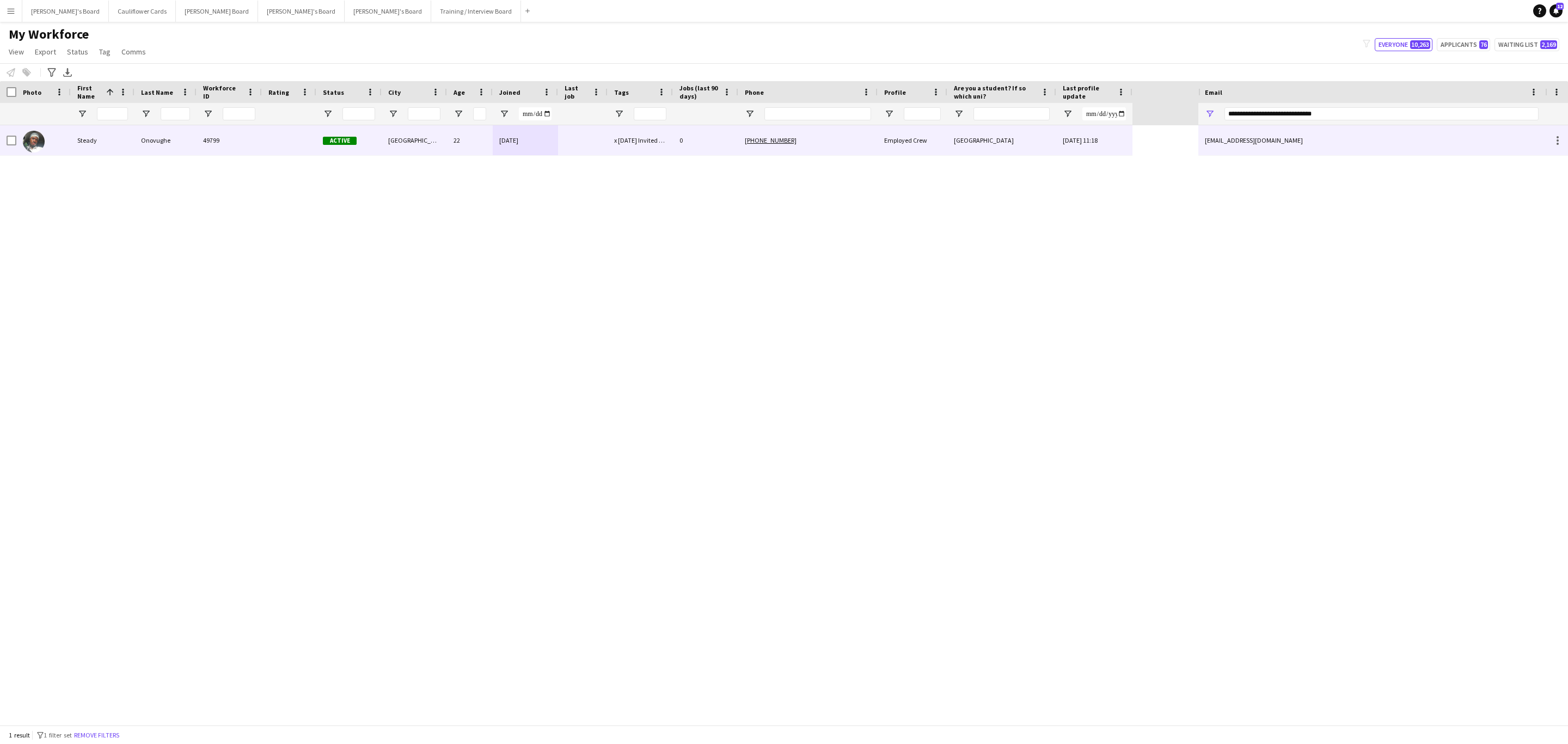
click at [694, 139] on div "0" at bounding box center [705, 140] width 65 height 30
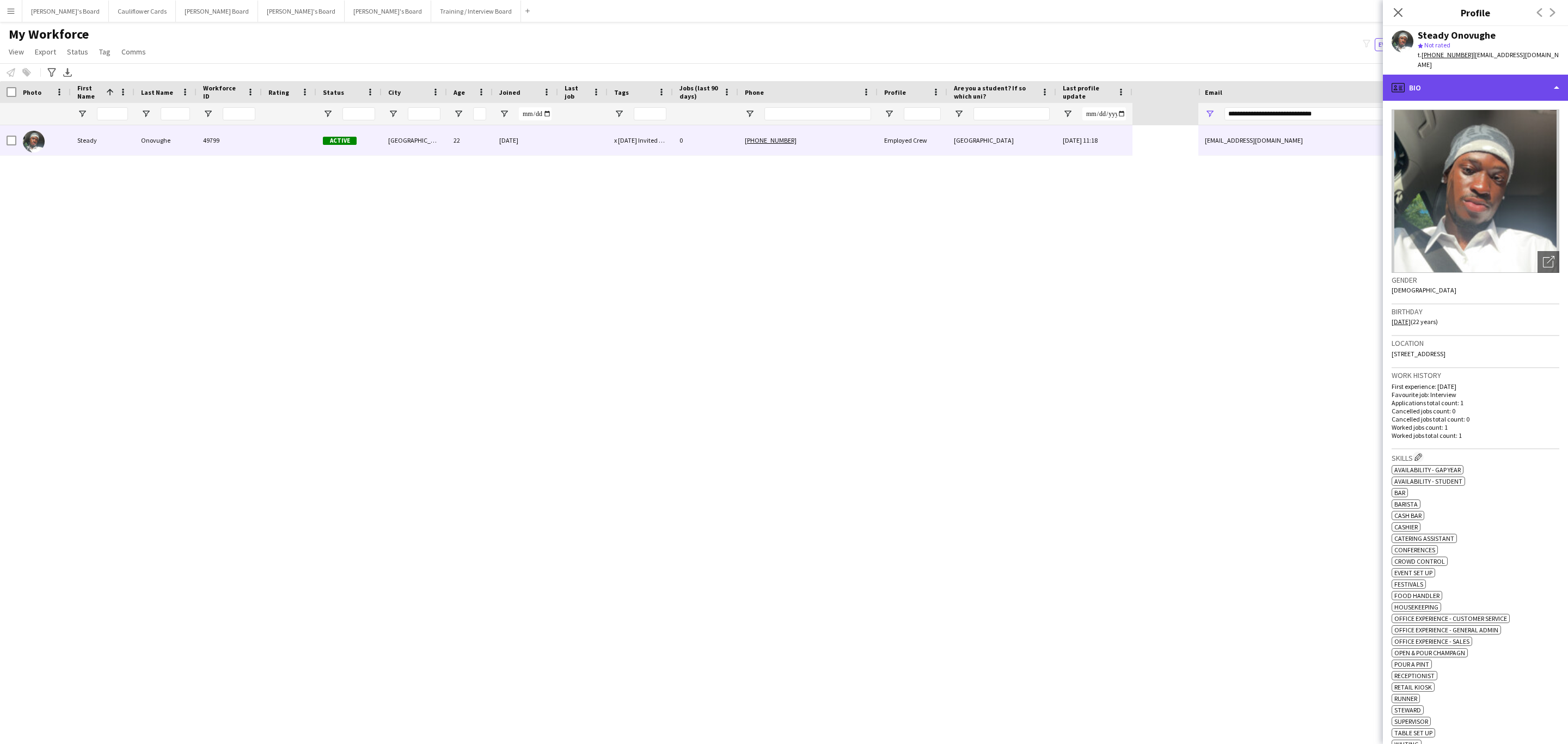
click at [1505, 91] on div "profile Bio" at bounding box center [1475, 88] width 185 height 26
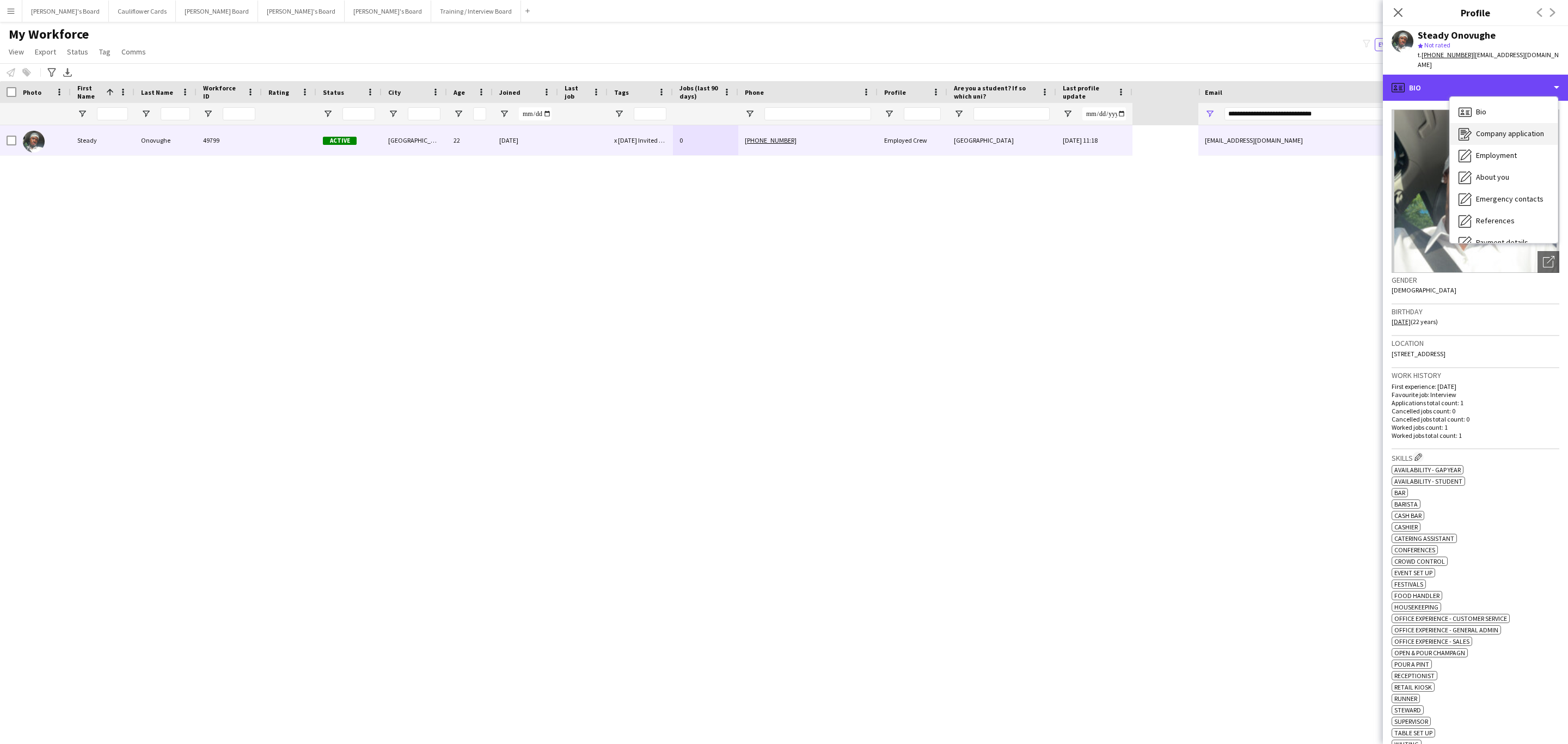
scroll to position [146, 0]
click at [1513, 121] on span "Compliance" at bounding box center [1495, 119] width 38 height 10
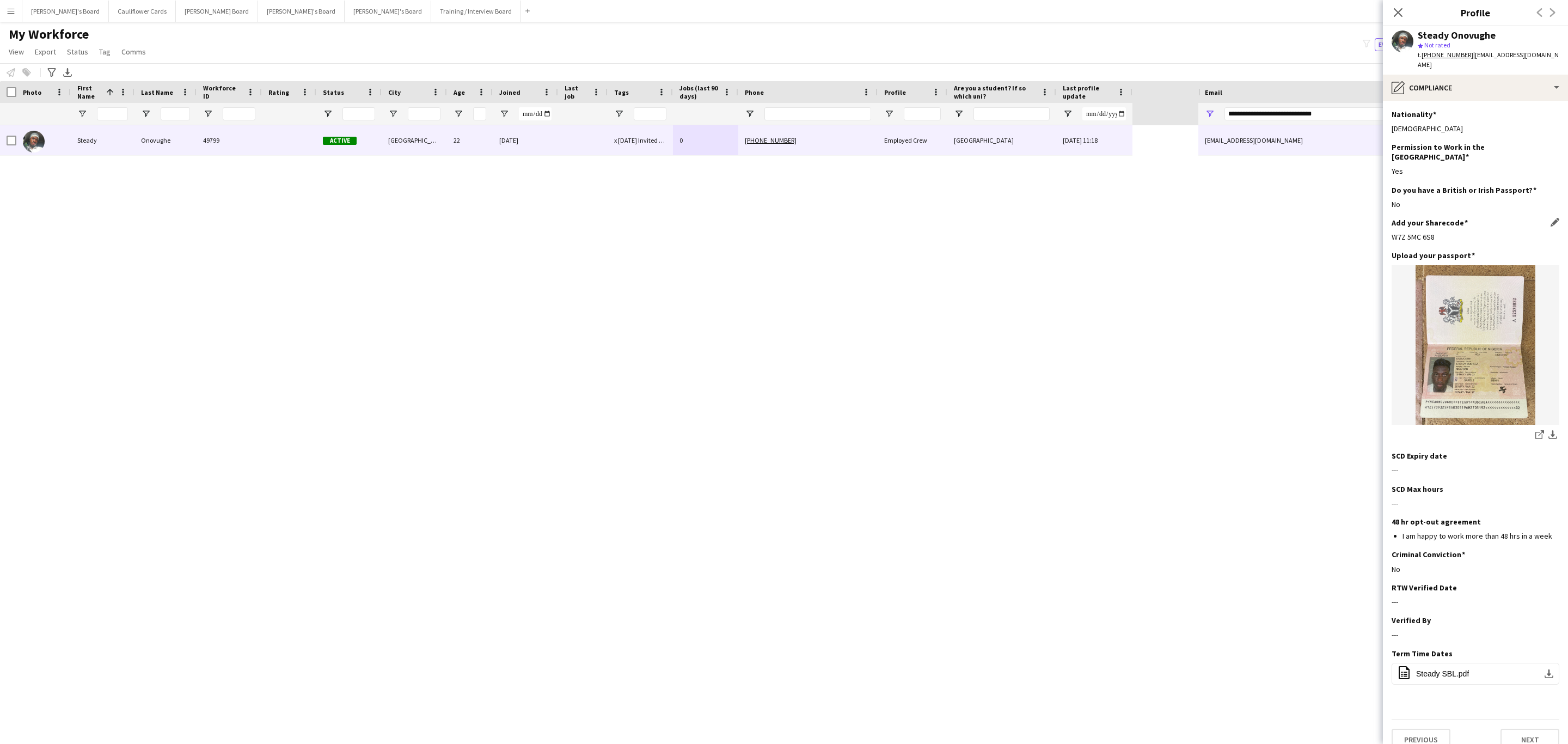
click at [1413, 232] on div "W7Z 5MC 6S8" at bounding box center [1475, 237] width 167 height 10
copy div "W7Z 5MC 6S8"
click at [1507, 80] on div "pencil4 Compliance" at bounding box center [1475, 88] width 185 height 26
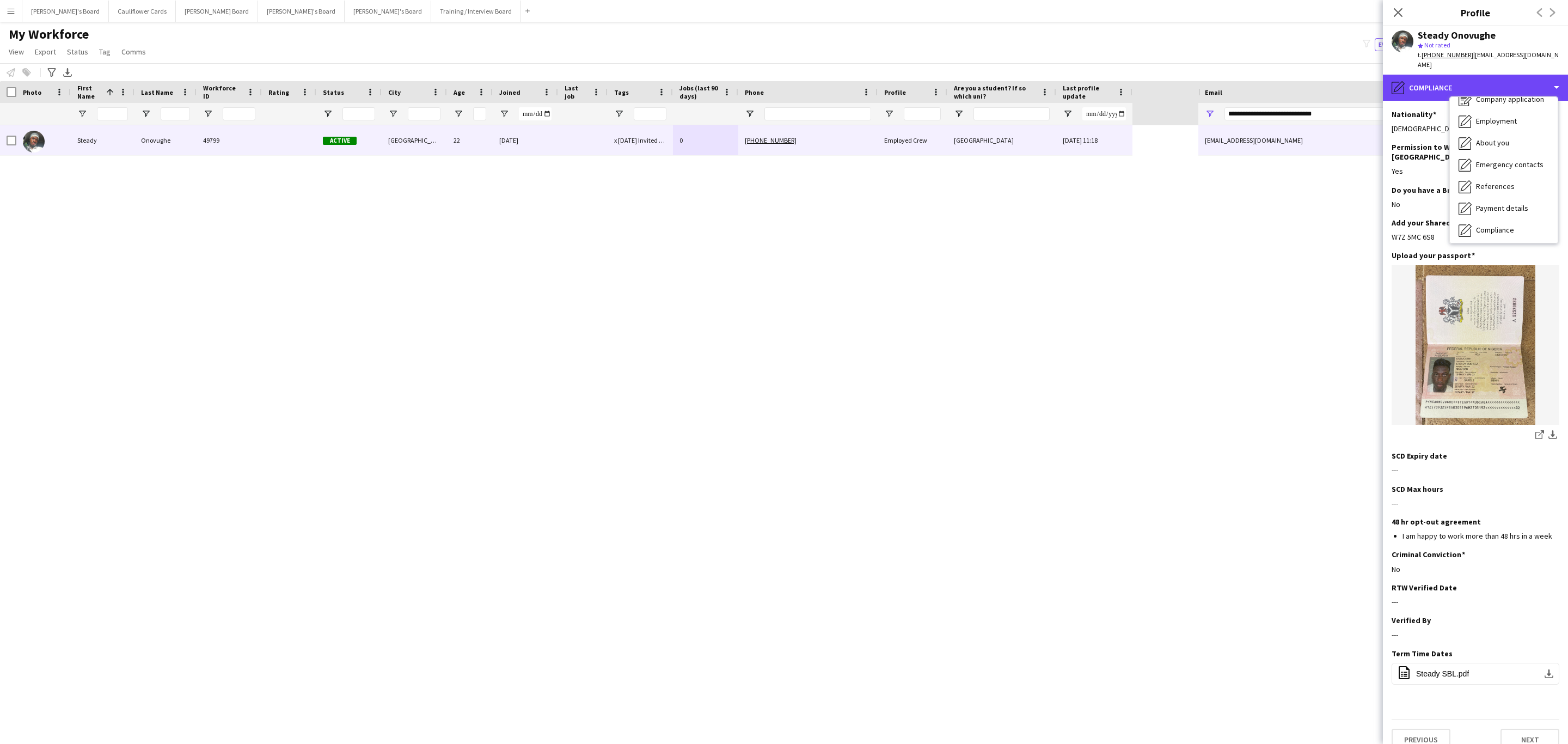
scroll to position [0, 0]
click at [1494, 108] on div "Bio Bio" at bounding box center [1503, 112] width 108 height 22
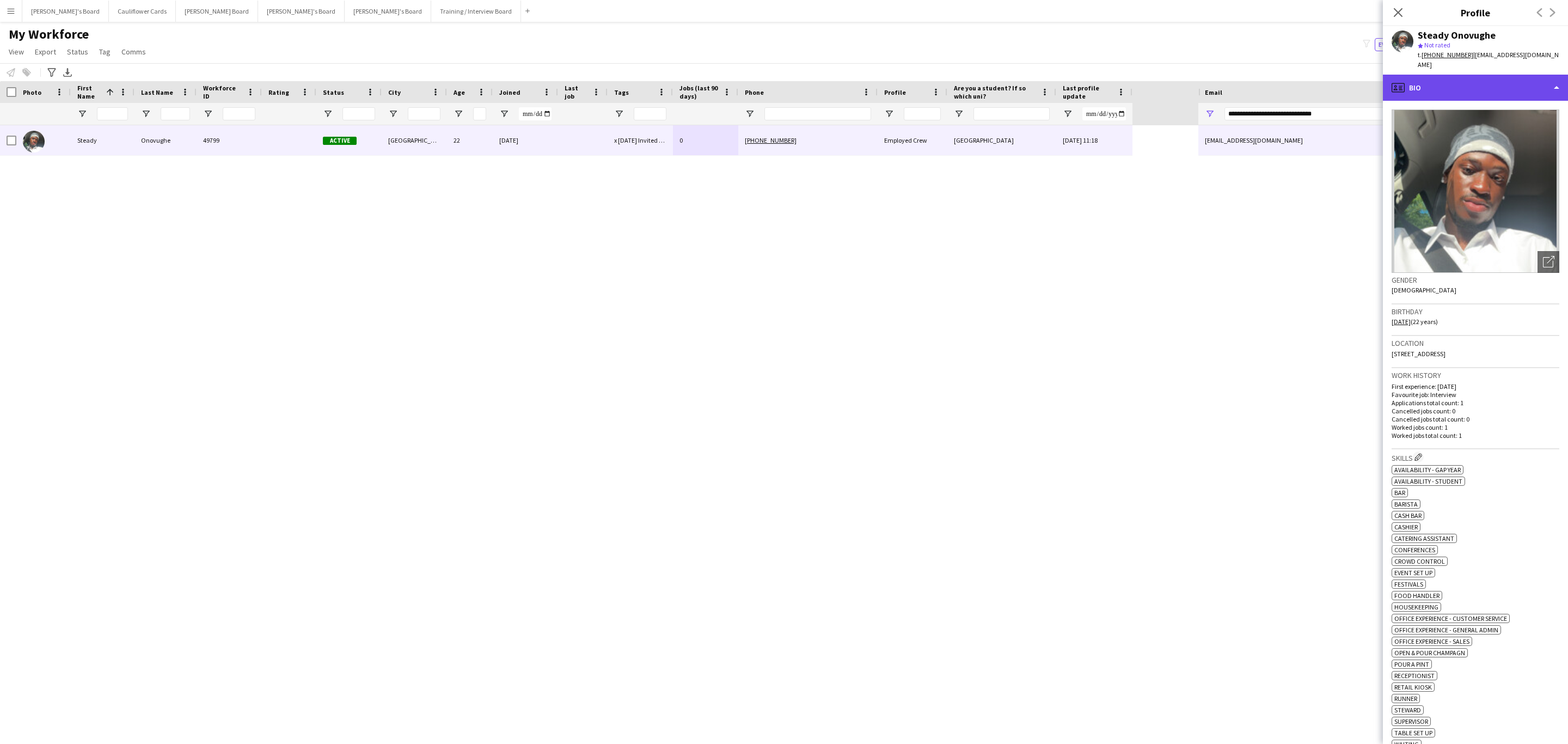
click at [1527, 83] on div "profile Bio" at bounding box center [1475, 88] width 185 height 26
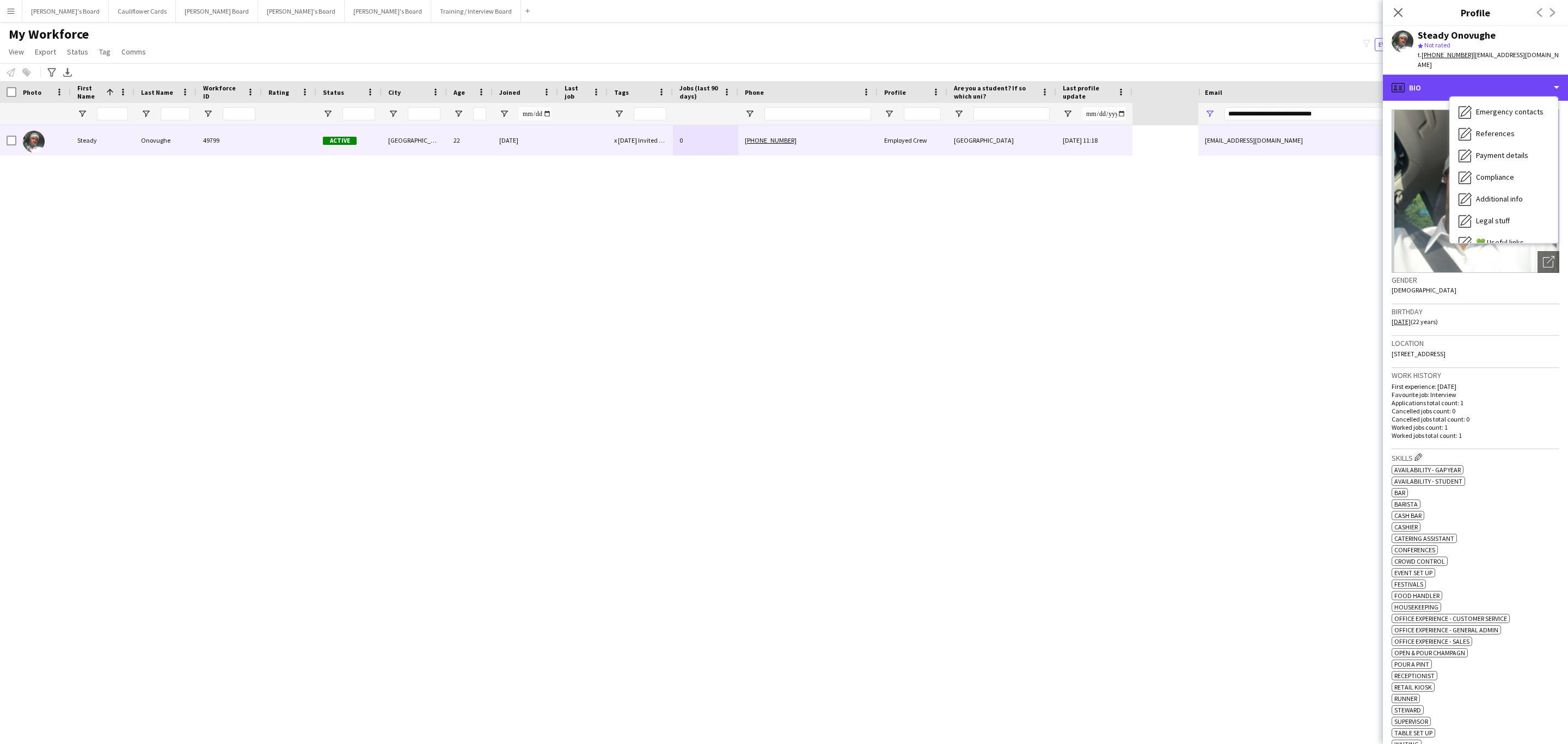
scroll to position [146, 0]
click at [1508, 225] on div "Calendar Calendar" at bounding box center [1503, 228] width 108 height 22
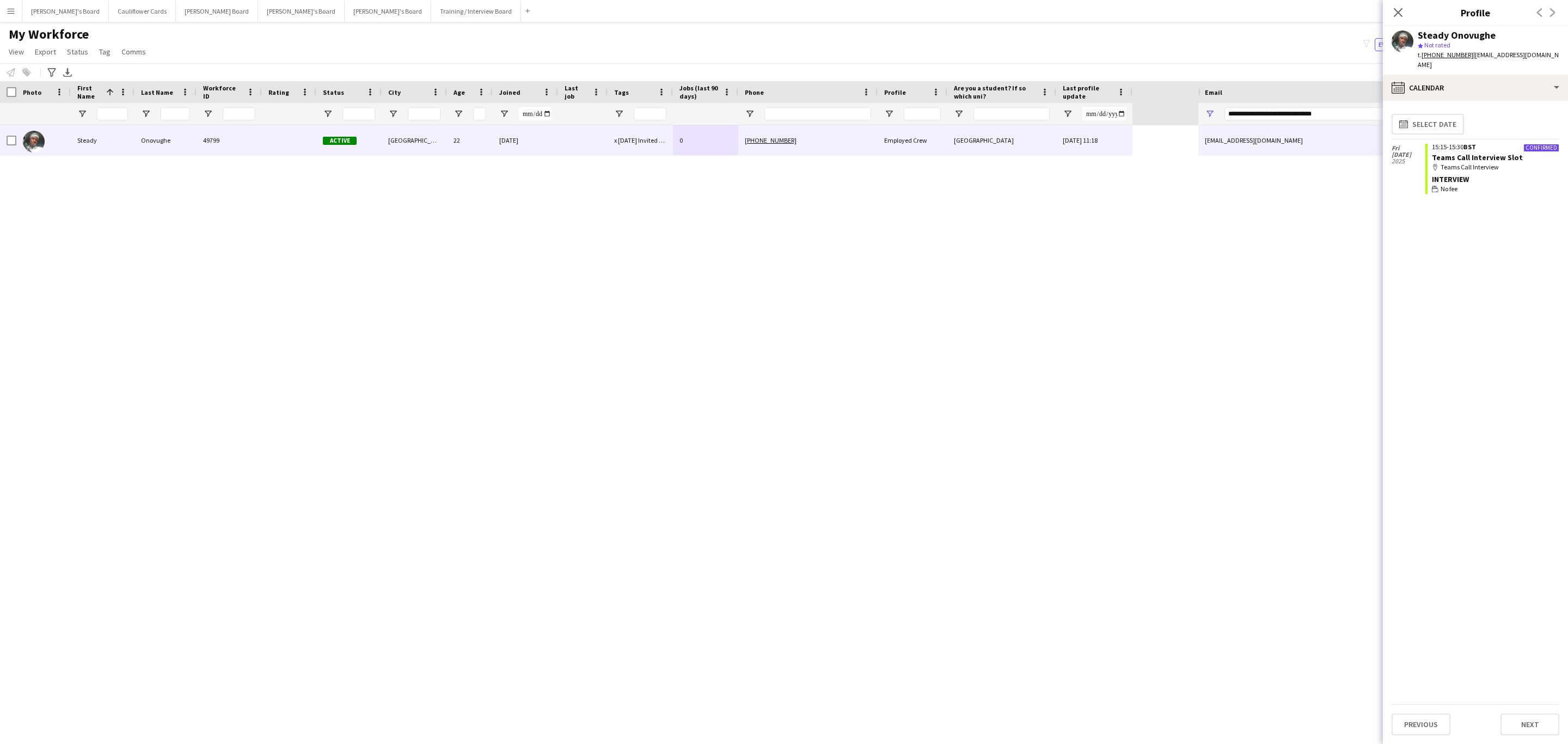
drag, startPoint x: 1158, startPoint y: 265, endPoint x: 1177, endPoint y: 202, distance: 65.8
click at [1158, 265] on div "Steady Onovughe 49799 Active Portsmouth 22 27-08-2025 x 28/08/2025 Invited to P…" at bounding box center [599, 425] width 1199 height 600
click at [1398, 12] on icon "Close pop-in" at bounding box center [1398, 12] width 10 height 10
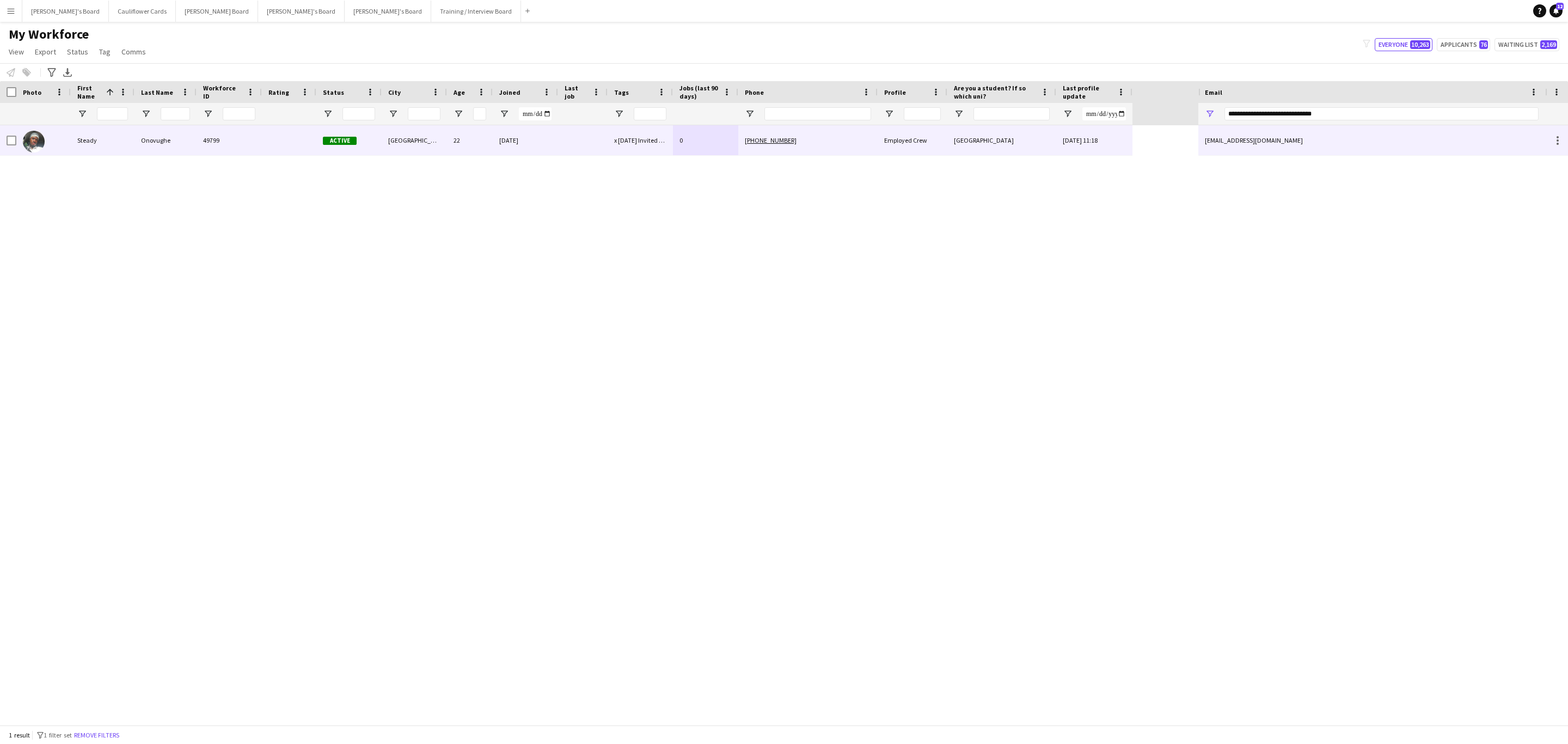
click at [900, 149] on div "Employed Crew" at bounding box center [912, 140] width 69 height 30
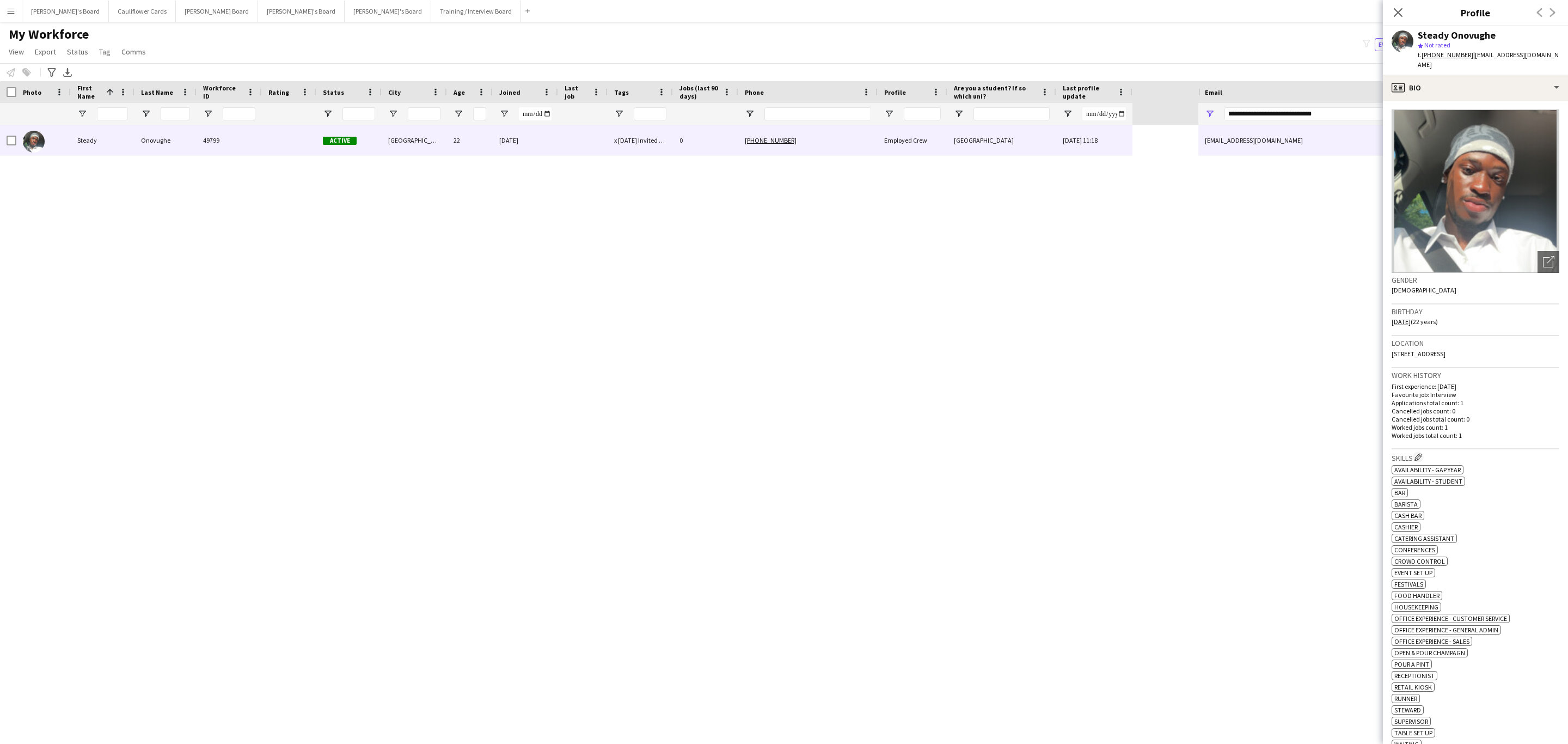
scroll to position [0, 0]
click at [1394, 13] on icon "Close pop-in" at bounding box center [1398, 12] width 10 height 10
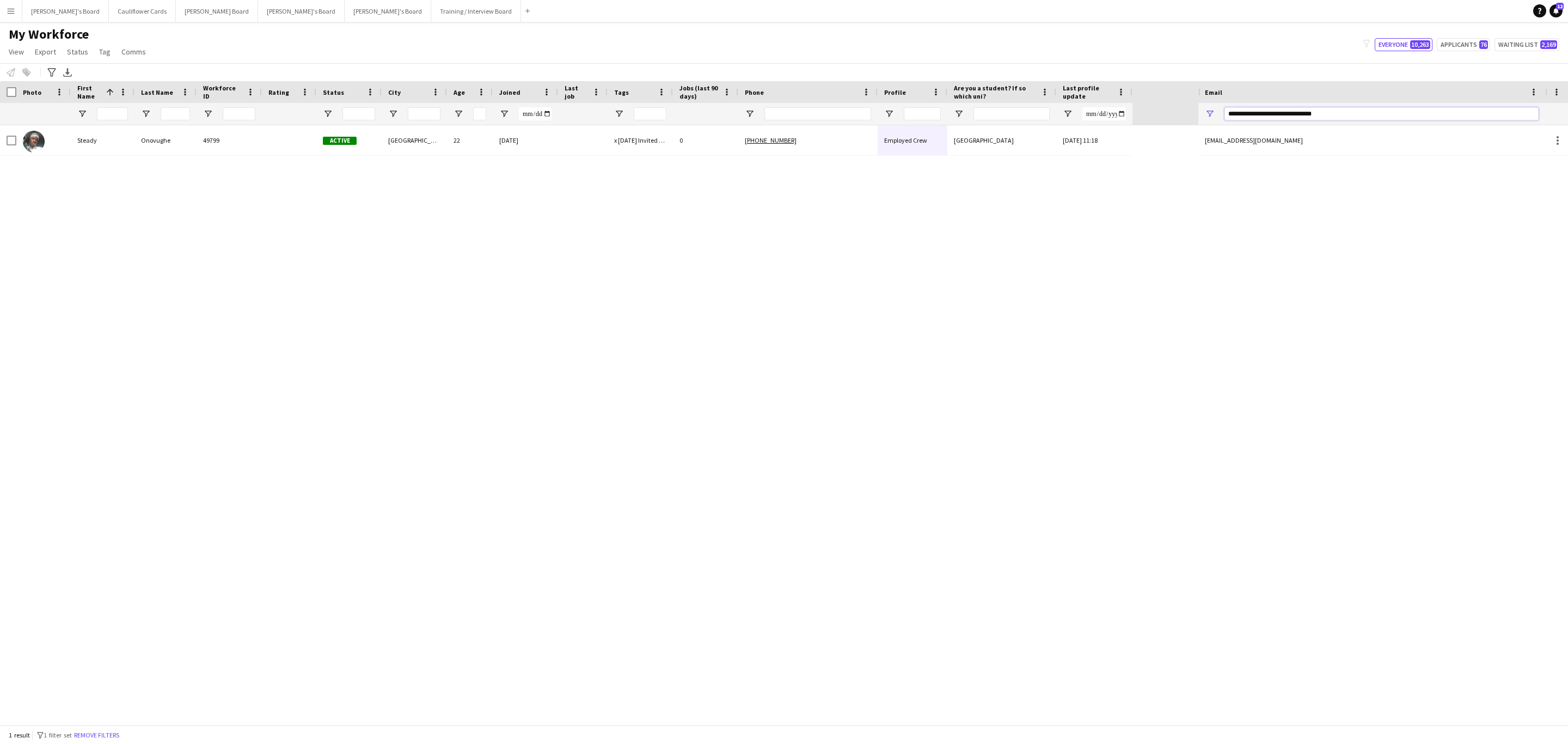
click at [1258, 111] on input "**********" at bounding box center [1382, 113] width 314 height 13
paste input "Email Filter Input"
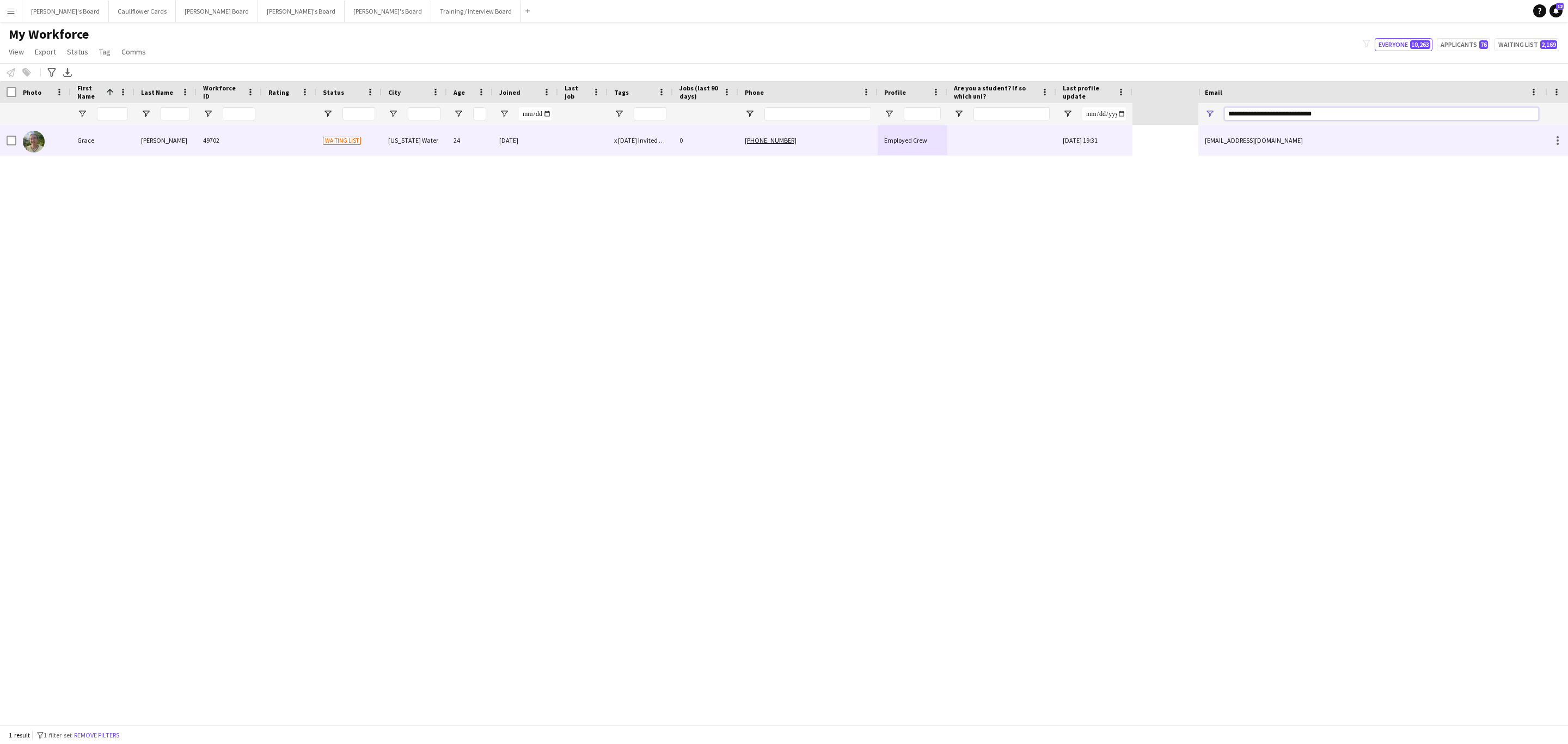
type input "**********"
click at [1008, 155] on div at bounding box center [1001, 140] width 109 height 30
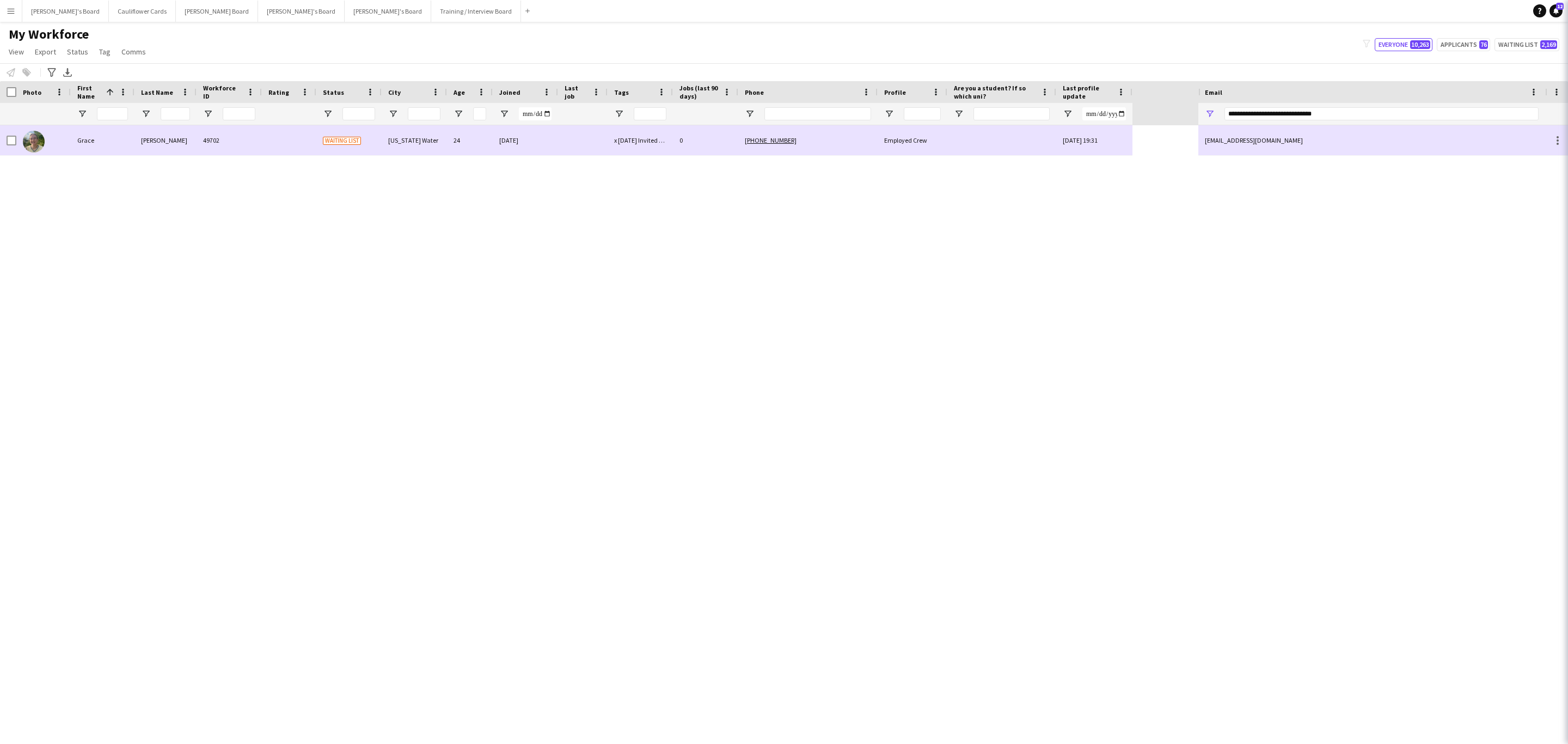
click at [999, 149] on div at bounding box center [1001, 140] width 109 height 30
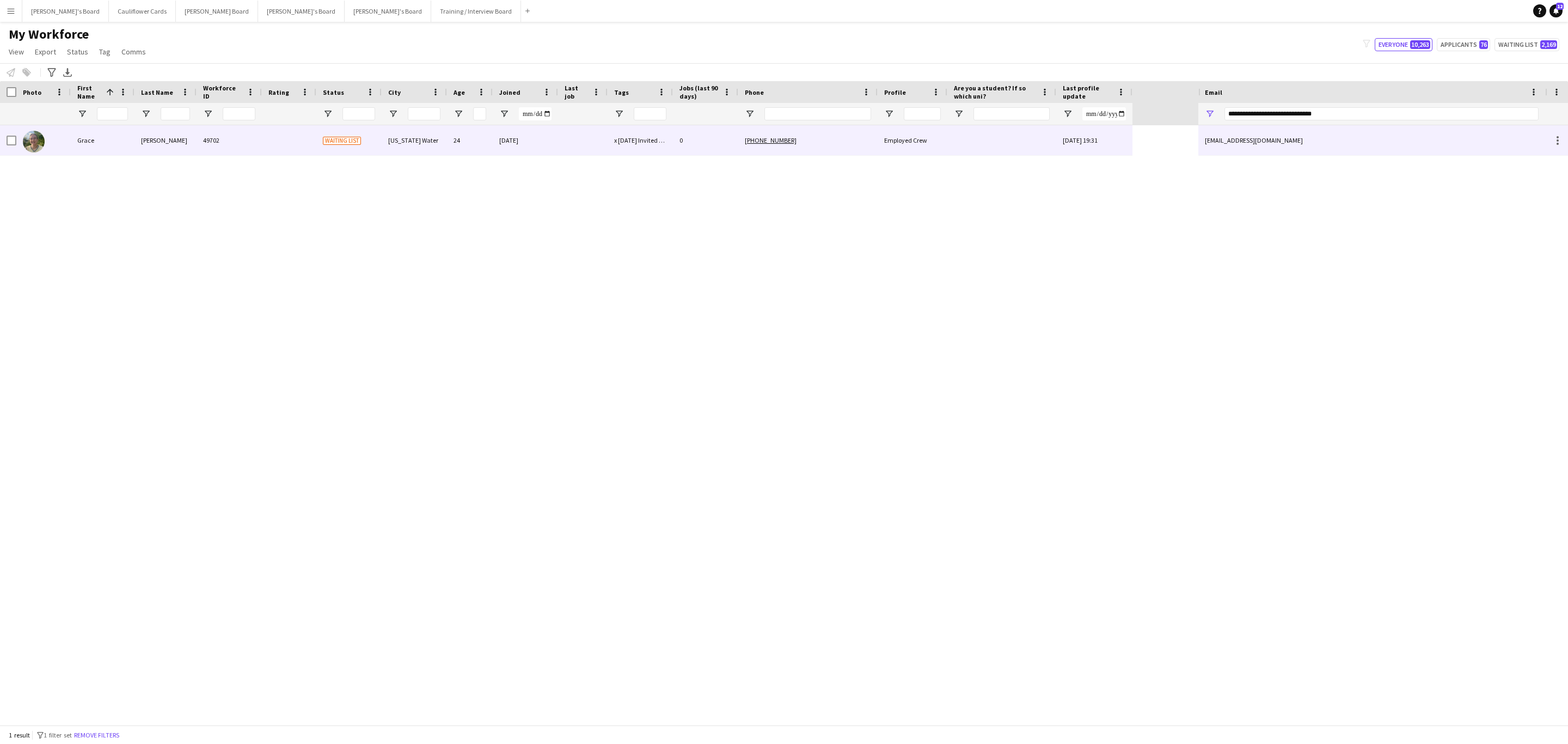
click at [998, 147] on div at bounding box center [1001, 140] width 109 height 30
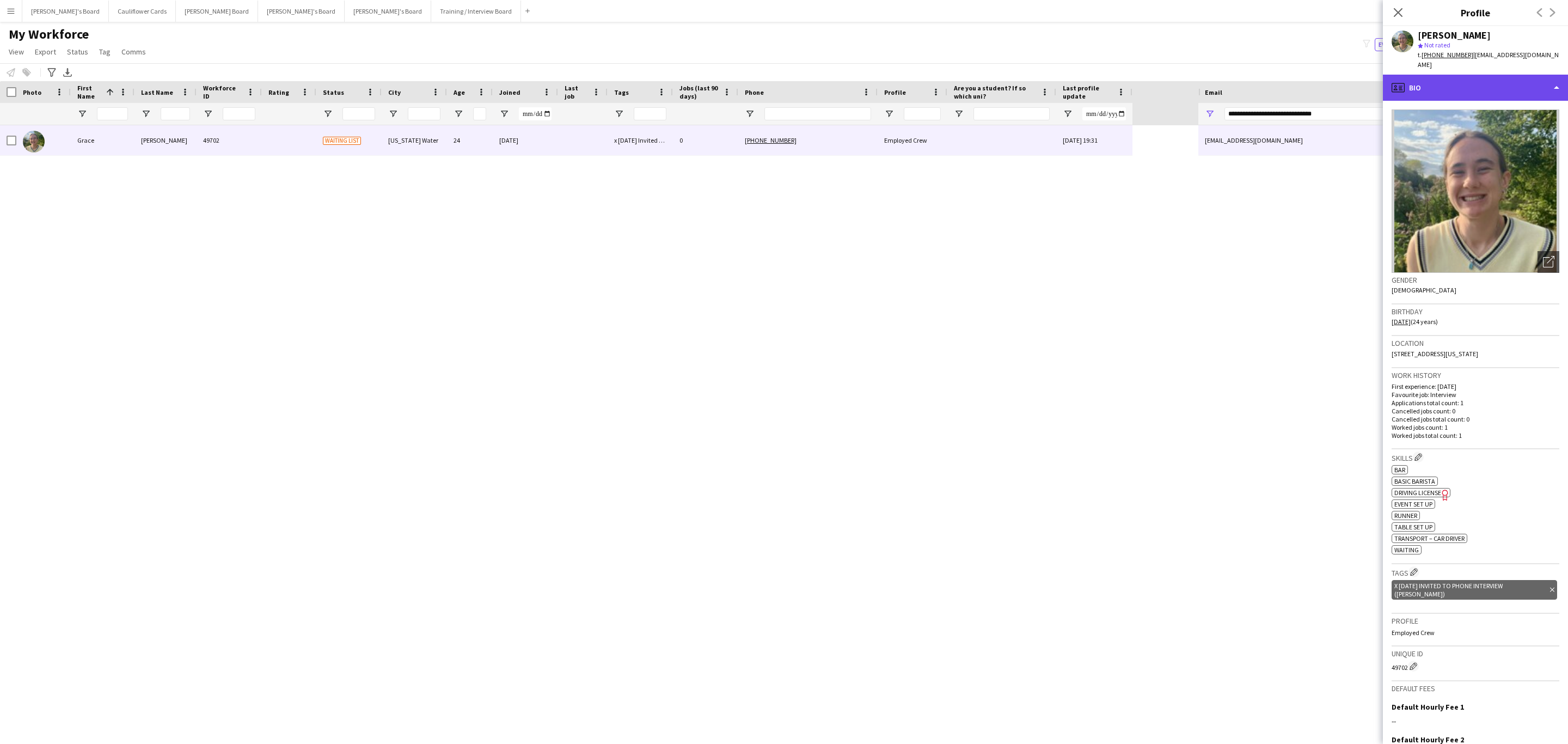
click at [1477, 85] on div "profile Bio" at bounding box center [1475, 88] width 185 height 26
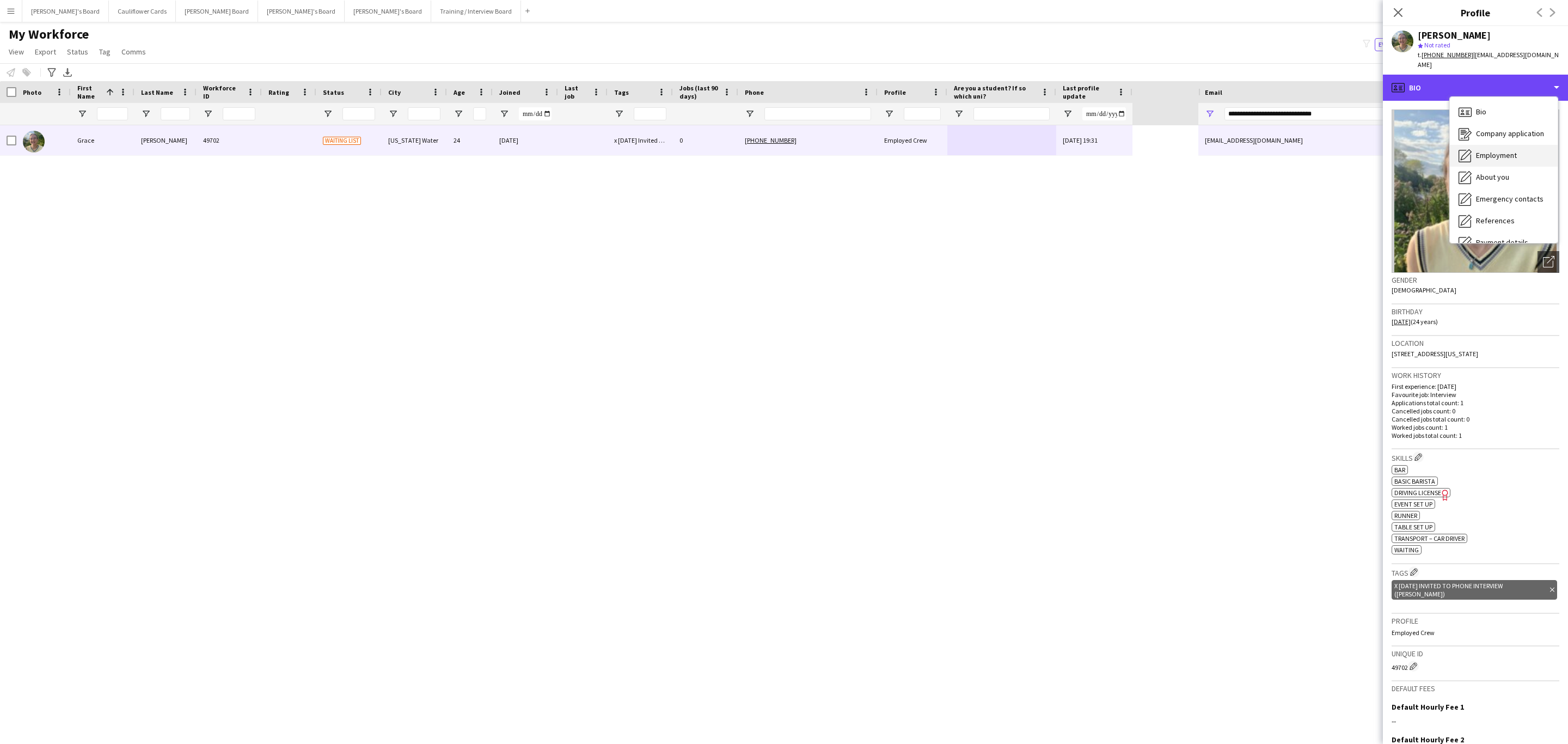
scroll to position [146, 0]
click at [1483, 123] on span "Compliance" at bounding box center [1495, 119] width 38 height 10
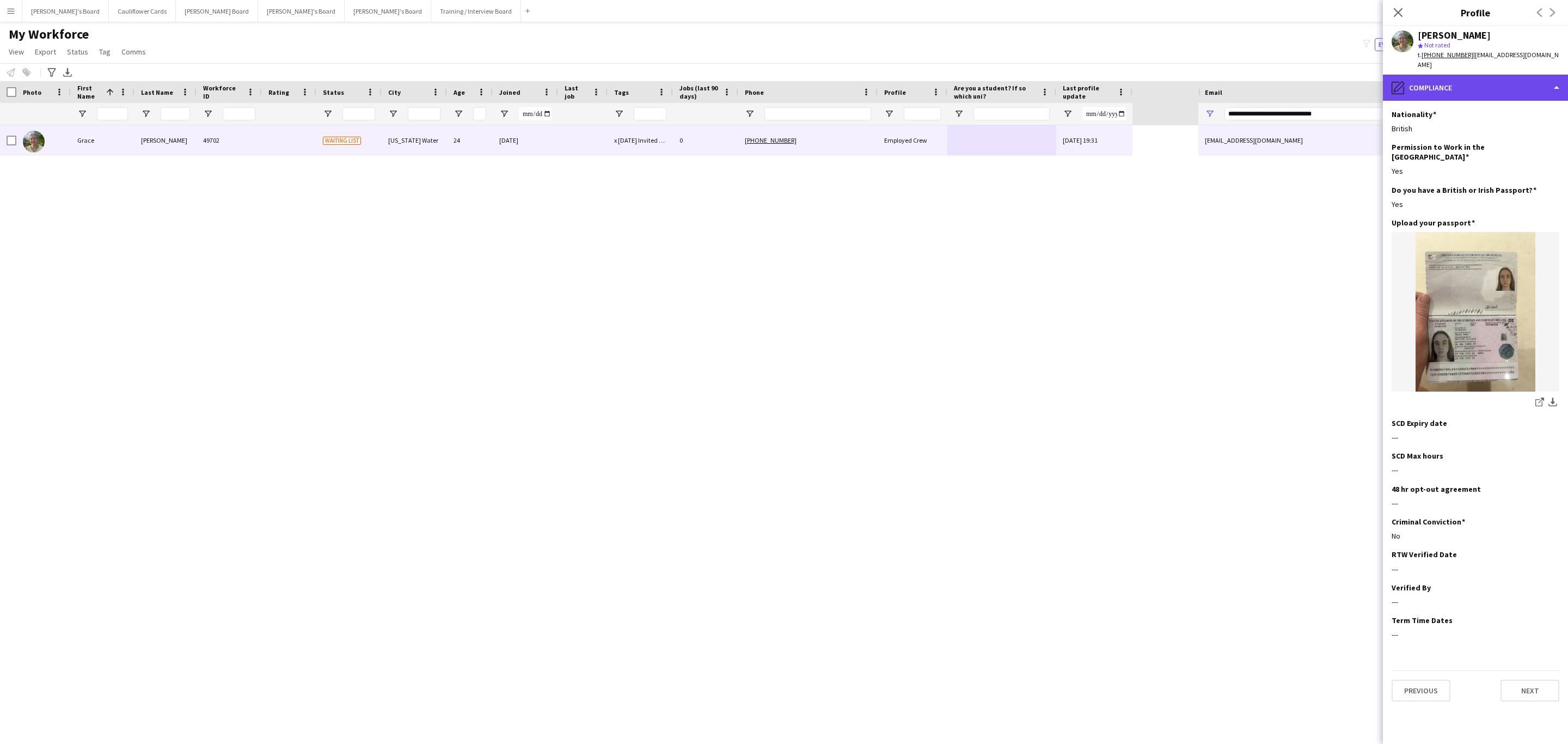
click at [1480, 80] on div "pencil4 Compliance" at bounding box center [1475, 88] width 185 height 26
click at [771, 575] on div "Grace Reynolds 49702 Waiting list Virginia Water 24 20-08-2025 x 27/08/2025 Inv…" at bounding box center [599, 425] width 1199 height 600
click at [1442, 88] on div "pencil4 Compliance" at bounding box center [1475, 88] width 185 height 26
click at [1480, 135] on div "Additional info Additional info" at bounding box center [1503, 141] width 108 height 22
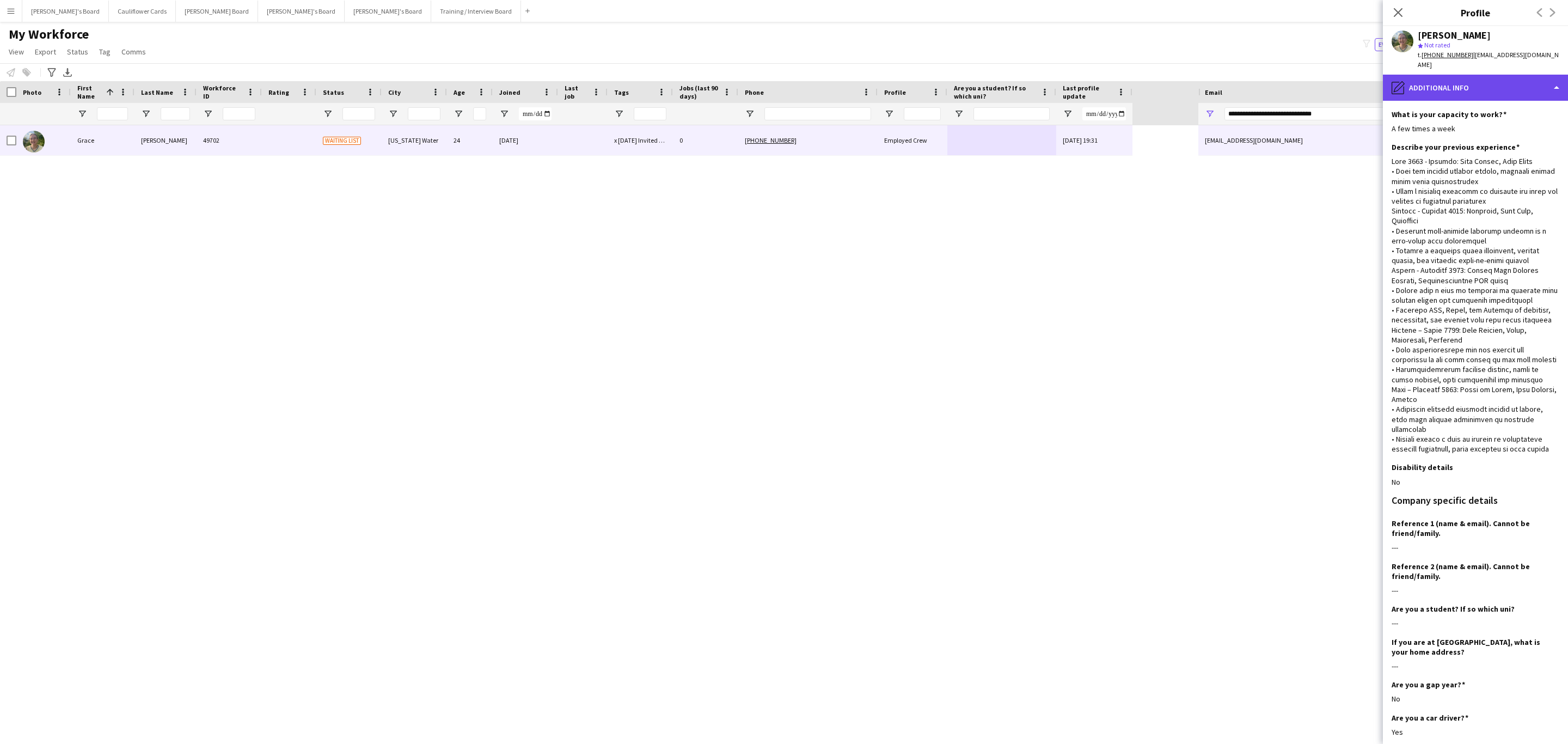
click at [1482, 96] on div "pencil4 Additional info" at bounding box center [1475, 88] width 185 height 26
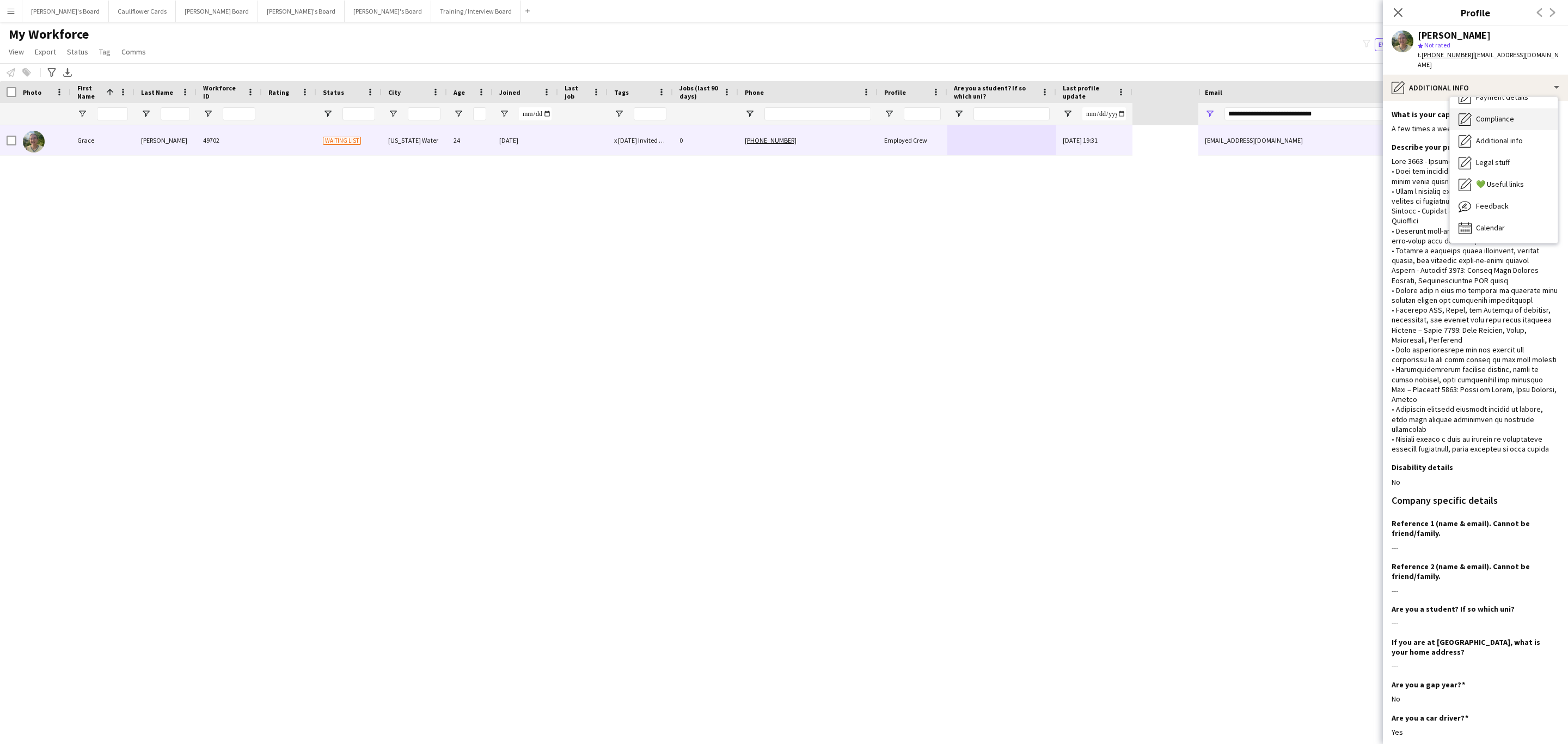
click at [1494, 125] on div "Compliance Compliance" at bounding box center [1503, 119] width 108 height 22
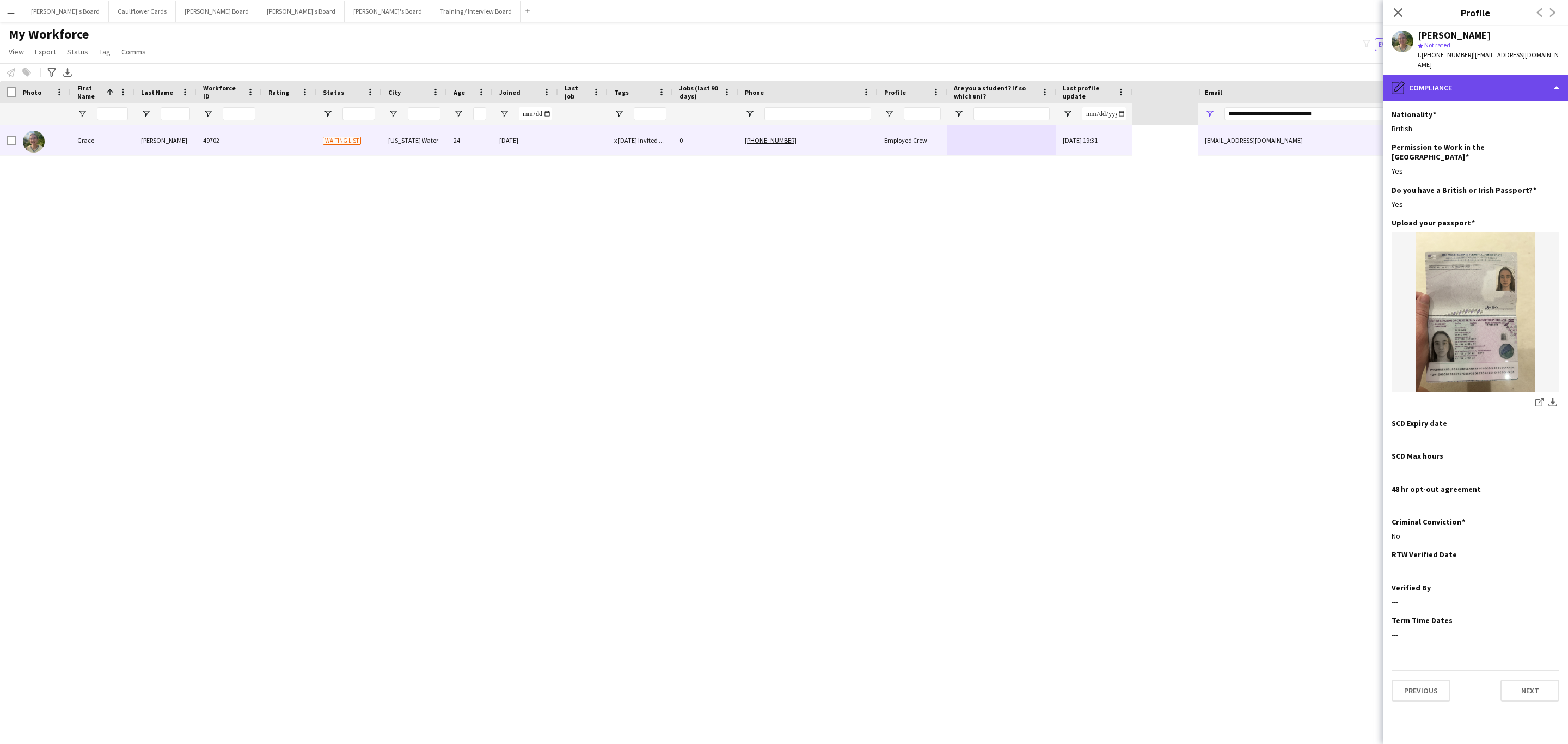
click at [1472, 92] on div "pencil4 Compliance" at bounding box center [1475, 88] width 185 height 26
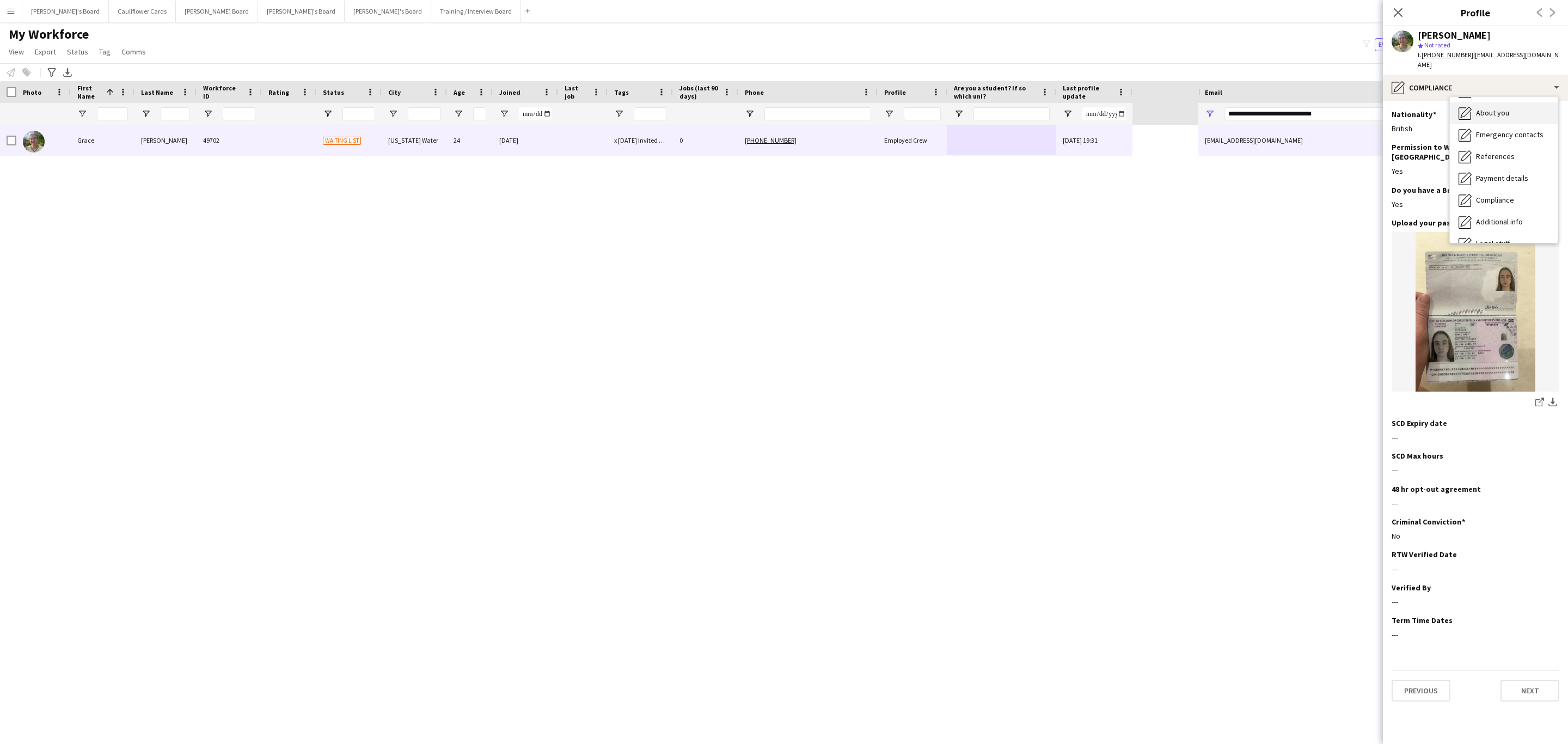
click at [1508, 118] on div "About you About you" at bounding box center [1503, 113] width 108 height 22
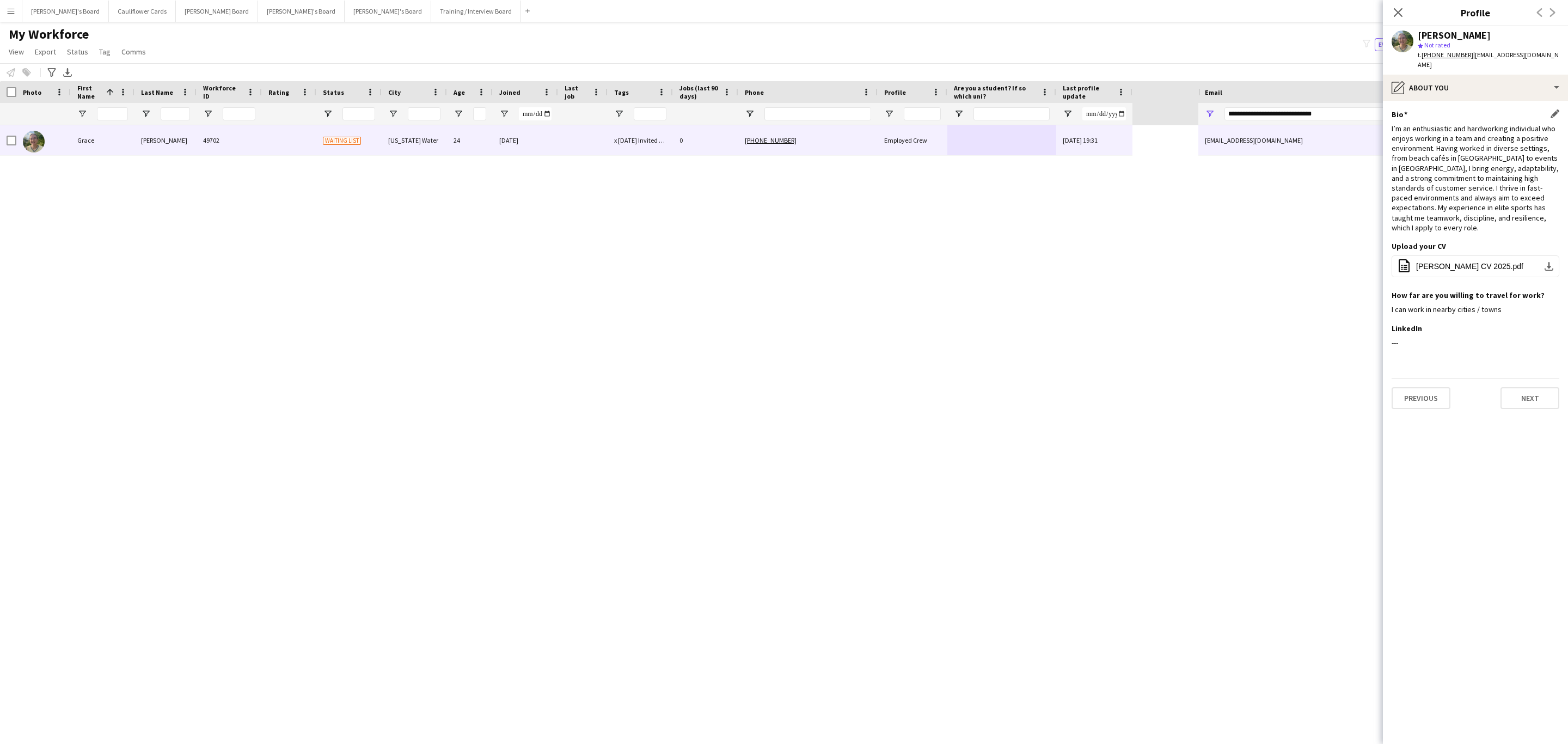
click at [1493, 201] on div "I’m an enthusiastic and hardworking individual who enjoys working in a team and…" at bounding box center [1475, 178] width 167 height 109
click at [1493, 199] on div "I’m an enthusiastic and hardworking individual who enjoys working in a team and…" at bounding box center [1475, 178] width 167 height 109
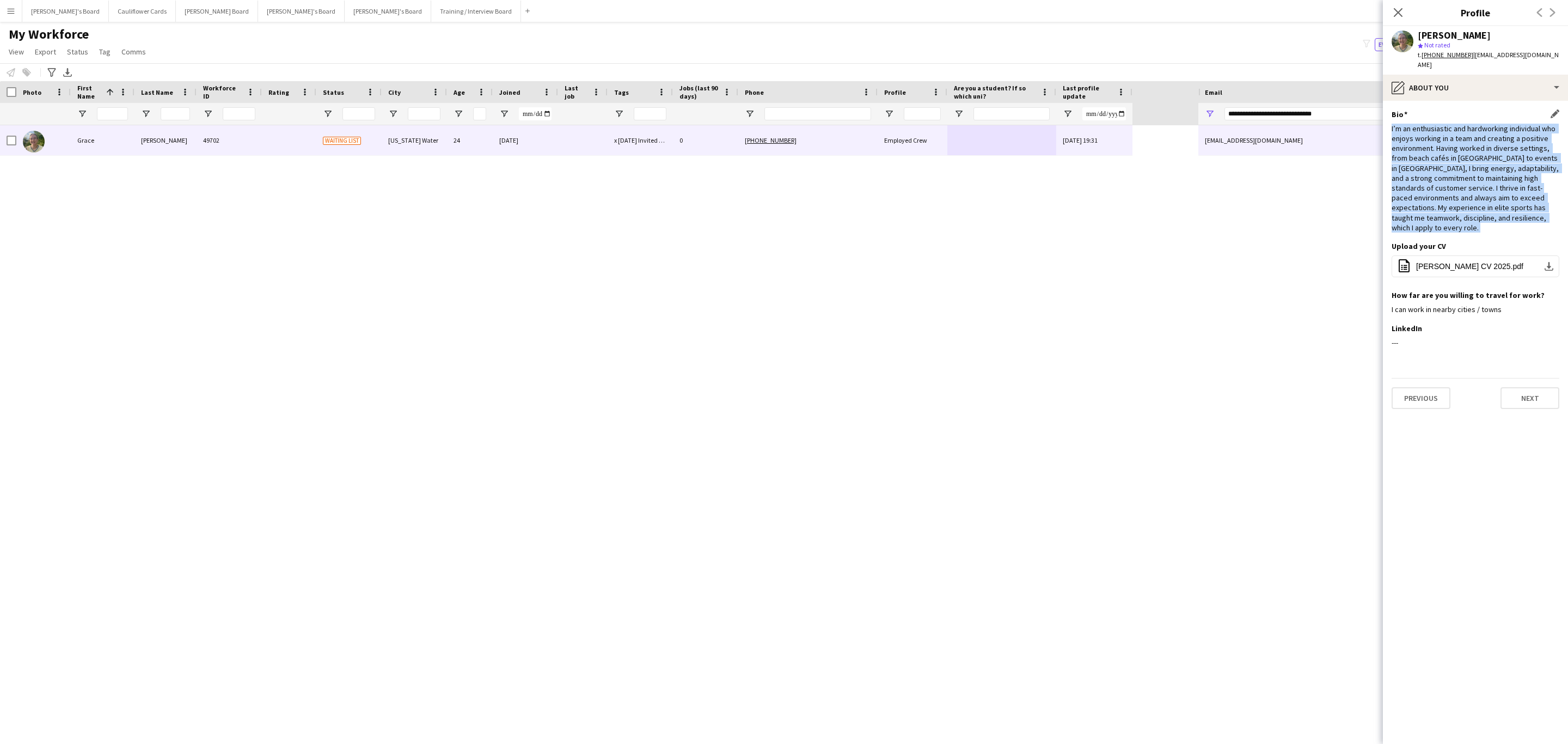
click at [1493, 199] on div "I’m an enthusiastic and hardworking individual who enjoys working in a team and…" at bounding box center [1475, 178] width 167 height 109
click at [1496, 221] on div "I’m an enthusiastic and hardworking individual who enjoys working in a team and…" at bounding box center [1475, 178] width 167 height 109
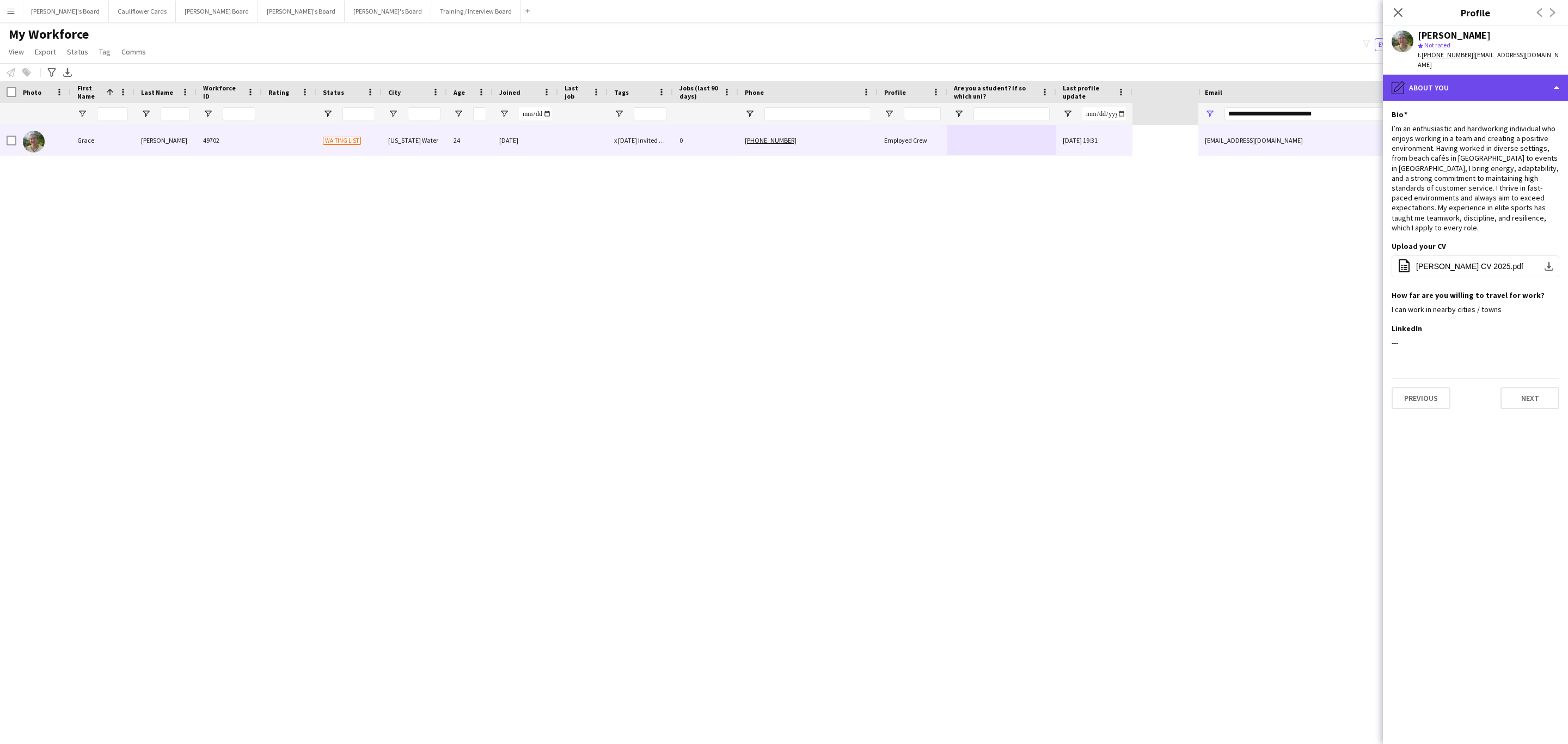
click at [1488, 95] on div "pencil4 About you" at bounding box center [1475, 88] width 185 height 26
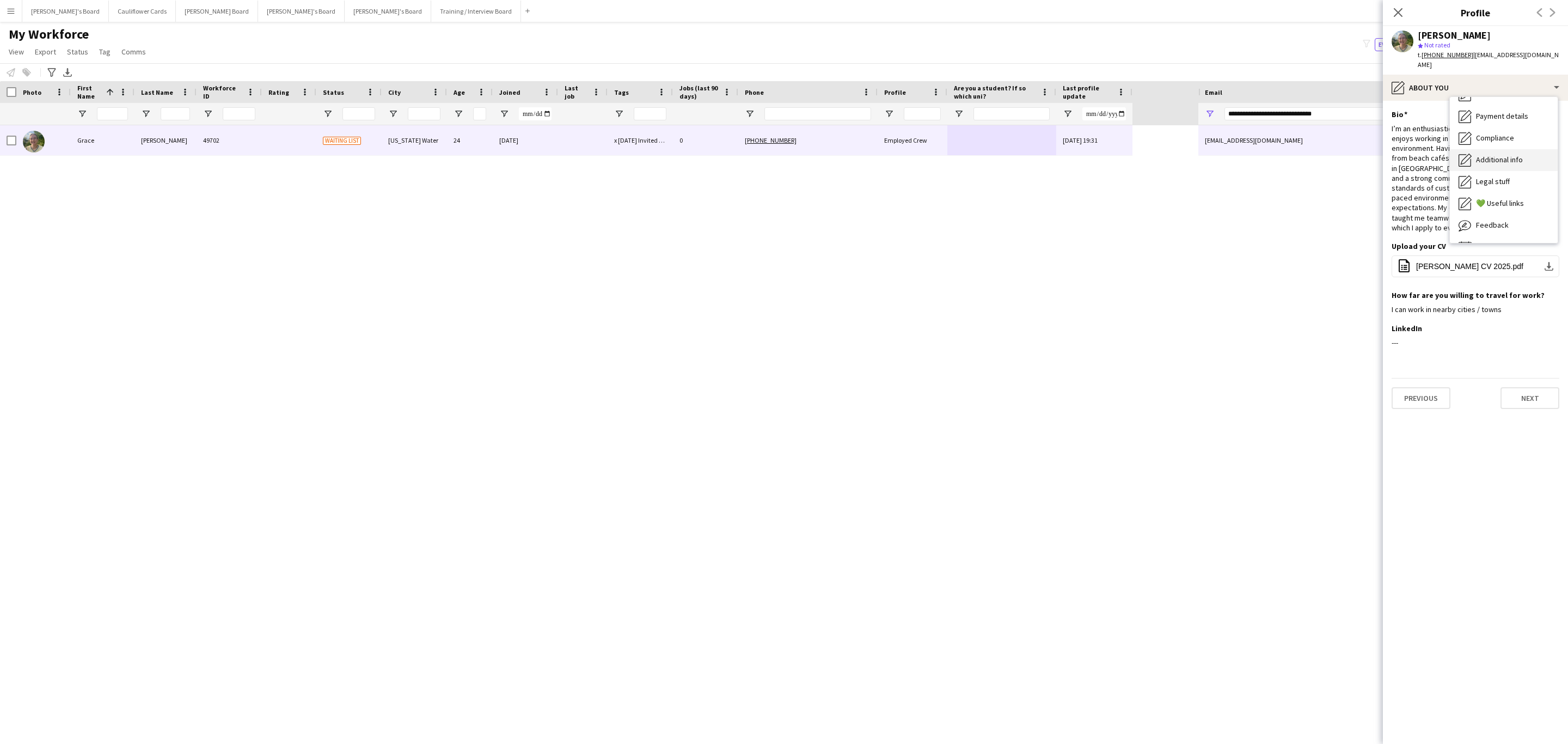
click at [1521, 156] on span "Additional info" at bounding box center [1499, 160] width 47 height 10
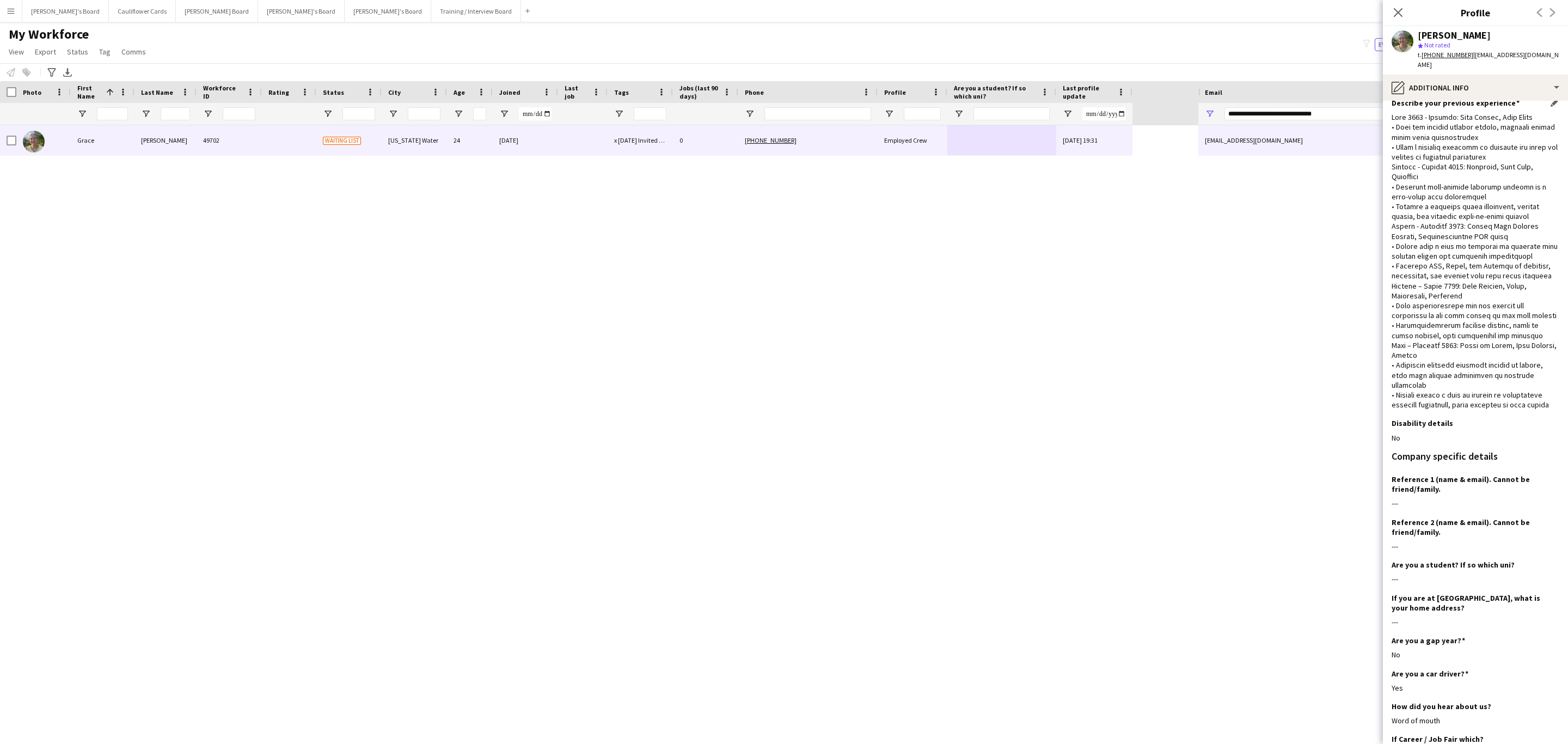
scroll to position [0, 0]
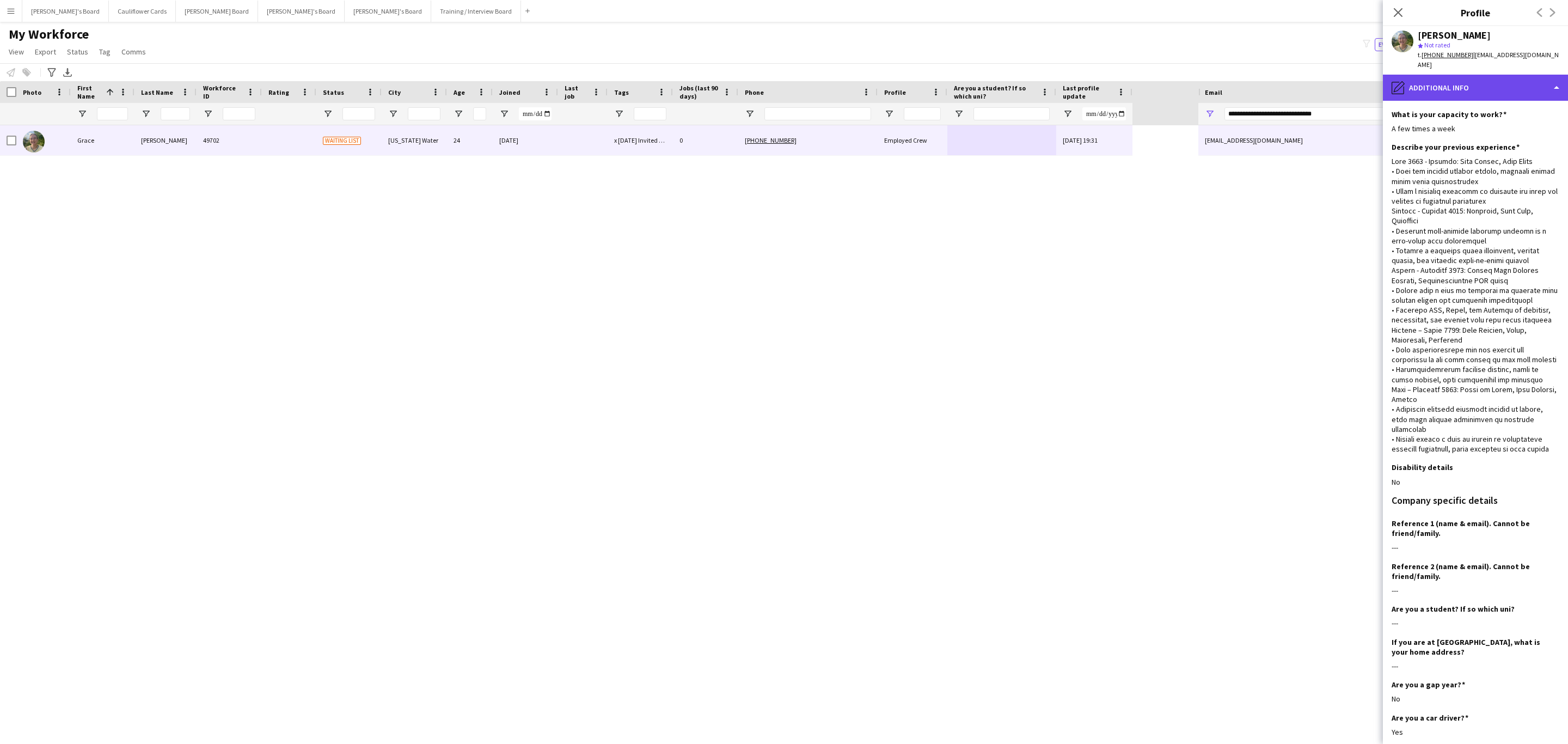
click at [1497, 90] on div "pencil4 Additional info" at bounding box center [1475, 88] width 185 height 26
click at [1489, 116] on div "Bio Bio" at bounding box center [1503, 112] width 108 height 22
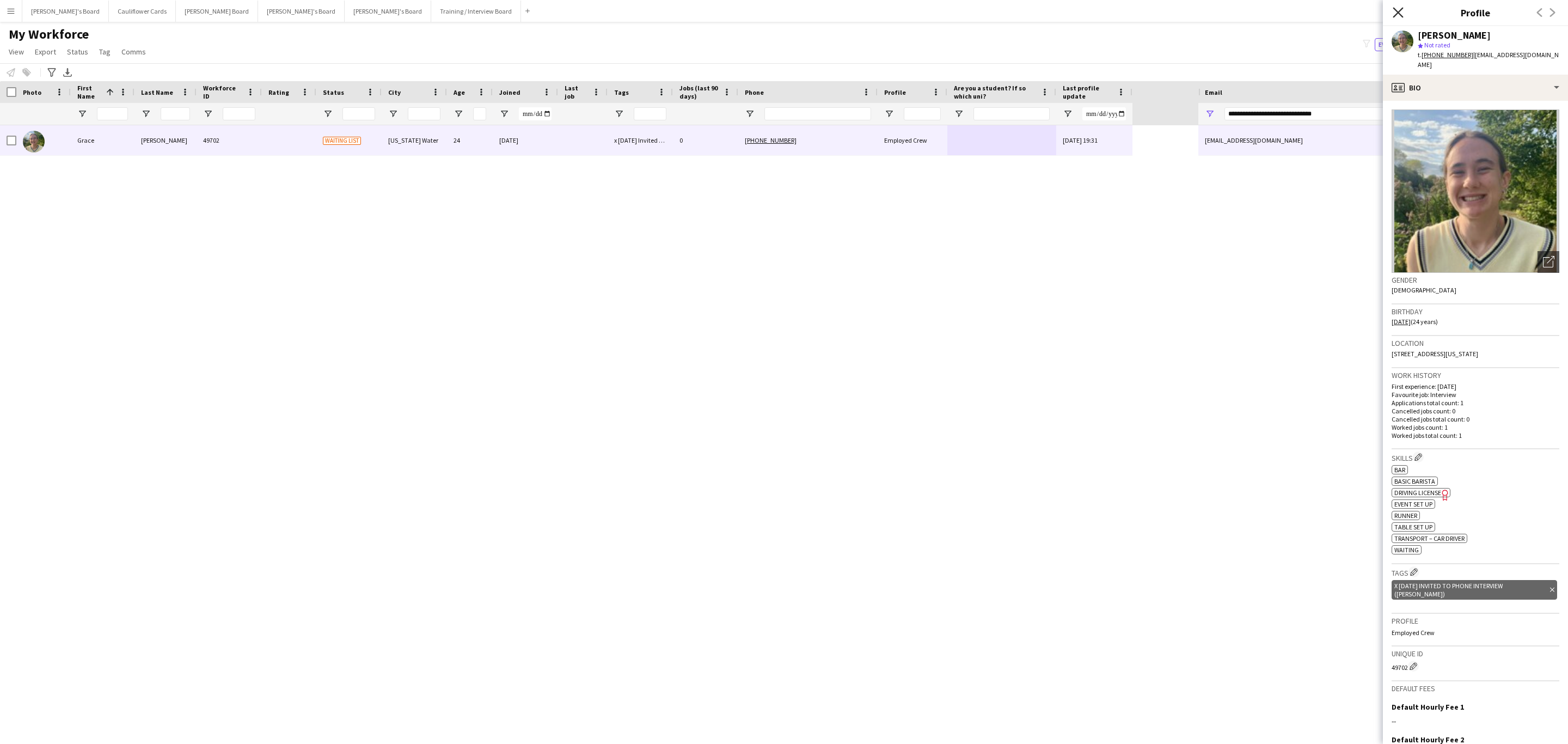
click at [1400, 18] on icon "Close pop-in" at bounding box center [1398, 12] width 10 height 10
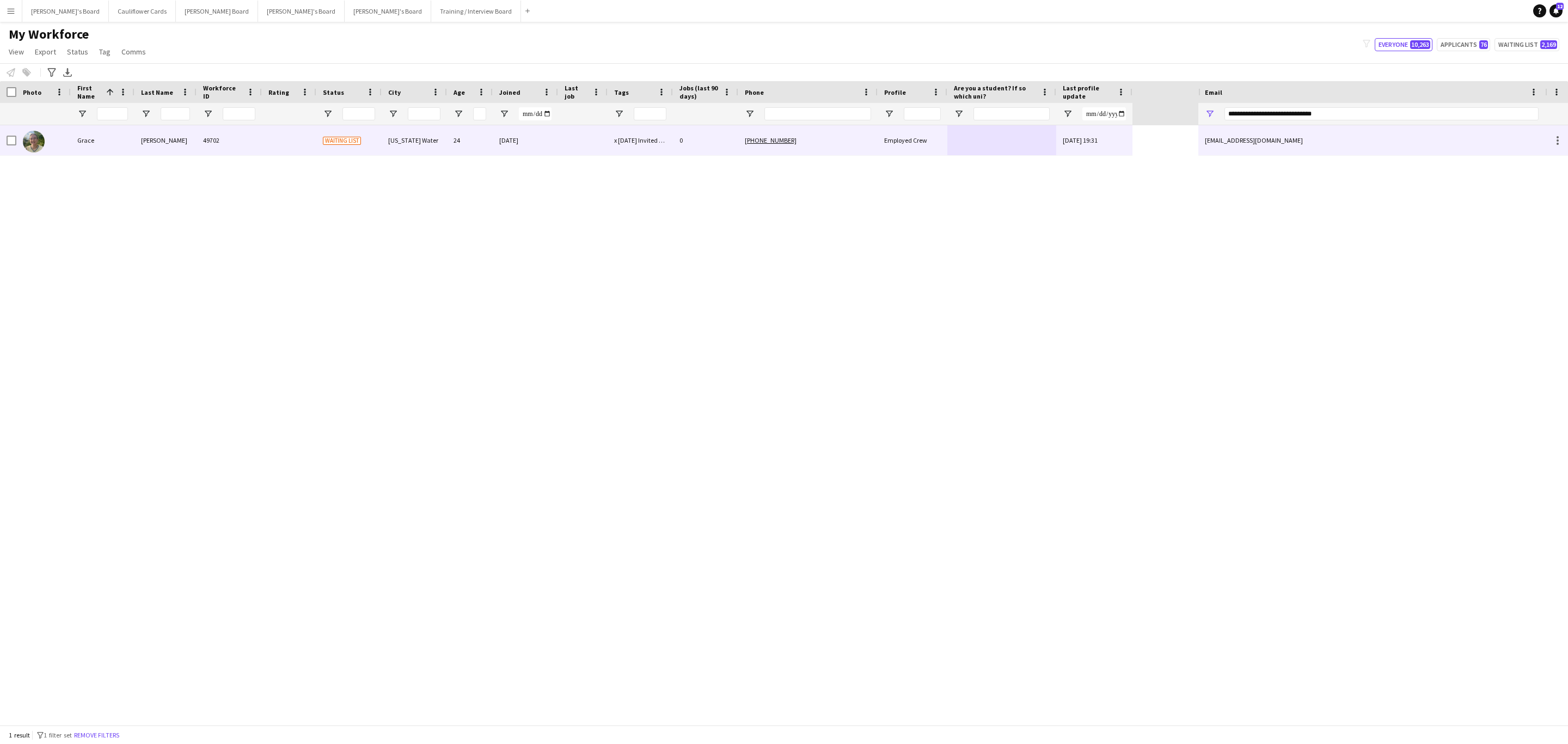
click at [9, 135] on div at bounding box center [12, 141] width 10 height 30
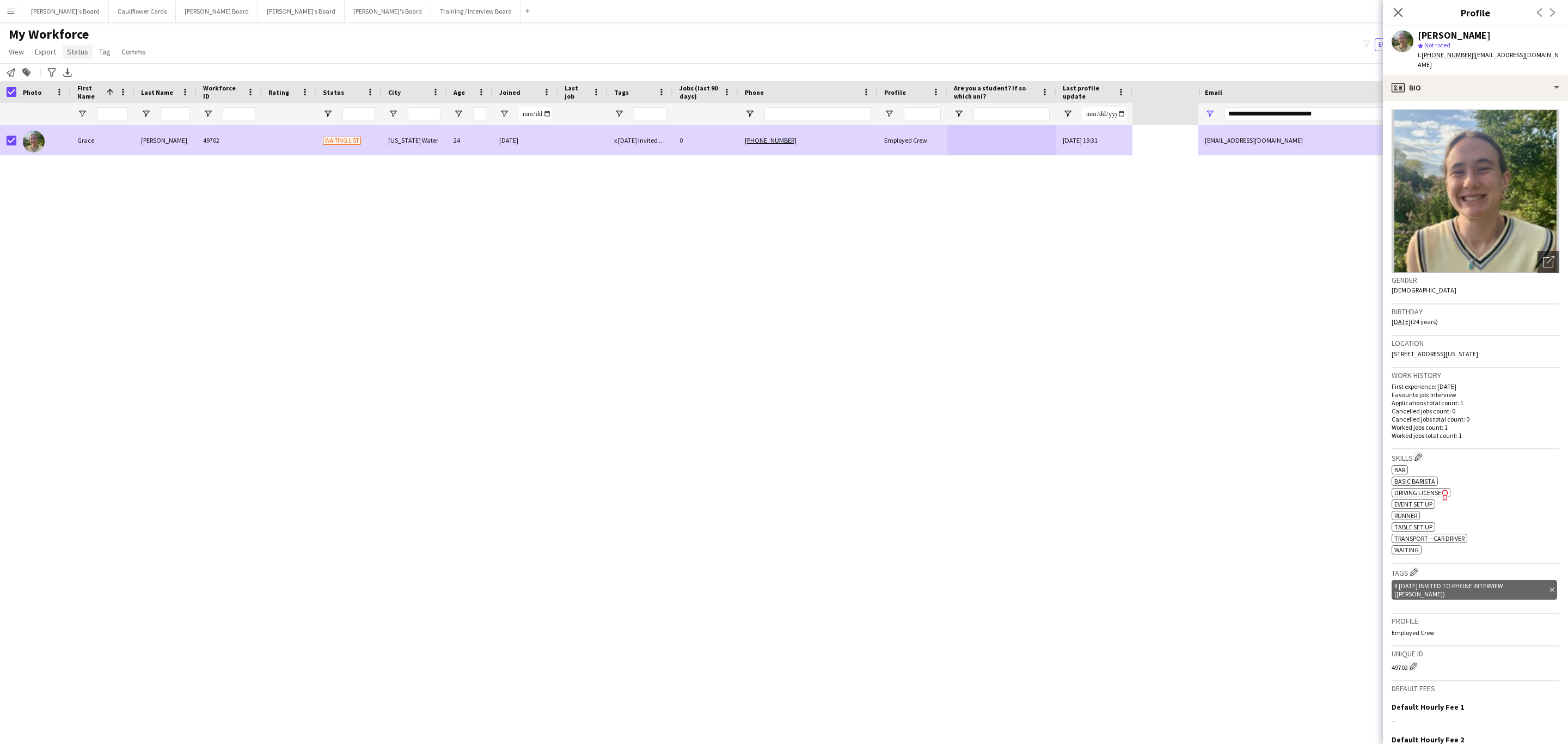
click at [80, 49] on span "Status" at bounding box center [77, 52] width 21 height 10
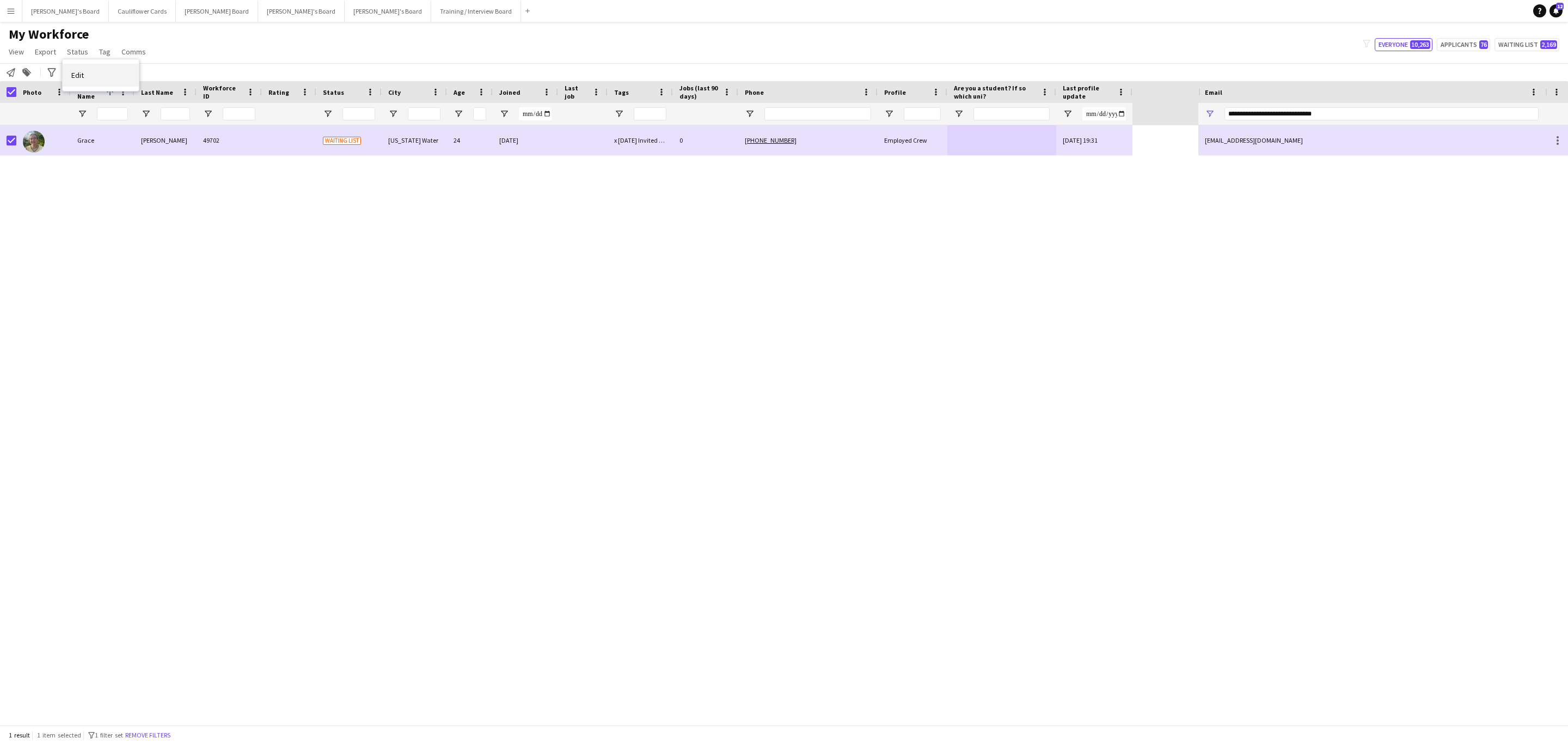
click at [110, 72] on link "Edit" at bounding box center [100, 75] width 76 height 23
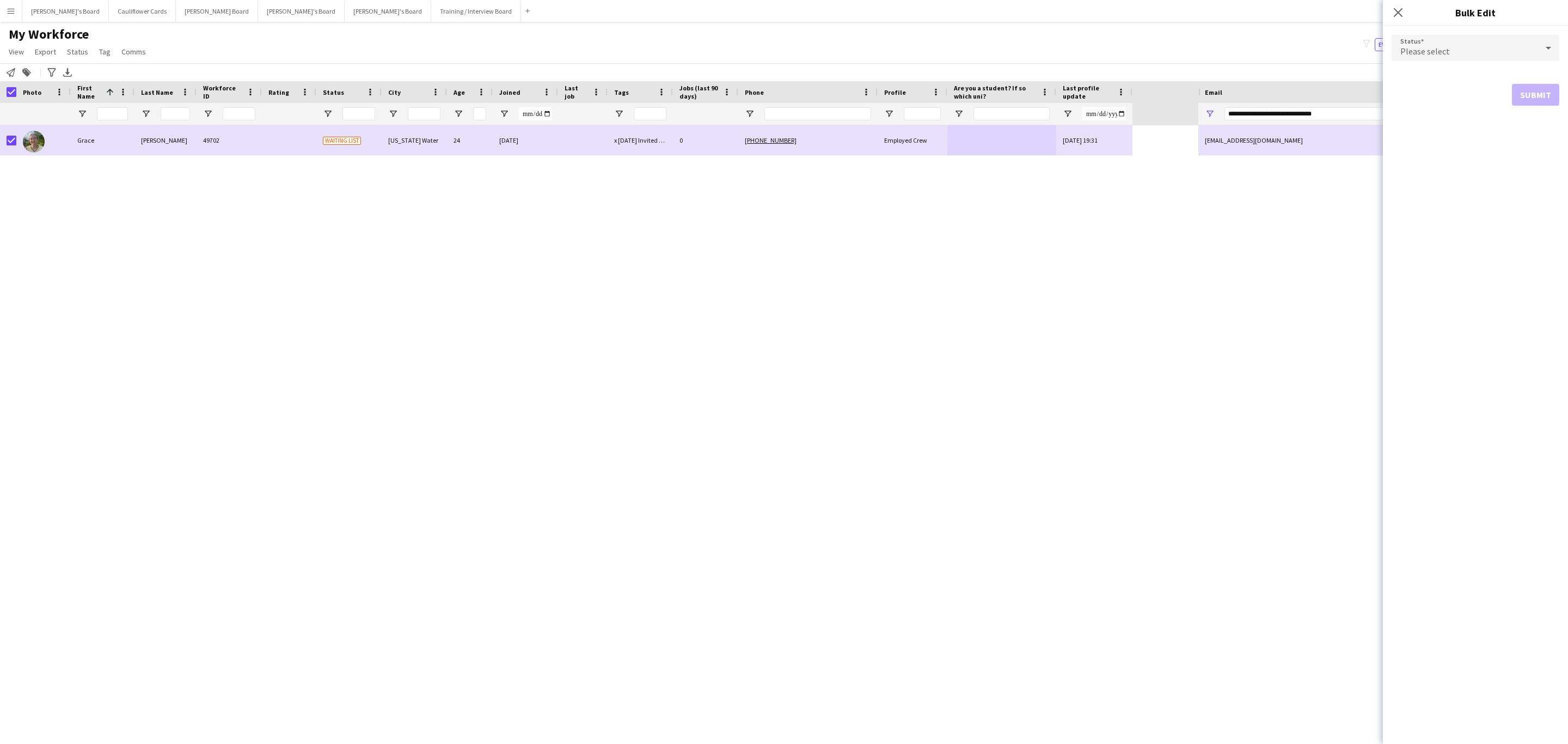
click at [1479, 38] on div "Please select" at bounding box center [1465, 47] width 146 height 26
click at [1425, 82] on span "Active" at bounding box center [1475, 79] width 150 height 10
click at [1536, 127] on button "Submit" at bounding box center [1536, 132] width 47 height 22
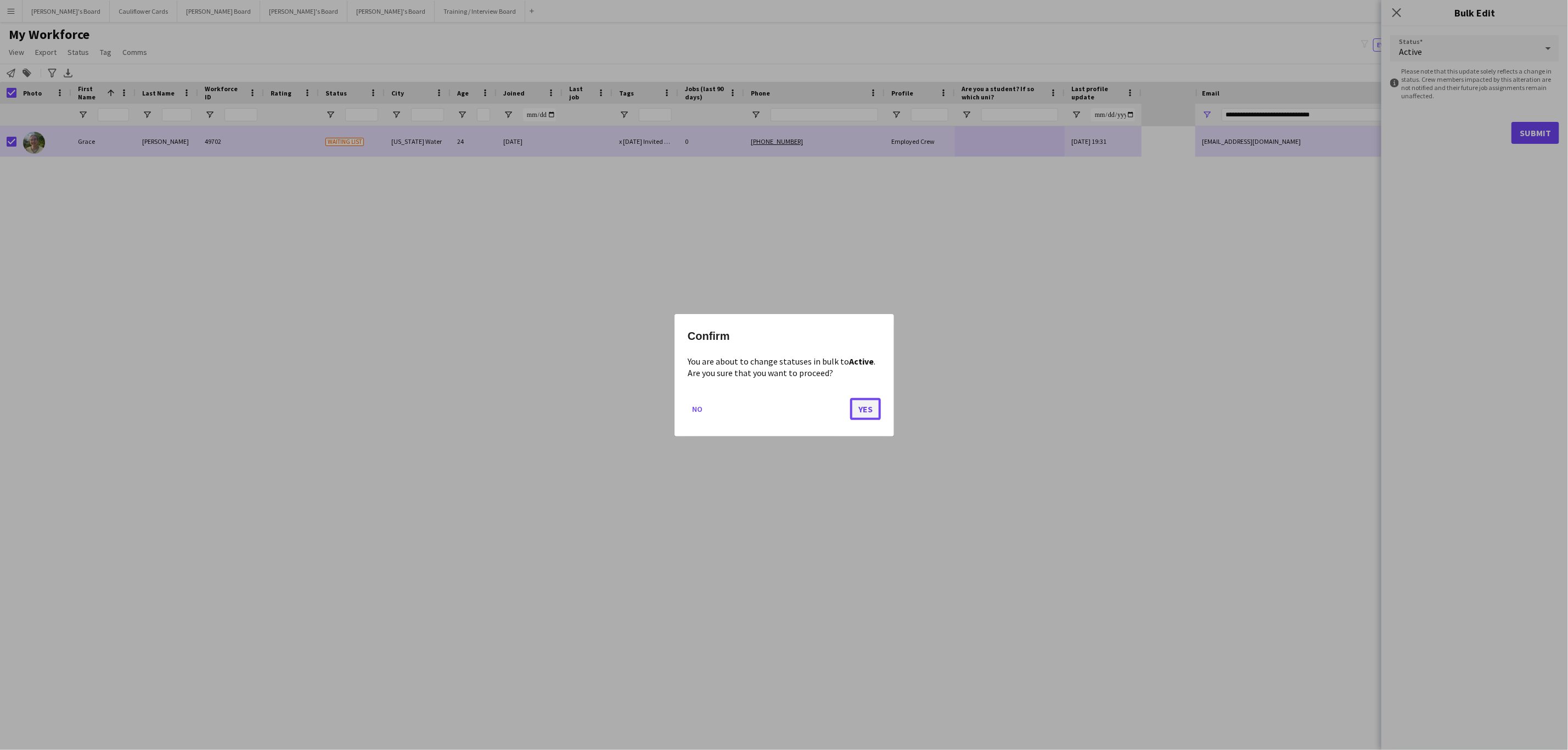
click at [871, 401] on button "Yes" at bounding box center [865, 409] width 31 height 22
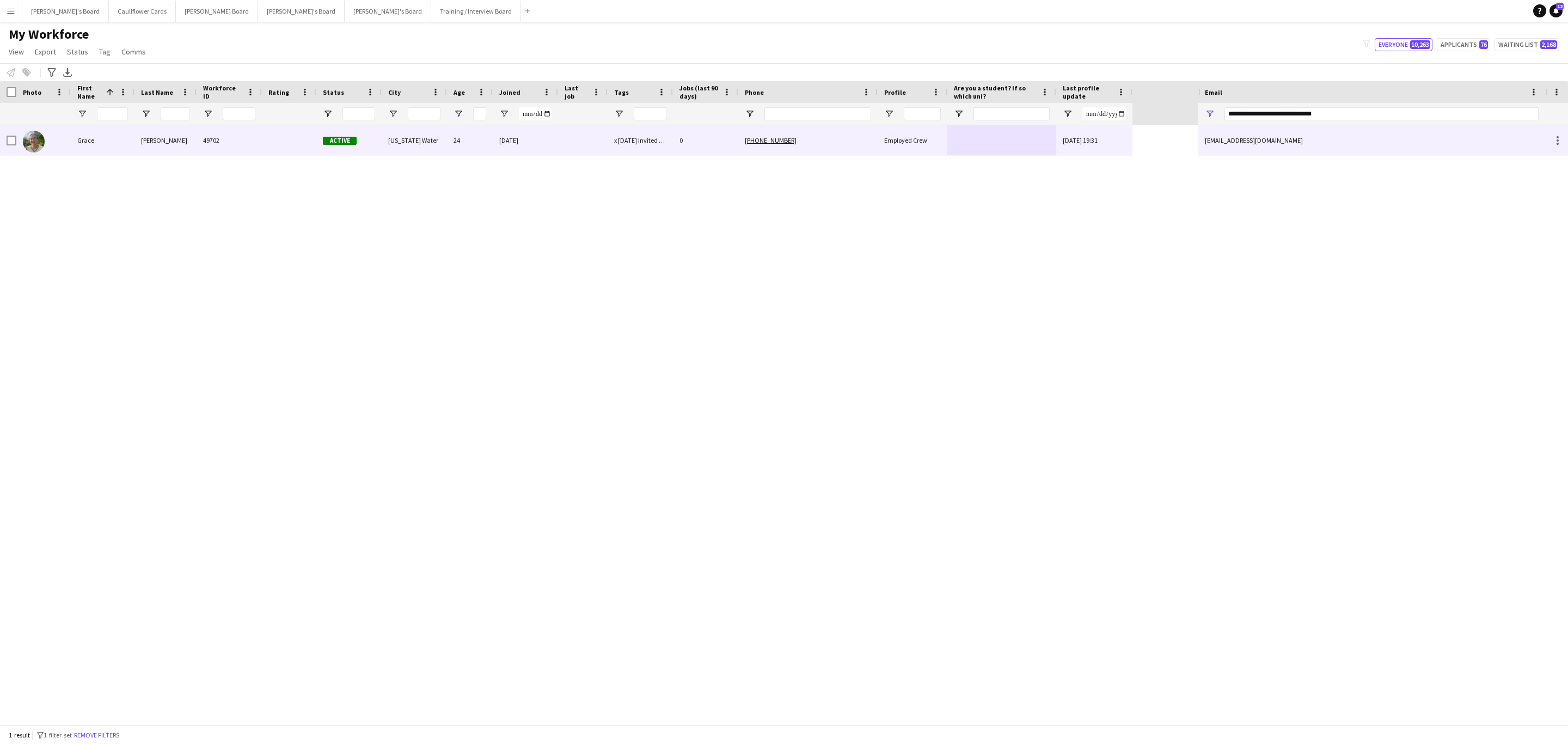
click at [216, 136] on div "49702" at bounding box center [229, 140] width 65 height 30
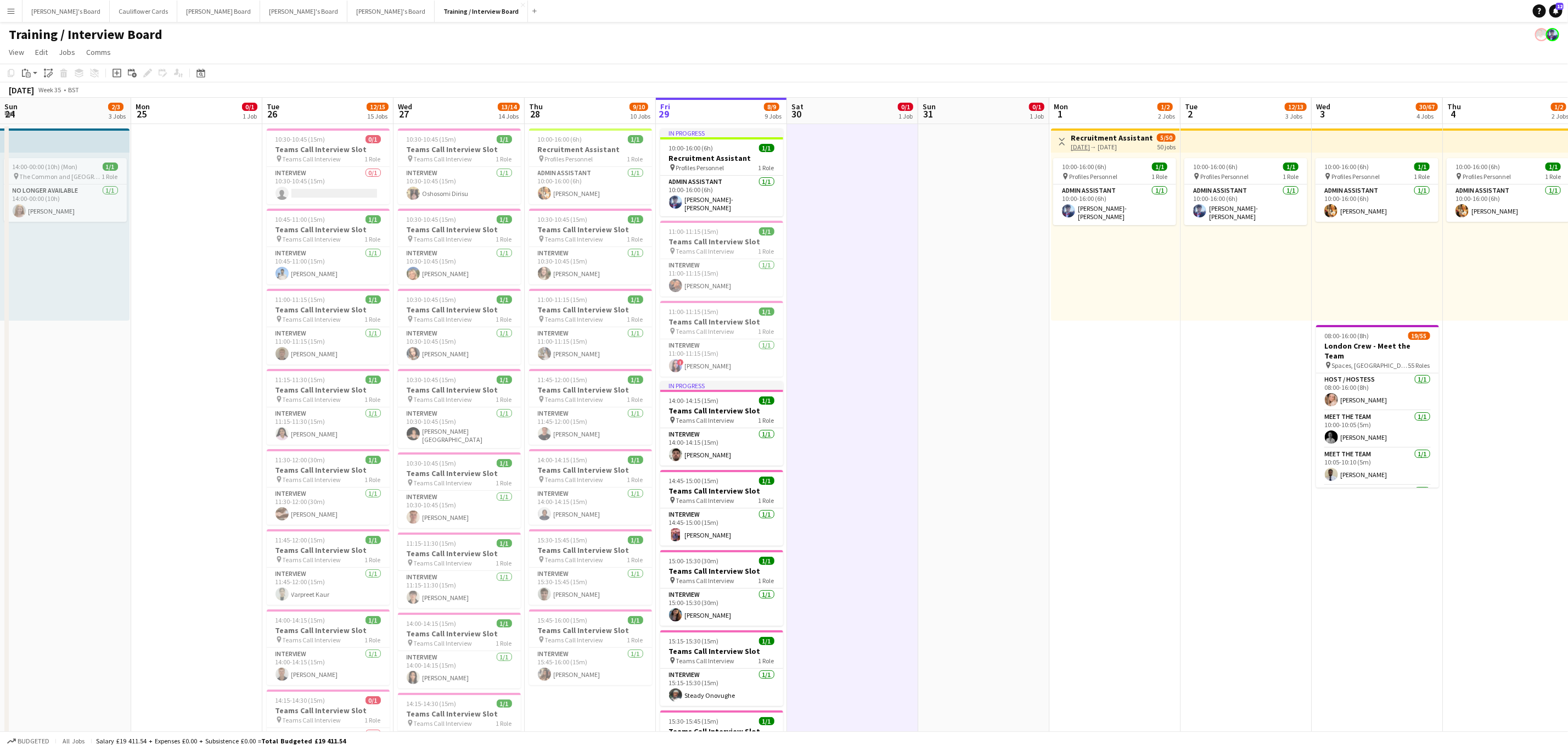
scroll to position [0, 236]
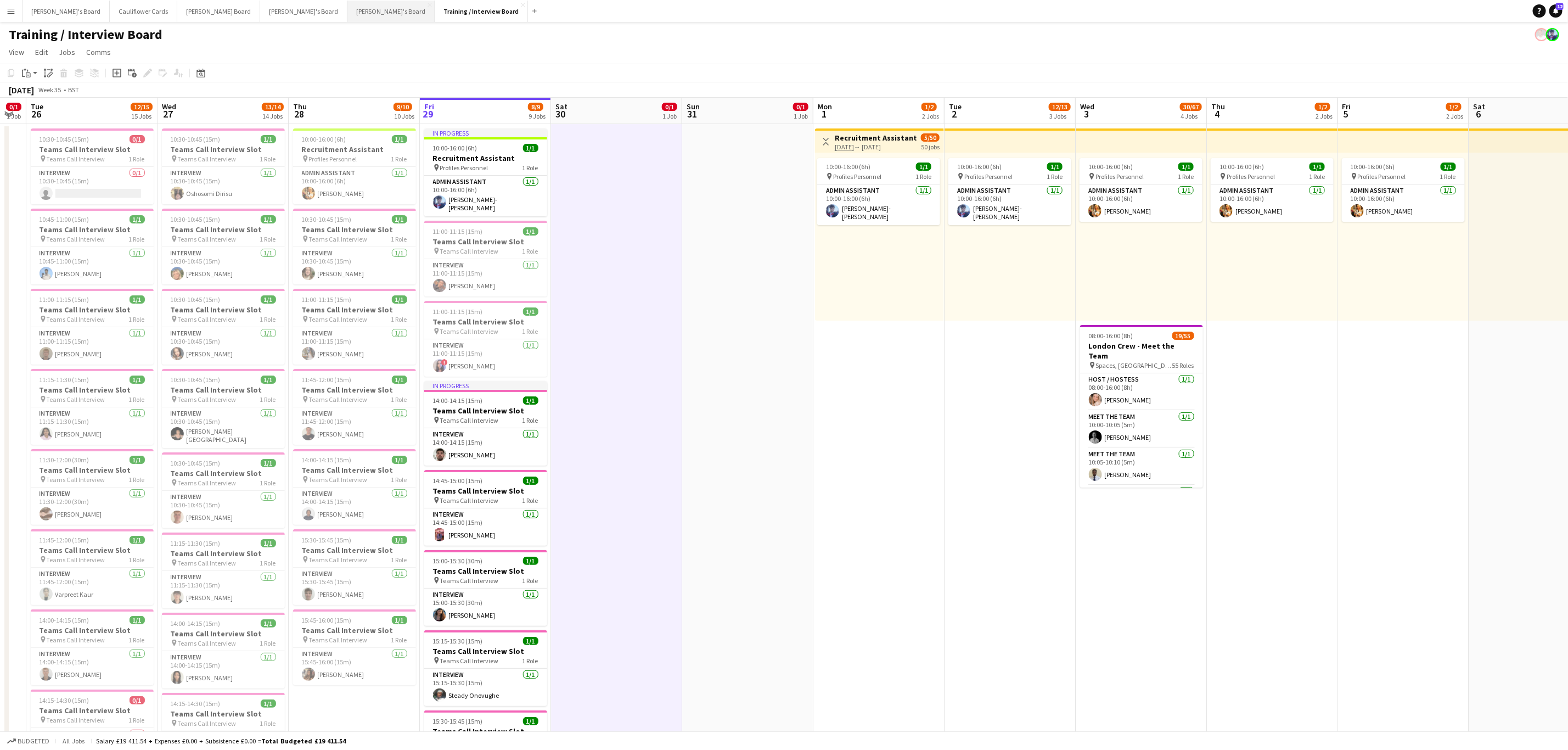
click at [347, 18] on button "Thomasina's Board Close" at bounding box center [391, 11] width 87 height 21
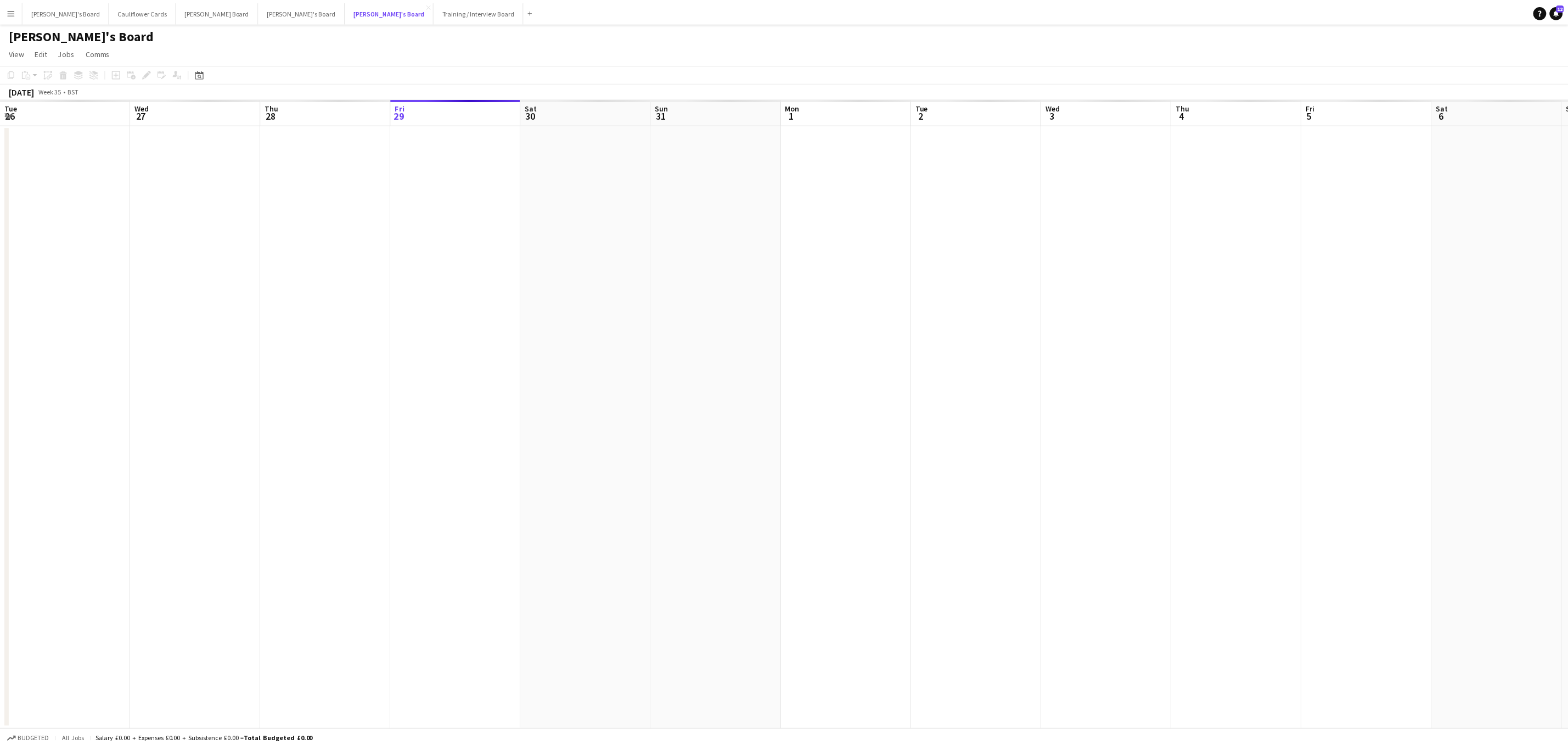
scroll to position [0, 263]
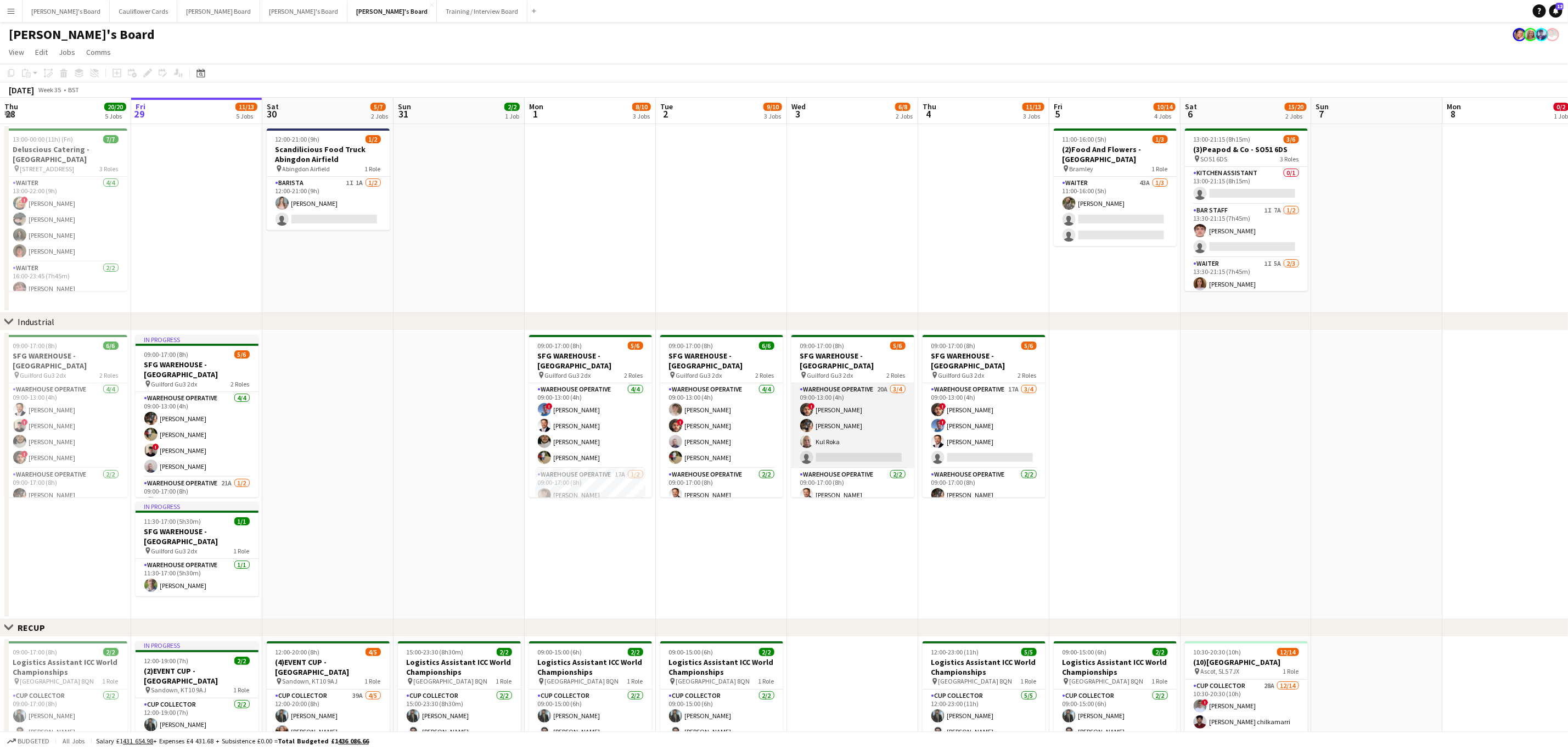
click at [852, 443] on app-card-role "Warehouse Operative 20A 3/4 09:00-13:00 (4h) ! Christopher Waters Tom Mckinlay …" at bounding box center [853, 425] width 123 height 85
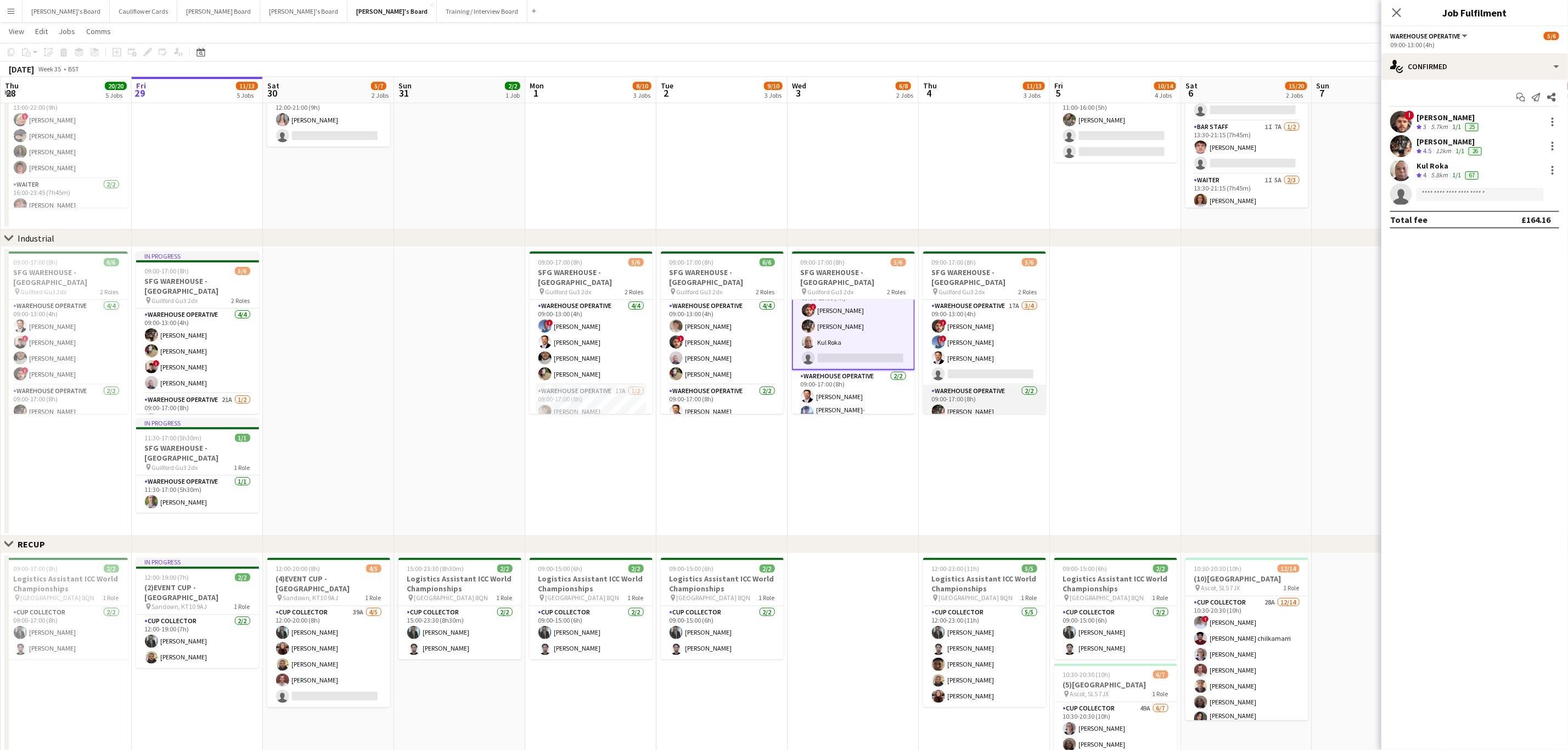
scroll to position [15, 0]
click at [1458, 198] on input at bounding box center [1481, 194] width 128 height 13
click at [1500, 53] on div "single-neutral-actions-check-2 Confirmed" at bounding box center [1475, 66] width 187 height 26
click at [1497, 179] on div "single-neutral-actions-information Applicants" at bounding box center [1511, 179] width 109 height 22
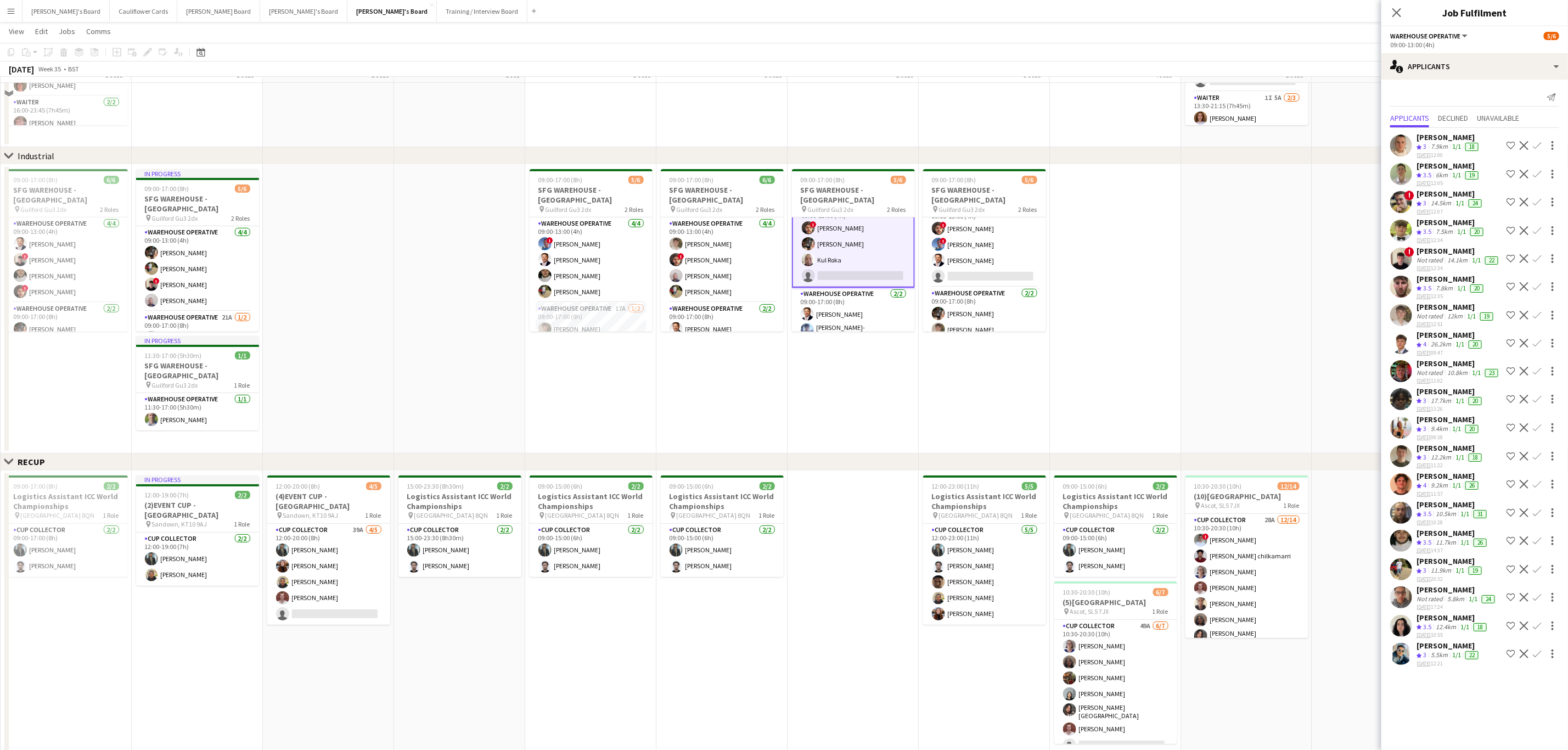
scroll to position [82, 0]
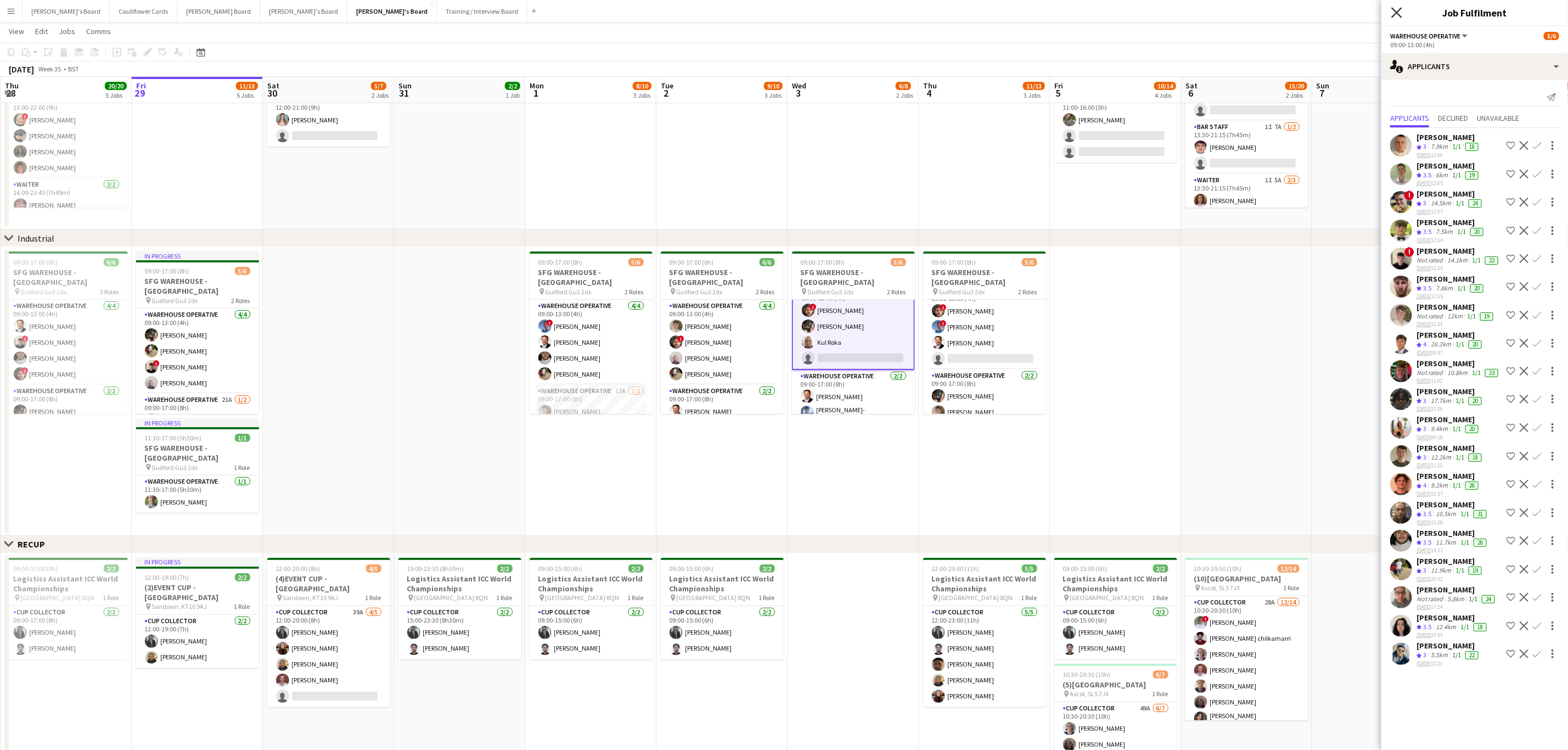
click at [1400, 15] on icon at bounding box center [1396, 12] width 10 height 10
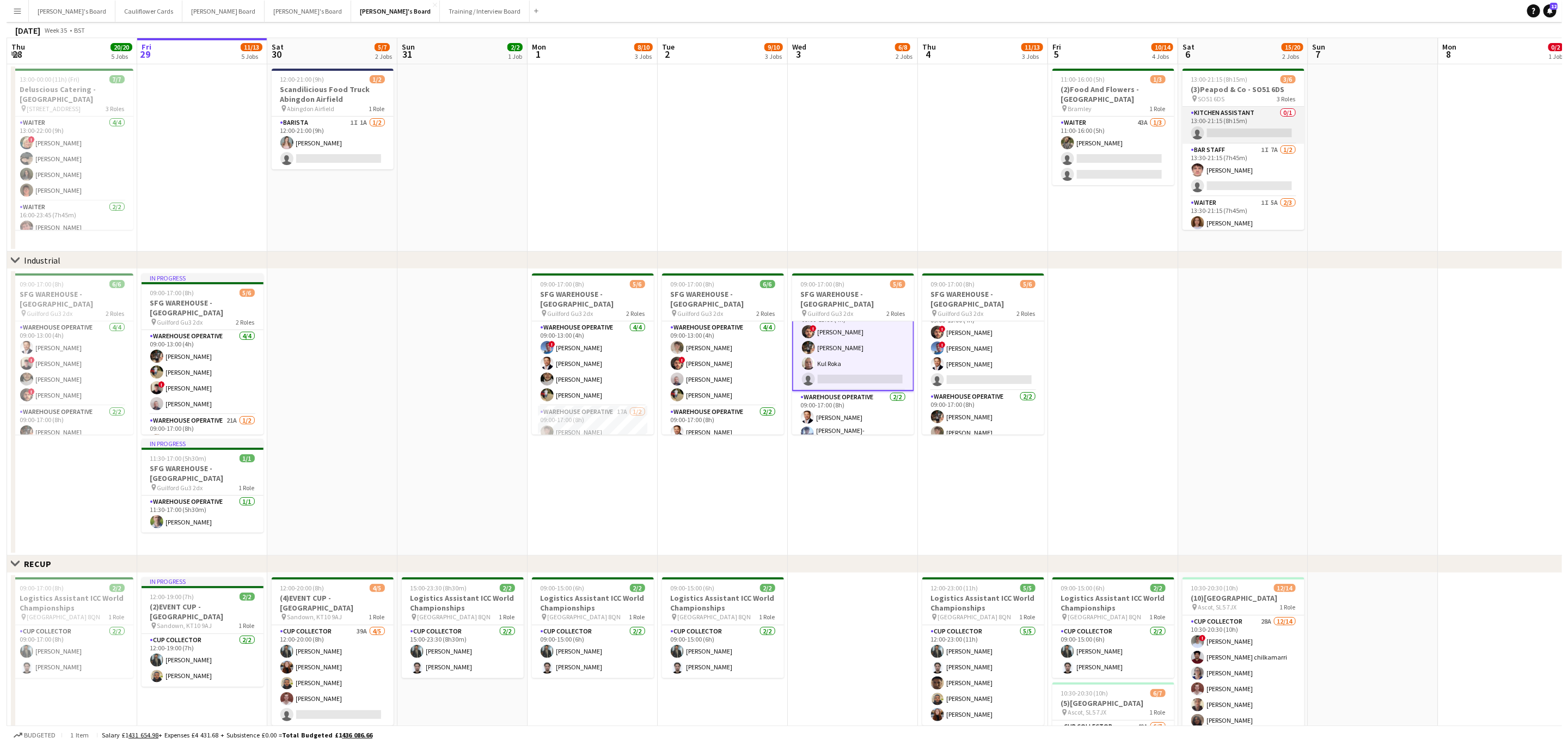
scroll to position [0, 0]
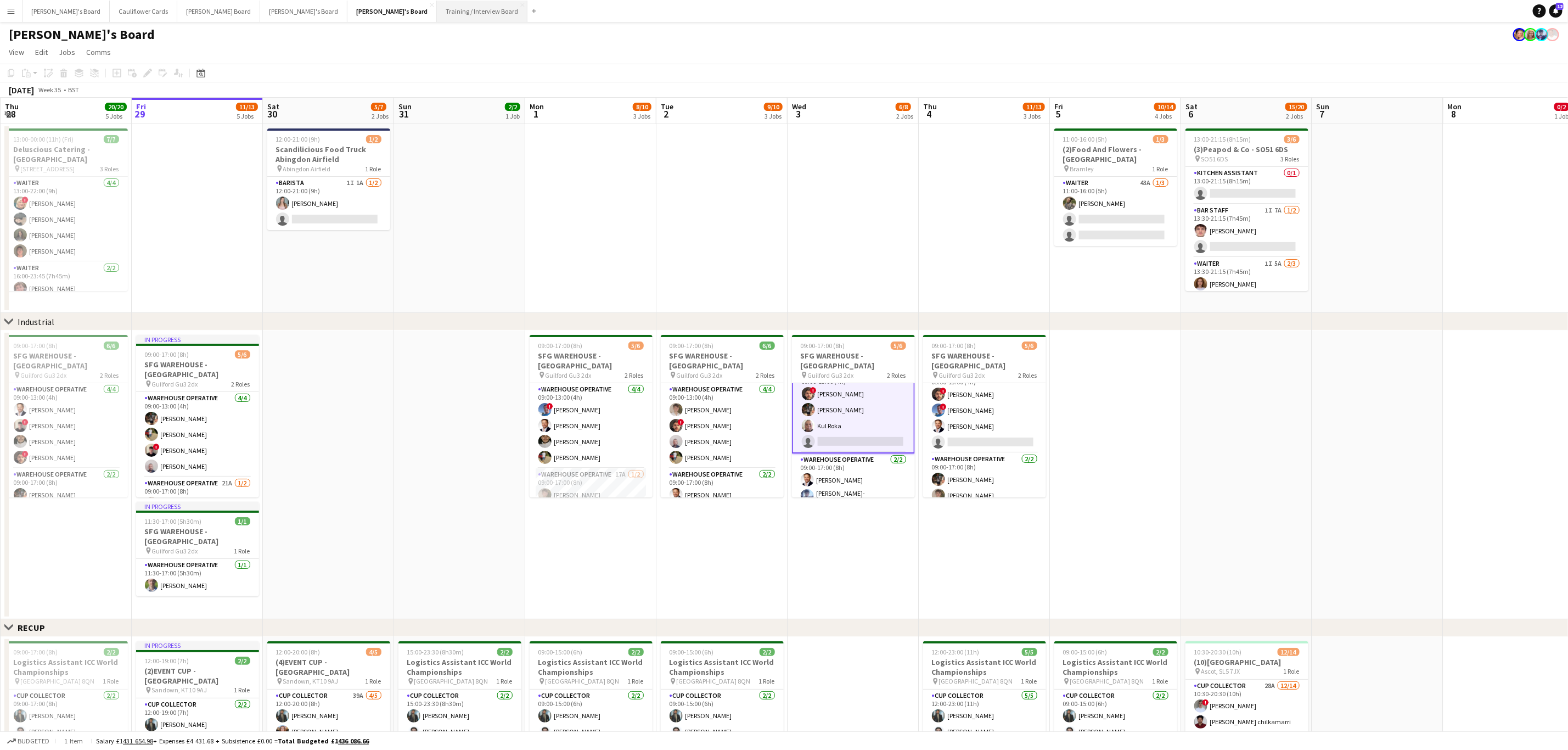
click at [437, 15] on button "Training / Interview Board Close" at bounding box center [482, 11] width 91 height 21
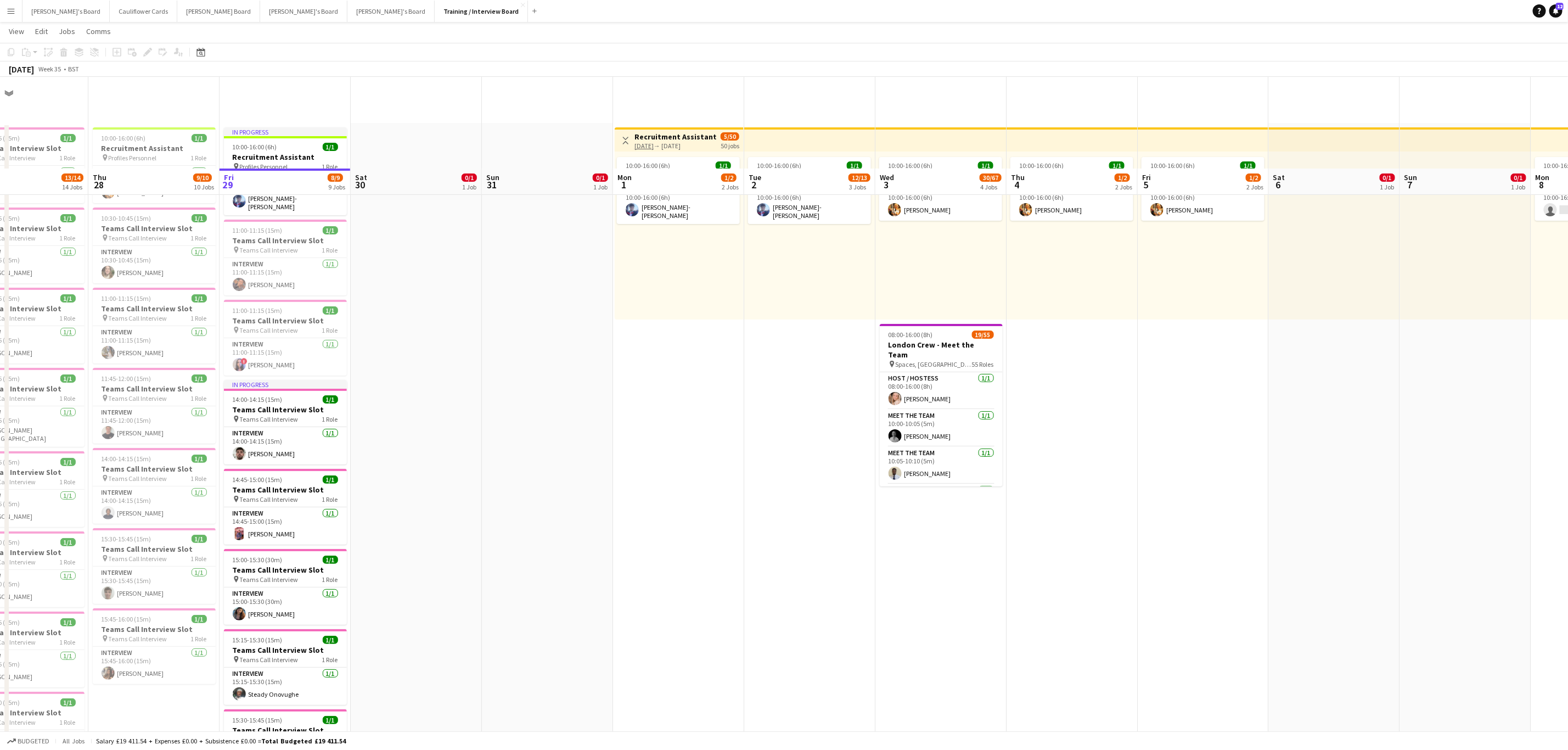
scroll to position [102, 0]
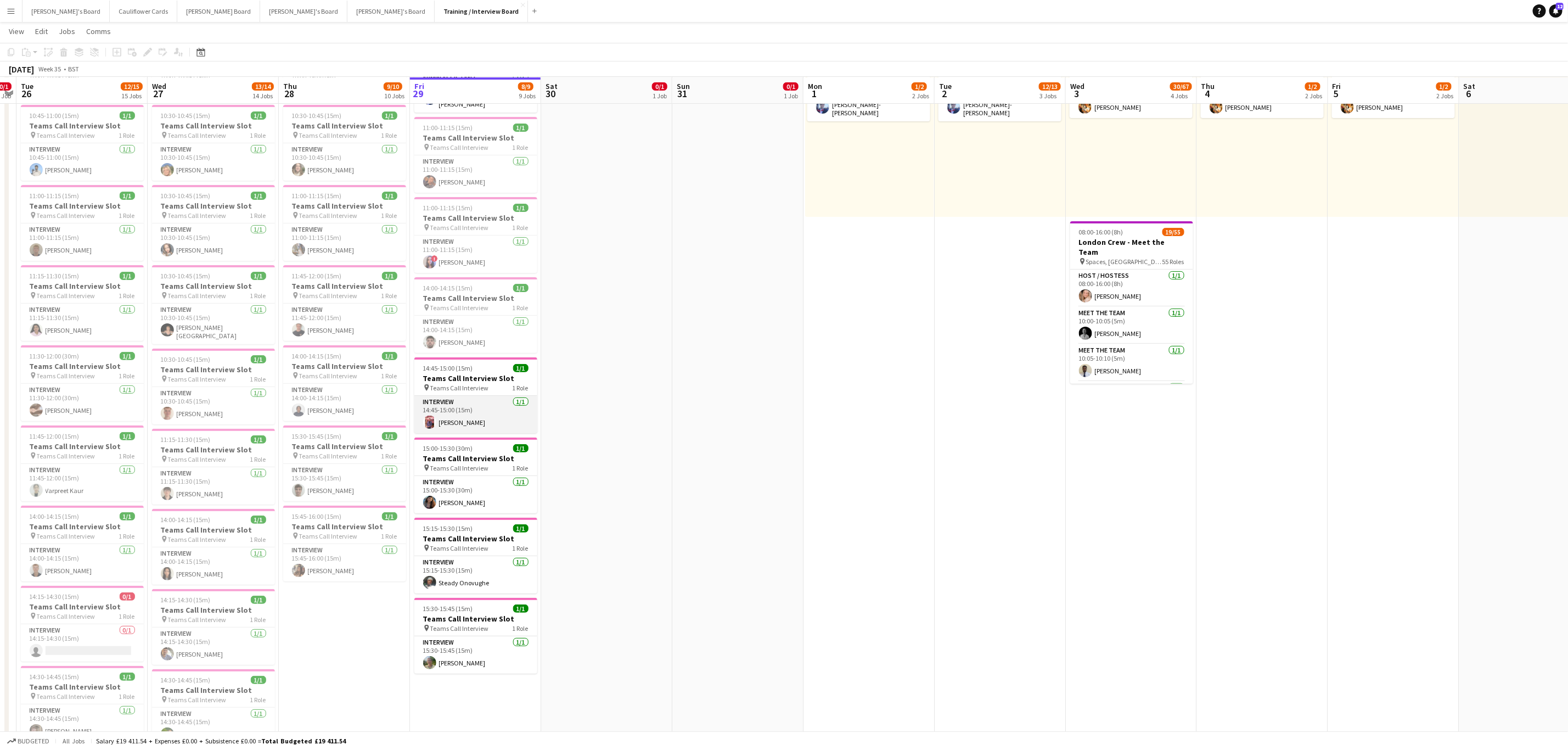
click at [460, 424] on app-card-role "Interview 1/1 14:45-15:00 (15m) Abdul Raheem" at bounding box center [476, 414] width 123 height 37
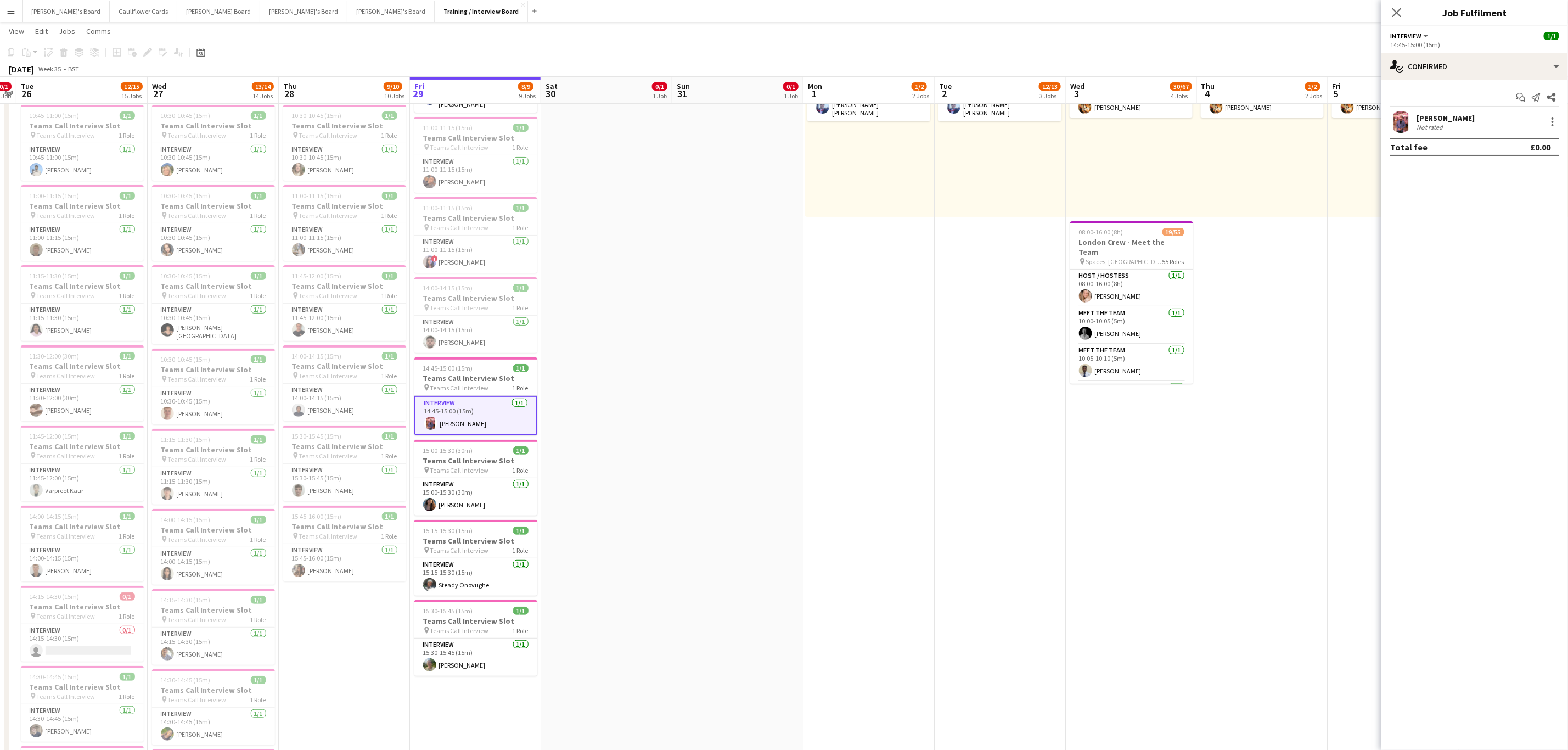
click at [1402, 117] on app-user-avatar at bounding box center [1402, 122] width 22 height 22
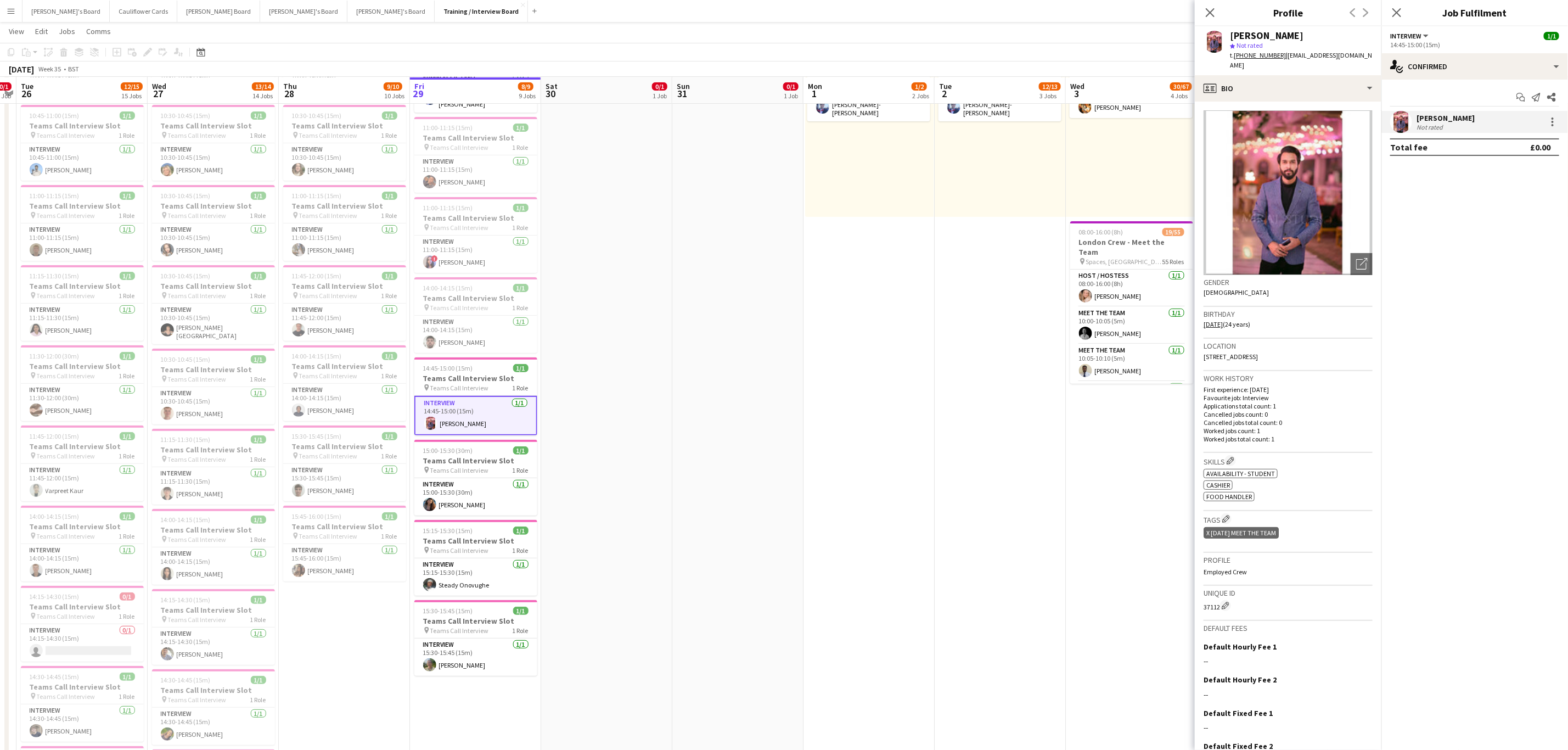
drag, startPoint x: 1324, startPoint y: 66, endPoint x: 1285, endPoint y: 56, distance: 40.3
click at [1283, 56] on div "t. +447424903937 | shakeelabdulraheem205@gmail.com" at bounding box center [1301, 60] width 143 height 20
copy span "hakeelabdulraheem205@gmail.com"
click at [1463, 333] on mat-expansion-panel "check Confirmed Start chat Send notification Share Abdul Raheem Not rated Total…" at bounding box center [1475, 415] width 187 height 670
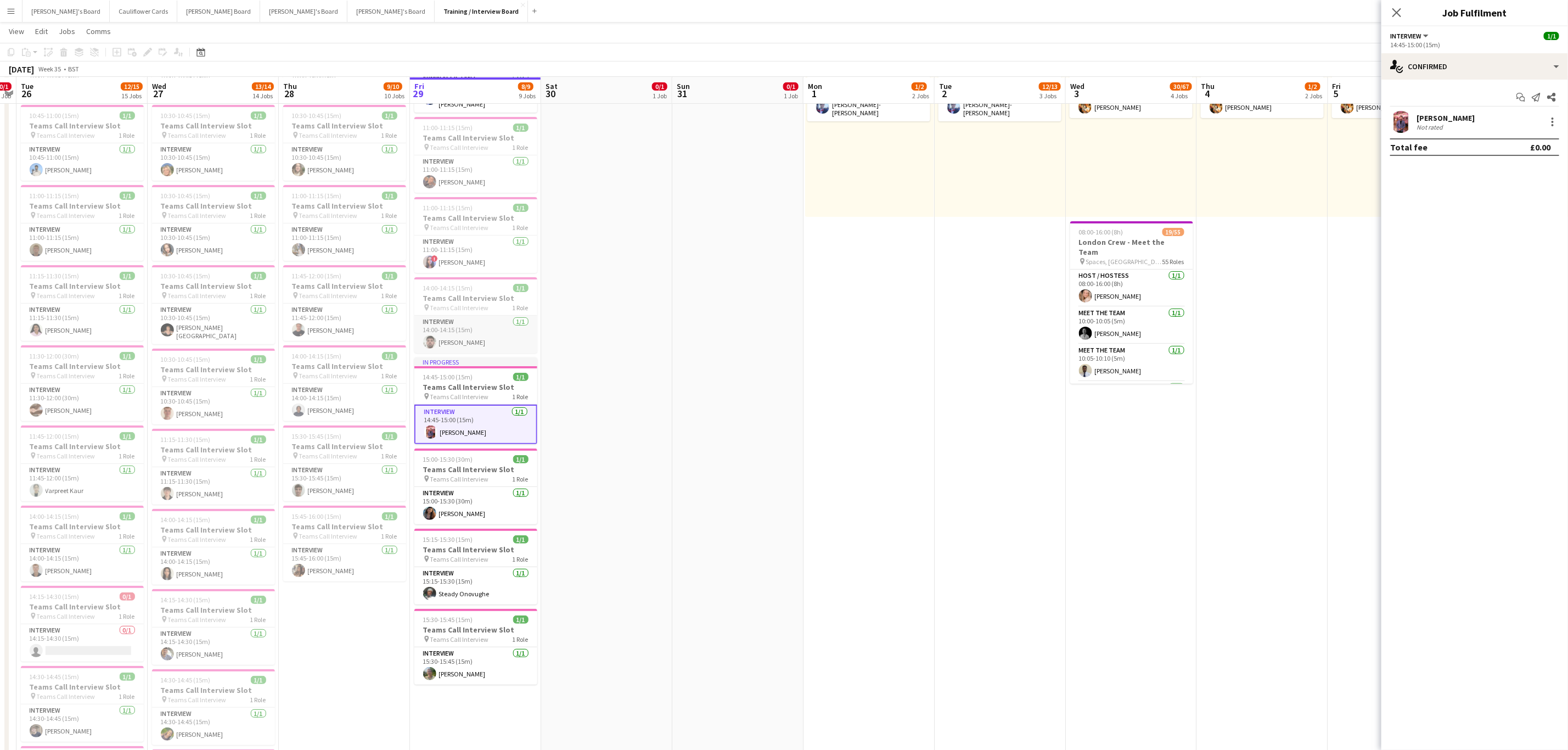
click at [486, 333] on app-card-role "Interview 1/1 14:00-14:15 (15m) Lewis Aspinall" at bounding box center [476, 334] width 123 height 37
click at [1552, 125] on div at bounding box center [1553, 125] width 2 height 2
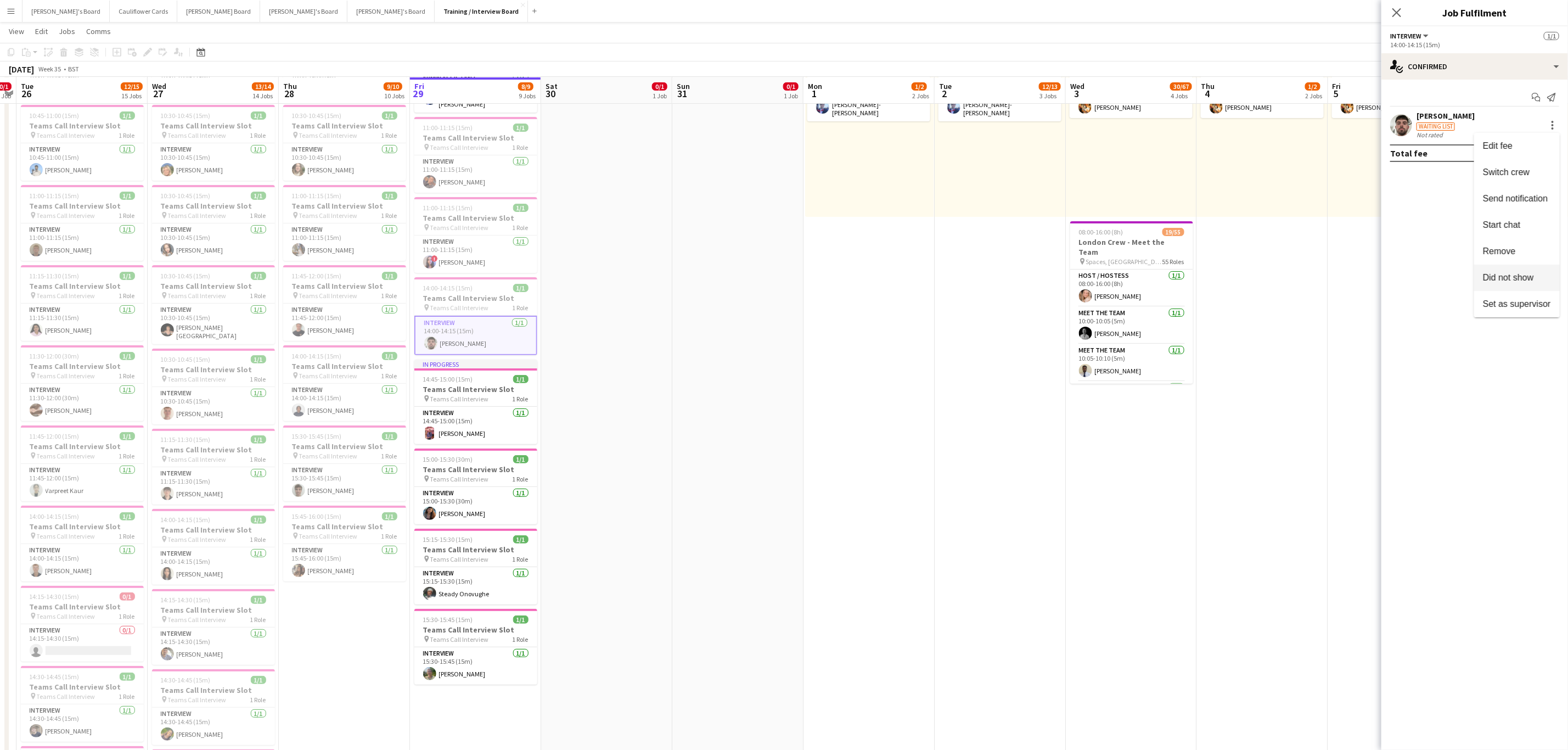
click at [1507, 270] on button "Did not show" at bounding box center [1517, 277] width 86 height 26
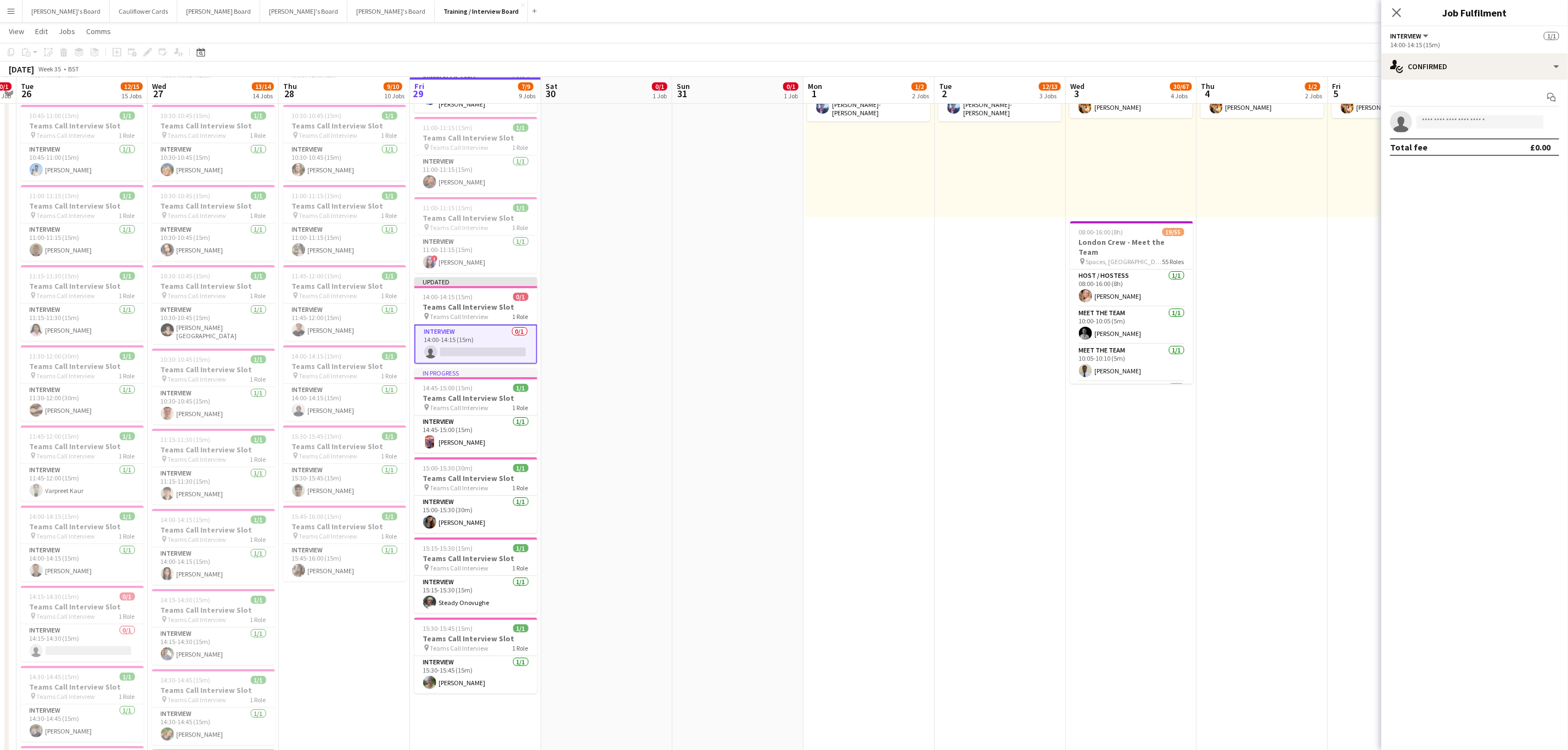
click at [468, 448] on app-card-role "Interview 1/1 14:45-15:00 (15m) Abdul Raheem" at bounding box center [476, 434] width 123 height 37
click at [609, 528] on app-date-cell at bounding box center [607, 667] width 131 height 1294
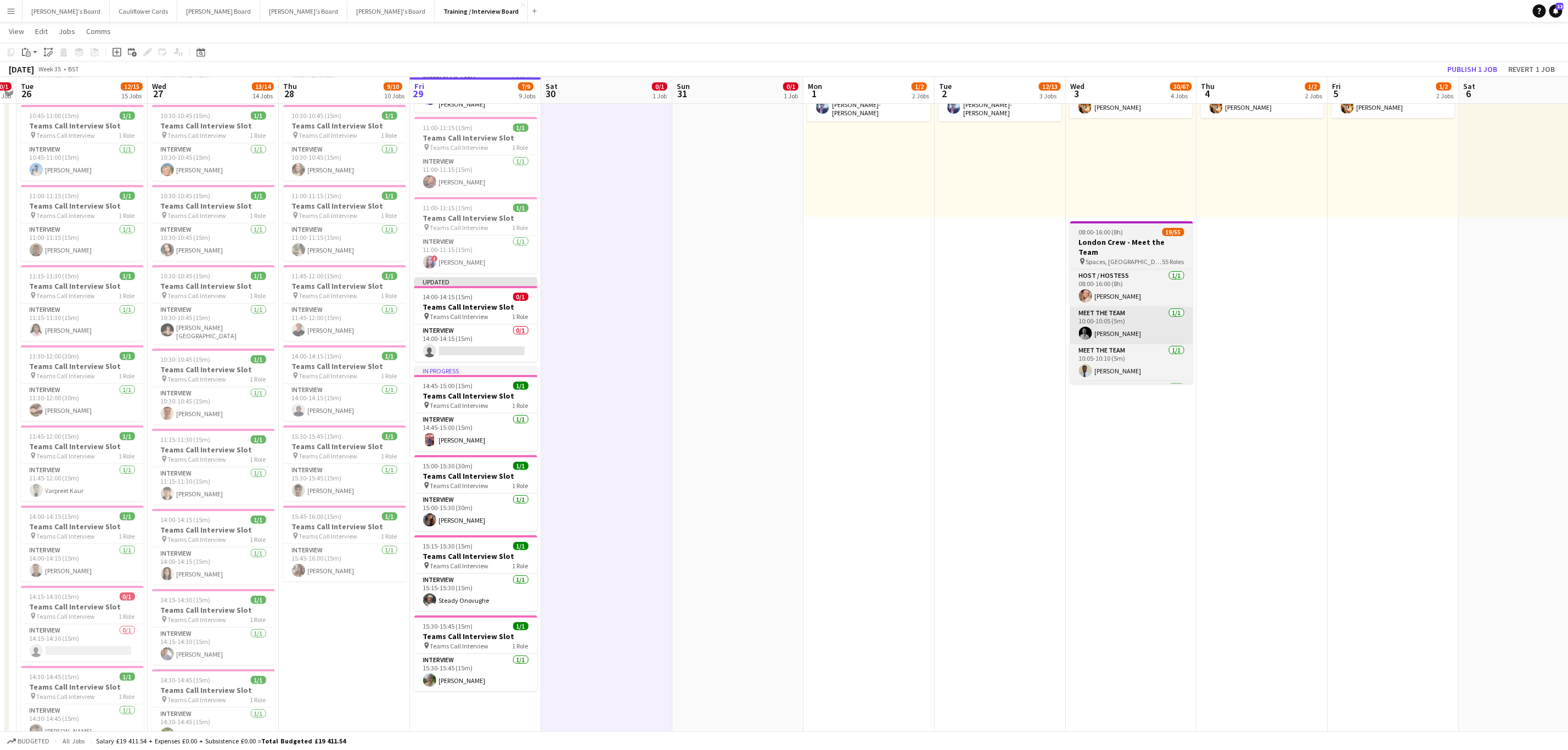
scroll to position [0, 379]
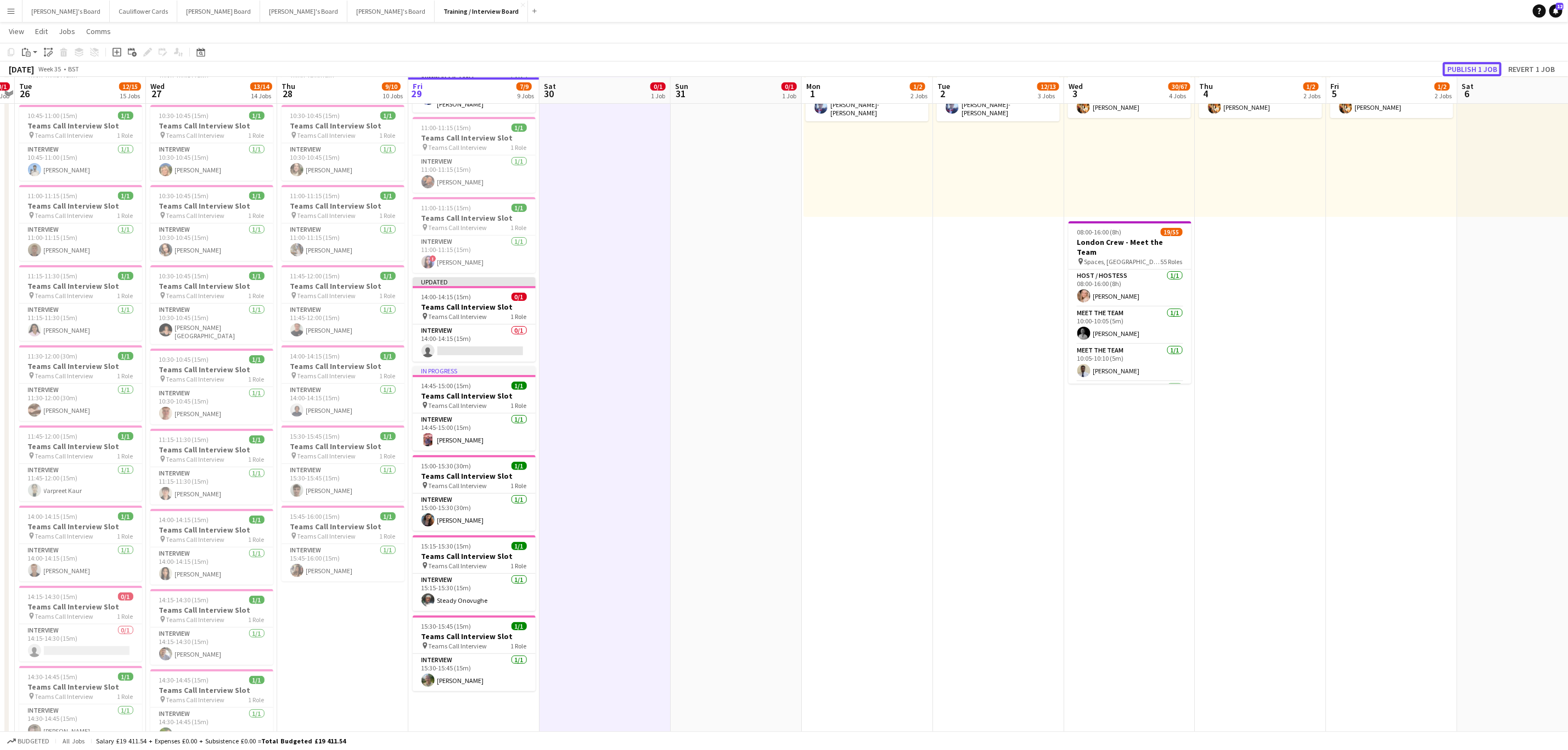
click at [1480, 66] on button "Publish 1 job" at bounding box center [1472, 69] width 59 height 14
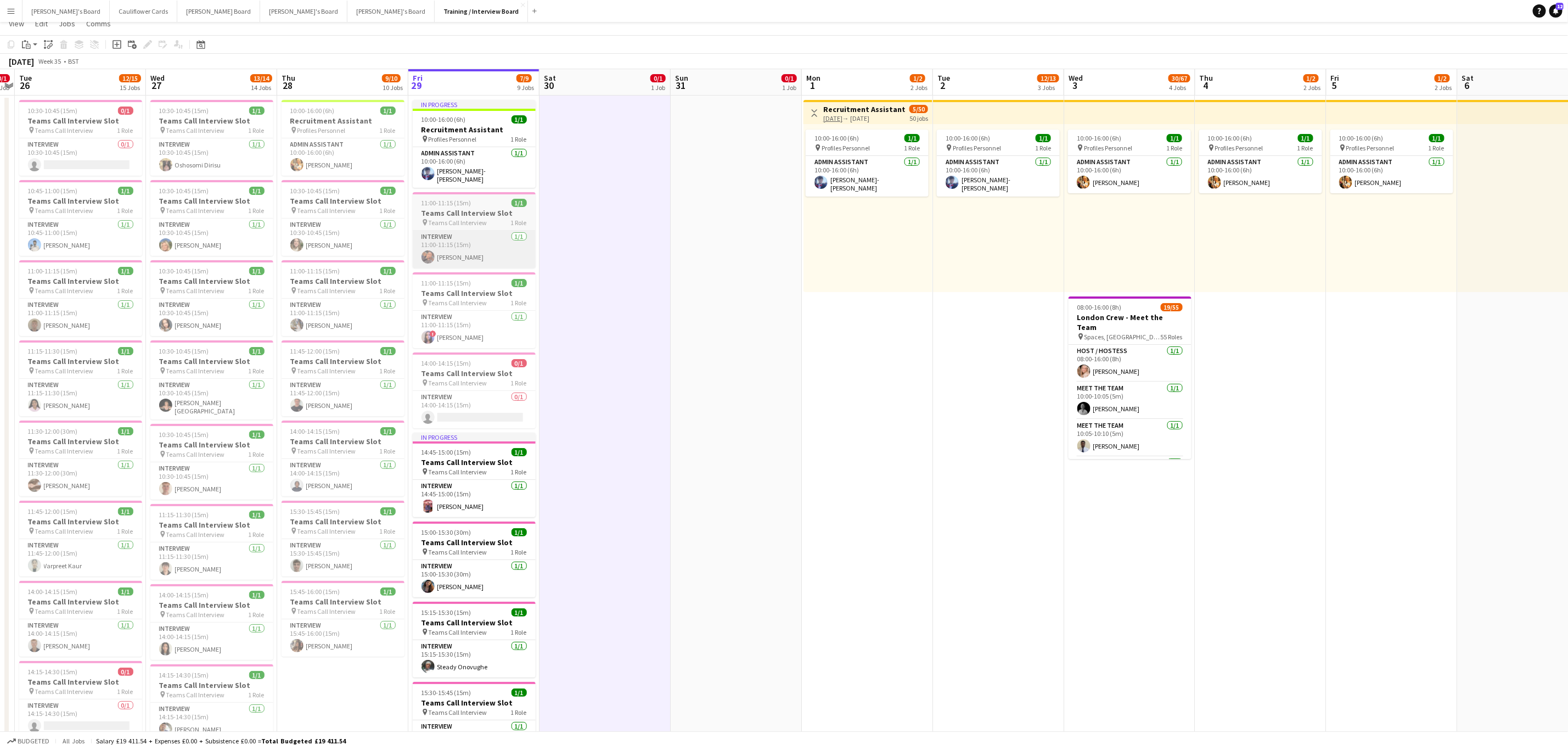
scroll to position [0, 0]
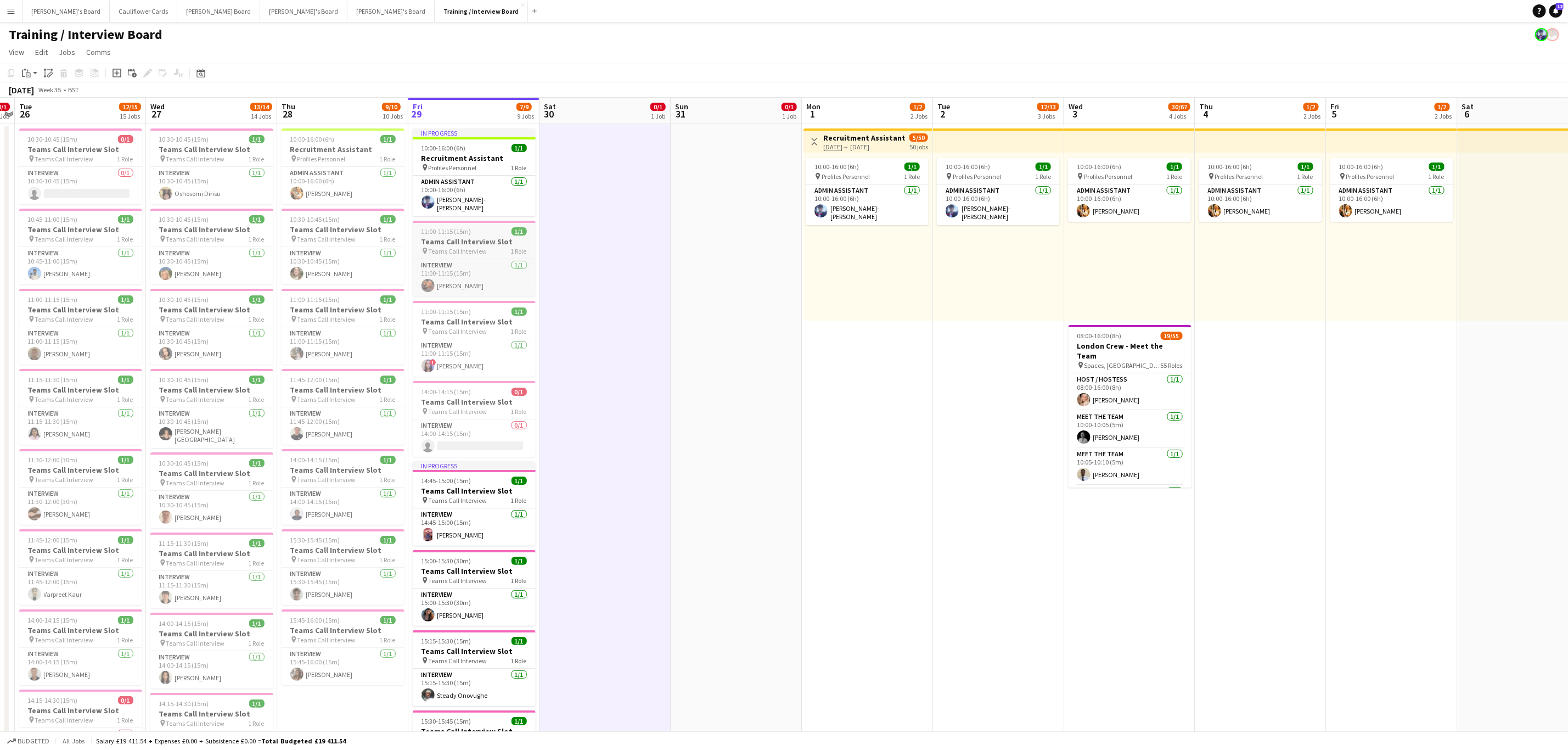
click at [474, 237] on h3 "Teams Call Interview Slot" at bounding box center [474, 242] width 123 height 10
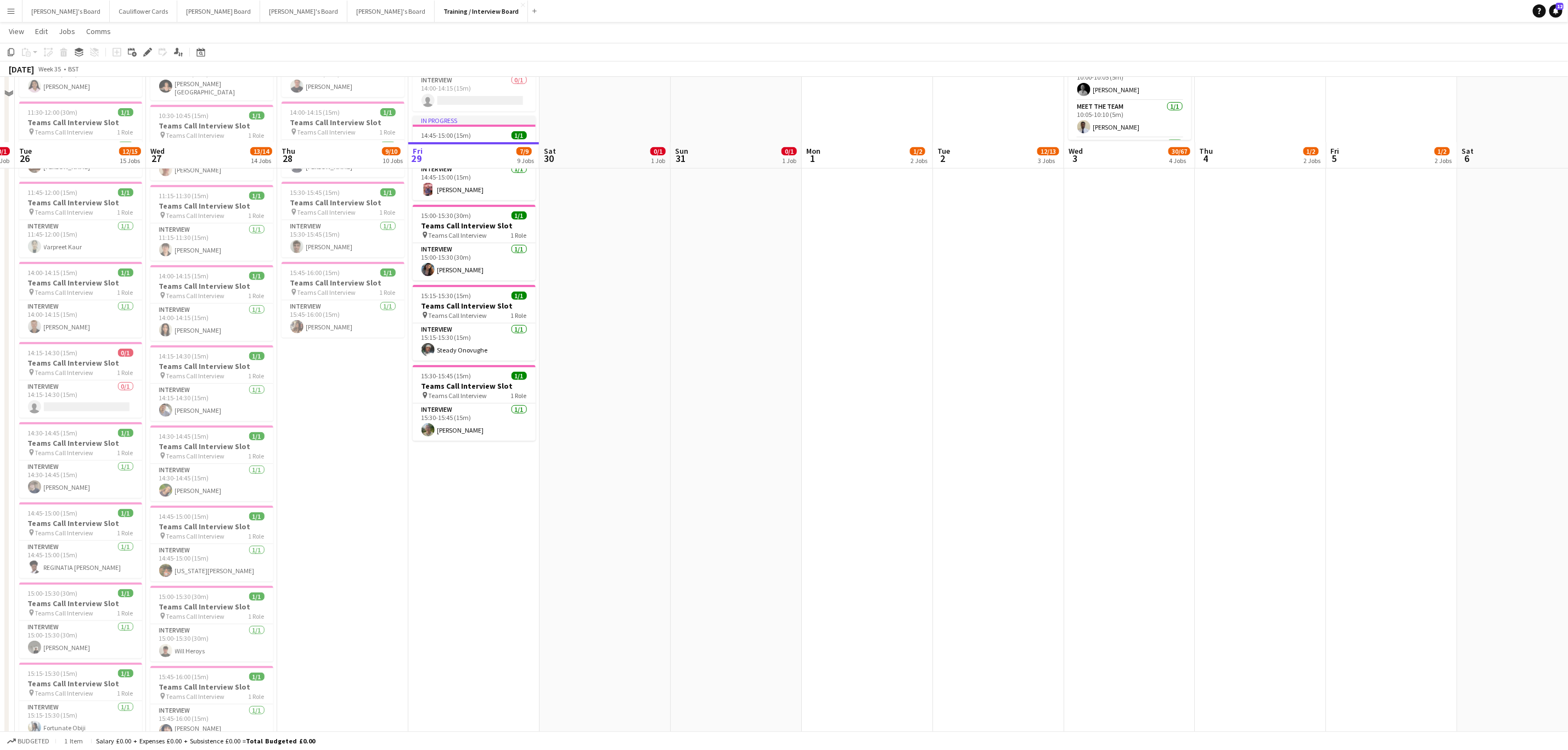
scroll to position [412, 0]
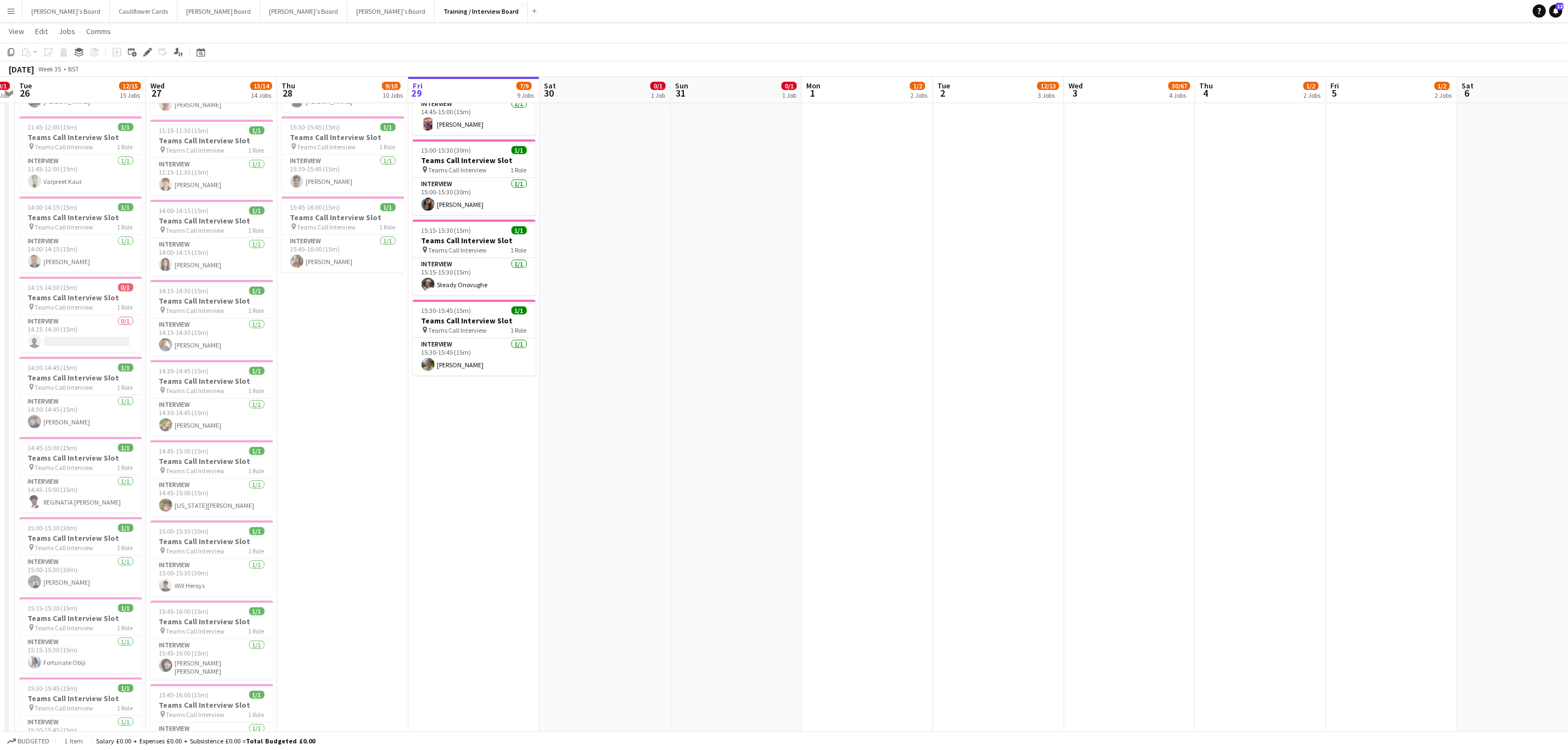
click at [487, 514] on app-date-cell "In progress 10:00-16:00 (6h) 1/1 Recruitment Assistant pin Profiles Personnel 1…" at bounding box center [474, 358] width 131 height 1294
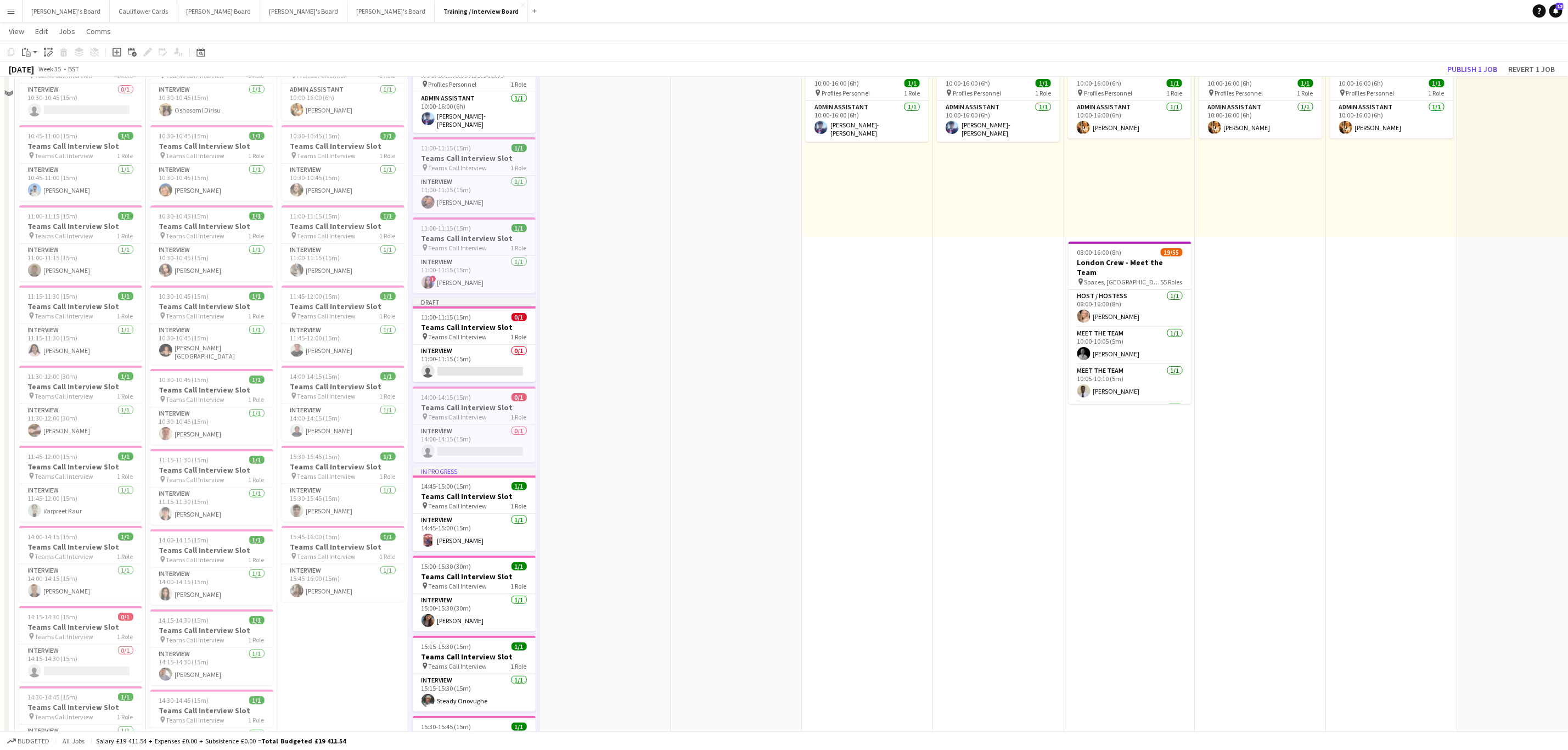
scroll to position [0, 0]
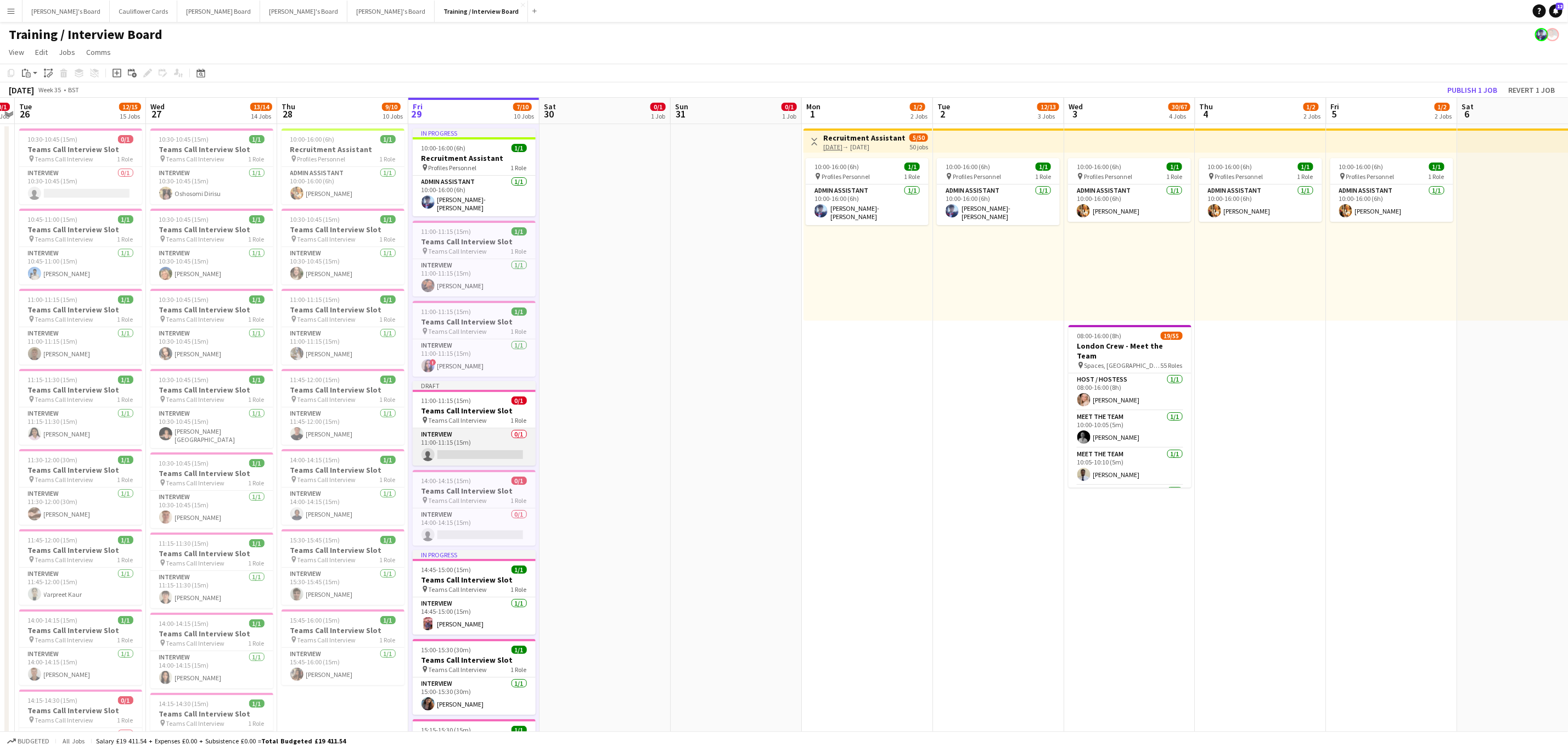
click at [502, 436] on app-card-role "Interview 0/1 11:00-11:15 (15m) single-neutral-actions" at bounding box center [474, 447] width 123 height 37
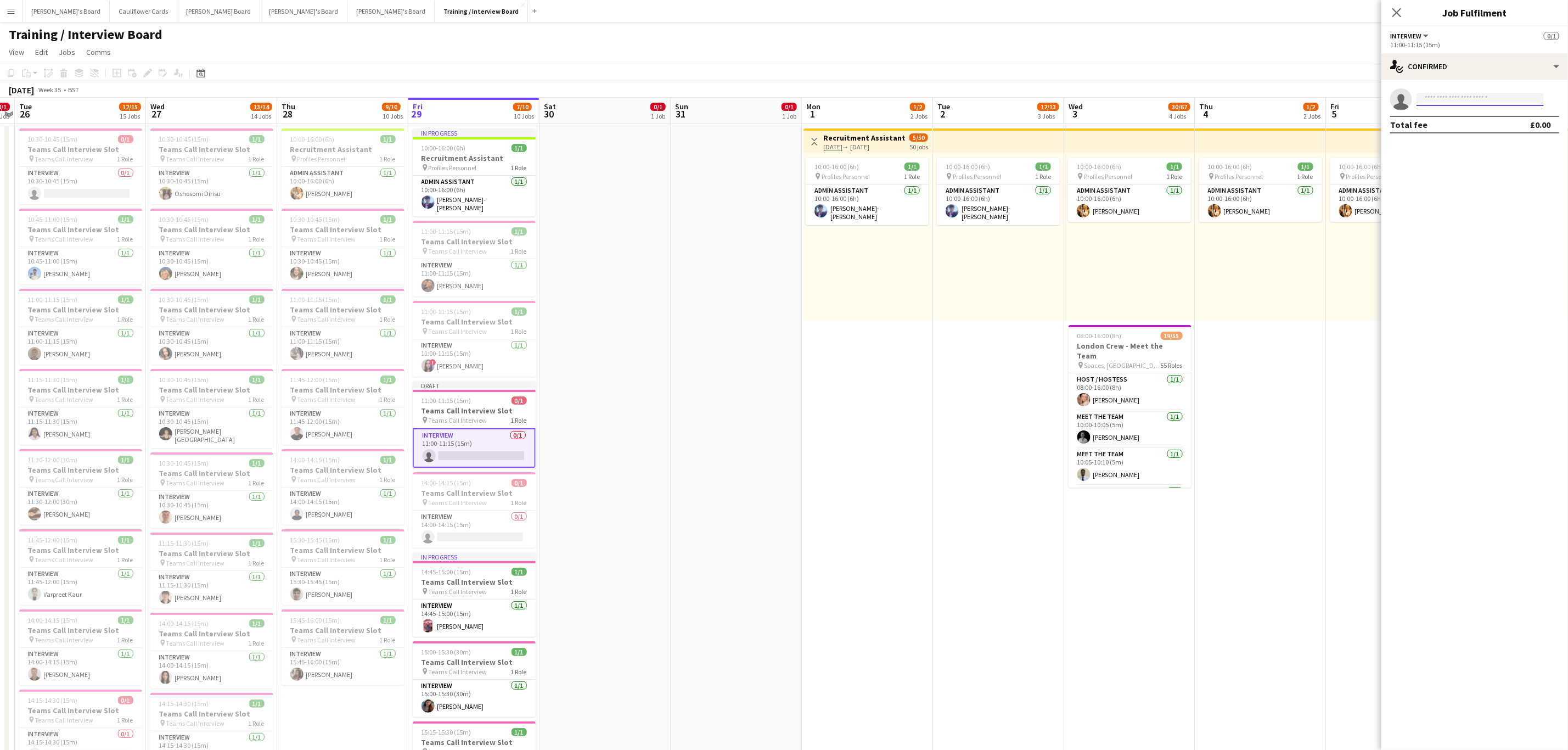
click at [1474, 104] on input at bounding box center [1481, 99] width 128 height 13
paste input "**********"
type input "**********"
drag, startPoint x: 1489, startPoint y: 121, endPoint x: 1490, endPoint y: 142, distance: 21.0
click at [1489, 122] on span "sofiabraun66@gmail.com" at bounding box center [1480, 124] width 110 height 9
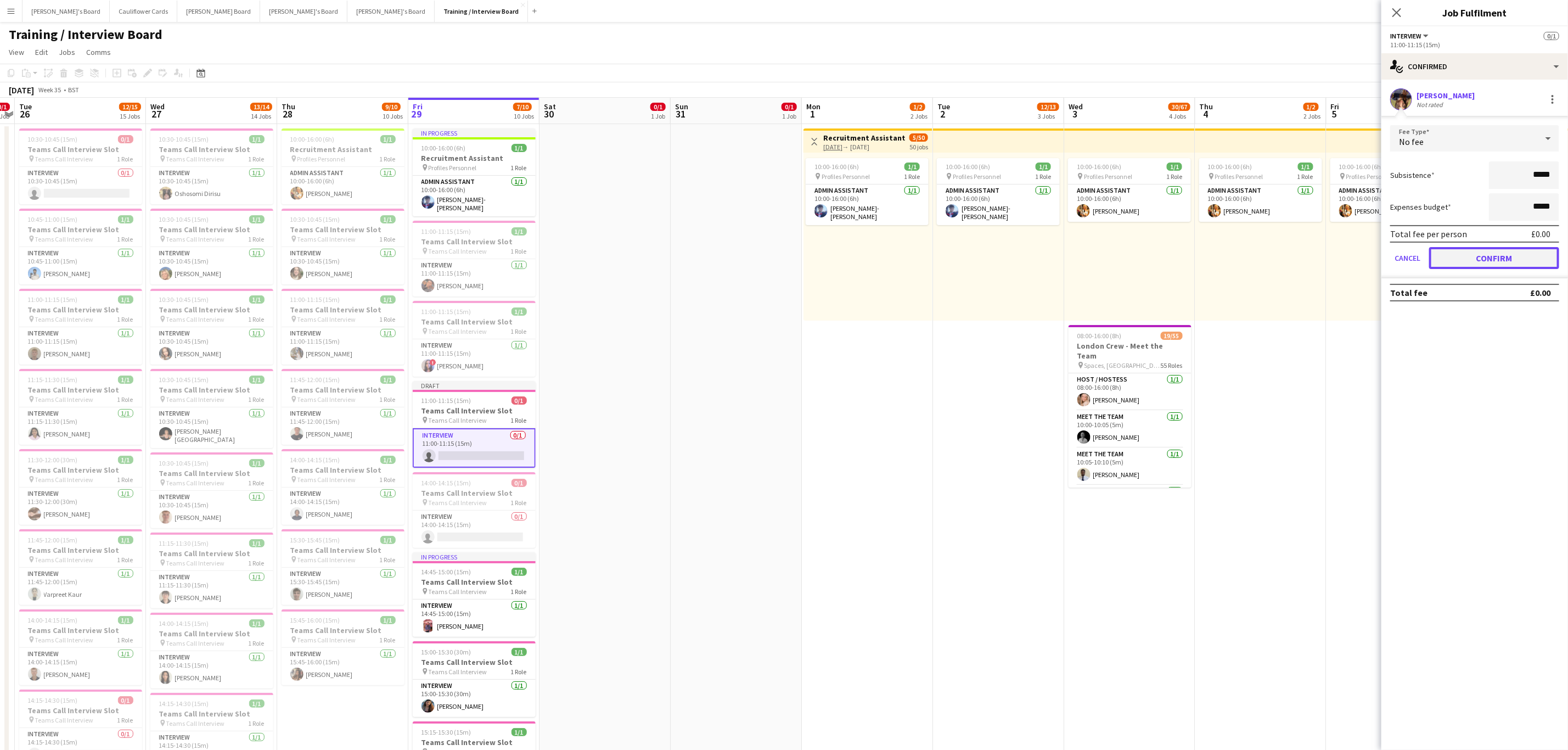
click at [1490, 257] on button "Confirm" at bounding box center [1494, 258] width 130 height 22
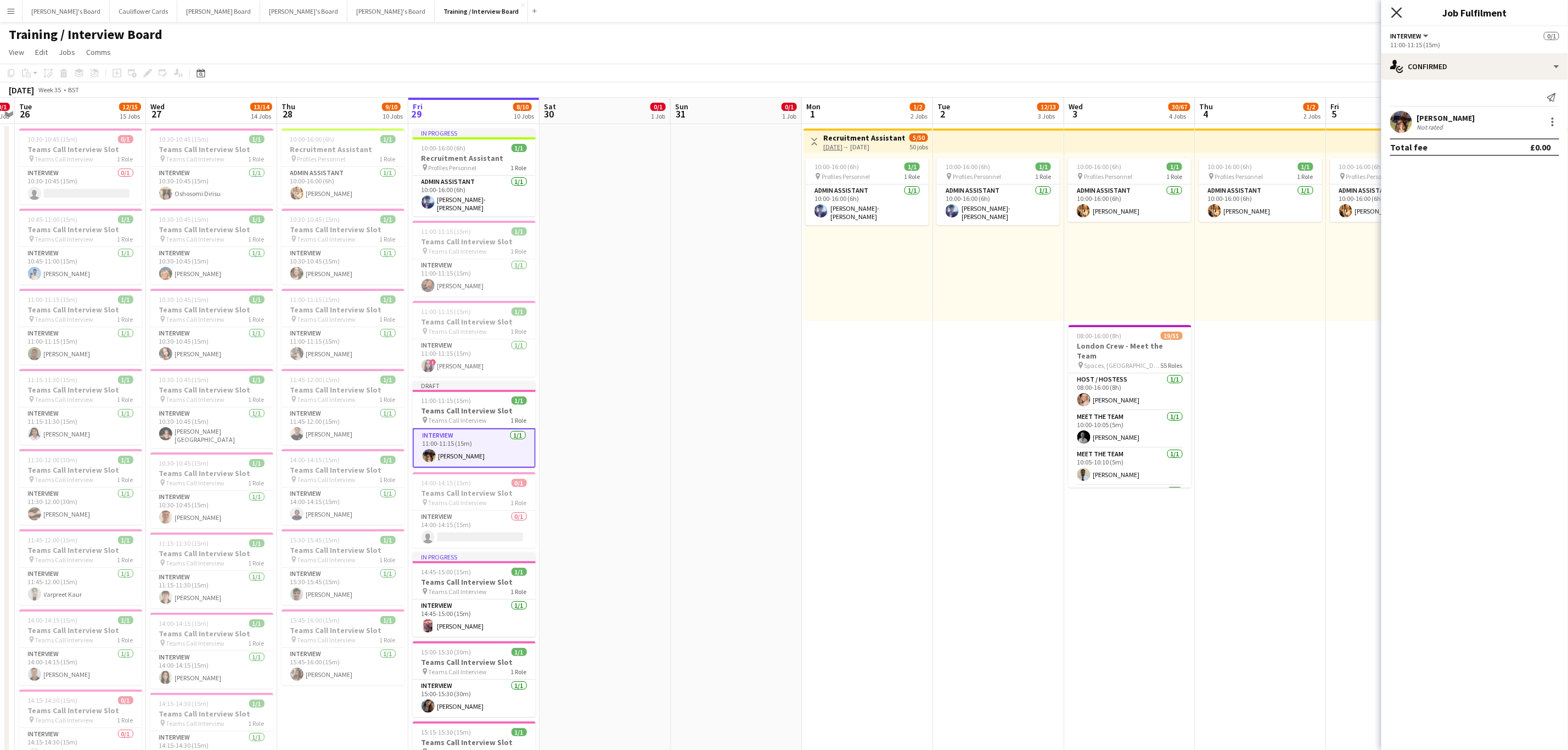
click at [1402, 10] on icon "Close pop-in" at bounding box center [1396, 12] width 10 height 10
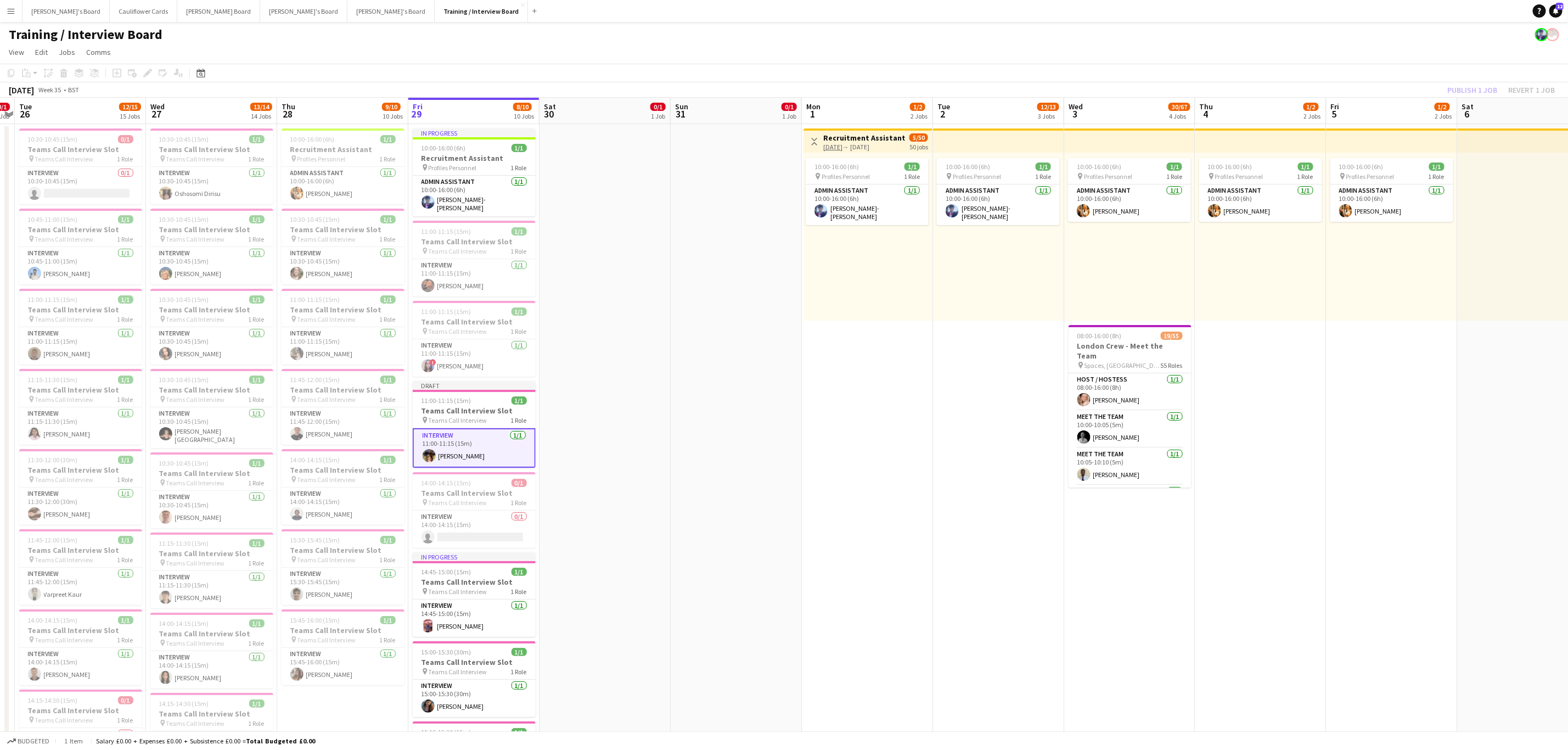
drag, startPoint x: 593, startPoint y: 552, endPoint x: 752, endPoint y: 422, distance: 205.4
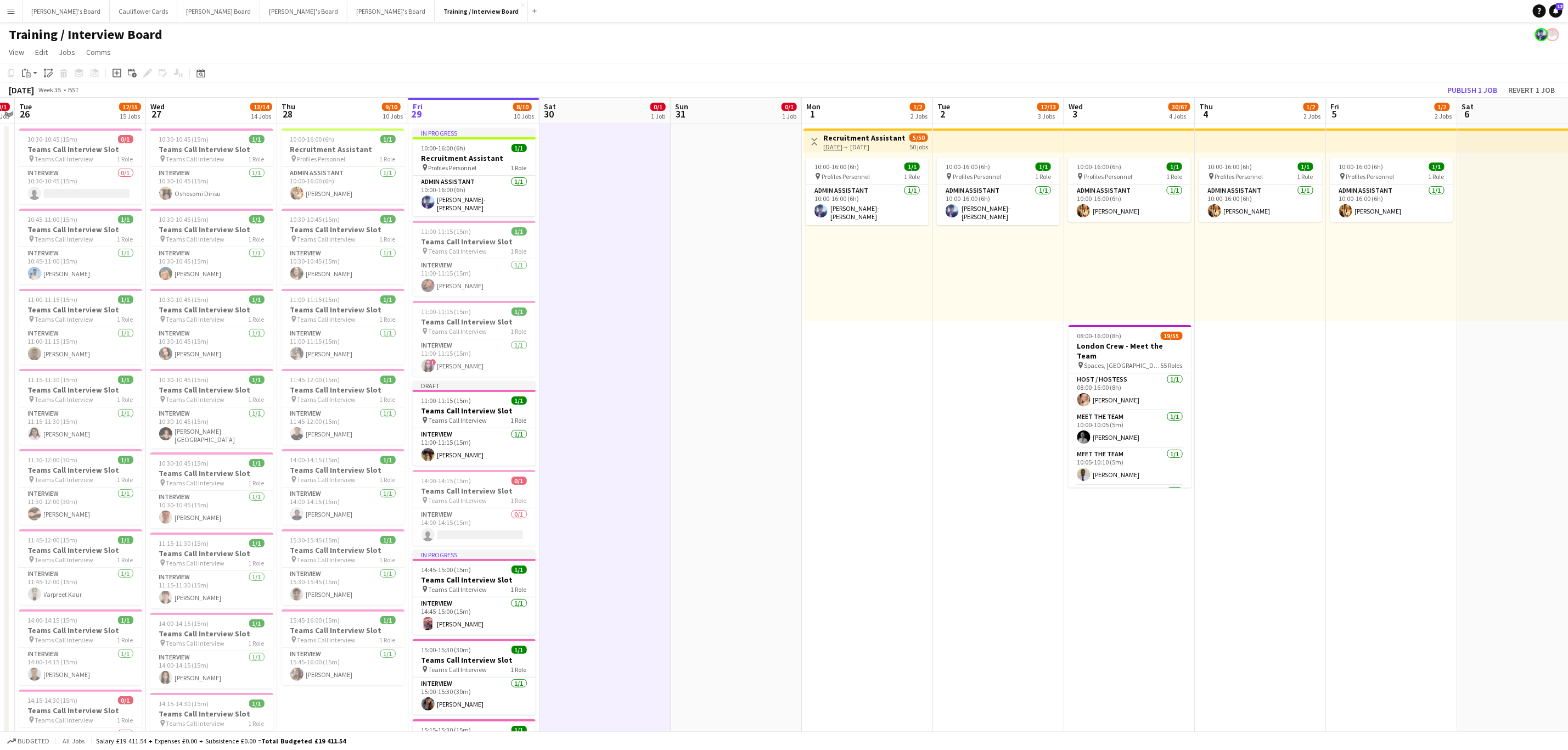
scroll to position [0, 377]
click at [1484, 91] on button "Publish 1 job" at bounding box center [1472, 90] width 59 height 14
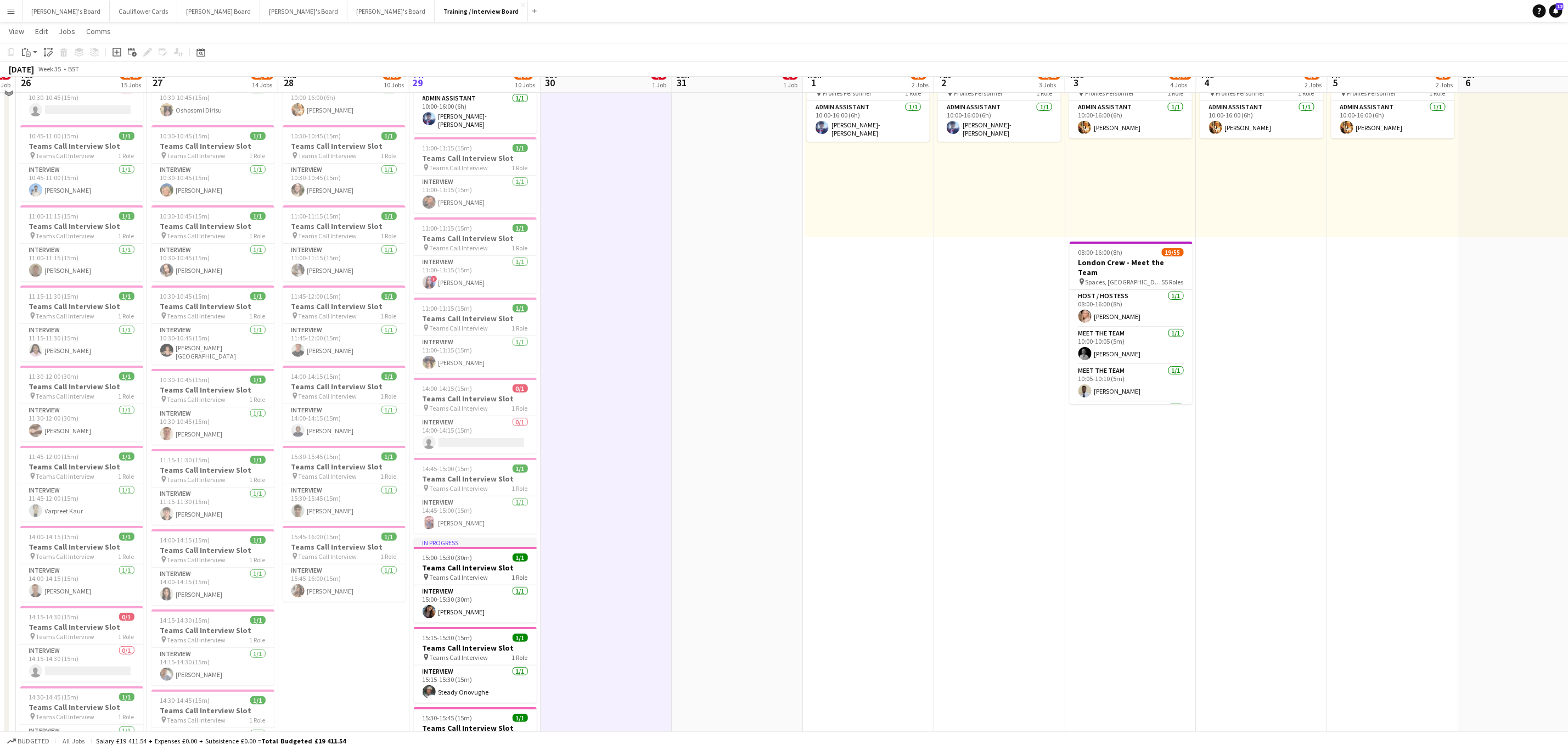
scroll to position [0, 0]
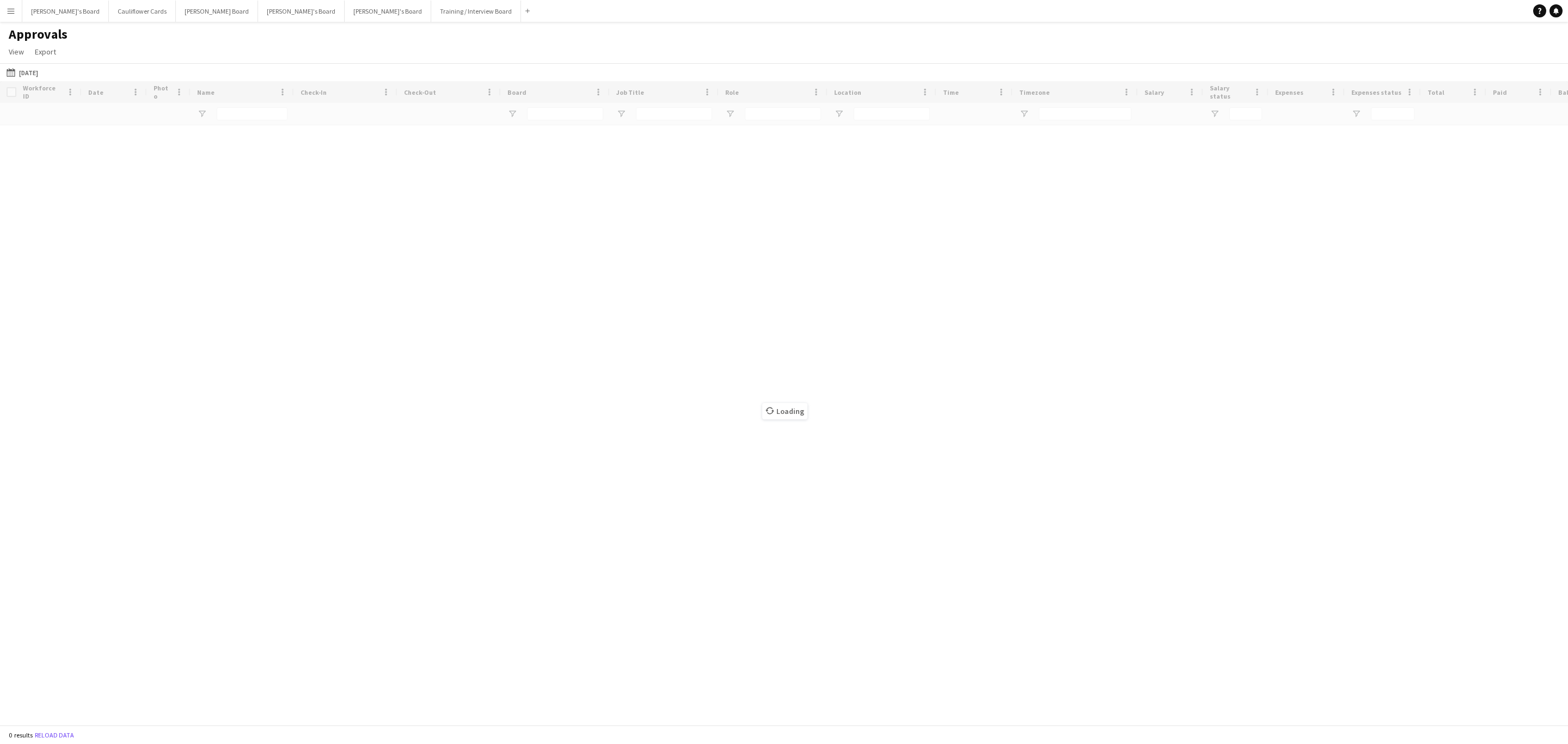
type input "**********"
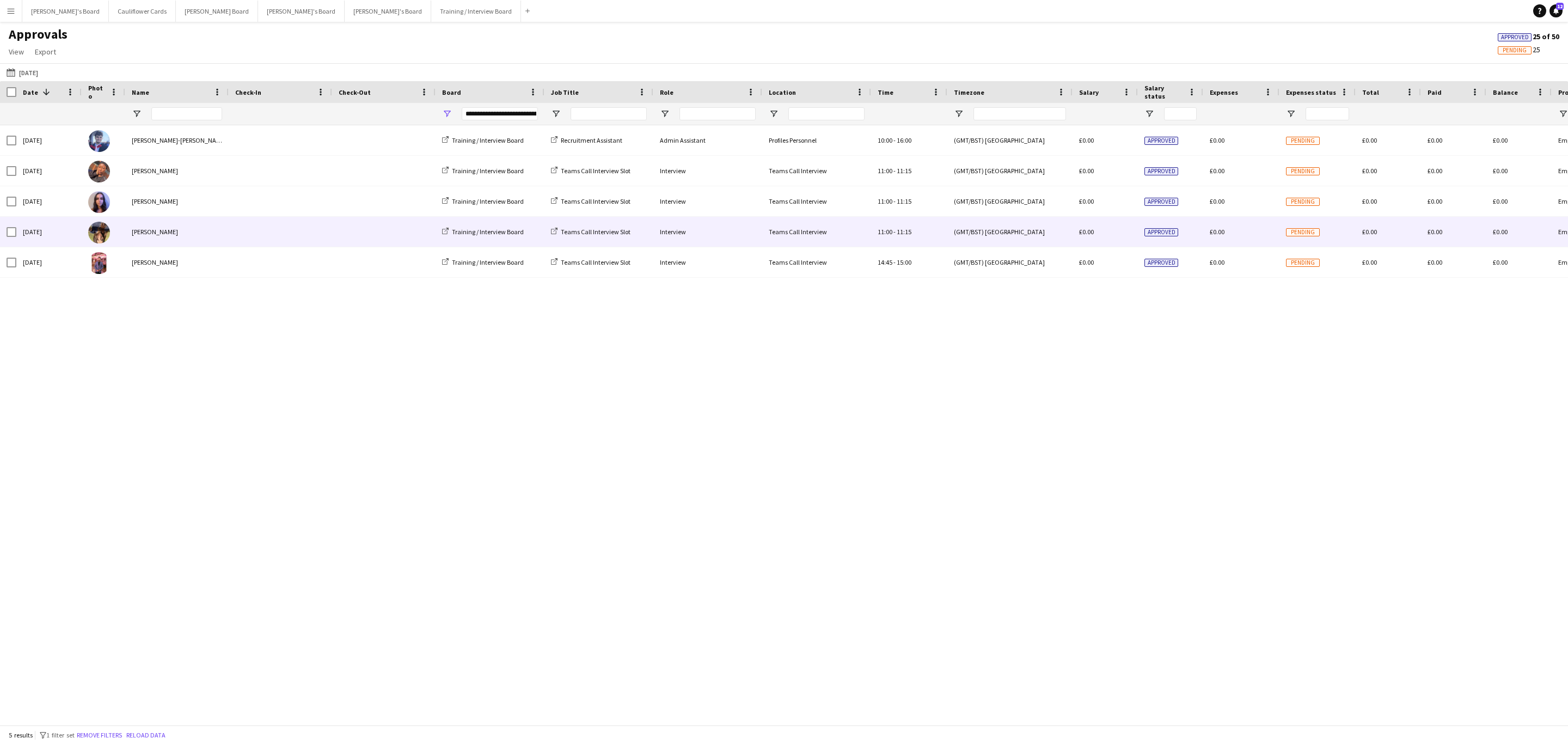
click at [213, 230] on div "[PERSON_NAME]" at bounding box center [177, 231] width 103 height 30
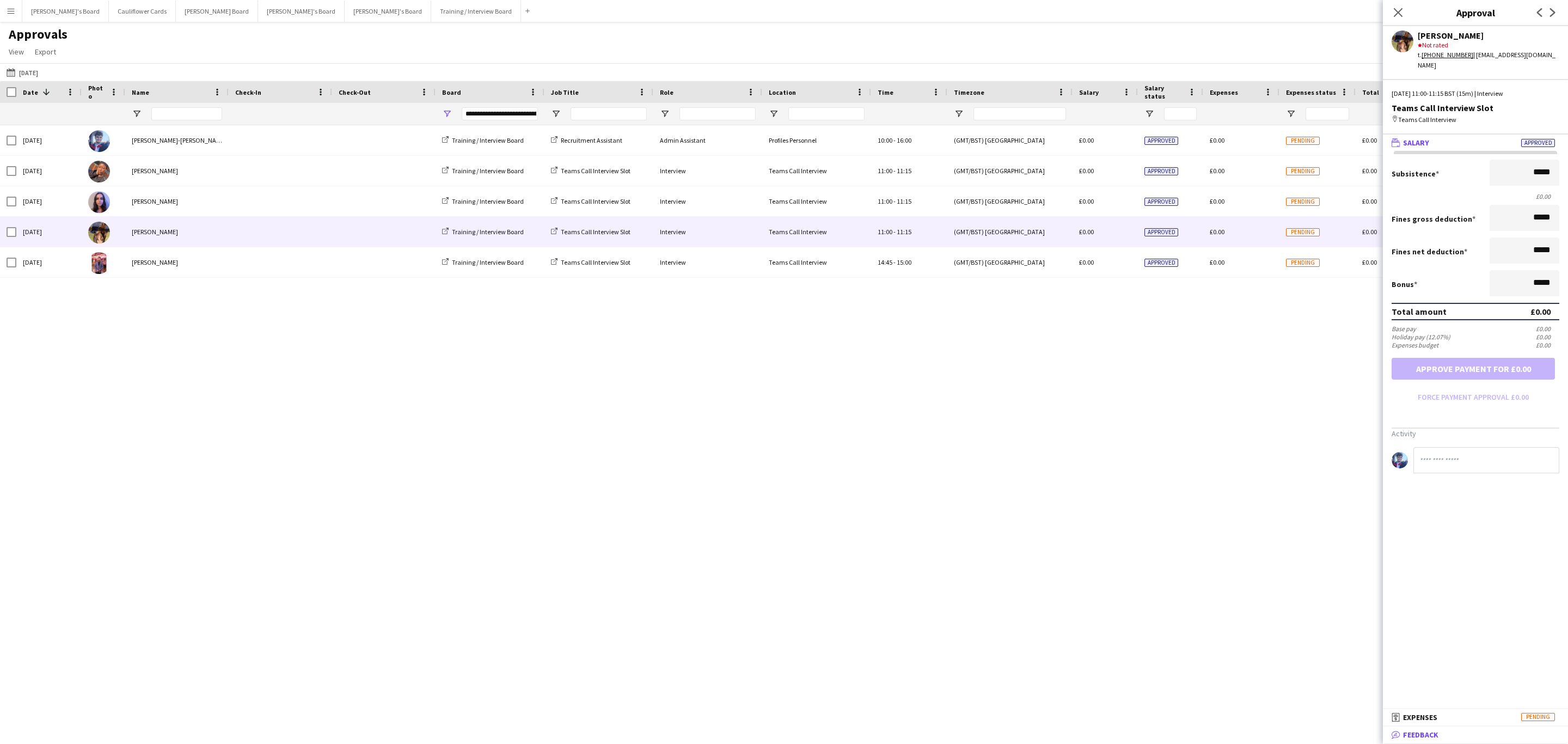
click at [1431, 732] on span "Feedback" at bounding box center [1421, 735] width 35 height 10
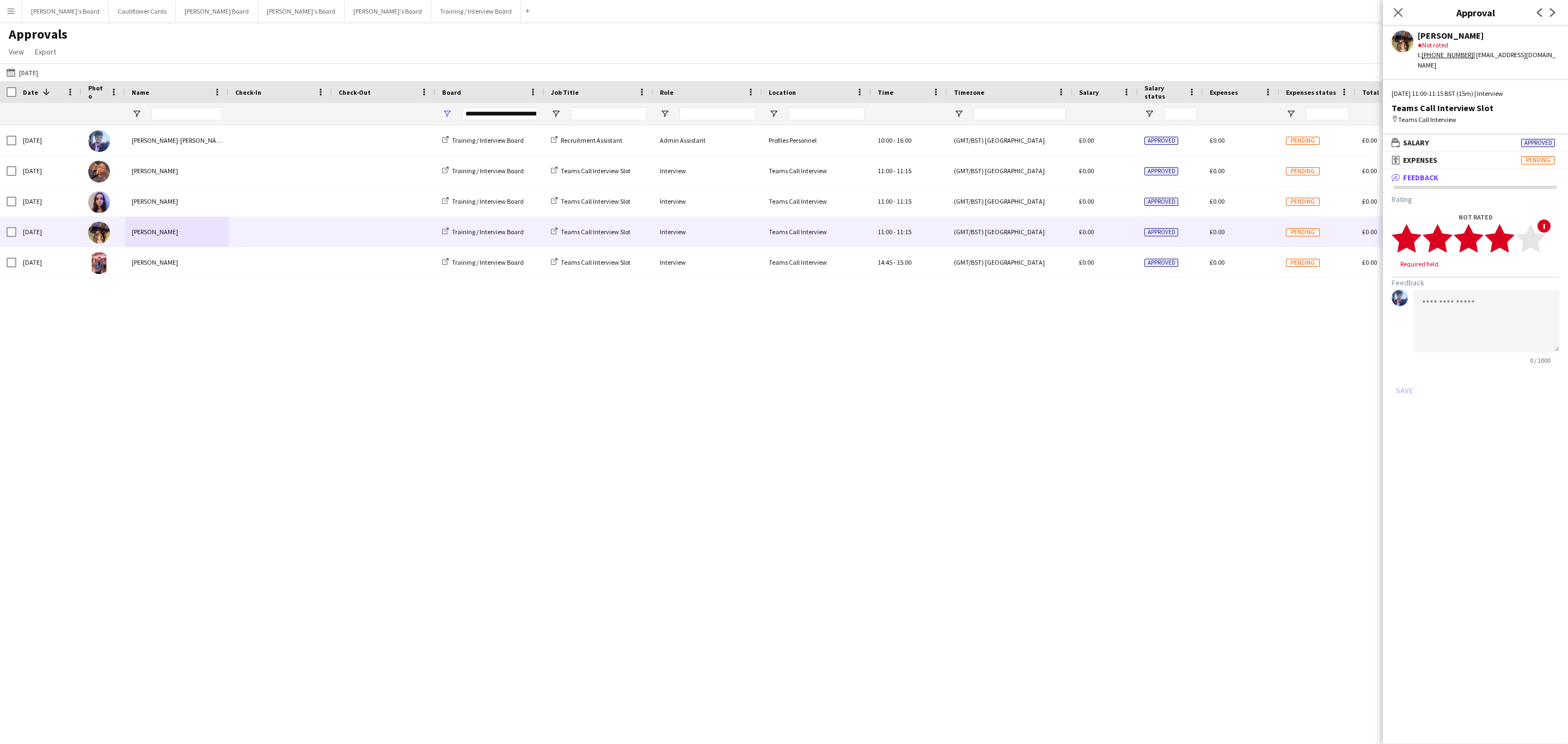
click at [1504, 229] on polygon at bounding box center [1499, 239] width 30 height 29
click at [1487, 292] on textarea at bounding box center [1486, 311] width 146 height 63
paste textarea "**********"
type textarea "**********"
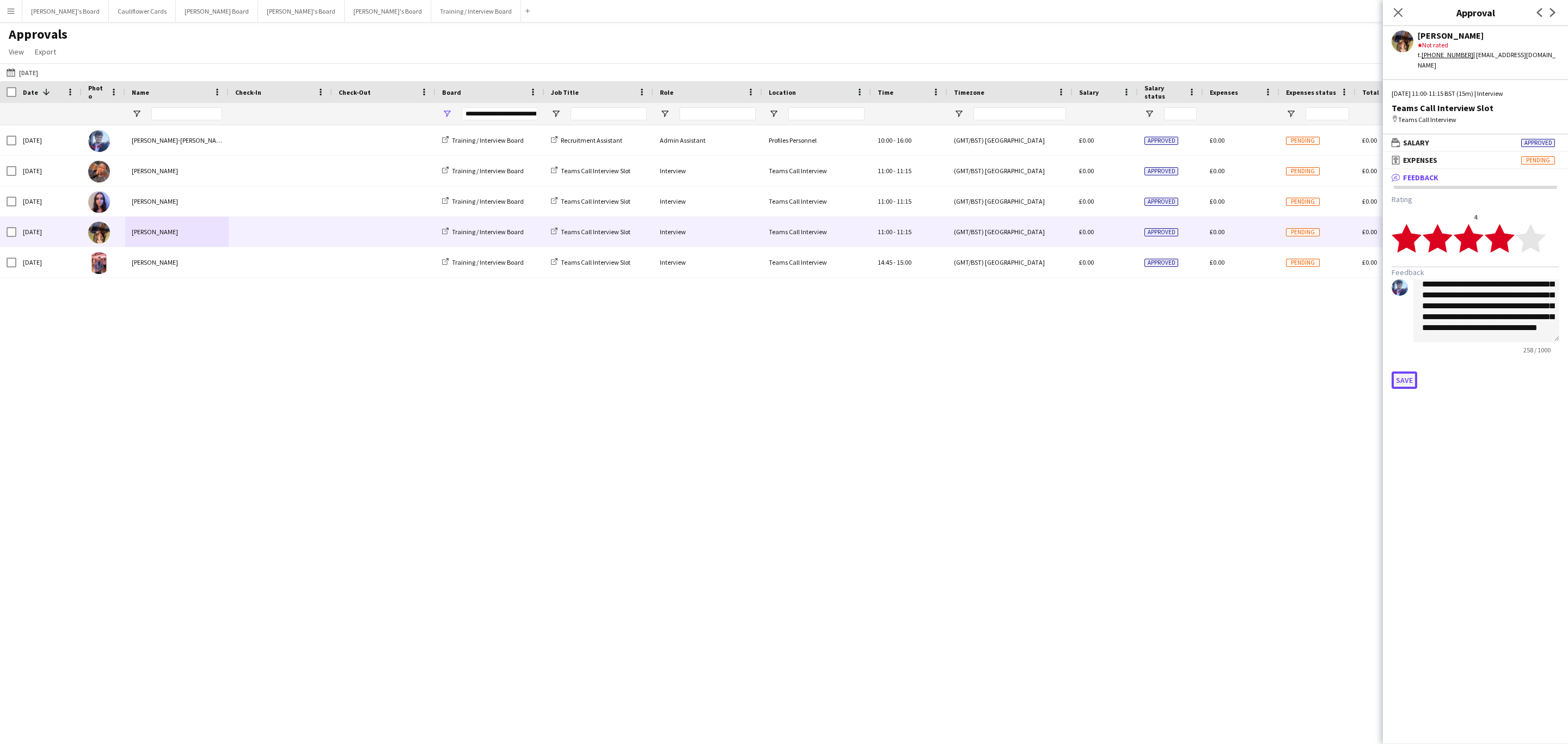
click at [1413, 371] on button "Save" at bounding box center [1404, 380] width 26 height 18
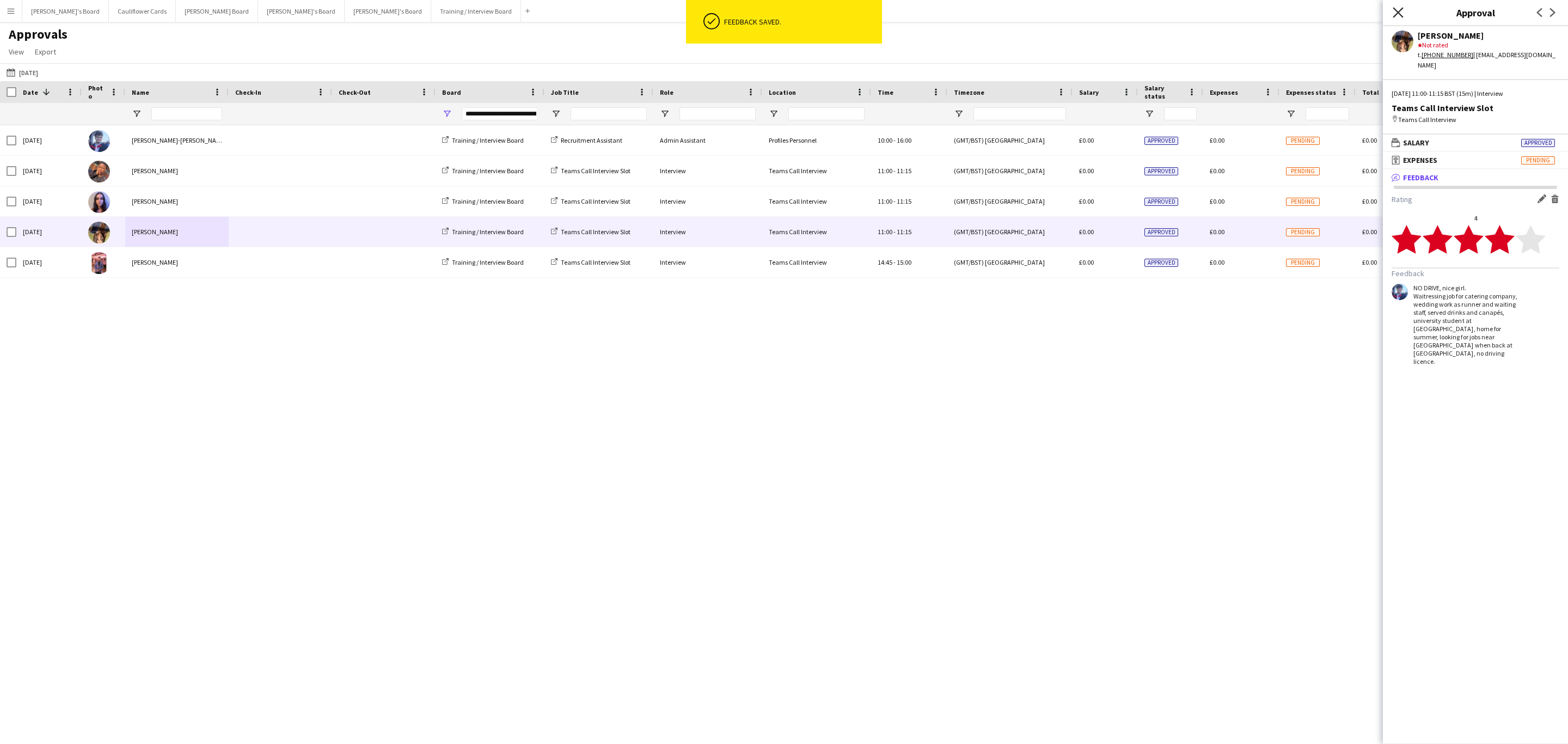
click at [1395, 17] on icon "Close pop-in" at bounding box center [1398, 12] width 10 height 10
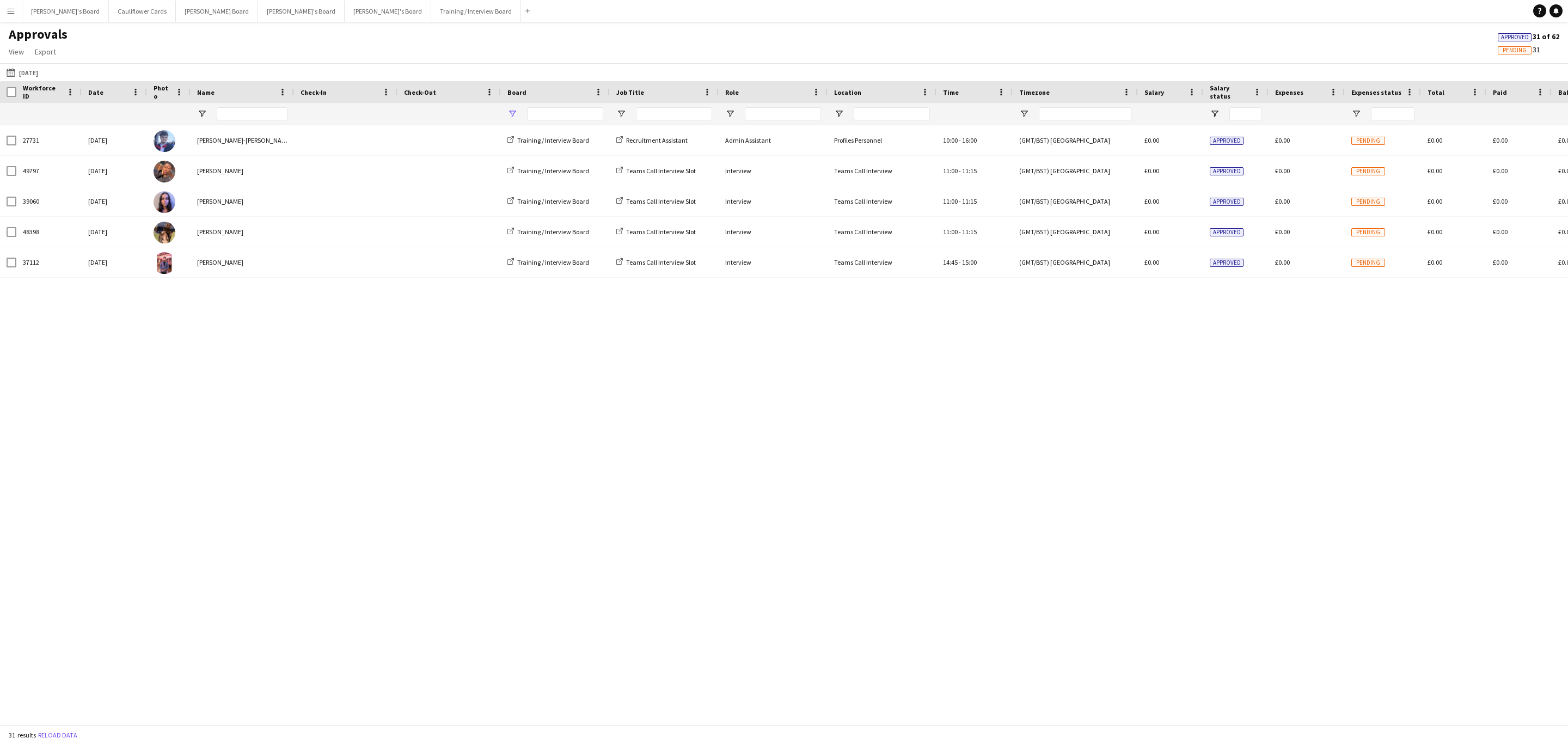
type input "**********"
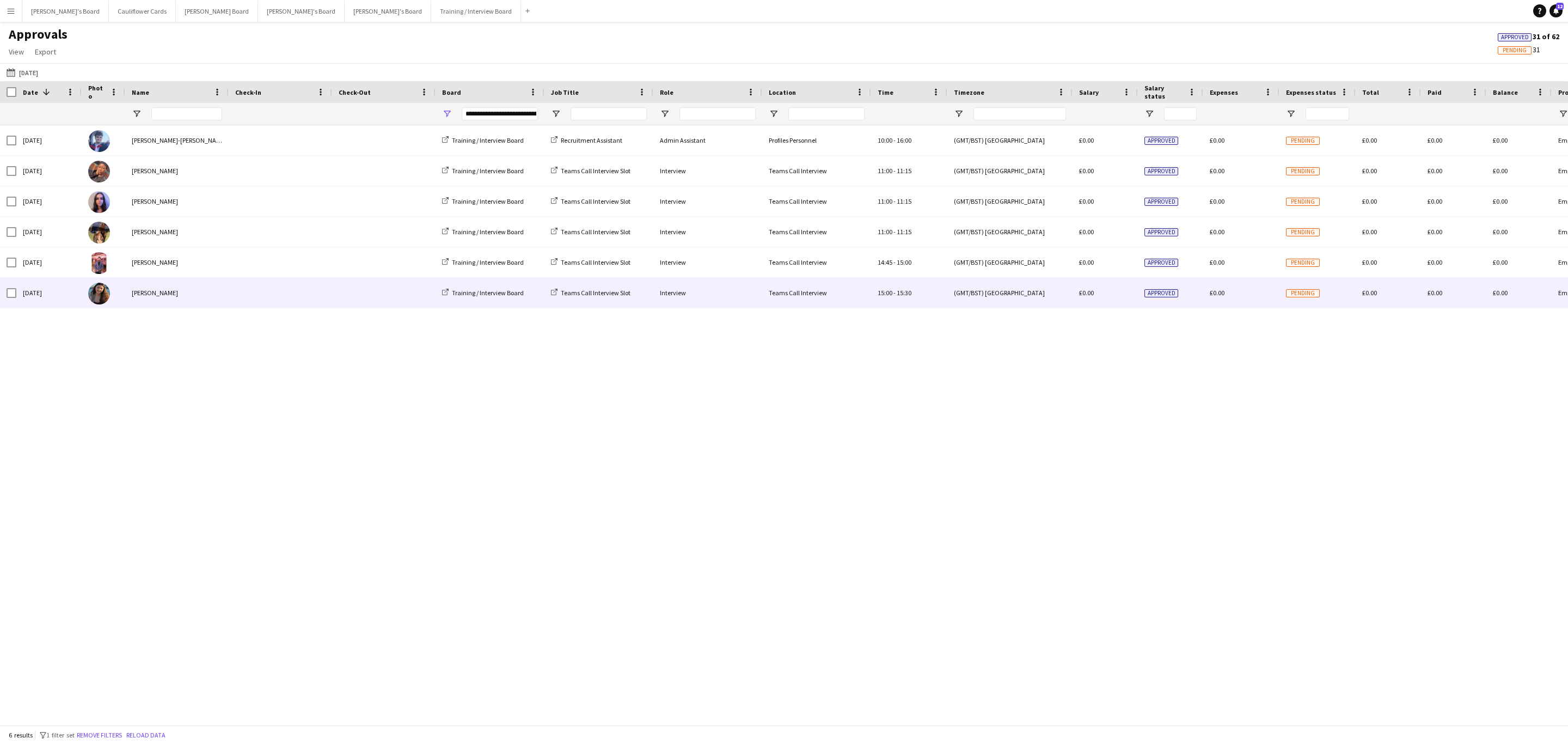
click at [261, 289] on span at bounding box center [280, 292] width 90 height 30
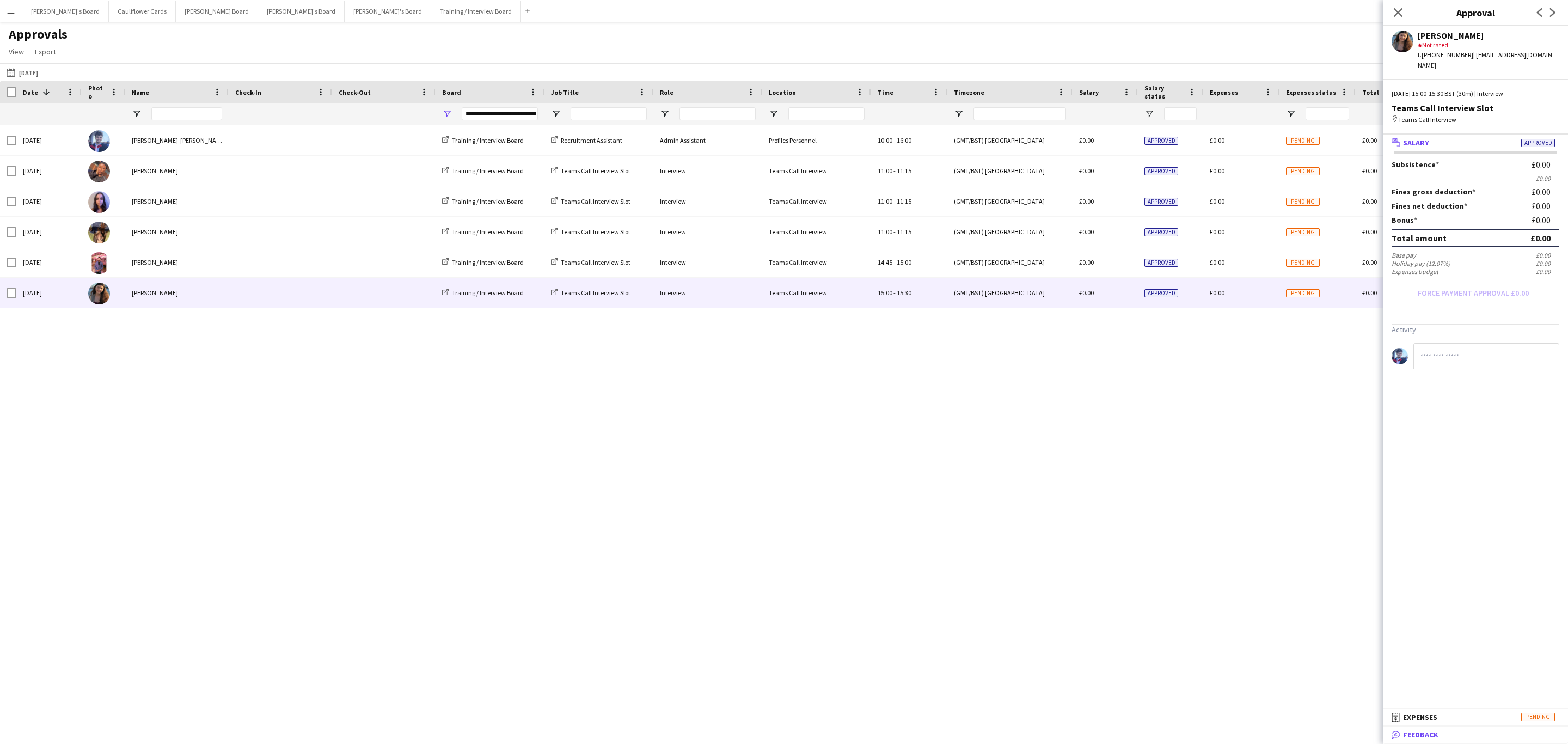
click at [1415, 734] on span "Feedback" at bounding box center [1421, 735] width 35 height 10
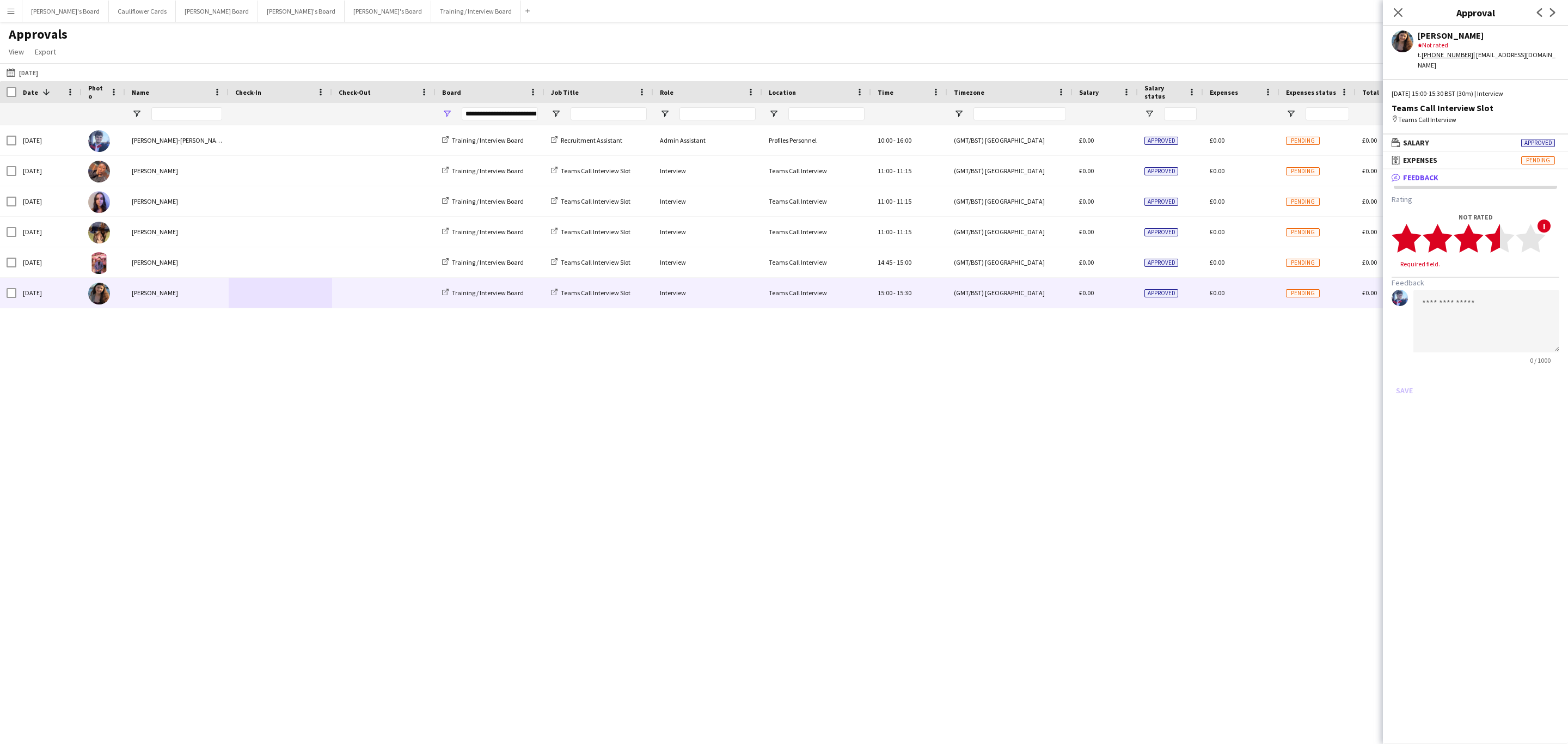
click at [1494, 223] on icon "star" at bounding box center [1499, 238] width 30 height 30
click at [1469, 279] on textarea at bounding box center [1486, 311] width 146 height 63
paste textarea "**********"
drag, startPoint x: 1468, startPoint y: 312, endPoint x: 1421, endPoint y: 311, distance: 47.0
click at [1421, 311] on textarea "**********" at bounding box center [1486, 311] width 146 height 63
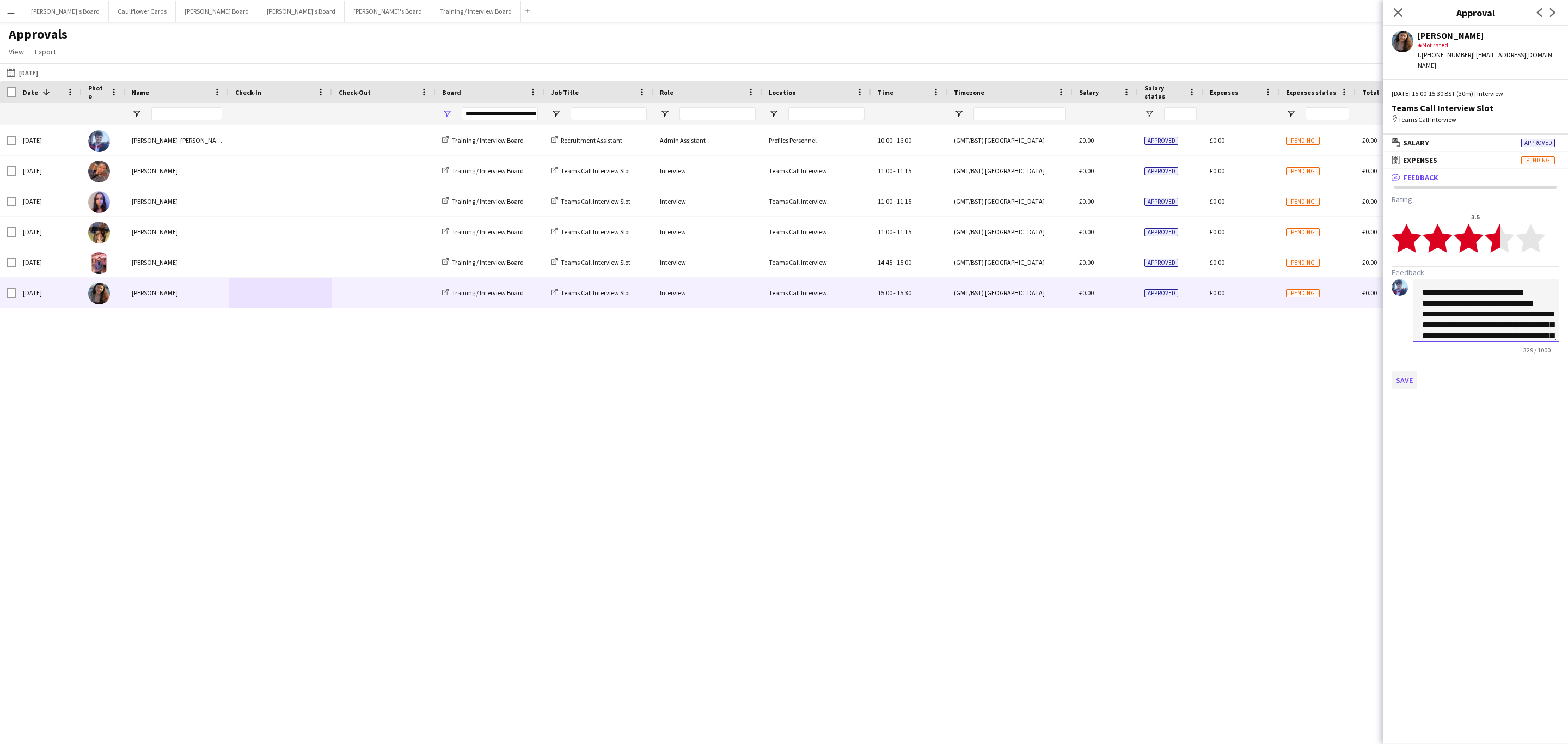
type textarea "**********"
click at [1406, 371] on button "Save" at bounding box center [1404, 380] width 26 height 18
click at [1393, 13] on icon "Close pop-in" at bounding box center [1398, 12] width 10 height 10
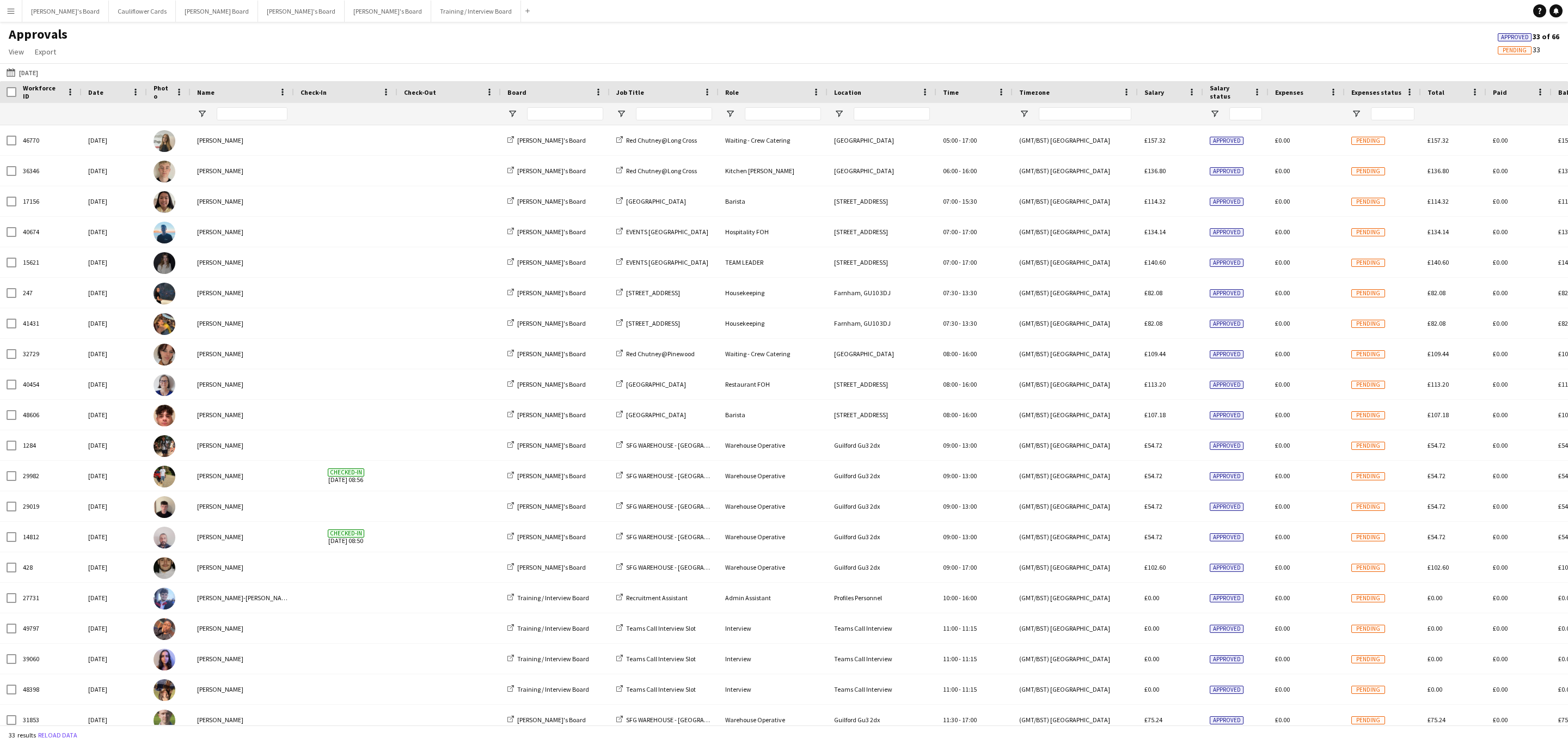
type input "**********"
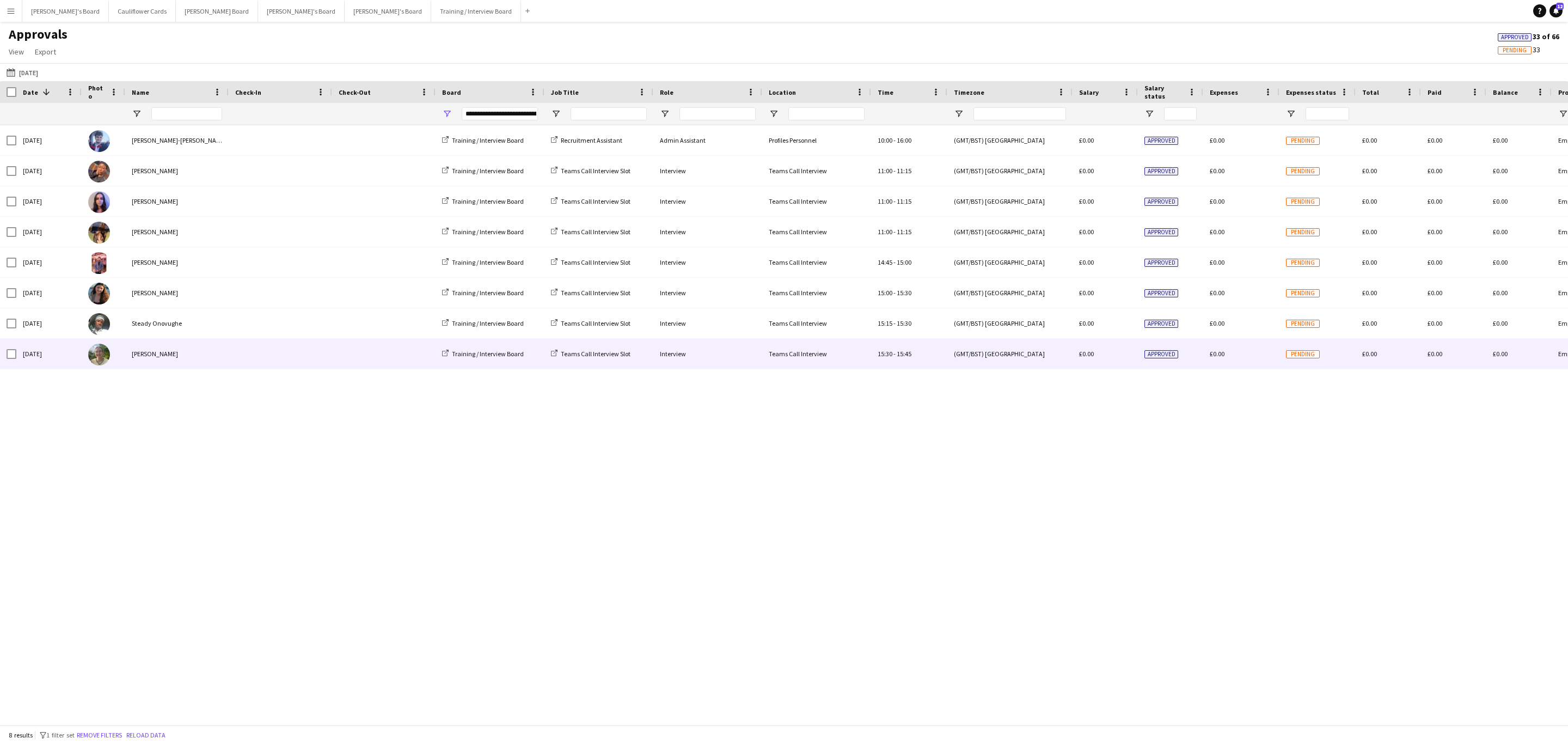
click at [136, 356] on div "[PERSON_NAME]" at bounding box center [177, 353] width 103 height 30
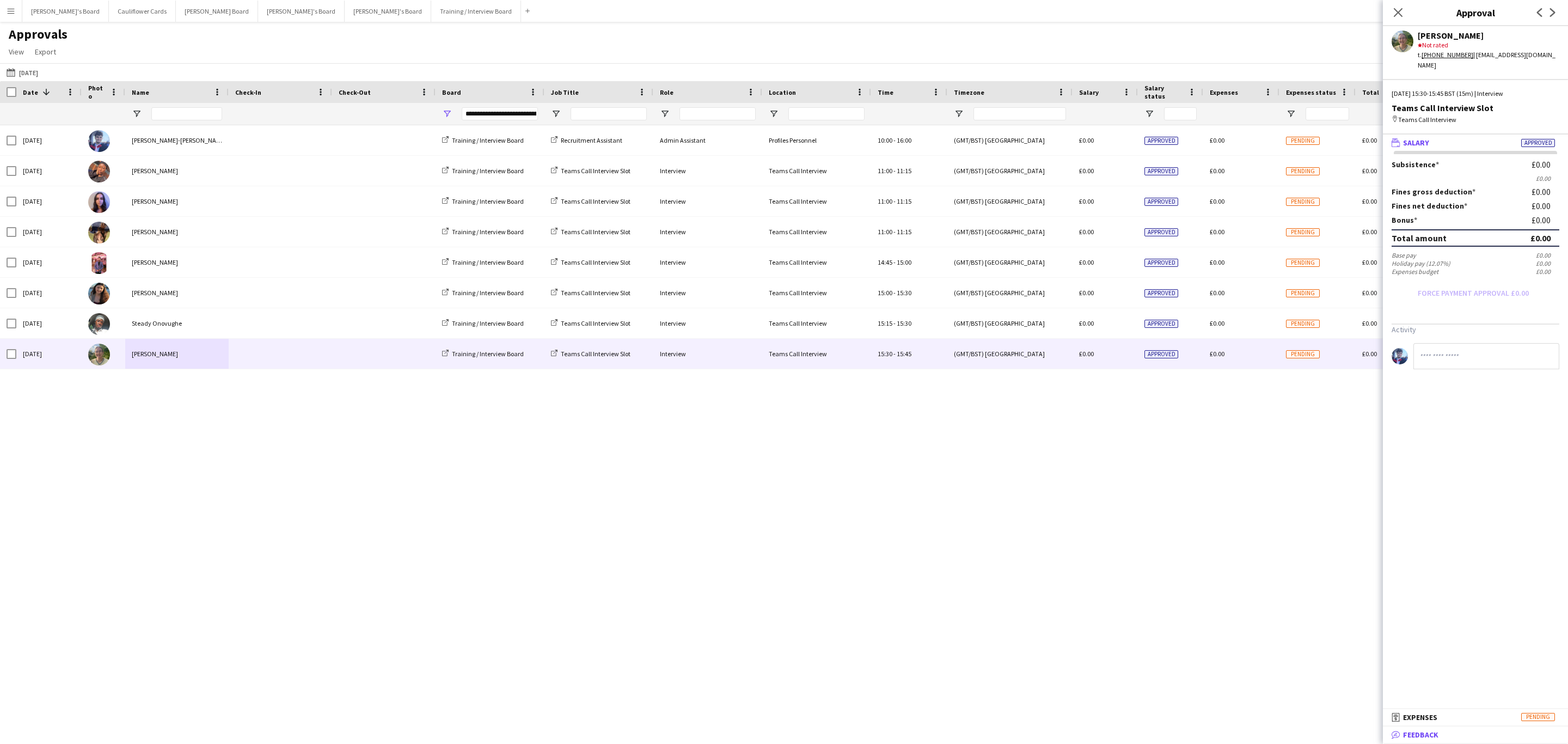
click at [1406, 742] on mat-expansion-panel-header "bubble-pencil Feedback" at bounding box center [1475, 734] width 185 height 16
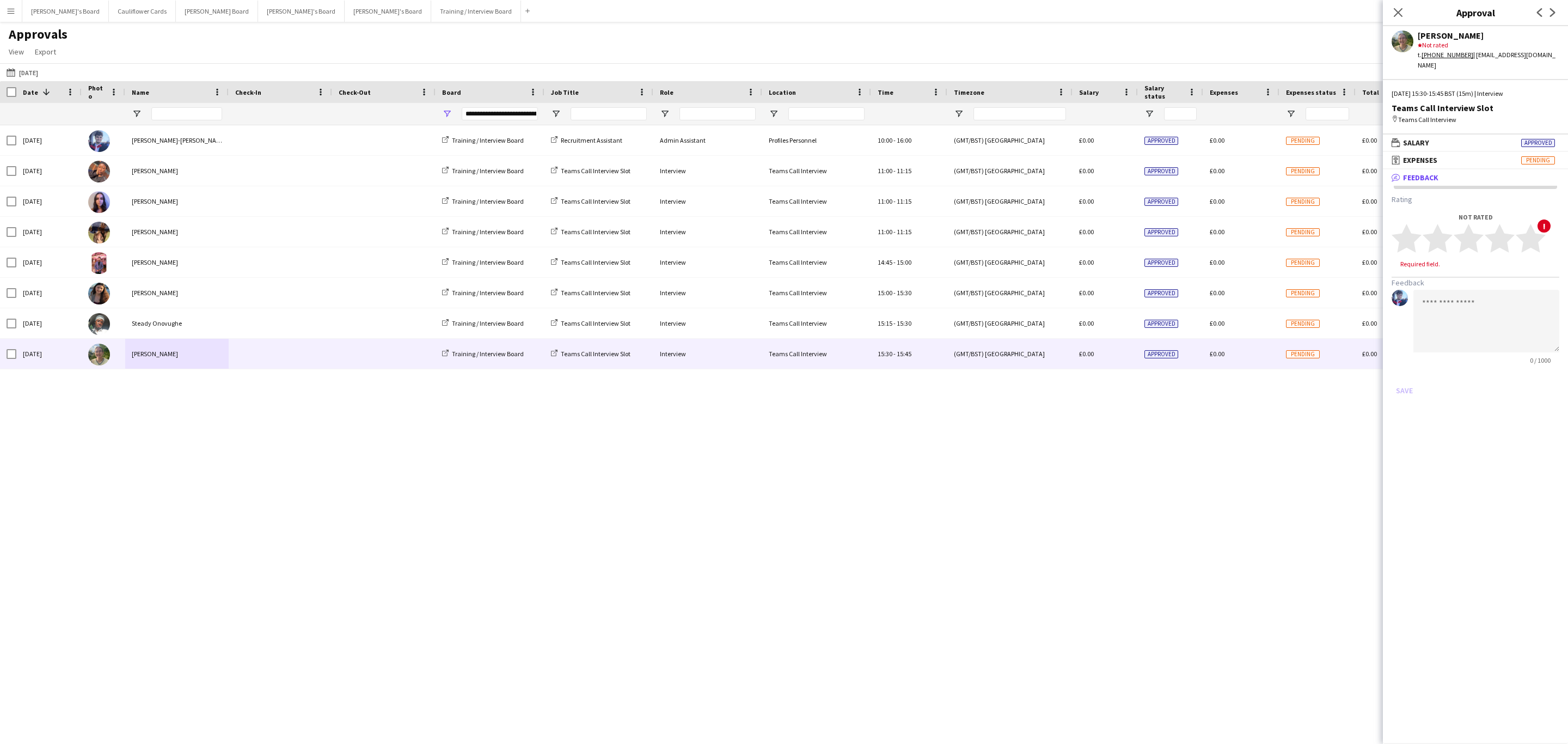
click at [1406, 742] on mat-expansion-panel "bubble-pencil Feedback Rating Not rated star star star star star star star star…" at bounding box center [1475, 457] width 185 height 575
click at [1507, 239] on polygon at bounding box center [1499, 239] width 30 height 29
click at [1480, 288] on textarea at bounding box center [1486, 311] width 146 height 63
paste textarea "**********"
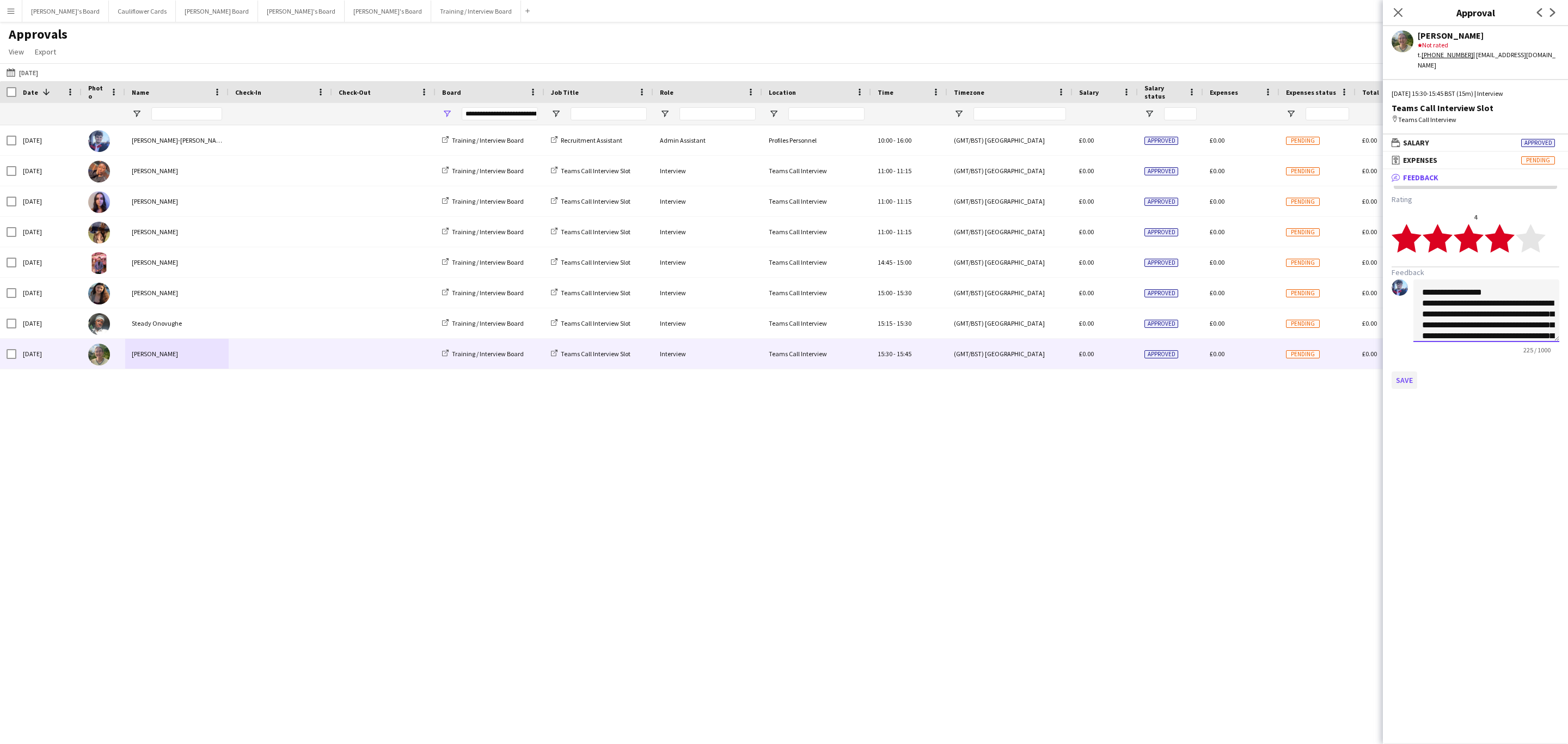
type textarea "**********"
click at [1405, 374] on button "Save" at bounding box center [1404, 380] width 26 height 18
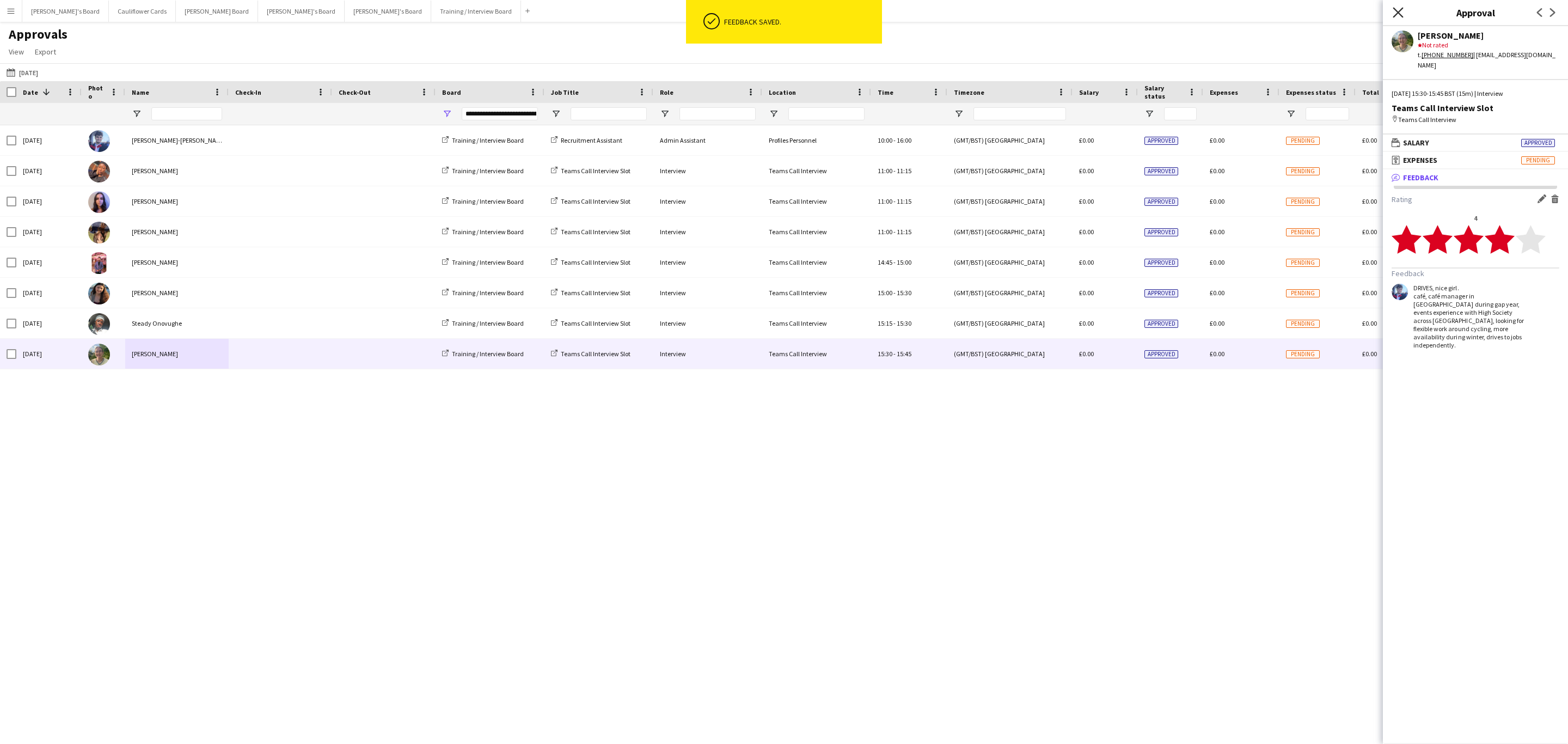
click at [1401, 10] on icon at bounding box center [1398, 12] width 10 height 10
